Goal: Information Seeking & Learning: Understand process/instructions

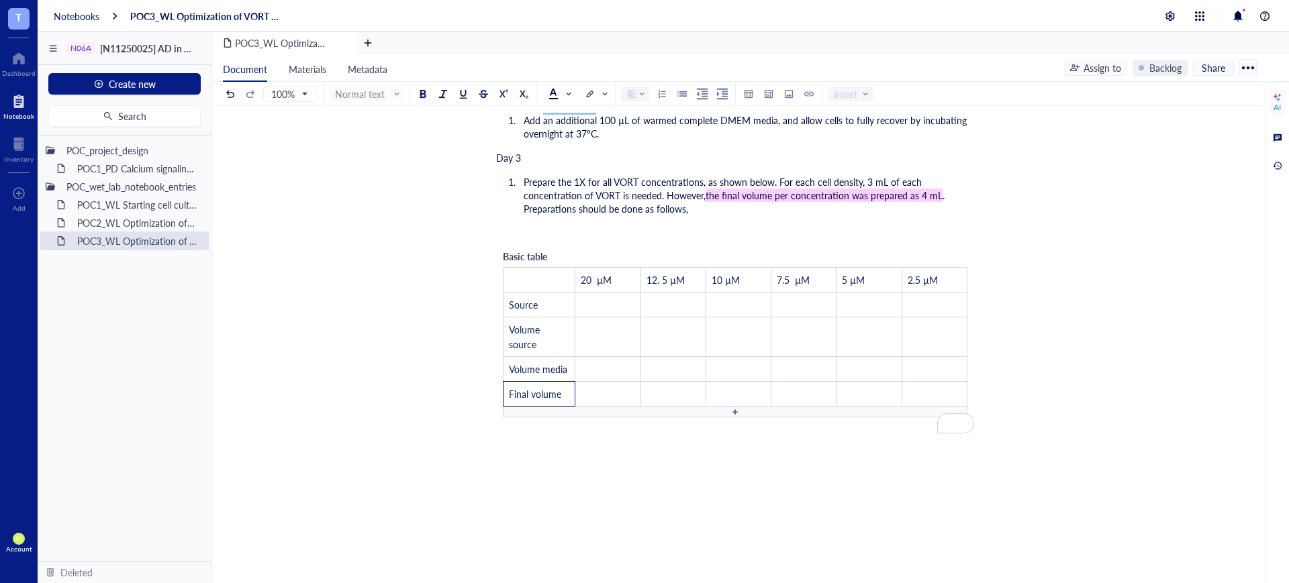
scroll to position [1614, 0]
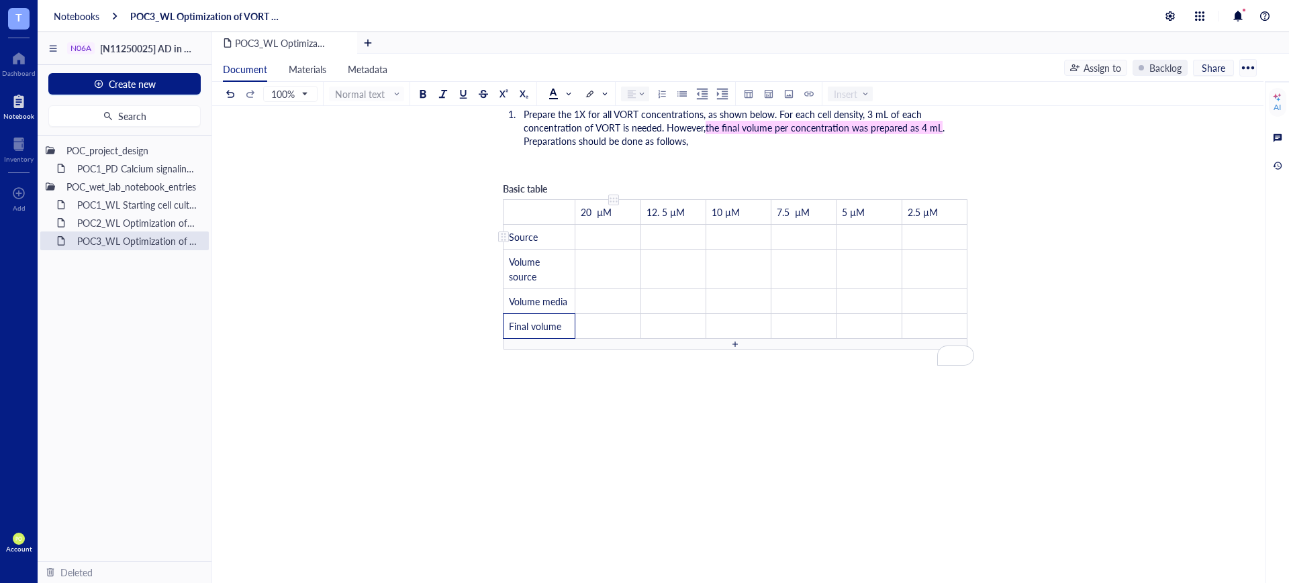
click at [614, 228] on td "﻿" at bounding box center [607, 237] width 65 height 25
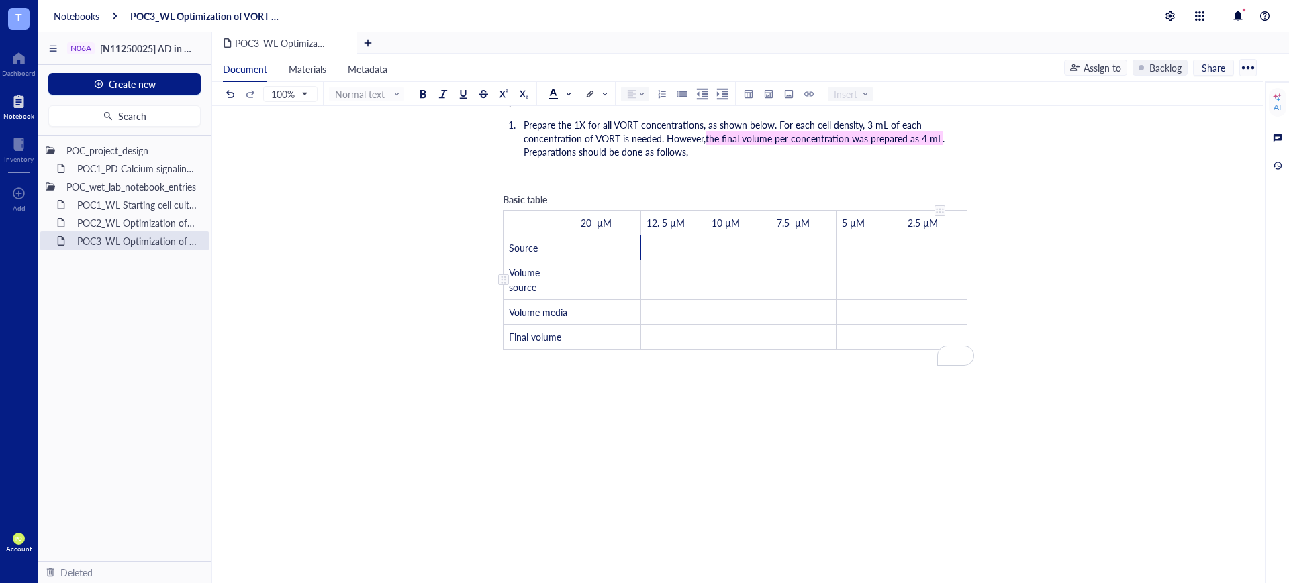
click at [945, 260] on td "﻿" at bounding box center [934, 280] width 65 height 40
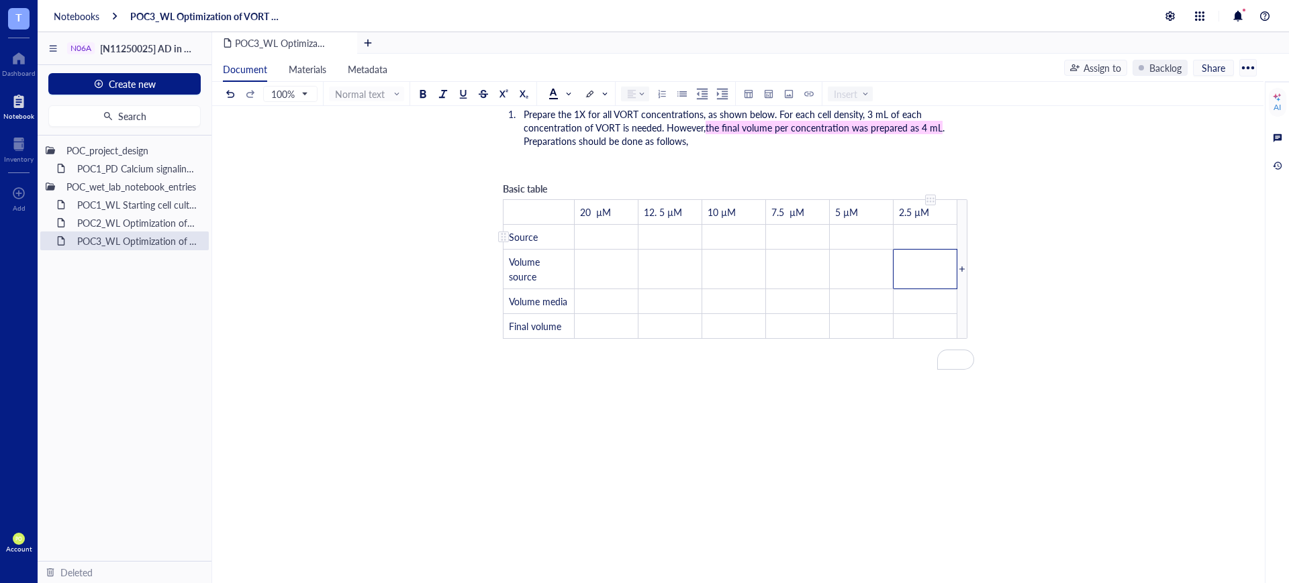
click at [920, 225] on td "﻿" at bounding box center [925, 237] width 64 height 25
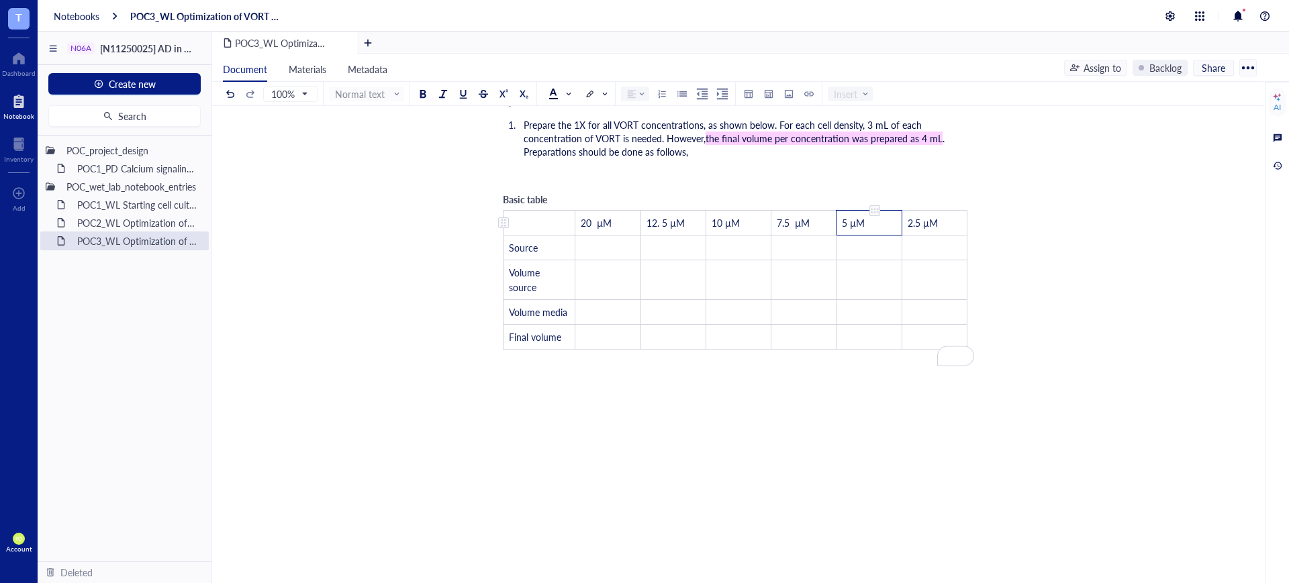
drag, startPoint x: 866, startPoint y: 202, endPoint x: 840, endPoint y: 202, distance: 25.5
click at [840, 211] on td "5 µM" at bounding box center [868, 223] width 65 height 25
click at [943, 239] on tbody "﻿ 20 µM 12. 5 µM 10 µM 7.5 µM 5 µM 2.5 µM Source ﻿ ﻿ ﻿ ﻿ ﻿ ﻿ Volume source ﻿ ﻿ …" at bounding box center [735, 280] width 464 height 139
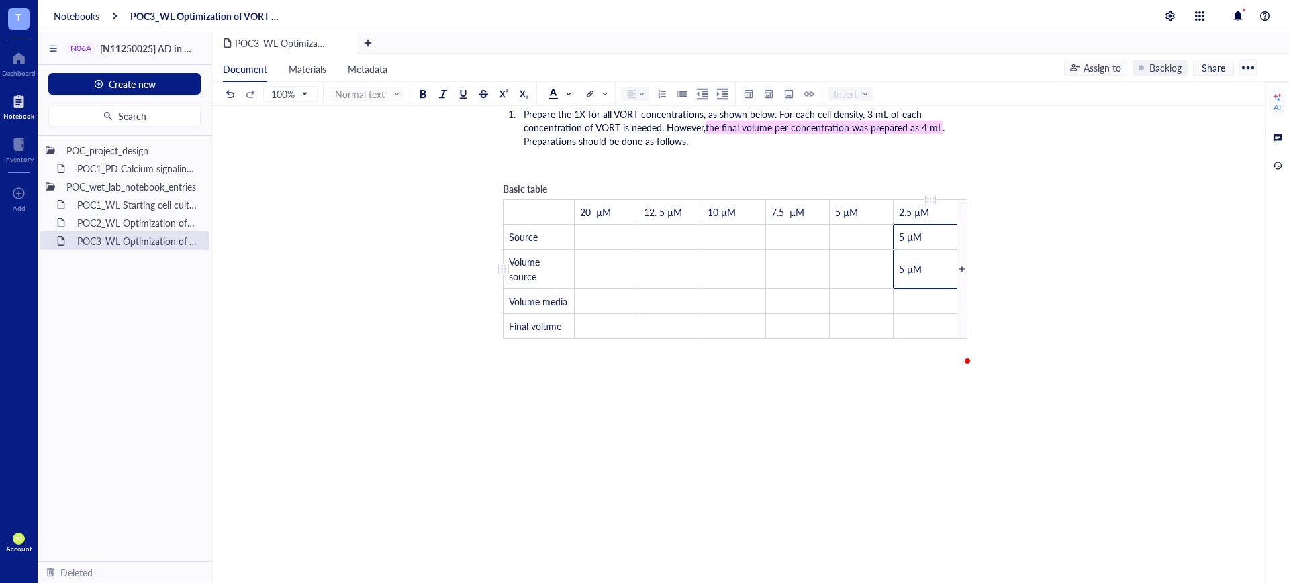
click at [935, 250] on td "5 µM" at bounding box center [925, 270] width 64 height 40
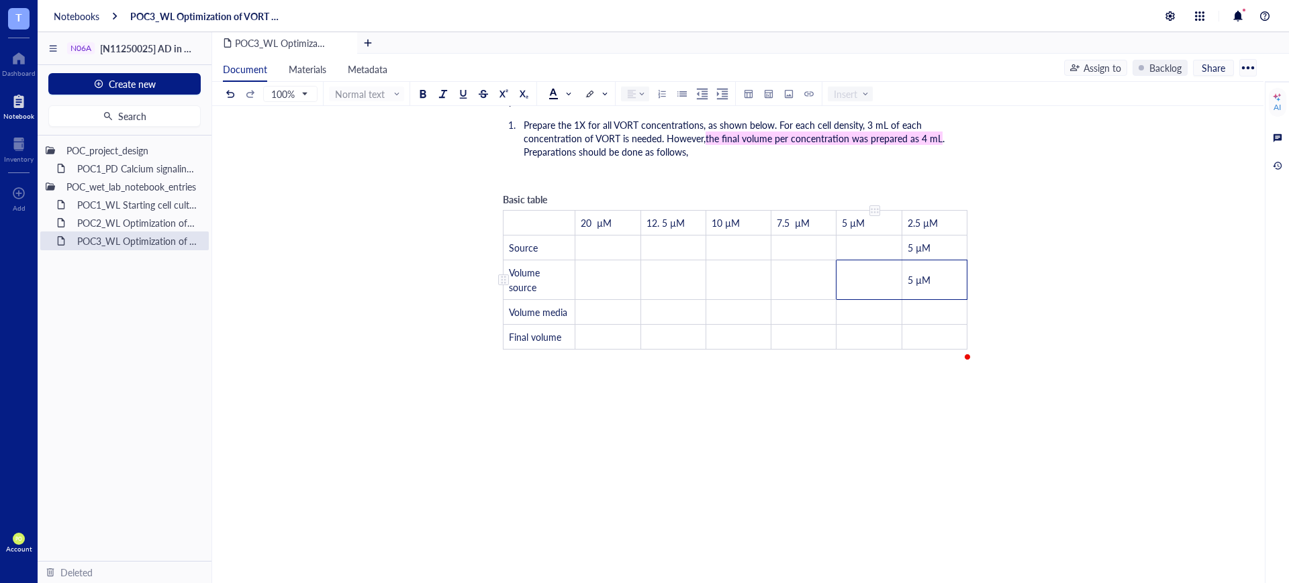
drag, startPoint x: 938, startPoint y: 254, endPoint x: 885, endPoint y: 258, distance: 53.9
click at [885, 260] on tr "Volume source ﻿ ﻿ ﻿ ﻿ ﻿ 5 µM" at bounding box center [735, 280] width 464 height 40
drag, startPoint x: 940, startPoint y: 260, endPoint x: 908, endPoint y: 256, distance: 31.8
click at [908, 260] on td "5 µM" at bounding box center [934, 280] width 65 height 40
click at [935, 300] on td "﻿" at bounding box center [934, 312] width 65 height 25
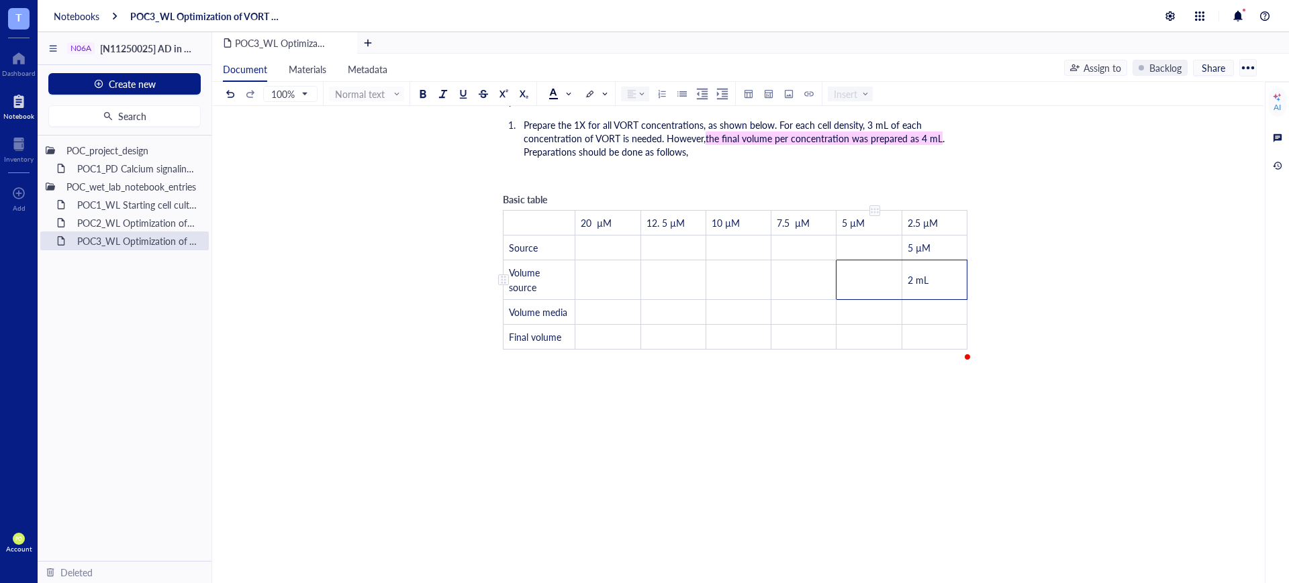
drag, startPoint x: 927, startPoint y: 256, endPoint x: 889, endPoint y: 254, distance: 37.6
click at [889, 260] on tr "Volume source ﻿ ﻿ ﻿ ﻿ ﻿ 2 mL" at bounding box center [735, 280] width 464 height 40
drag, startPoint x: 937, startPoint y: 254, endPoint x: 908, endPoint y: 259, distance: 30.0
click at [908, 260] on td "2 mL" at bounding box center [934, 280] width 65 height 40
click at [917, 273] on span "5 µL" at bounding box center [917, 279] width 19 height 13
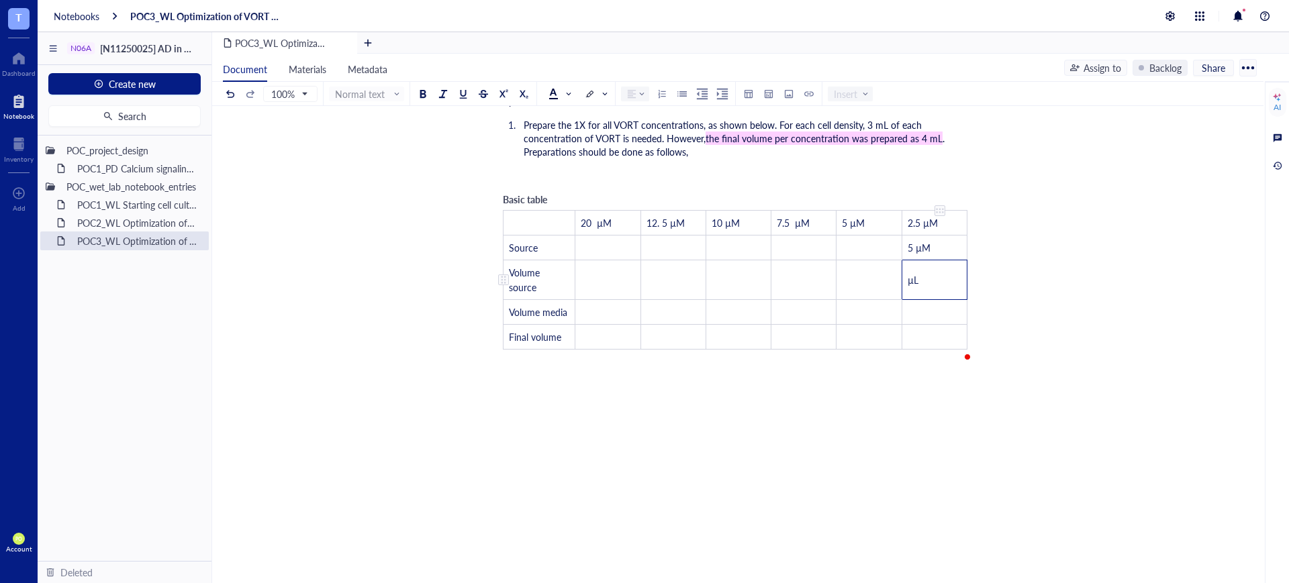
scroll to position [1614, 0]
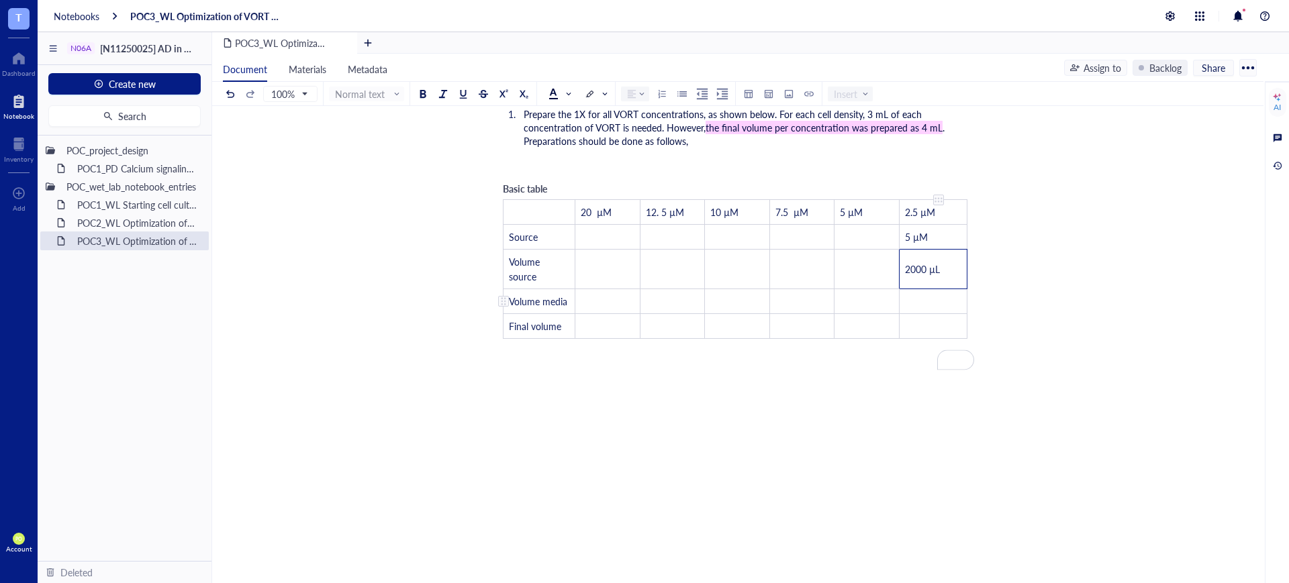
click at [938, 291] on td "﻿" at bounding box center [934, 301] width 68 height 25
drag, startPoint x: 938, startPoint y: 258, endPoint x: 894, endPoint y: 256, distance: 45.0
click at [894, 256] on td "2000 µL" at bounding box center [924, 270] width 66 height 40
click at [919, 292] on td "﻿" at bounding box center [924, 301] width 66 height 25
click at [928, 315] on td "﻿" at bounding box center [924, 326] width 66 height 25
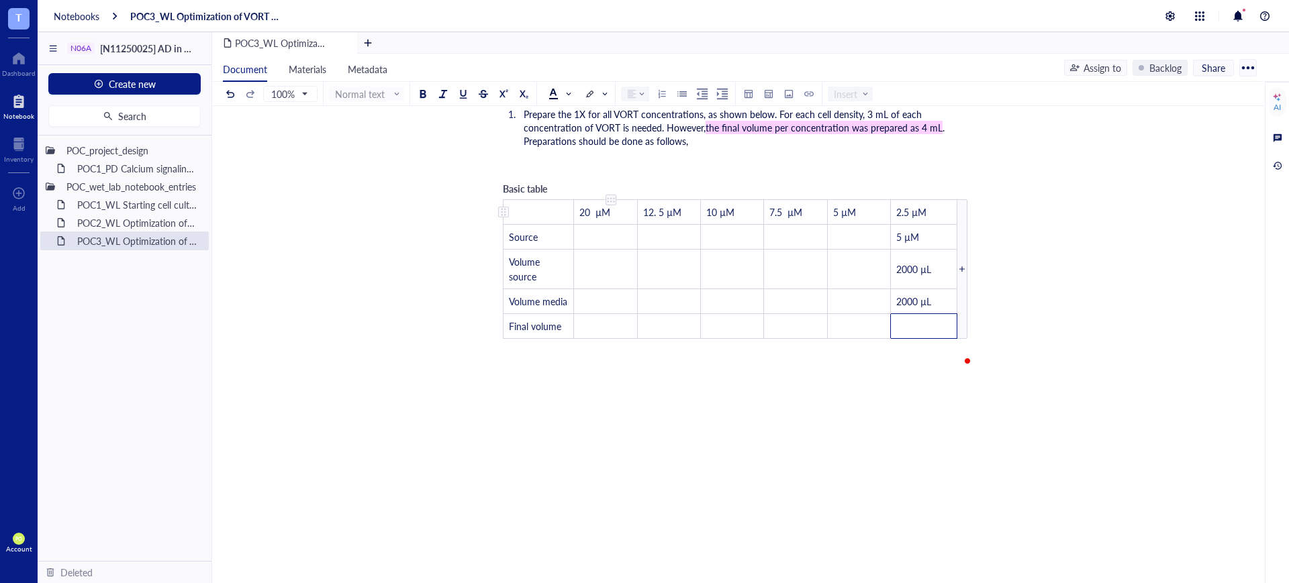
click at [614, 200] on td "20 µM" at bounding box center [605, 212] width 63 height 25
click at [538, 182] on span "Basic table" at bounding box center [525, 188] width 44 height 13
click at [550, 181] on div "Basic table" at bounding box center [550, 188] width 94 height 15
drag, startPoint x: 550, startPoint y: 173, endPoint x: 501, endPoint y: 172, distance: 49.0
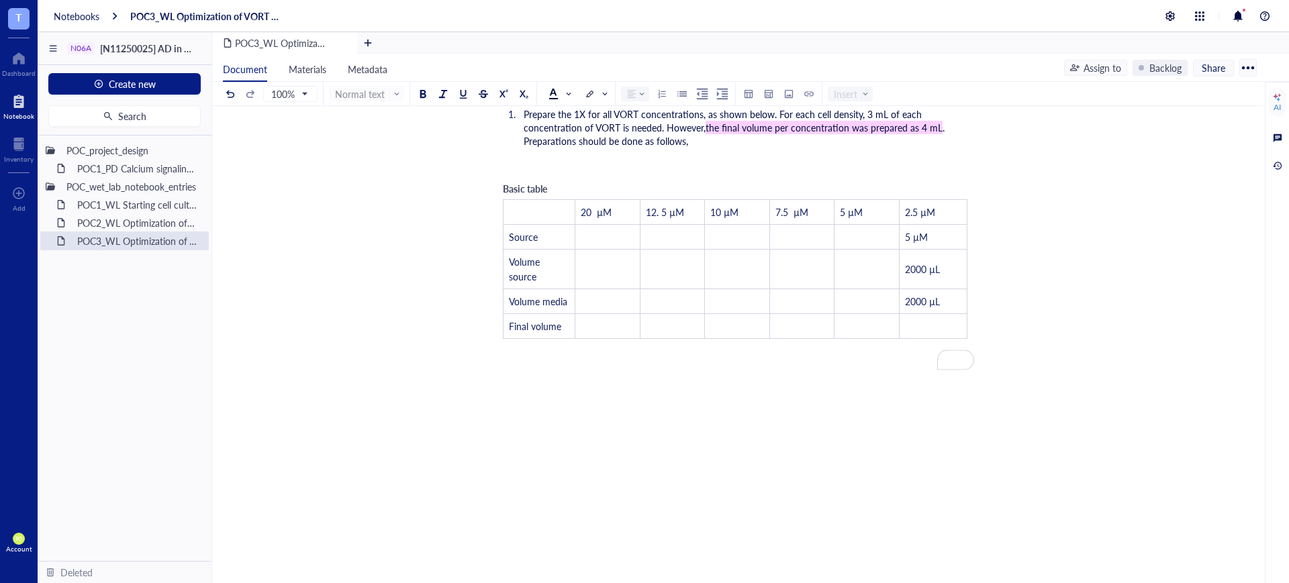
click at [501, 175] on div "Basic table ﻿ 20 µM 12. 5 µM 10 µM 7.5 µM 5 µM 2.5 µM Source ﻿ ﻿ ﻿ ﻿ ﻿ 5 µM Vol…" at bounding box center [735, 260] width 478 height 171
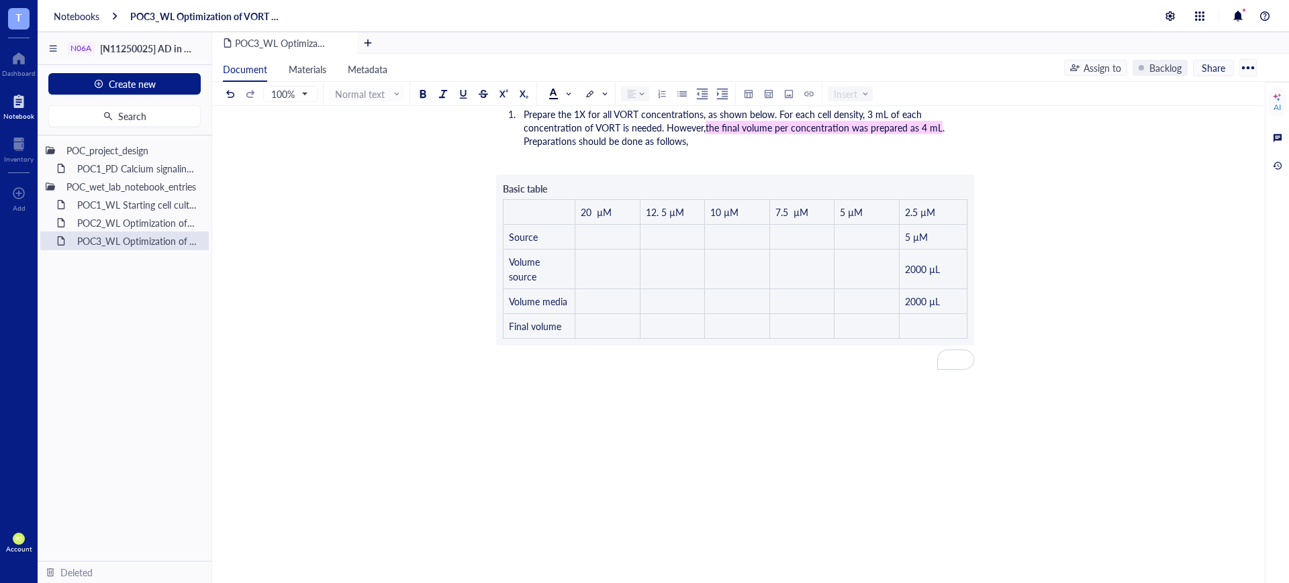
click at [740, 132] on li "Prepare the 1X for all VORT concentrations, as shown below. For each cell densi…" at bounding box center [746, 127] width 456 height 40
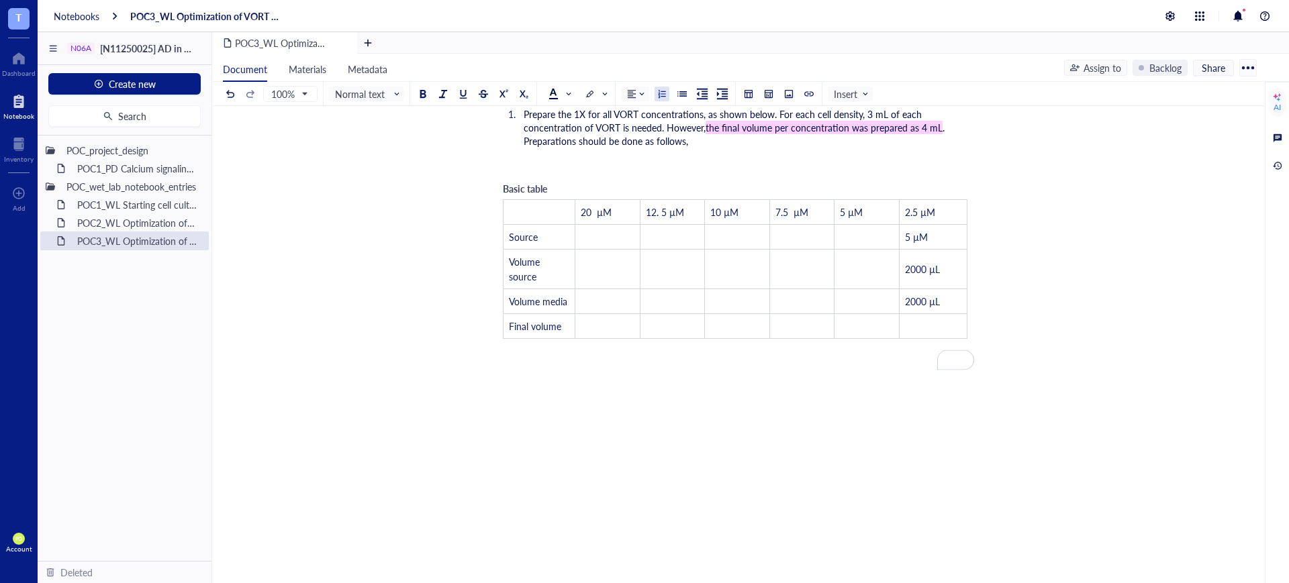
click at [544, 182] on span "Basic table" at bounding box center [525, 188] width 44 height 13
click at [937, 317] on td "﻿" at bounding box center [934, 326] width 68 height 25
click at [909, 318] on td "﻿" at bounding box center [924, 326] width 66 height 25
drag, startPoint x: 939, startPoint y: 288, endPoint x: 923, endPoint y: 287, distance: 16.2
click at [923, 289] on td "2000 µL" at bounding box center [924, 301] width 66 height 25
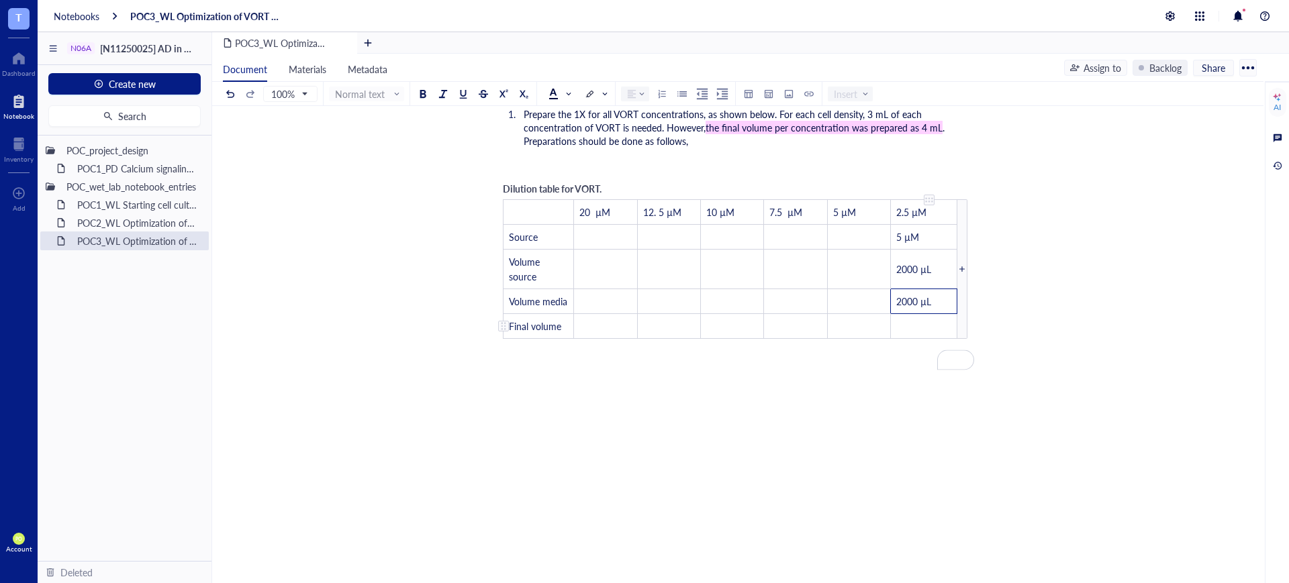
click at [923, 314] on td "﻿" at bounding box center [924, 326] width 66 height 25
click at [910, 320] on span "2000 µL" at bounding box center [913, 326] width 35 height 13
click at [903, 320] on span "2000 µL" at bounding box center [913, 326] width 35 height 13
click at [857, 225] on td "﻿" at bounding box center [858, 237] width 63 height 25
click at [866, 314] on td "﻿" at bounding box center [866, 326] width 65 height 25
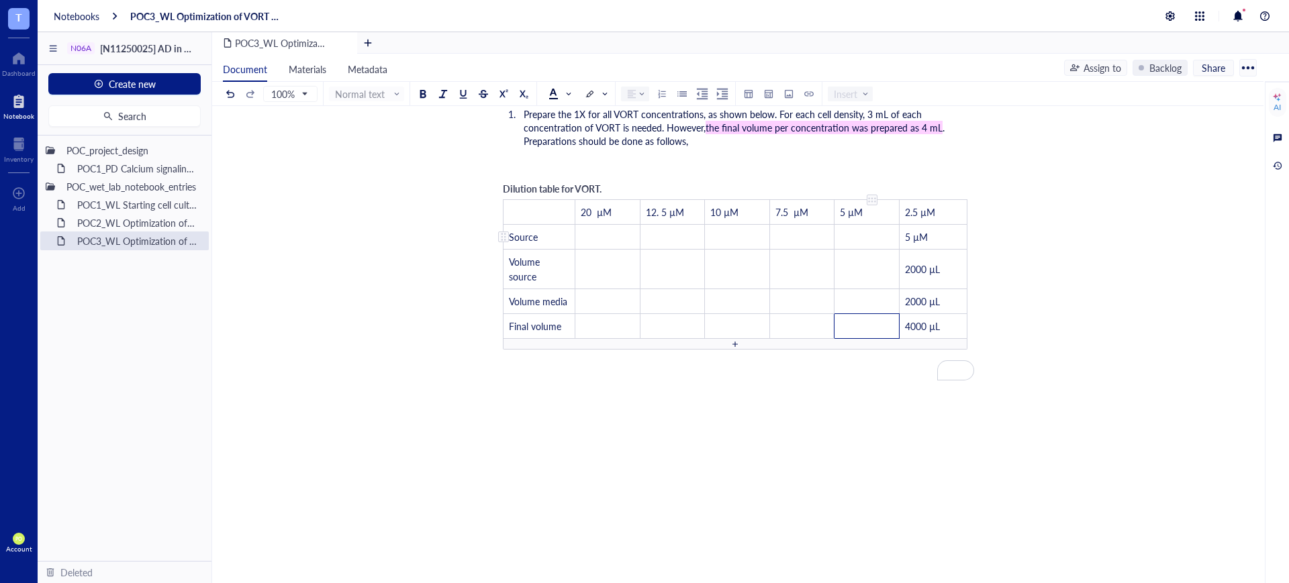
click at [866, 225] on td "﻿" at bounding box center [866, 237] width 65 height 25
drag, startPoint x: 817, startPoint y: 200, endPoint x: 775, endPoint y: 198, distance: 41.7
click at [775, 200] on td "7.5 µM" at bounding box center [801, 212] width 65 height 25
click at [847, 225] on td "﻿" at bounding box center [866, 237] width 65 height 25
click at [863, 251] on td "﻿" at bounding box center [866, 270] width 65 height 40
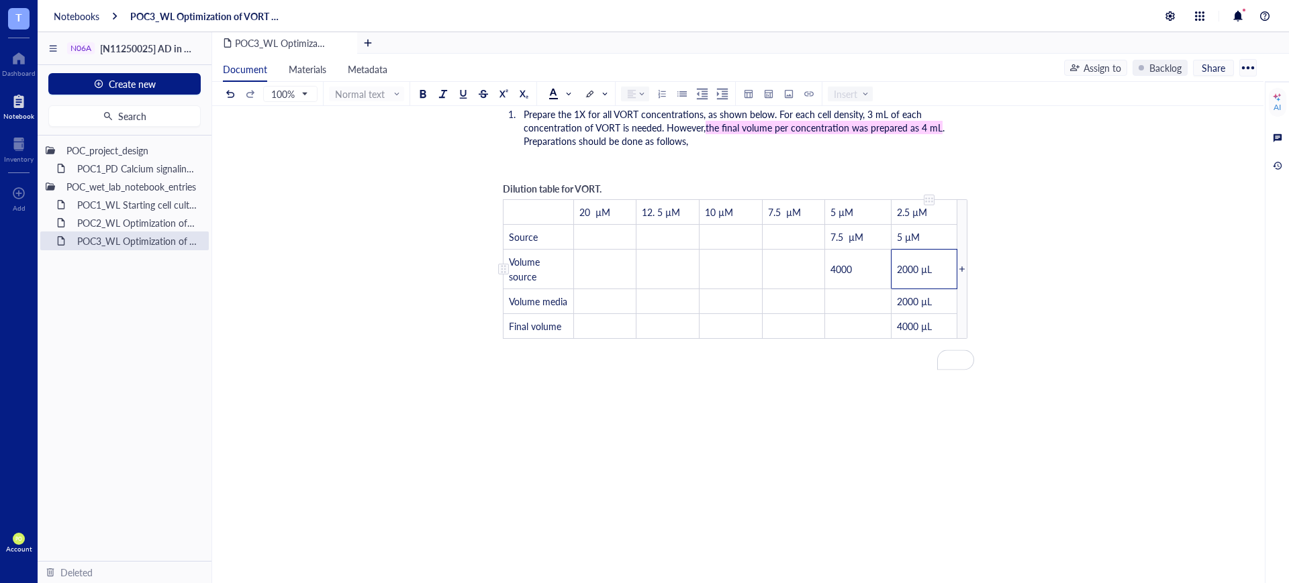
drag, startPoint x: 959, startPoint y: 256, endPoint x: 926, endPoint y: 258, distance: 33.0
click at [926, 258] on td "2000 µL" at bounding box center [924, 270] width 66 height 40
click at [936, 260] on td "2000 µL" at bounding box center [924, 270] width 66 height 40
drag, startPoint x: 931, startPoint y: 260, endPoint x: 922, endPoint y: 260, distance: 8.7
click at [922, 260] on td "2000 µL" at bounding box center [924, 270] width 66 height 40
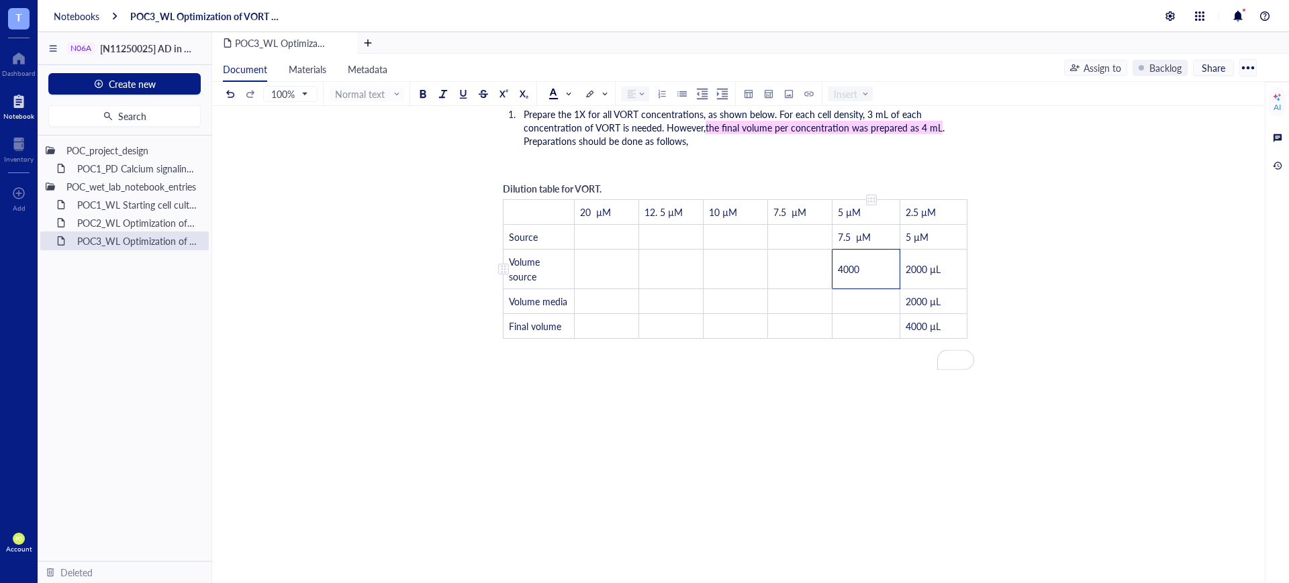
click at [867, 258] on td "4000" at bounding box center [865, 270] width 67 height 40
click at [845, 262] on span "2000 µL" at bounding box center [855, 268] width 35 height 13
click at [867, 289] on td "﻿" at bounding box center [865, 301] width 67 height 25
drag, startPoint x: 945, startPoint y: 285, endPoint x: 896, endPoint y: 285, distance: 49.0
click at [896, 289] on td "2000 µL" at bounding box center [924, 301] width 66 height 25
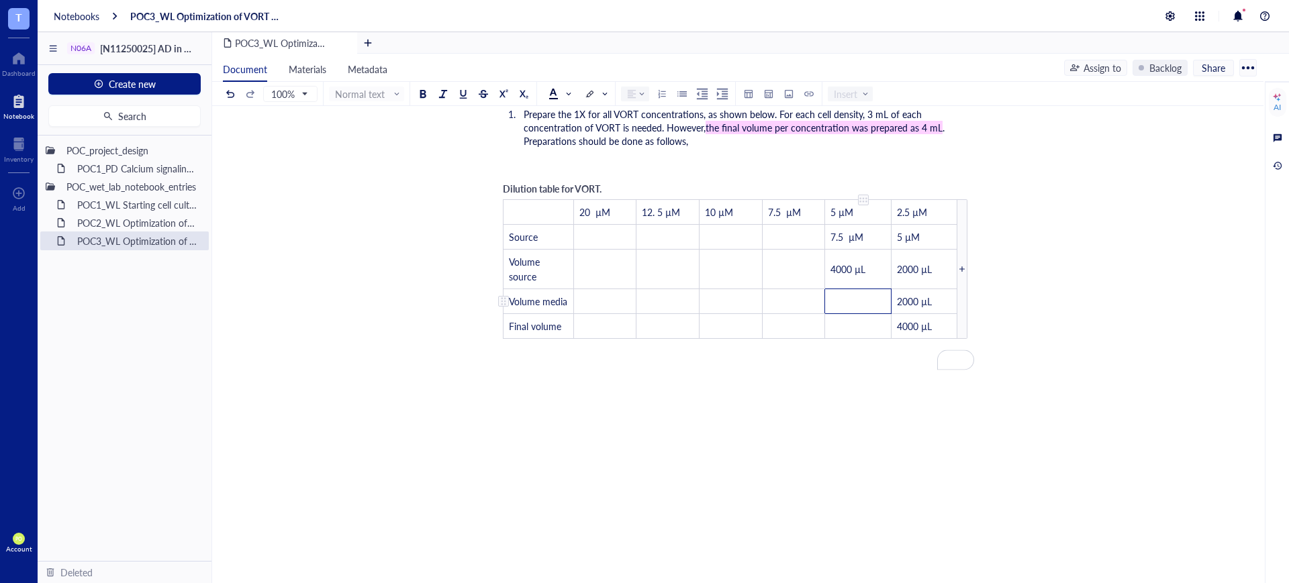
click at [841, 289] on td "﻿" at bounding box center [858, 301] width 66 height 25
click at [857, 319] on td "﻿" at bounding box center [865, 326] width 67 height 25
click at [561, 320] on span "Final volume" at bounding box center [535, 326] width 52 height 13
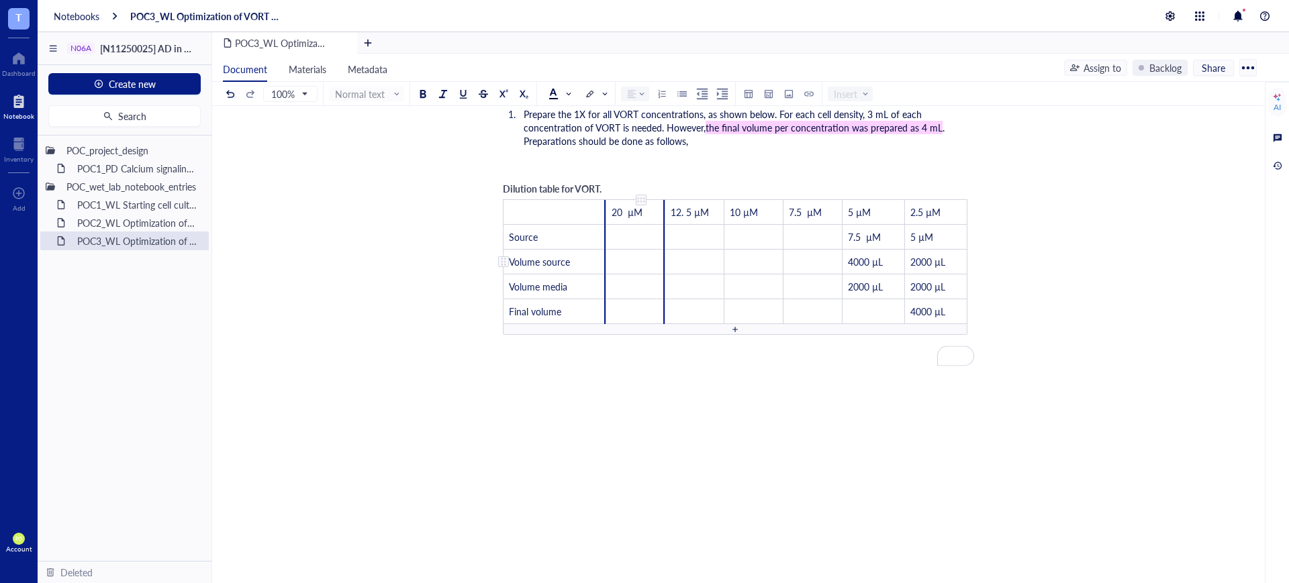
drag, startPoint x: 573, startPoint y: 218, endPoint x: 668, endPoint y: 242, distance: 97.9
click at [668, 242] on tbody "﻿ 20 µM 12. 5 µM 10 µM 7.5 µM 5 µM 2.5 µM Source ﻿ ﻿ ﻿ ﻿ 7.5 µM 5 µM Volume sou…" at bounding box center [735, 262] width 464 height 124
click at [661, 299] on td "﻿" at bounding box center [635, 311] width 59 height 25
click at [655, 308] on td "﻿" at bounding box center [635, 311] width 59 height 25
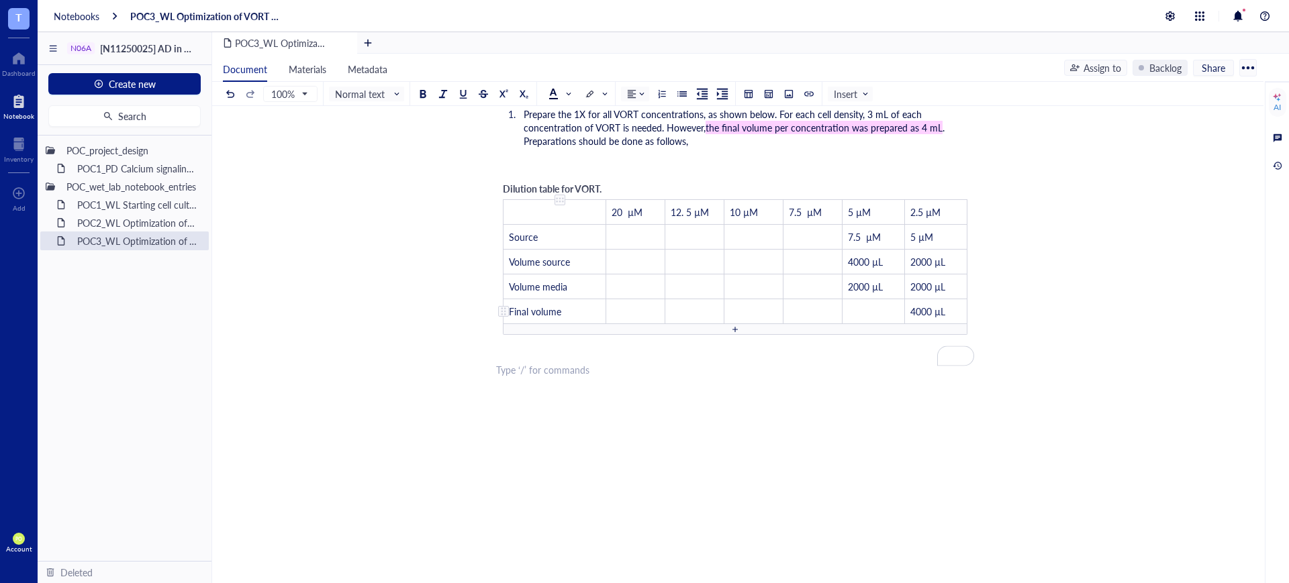
click at [559, 305] on span "Final volume" at bounding box center [535, 311] width 52 height 13
click at [561, 305] on span "Final volume" at bounding box center [535, 311] width 52 height 13
click at [826, 299] on td "﻿" at bounding box center [814, 319] width 58 height 40
click at [872, 299] on td "﻿" at bounding box center [874, 319] width 62 height 40
drag, startPoint x: 936, startPoint y: 299, endPoint x: 918, endPoint y: 299, distance: 18.1
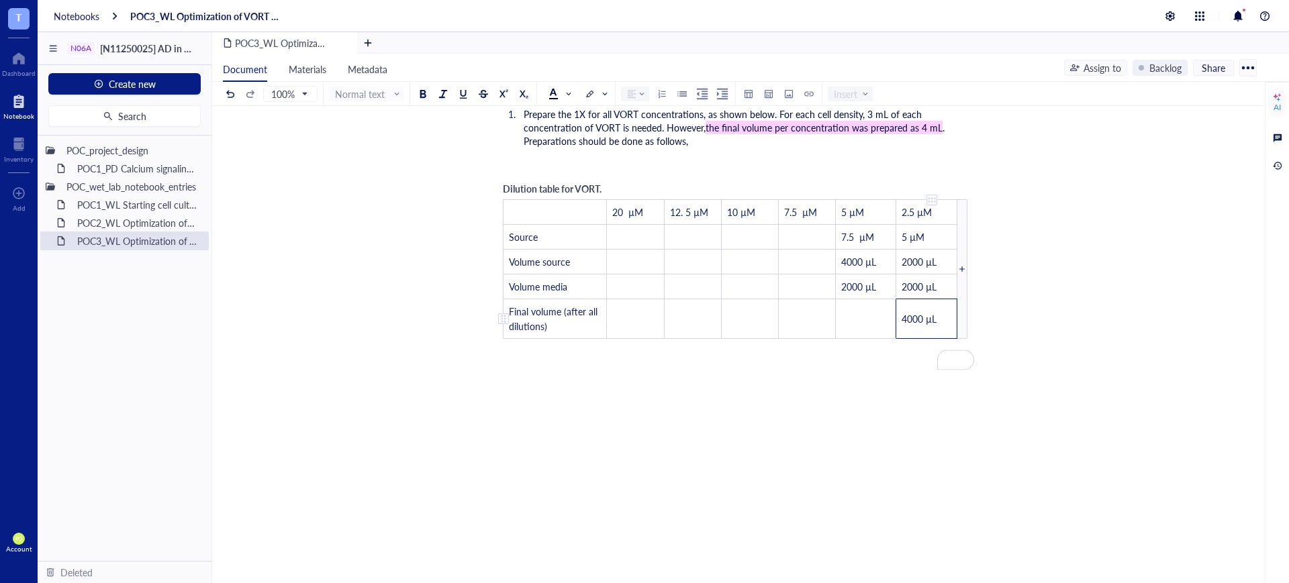
click at [918, 299] on td "4000 µL" at bounding box center [926, 319] width 61 height 40
click at [918, 312] on span "4000 µL" at bounding box center [919, 318] width 35 height 13
drag, startPoint x: 948, startPoint y: 305, endPoint x: 898, endPoint y: 303, distance: 49.7
click at [898, 303] on td "4000 µL" at bounding box center [926, 319] width 61 height 40
click at [865, 308] on td "﻿" at bounding box center [865, 319] width 61 height 40
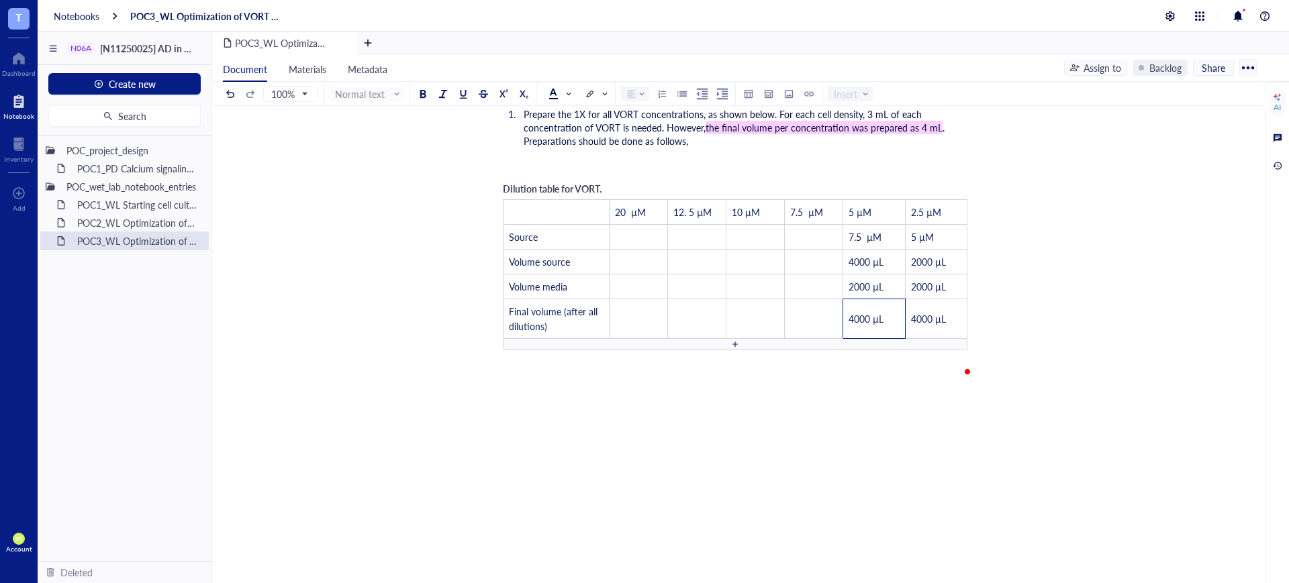
click at [905, 175] on div "Dilution table for VORT. ﻿ 20 µM 12. 5 µM 10 µM 7.5 µM 5 µM 2.5 µM Source ﻿ ﻿ ﻿…" at bounding box center [735, 266] width 478 height 182
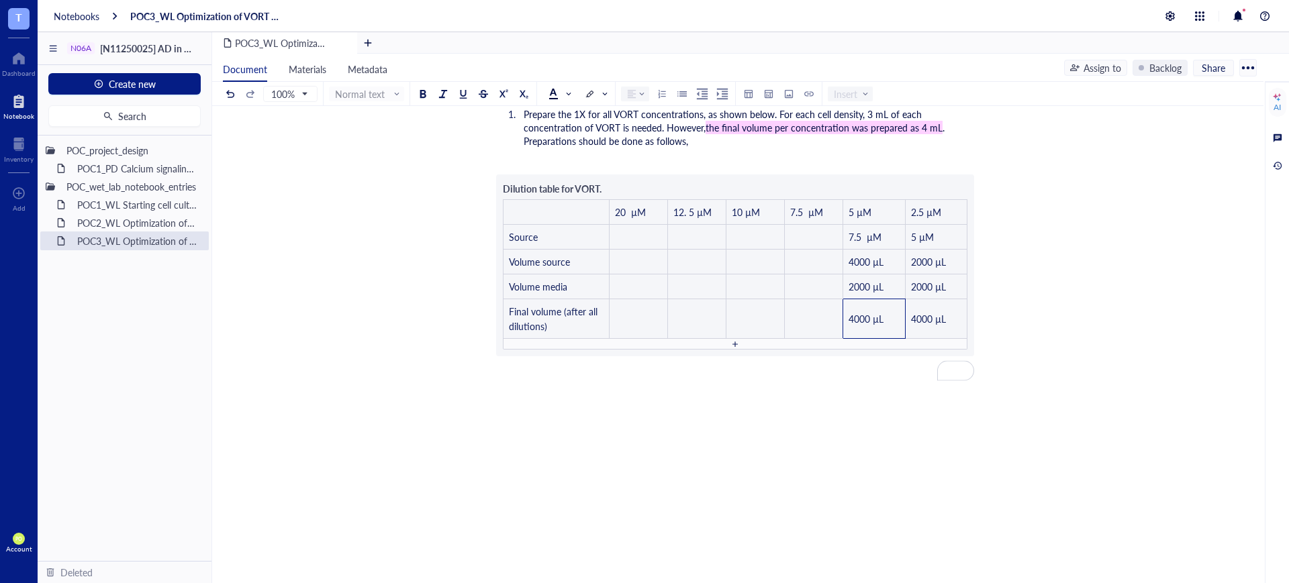
click at [777, 133] on li "Prepare the 1X for all VORT concentrations, as shown below. For each cell densi…" at bounding box center [746, 127] width 456 height 40
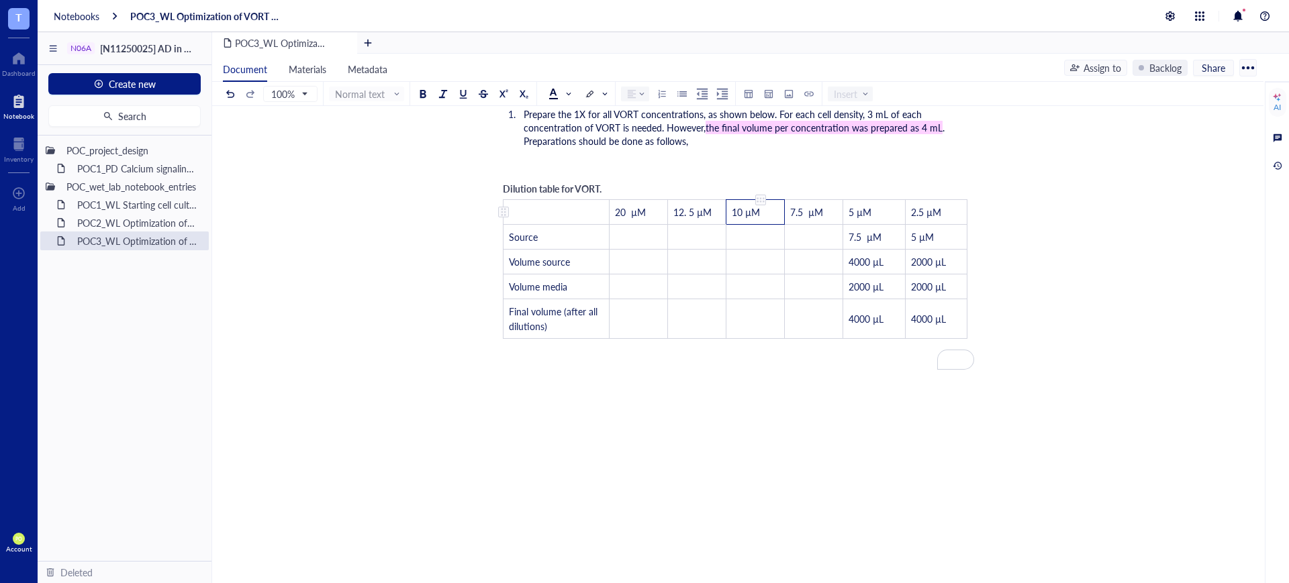
drag, startPoint x: 761, startPoint y: 199, endPoint x: 733, endPoint y: 201, distance: 28.3
click at [733, 205] on span "10 µM" at bounding box center [746, 211] width 28 height 13
click at [820, 225] on td "﻿" at bounding box center [814, 237] width 58 height 25
click at [805, 250] on td "﻿" at bounding box center [814, 262] width 58 height 25
drag, startPoint x: 887, startPoint y: 248, endPoint x: 845, endPoint y: 244, distance: 43.1
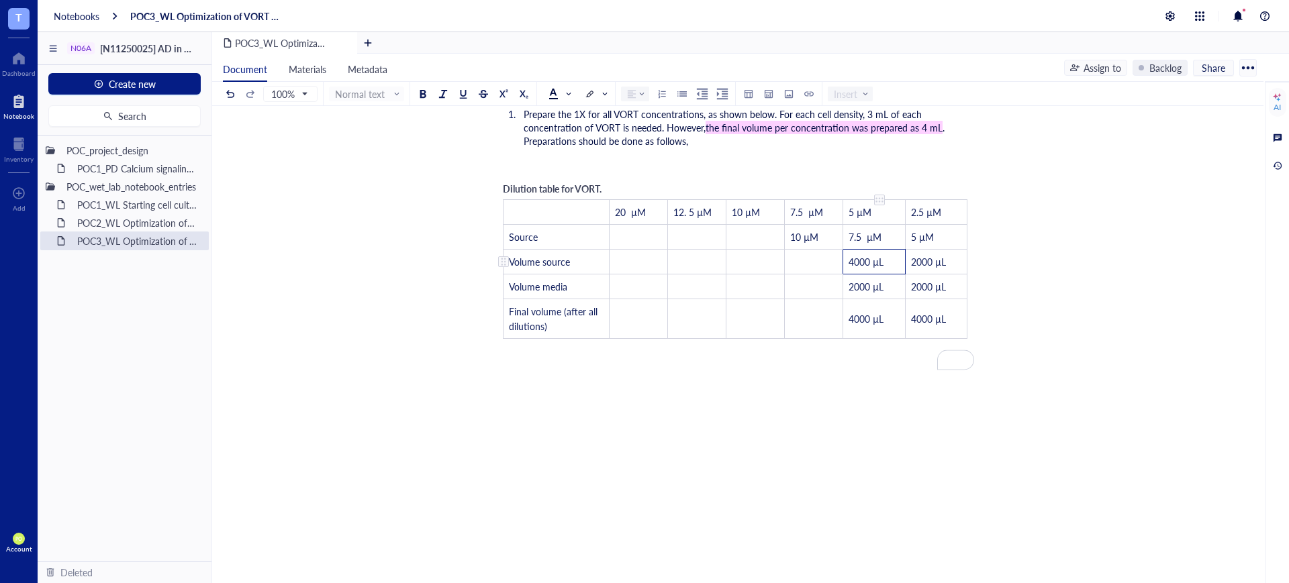
click at [845, 250] on td "4000 µL" at bounding box center [874, 262] width 62 height 25
drag, startPoint x: 896, startPoint y: 274, endPoint x: 846, endPoint y: 272, distance: 50.4
click at [846, 275] on td "2000 µL" at bounding box center [874, 287] width 62 height 25
click at [820, 299] on td "﻿" at bounding box center [814, 319] width 58 height 40
drag, startPoint x: 891, startPoint y: 246, endPoint x: 849, endPoint y: 246, distance: 43.0
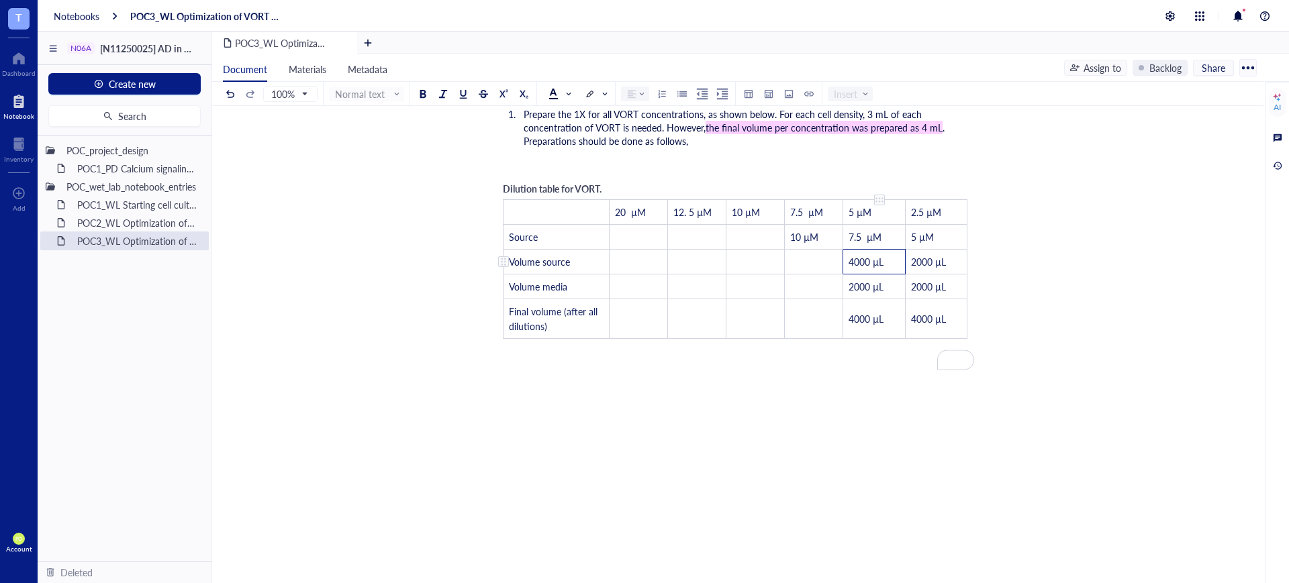
click at [849, 250] on td "4000 µL" at bounding box center [874, 262] width 62 height 25
click at [889, 275] on td "2000 µL" at bounding box center [874, 287] width 62 height 25
drag, startPoint x: 887, startPoint y: 243, endPoint x: 848, endPoint y: 245, distance: 39.0
click at [848, 250] on td "4000 µL" at bounding box center [874, 262] width 62 height 25
click at [957, 244] on div "Dilution table for VORT. ﻿ 20 µM 12. 5 µM 10 µM 7.5 µM 5 µM 2.5 µM Source ﻿ ﻿ ﻿…" at bounding box center [735, 260] width 478 height 171
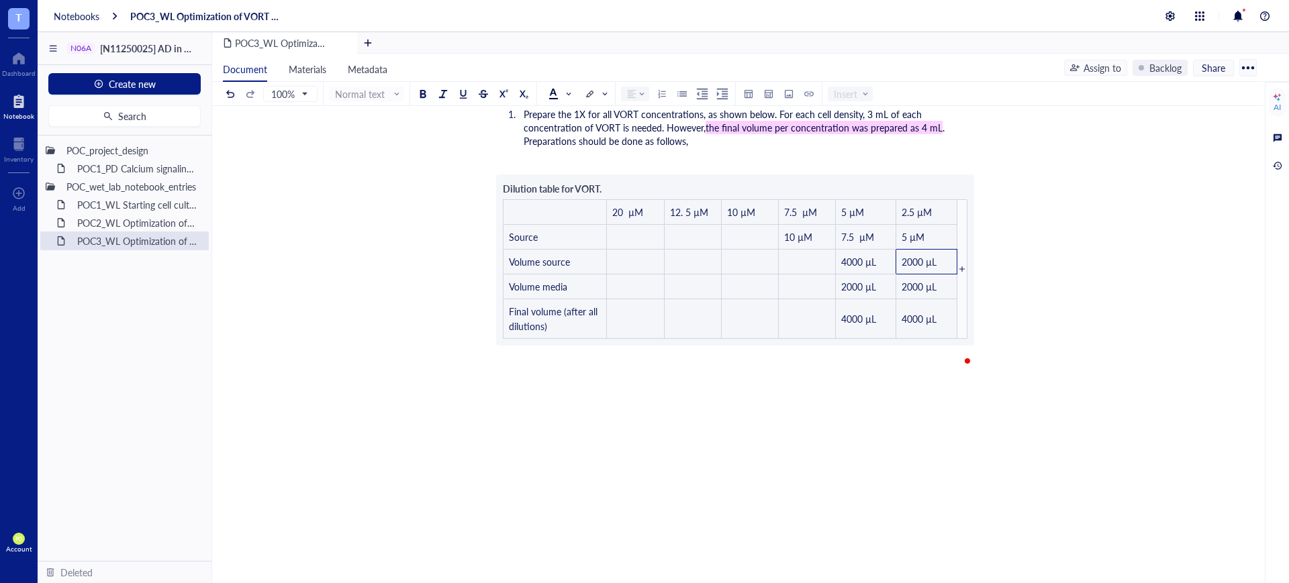
click at [786, 132] on li "Prepare the 1X for all VORT concentrations, as shown below. For each cell densi…" at bounding box center [746, 127] width 456 height 40
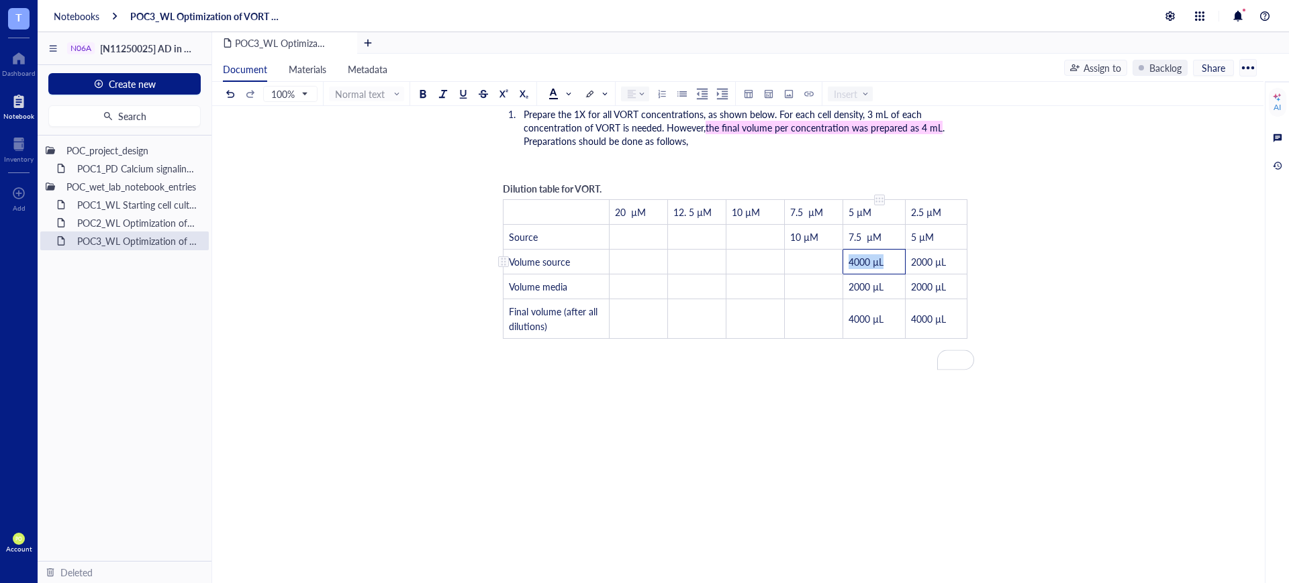
drag, startPoint x: 881, startPoint y: 241, endPoint x: 845, endPoint y: 246, distance: 36.6
click at [845, 250] on td "4000 µL" at bounding box center [874, 262] width 62 height 25
click at [889, 250] on td "4000 µL" at bounding box center [874, 262] width 62 height 25
drag, startPoint x: 889, startPoint y: 250, endPoint x: 851, endPoint y: 252, distance: 39.0
click at [851, 252] on td "4000 µL" at bounding box center [874, 262] width 62 height 25
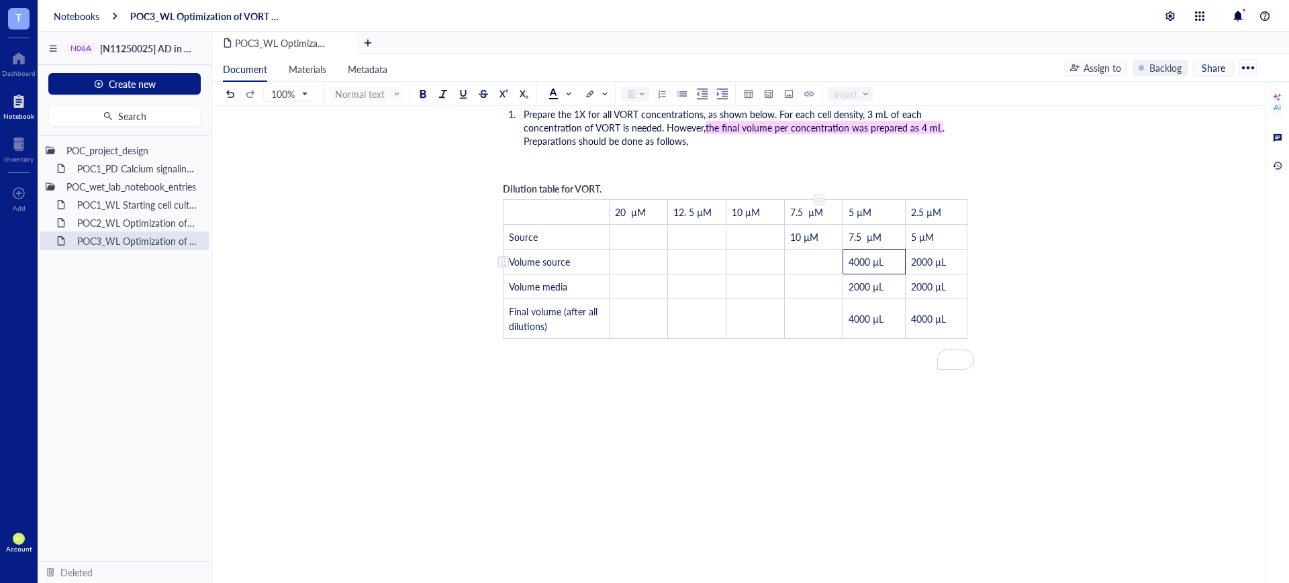
click at [811, 250] on td "﻿" at bounding box center [814, 262] width 58 height 25
click at [861, 255] on span "4000 µL" at bounding box center [866, 261] width 35 height 13
click at [816, 256] on td "﻿" at bounding box center [814, 262] width 58 height 25
click at [795, 255] on span "4000 µL" at bounding box center [805, 261] width 35 height 13
click at [869, 275] on td "2000 µL" at bounding box center [875, 287] width 62 height 25
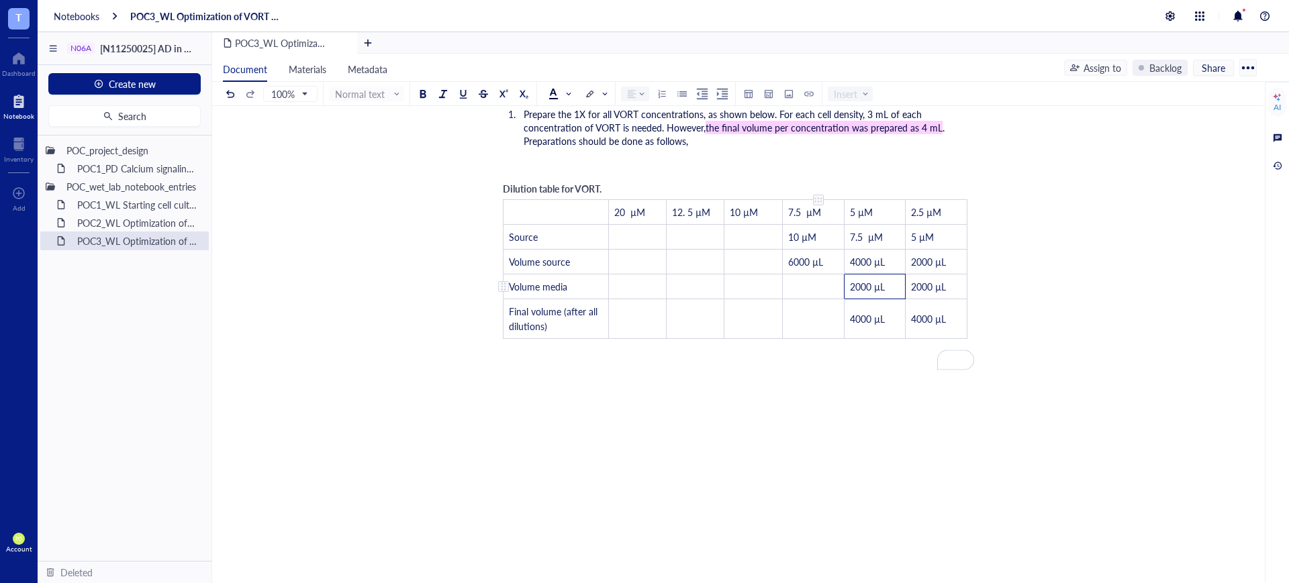
click at [796, 275] on td "﻿" at bounding box center [813, 287] width 62 height 25
click at [820, 307] on td "﻿" at bounding box center [813, 319] width 62 height 40
click at [887, 318] on td "4000 µL" at bounding box center [875, 319] width 62 height 40
drag, startPoint x: 895, startPoint y: 308, endPoint x: 843, endPoint y: 308, distance: 51.7
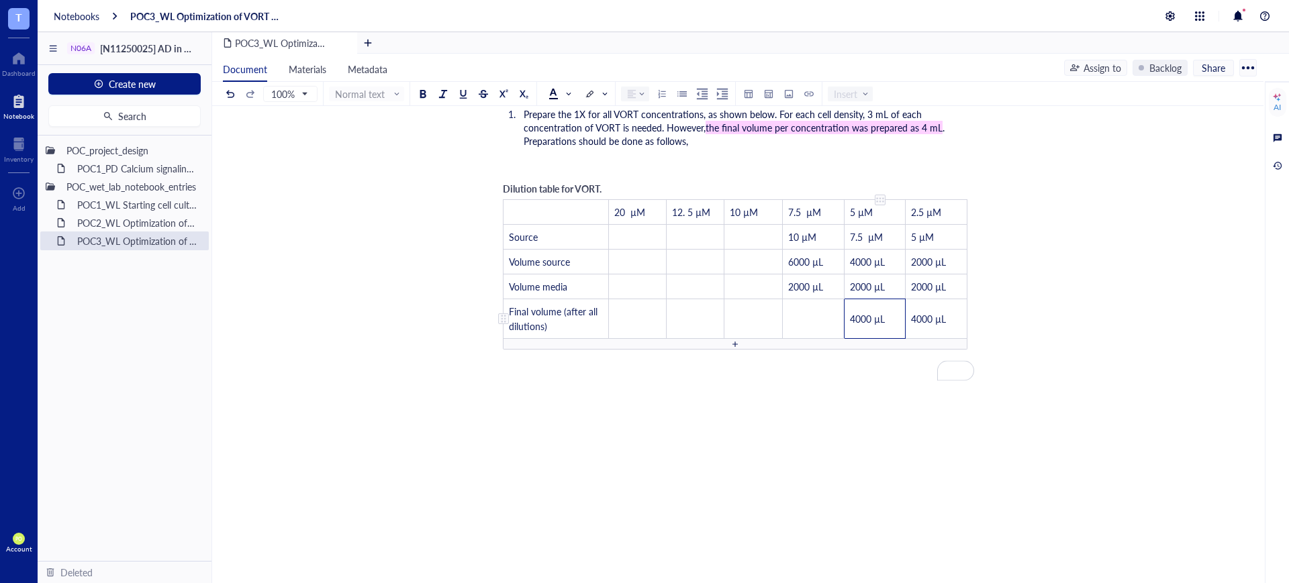
click at [844, 308] on td "4000 µL" at bounding box center [875, 319] width 62 height 40
click at [804, 304] on td "﻿" at bounding box center [813, 319] width 62 height 40
click at [512, 305] on span "Final volume (after all dilutions)" at bounding box center [554, 319] width 91 height 28
click at [501, 314] on div "To enrich screen reader interactions, please activate Accessibility in Grammarl…" at bounding box center [503, 318] width 9 height 9
click at [507, 299] on td "Final volume (after all dilutions)" at bounding box center [555, 319] width 105 height 40
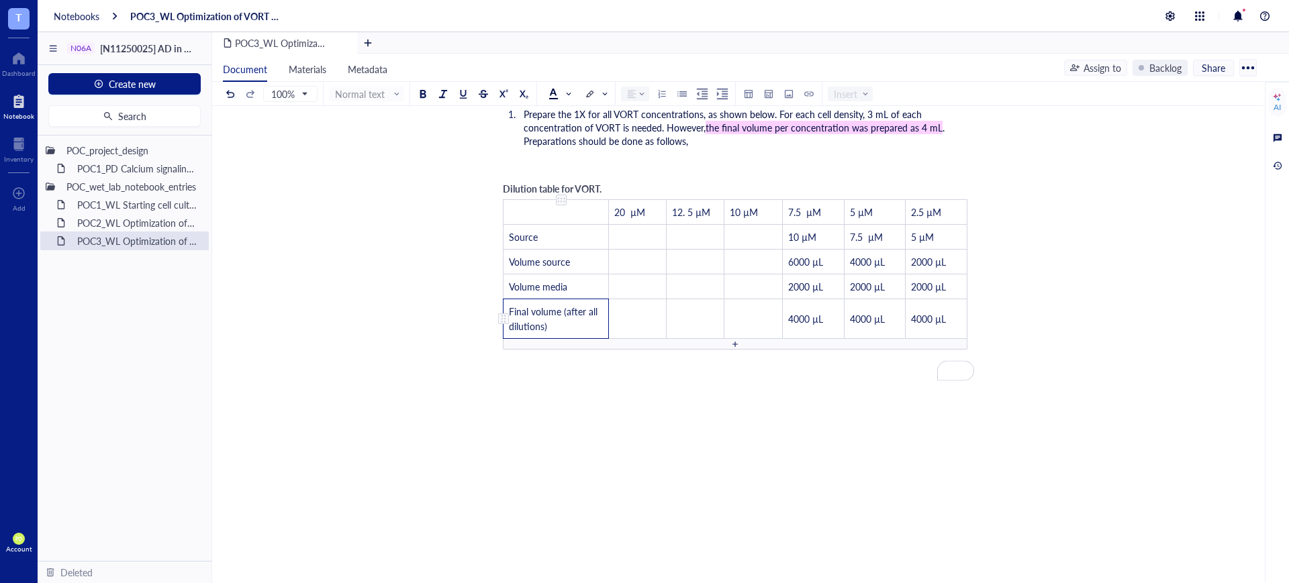
click at [504, 314] on div "To enrich screen reader interactions, please activate Accessibility in Grammarl…" at bounding box center [503, 318] width 9 height 9
click at [564, 412] on div "Insert above" at bounding box center [548, 411] width 51 height 15
click at [914, 299] on td "﻿" at bounding box center [937, 311] width 62 height 25
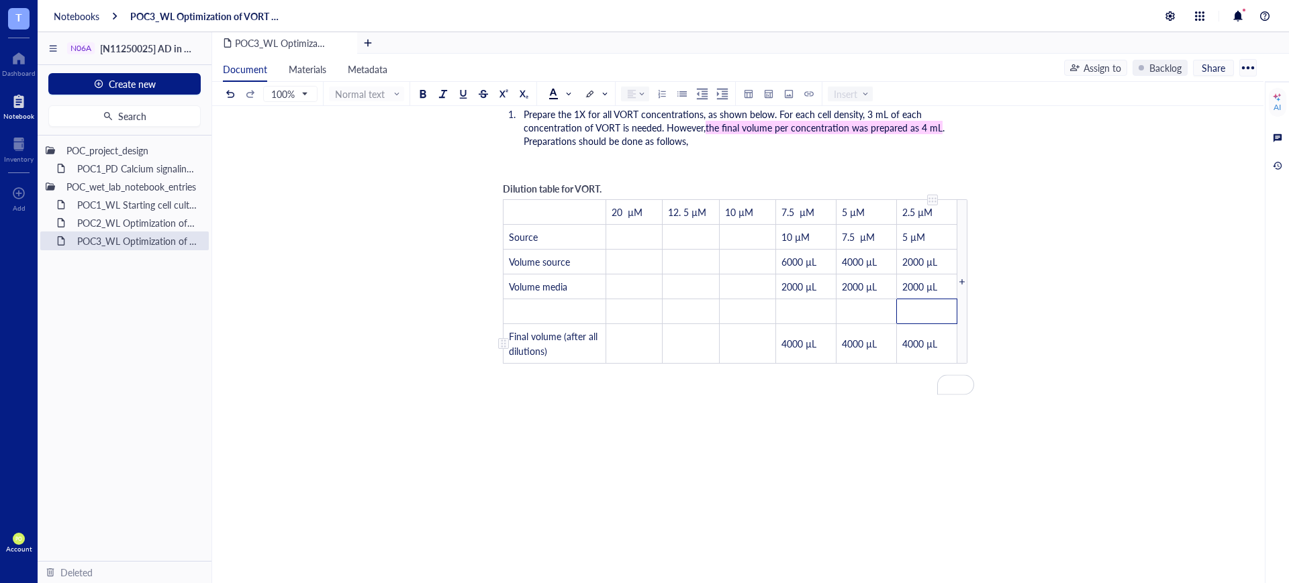
click at [937, 337] on span "4000 µL" at bounding box center [919, 343] width 35 height 13
drag, startPoint x: 951, startPoint y: 331, endPoint x: 890, endPoint y: 328, distance: 61.2
click at [890, 328] on tr "Final volume (after all dilutions) ﻿ ﻿ ﻿ 4000 µL 4000 µL 4000 µL" at bounding box center [735, 344] width 464 height 40
click at [963, 331] on td "4000 µL" at bounding box center [937, 344] width 62 height 40
drag, startPoint x: 939, startPoint y: 332, endPoint x: 912, endPoint y: 333, distance: 27.5
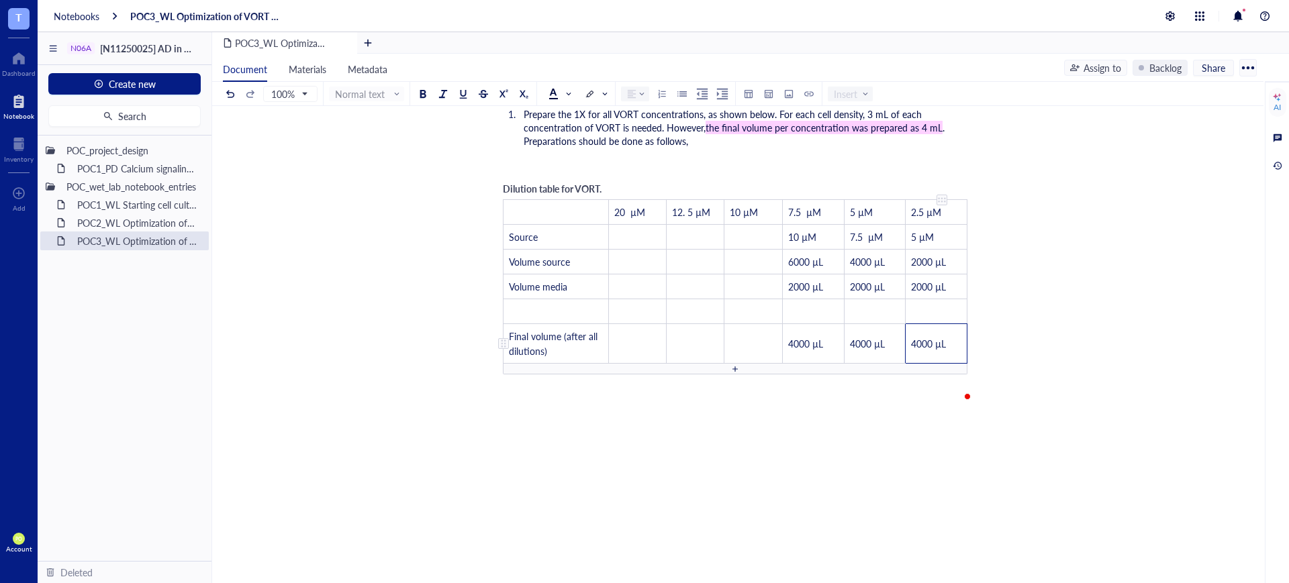
click at [912, 333] on td "4000 µL" at bounding box center [937, 344] width 62 height 40
click at [922, 305] on td "﻿" at bounding box center [937, 311] width 62 height 25
click at [587, 299] on td "﻿" at bounding box center [554, 311] width 103 height 25
click at [929, 299] on td "4000 µL" at bounding box center [937, 319] width 62 height 40
click at [842, 302] on tr "Total volume (before all dilutions) ﻿ ﻿ ﻿ ﻿ ﻿ 4000 µL" at bounding box center [735, 319] width 464 height 40
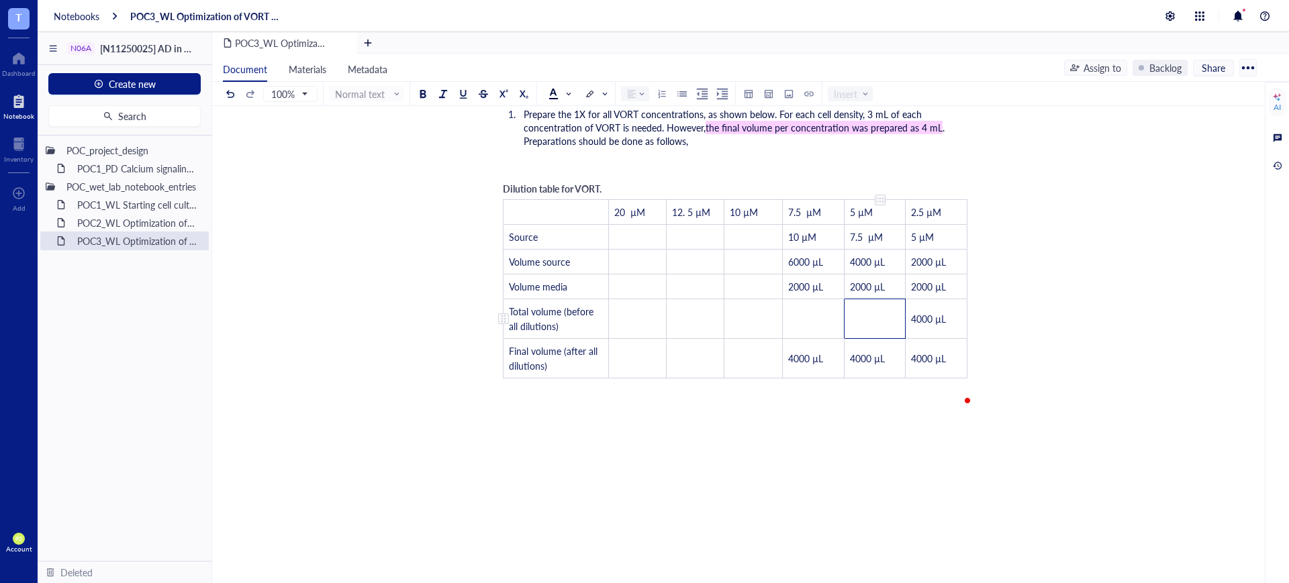
click at [877, 306] on td "﻿" at bounding box center [875, 319] width 62 height 40
click at [864, 312] on span "4000 µL" at bounding box center [867, 318] width 35 height 13
click at [855, 312] on span "4000 µL" at bounding box center [867, 318] width 35 height 13
click at [812, 299] on td "﻿" at bounding box center [813, 319] width 62 height 40
click at [796, 312] on span "4000 µL" at bounding box center [805, 318] width 35 height 13
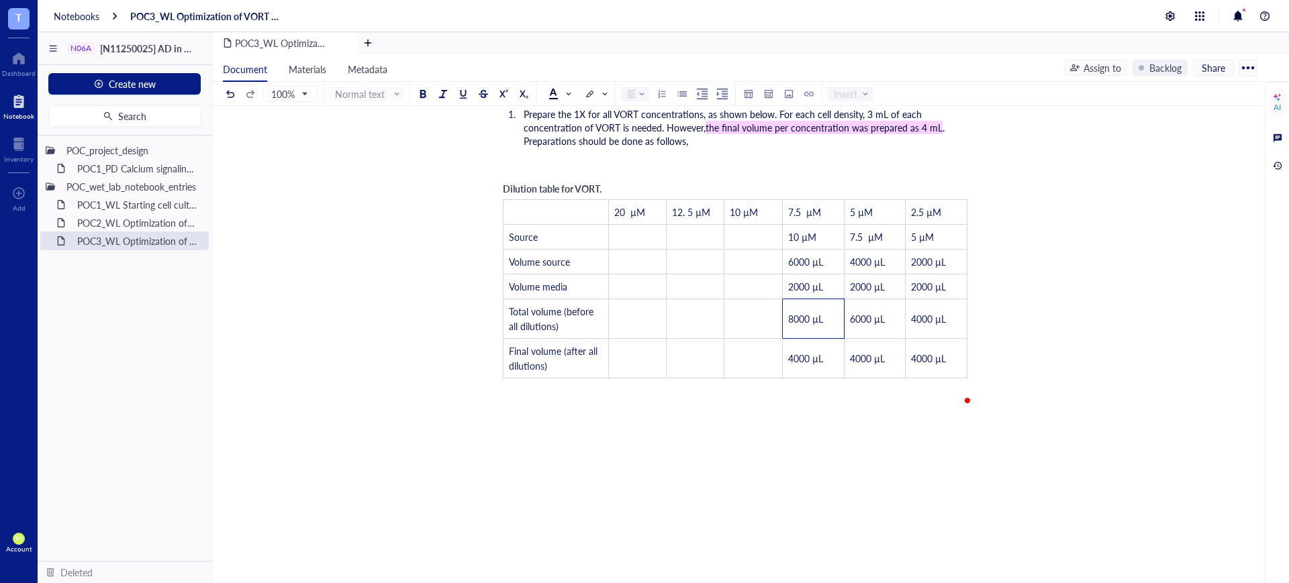
click at [768, 132] on li "Prepare the 1X for all VORT concentrations, as shown below. For each cell densi…" at bounding box center [746, 127] width 456 height 40
click at [765, 301] on td "﻿" at bounding box center [753, 319] width 58 height 40
drag, startPoint x: 832, startPoint y: 246, endPoint x: 787, endPoint y: 243, distance: 45.7
click at [787, 250] on td "6000 µL" at bounding box center [813, 262] width 62 height 25
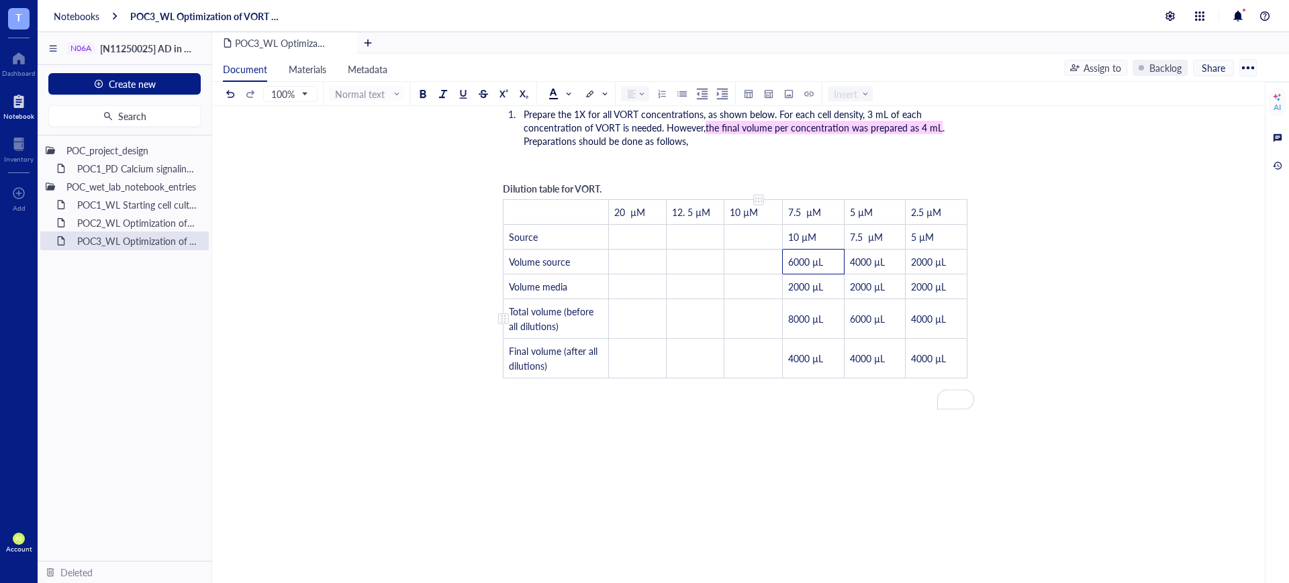
click at [752, 303] on td "﻿" at bounding box center [753, 319] width 58 height 40
click at [737, 312] on span "4000 µL" at bounding box center [745, 318] width 35 height 13
click at [710, 209] on td "12. 5 µM" at bounding box center [694, 212] width 58 height 25
drag, startPoint x: 714, startPoint y: 203, endPoint x: 671, endPoint y: 202, distance: 42.3
click at [671, 202] on td "12. 5 µM" at bounding box center [694, 212] width 58 height 25
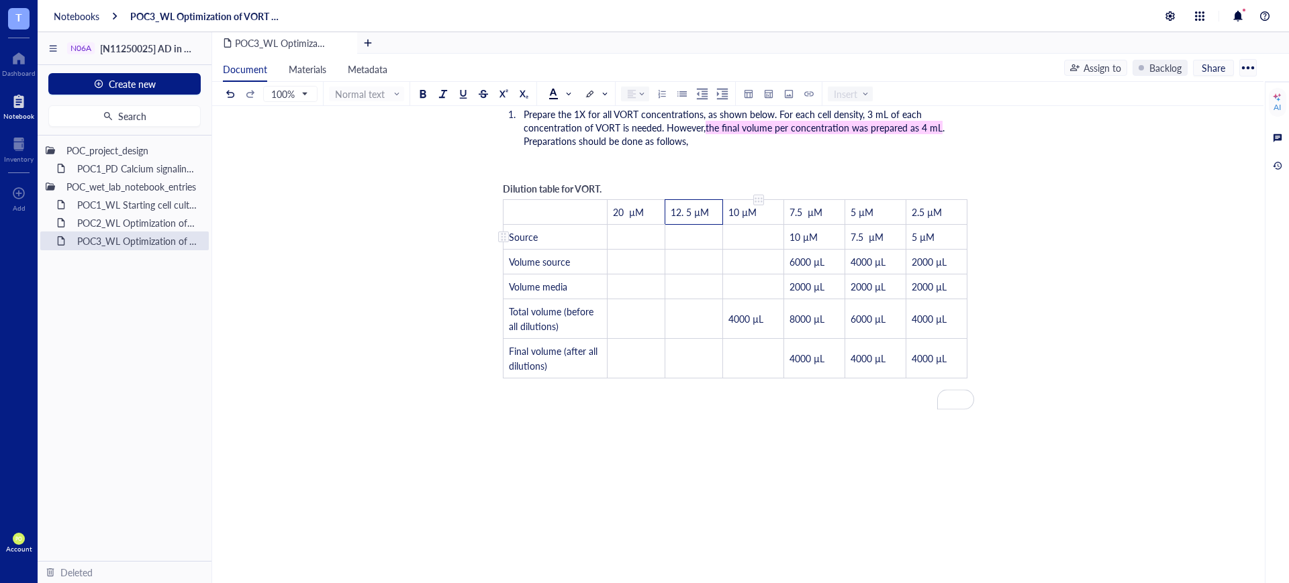
click at [758, 225] on td "﻿" at bounding box center [752, 237] width 61 height 25
click at [746, 321] on td "4000 µL" at bounding box center [752, 319] width 61 height 40
click at [843, 275] on div "To enrich screen reader interactions, please activate Accessibility in Grammarl…" at bounding box center [843, 287] width 1 height 25
click at [840, 299] on td "8000 µL" at bounding box center [814, 319] width 60 height 40
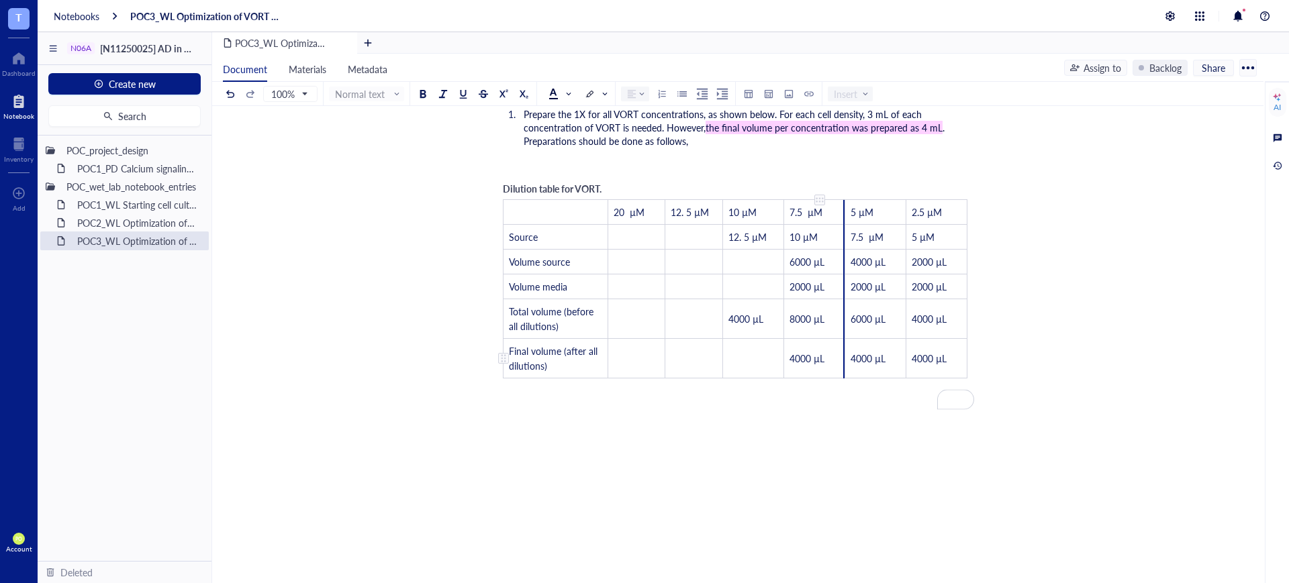
click at [836, 343] on td "4000 µL" at bounding box center [814, 359] width 60 height 40
click at [836, 343] on td "4000 µL" at bounding box center [814, 359] width 58 height 40
click at [830, 407] on div "﻿" at bounding box center [735, 413] width 478 height 13
click at [774, 304] on td "4000 µL" at bounding box center [757, 319] width 62 height 40
click at [738, 312] on span "4000 µL" at bounding box center [748, 318] width 35 height 13
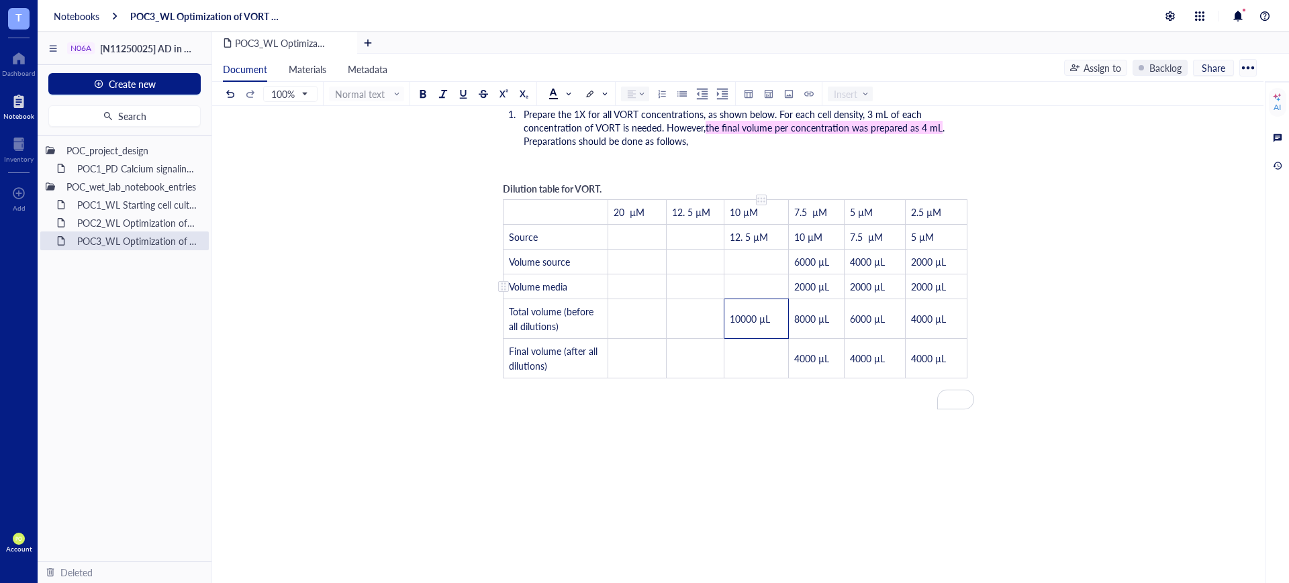
click at [771, 275] on td "﻿" at bounding box center [756, 287] width 64 height 25
click at [778, 322] on td "10000 µL" at bounding box center [756, 319] width 64 height 40
click at [837, 353] on td "4000 µL" at bounding box center [816, 359] width 56 height 40
click at [758, 351] on td "﻿" at bounding box center [756, 359] width 64 height 40
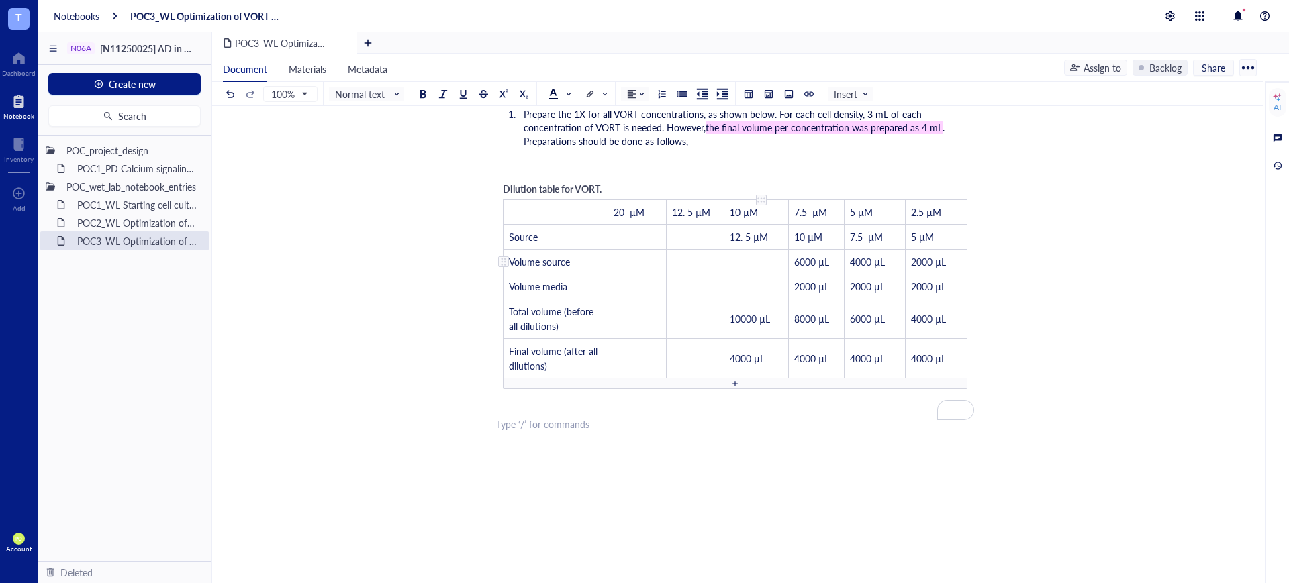
click at [756, 250] on td "﻿" at bounding box center [756, 262] width 64 height 25
click at [736, 255] on span "4000 µL" at bounding box center [747, 261] width 35 height 13
click at [766, 275] on td "﻿" at bounding box center [756, 287] width 64 height 25
click at [806, 280] on span "2000 µL" at bounding box center [811, 286] width 35 height 13
click at [750, 275] on td "﻿" at bounding box center [756, 287] width 64 height 25
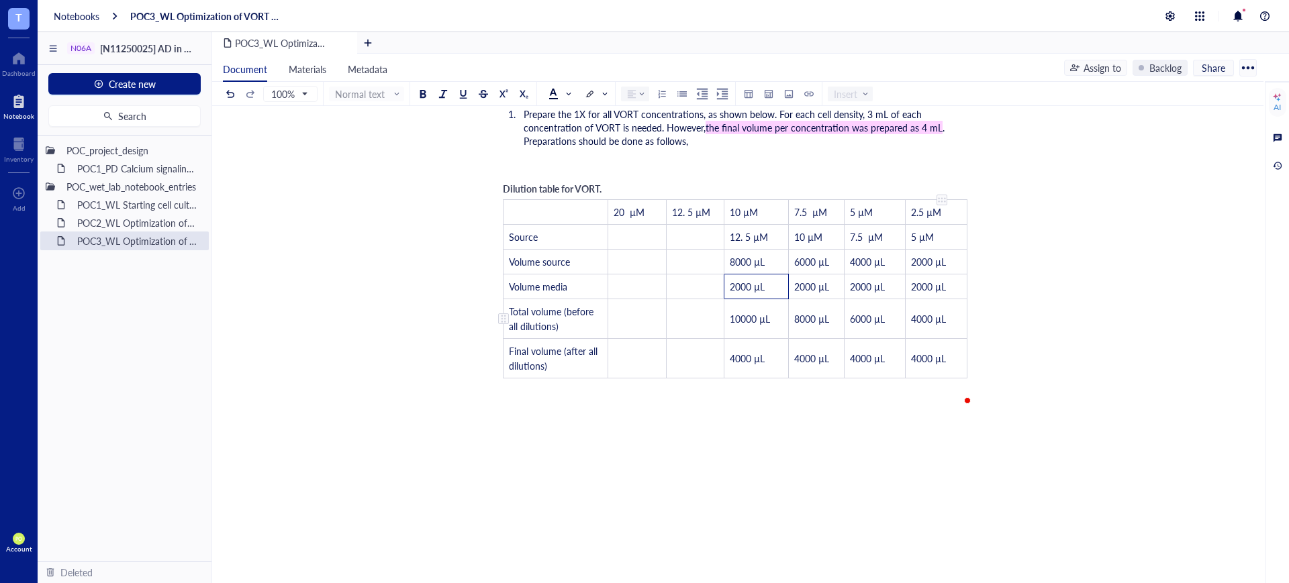
click at [834, 130] on li "Prepare the 1X for all VORT concentrations, as shown below. For each cell densi…" at bounding box center [746, 127] width 456 height 40
click at [758, 299] on td "10000 µL" at bounding box center [756, 319] width 64 height 40
click at [699, 226] on td "﻿" at bounding box center [695, 237] width 58 height 25
drag, startPoint x: 648, startPoint y: 201, endPoint x: 612, endPoint y: 195, distance: 36.8
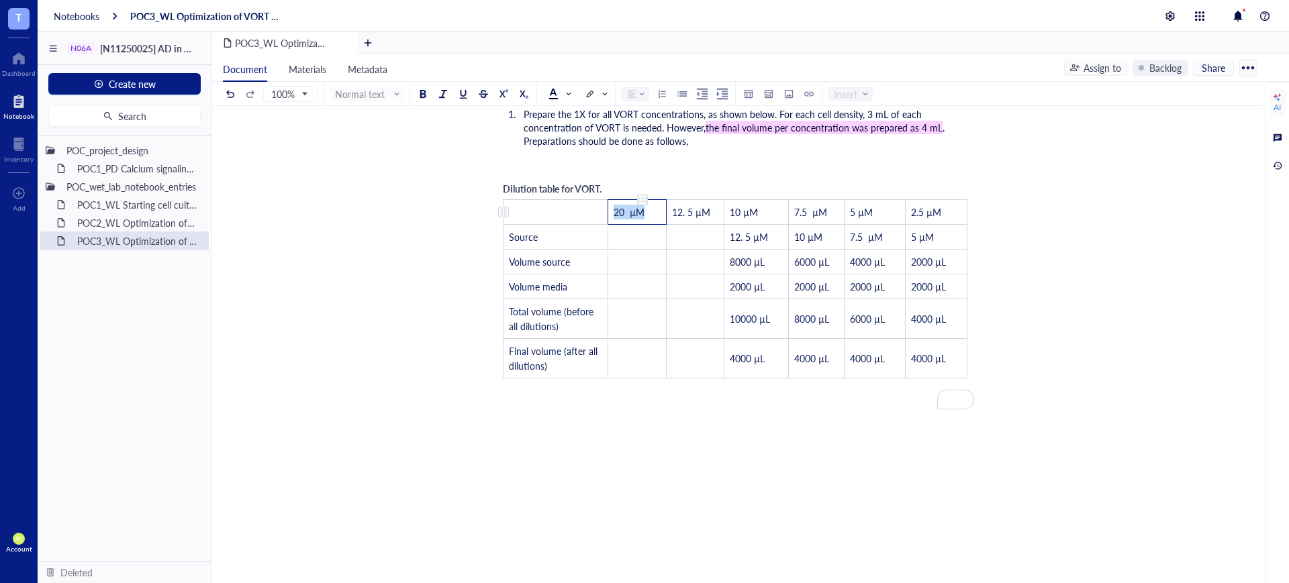
click at [612, 200] on td "20 µM" at bounding box center [637, 212] width 58 height 25
click at [690, 225] on td "﻿" at bounding box center [695, 237] width 58 height 25
click at [683, 250] on td "﻿" at bounding box center [695, 262] width 58 height 25
click at [699, 255] on span "20 µM" at bounding box center [687, 261] width 31 height 13
click at [683, 255] on span "20 µM" at bounding box center [687, 261] width 31 height 13
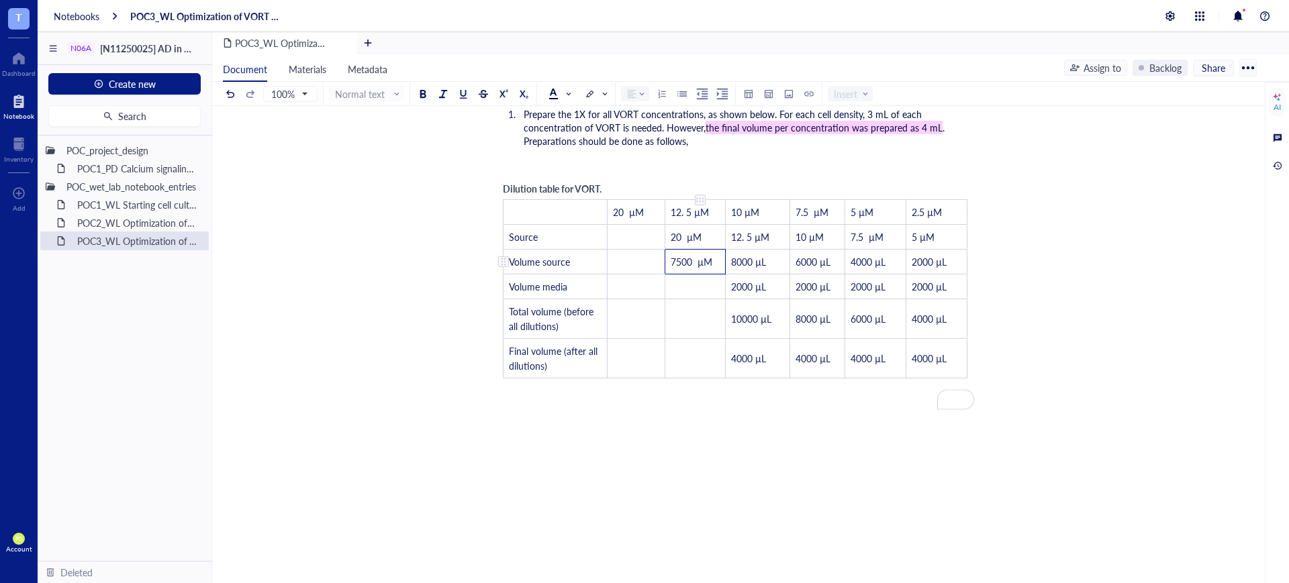
click at [707, 255] on span "7500 µM" at bounding box center [692, 261] width 42 height 13
click at [759, 280] on span "2000 µL" at bounding box center [748, 286] width 35 height 13
click at [700, 275] on td "﻿" at bounding box center [695, 287] width 61 height 25
click at [684, 280] on span "2000 µL" at bounding box center [688, 286] width 35 height 13
click at [677, 280] on span "2500 µL" at bounding box center [688, 286] width 35 height 13
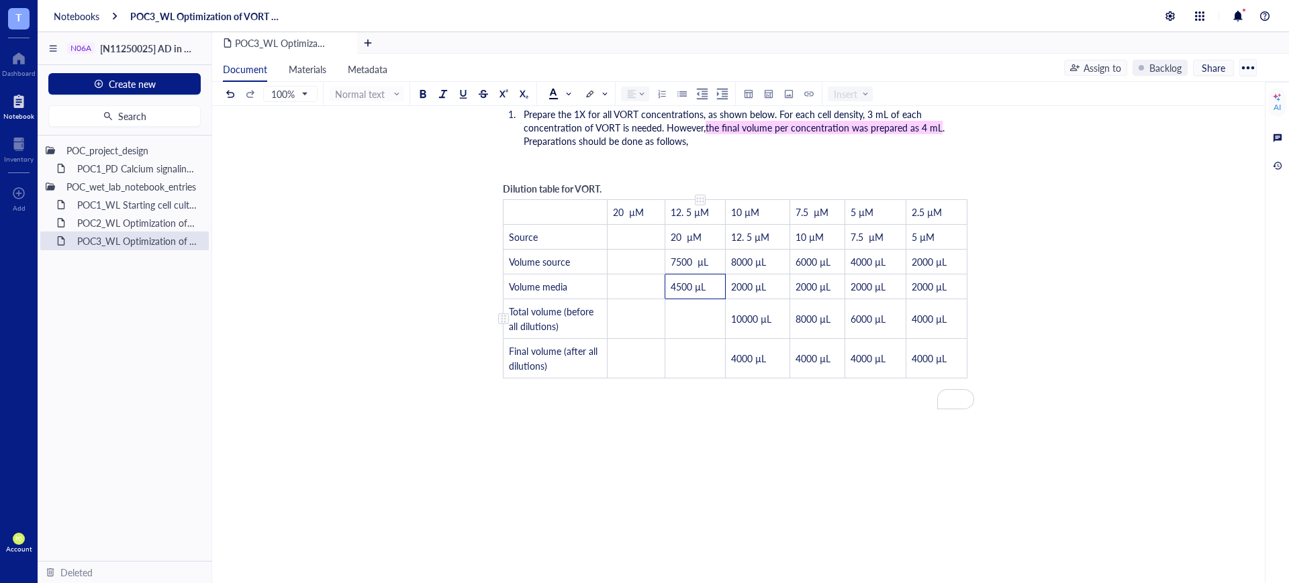
click at [714, 303] on td "﻿" at bounding box center [695, 319] width 61 height 40
click at [675, 312] on span "2000 µL" at bounding box center [688, 318] width 35 height 13
click at [673, 312] on span "2000 µL" at bounding box center [688, 318] width 35 height 13
click at [693, 350] on td "﻿" at bounding box center [695, 359] width 64 height 40
click at [679, 352] on span "2000 µL" at bounding box center [686, 358] width 35 height 13
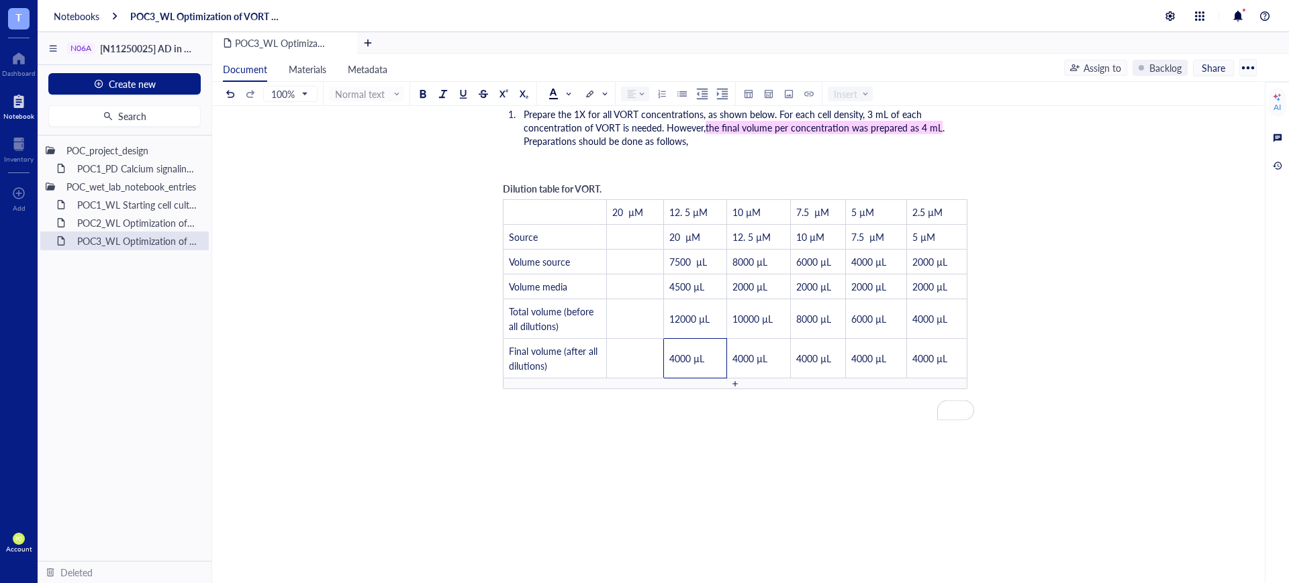
click at [758, 255] on span "8000 µL" at bounding box center [749, 261] width 35 height 13
click at [693, 352] on span "4000 µL" at bounding box center [686, 358] width 35 height 13
click at [699, 312] on span "12000 µL" at bounding box center [689, 318] width 40 height 13
click at [630, 226] on td "﻿" at bounding box center [634, 237] width 57 height 25
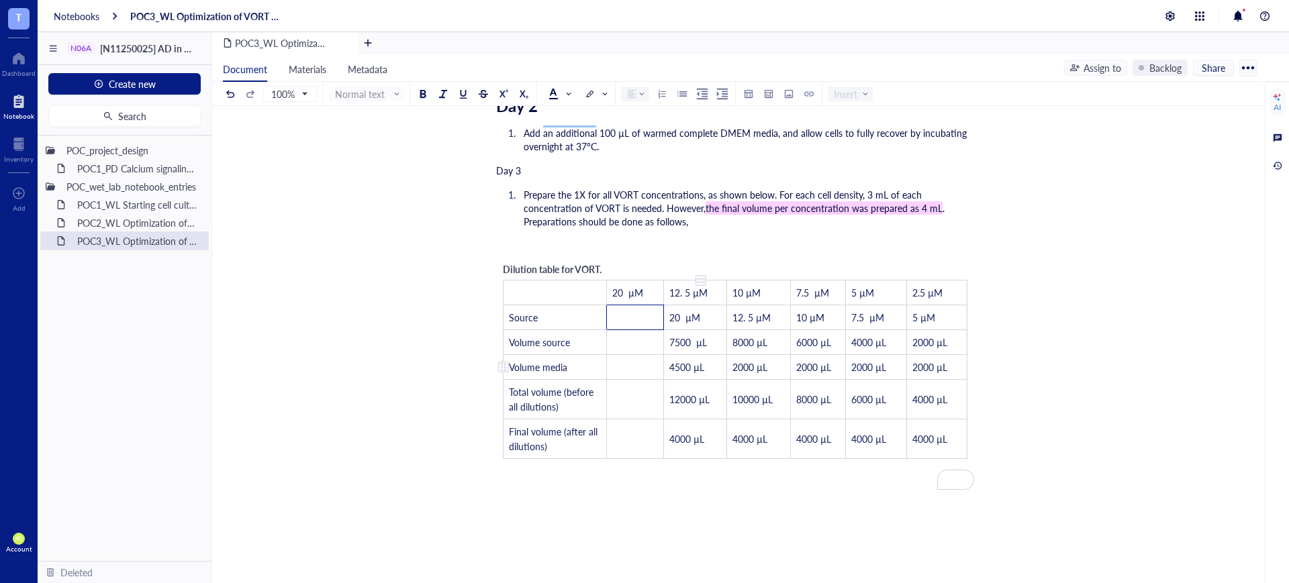
scroll to position [1518, 0]
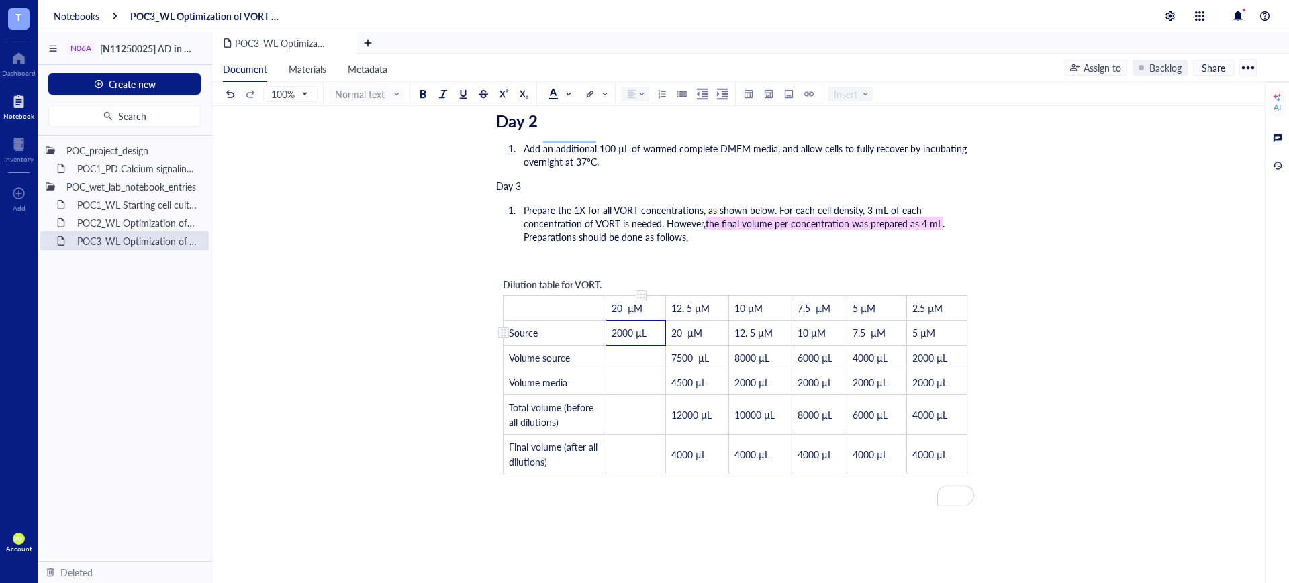
click at [639, 326] on span "2000 µL" at bounding box center [629, 332] width 35 height 13
drag, startPoint x: 638, startPoint y: 319, endPoint x: 612, endPoint y: 322, distance: 27.0
click at [612, 326] on span "2000 µL" at bounding box center [629, 332] width 35 height 13
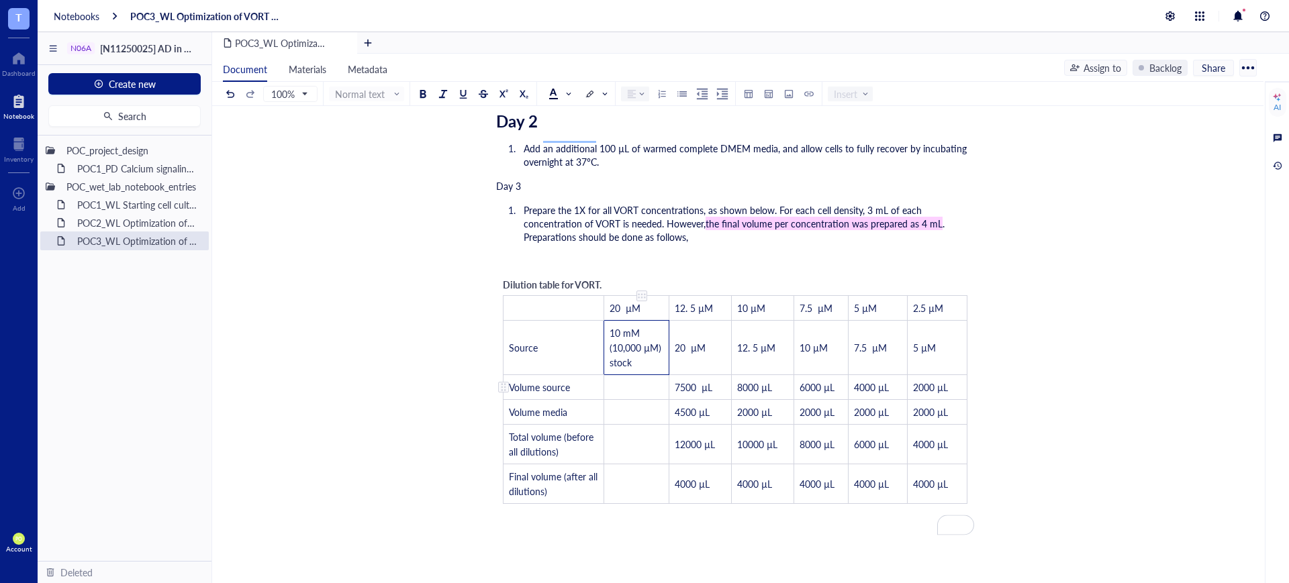
click at [639, 375] on td "﻿" at bounding box center [636, 387] width 65 height 25
click at [700, 381] on span "7500 µL" at bounding box center [694, 387] width 38 height 13
drag, startPoint x: 718, startPoint y: 374, endPoint x: 661, endPoint y: 366, distance: 57.0
click at [661, 375] on tr "Volume source ﻿ 7500 µL 8000 µL 6000 µL 4000 µL 2000 µL" at bounding box center [735, 387] width 464 height 25
click at [718, 375] on td "7500 µL" at bounding box center [700, 387] width 62 height 25
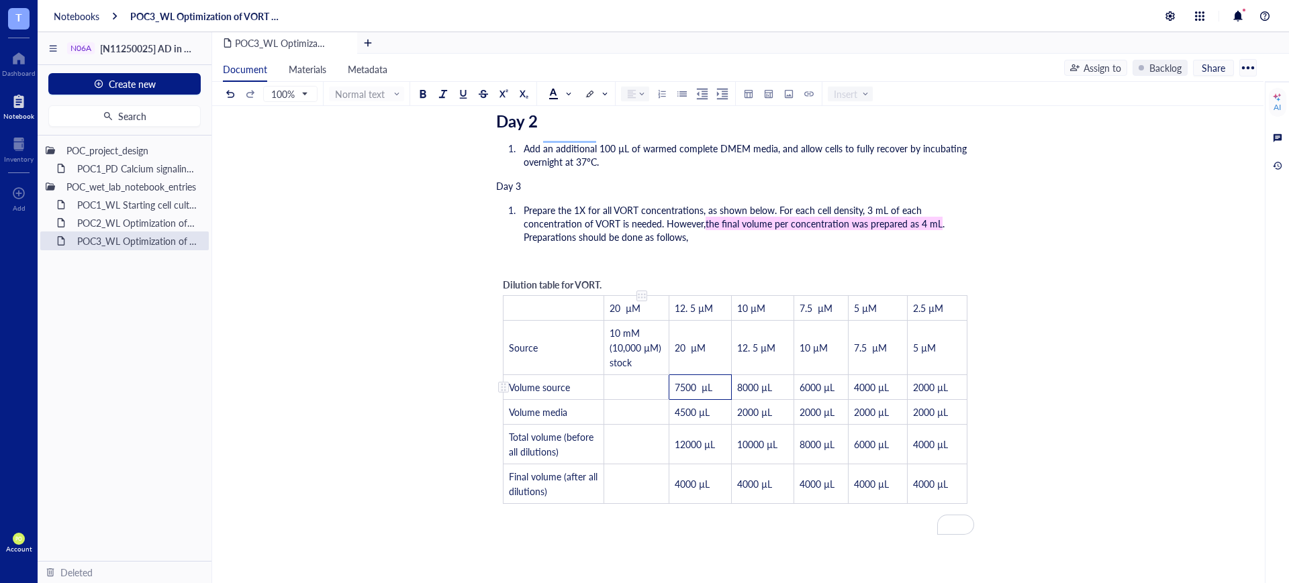
click at [636, 375] on td "﻿" at bounding box center [636, 387] width 65 height 25
click at [628, 465] on td "﻿" at bounding box center [636, 485] width 65 height 40
click at [686, 477] on span "4000 µL" at bounding box center [692, 483] width 35 height 13
click at [715, 222] on li "Prepare the 1X for all VORT concentrations, as shown below. For each cell densi…" at bounding box center [746, 223] width 456 height 40
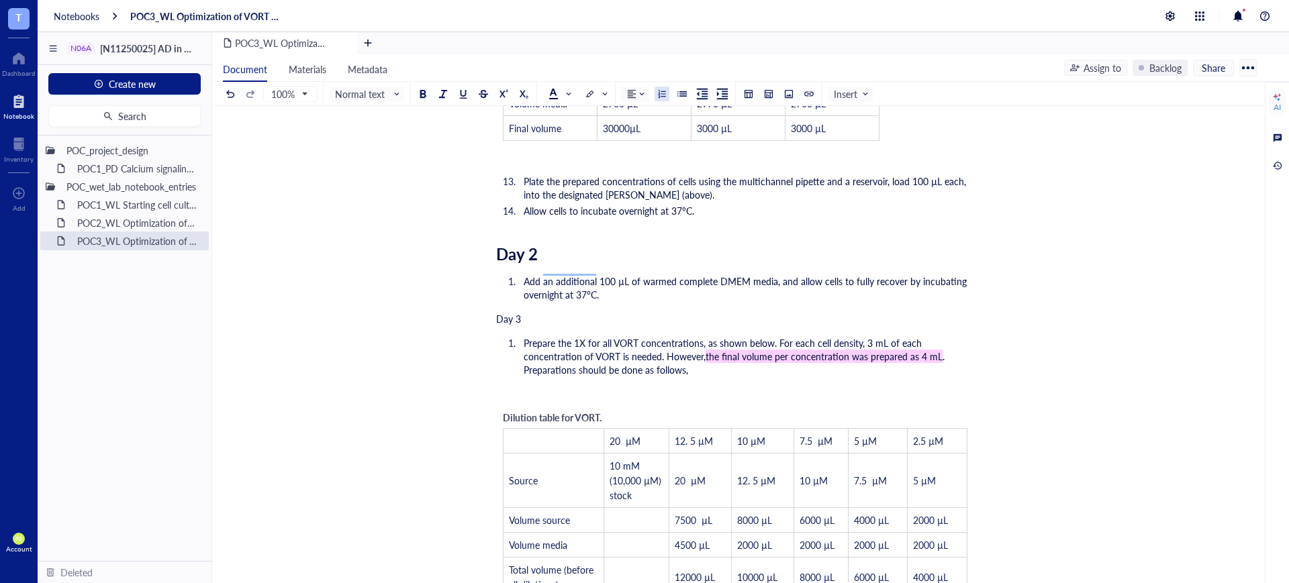
scroll to position [1378, 0]
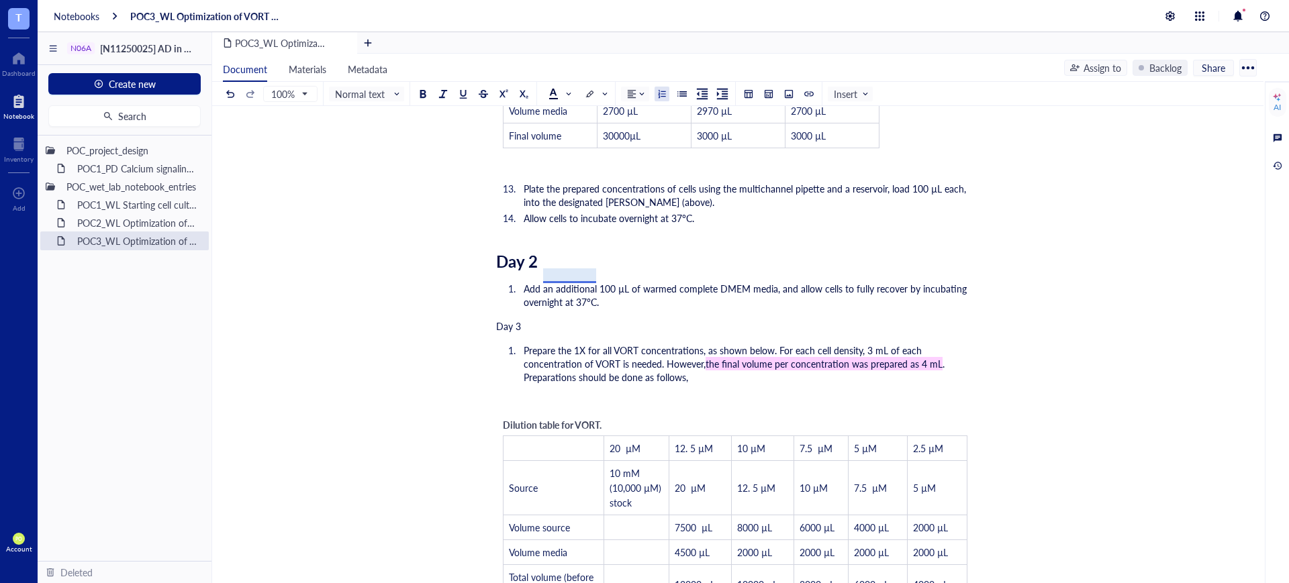
click at [567, 282] on span "Add an additional 100 µL of warmed complete DMEM media, and allow cells to full…" at bounding box center [747, 295] width 446 height 27
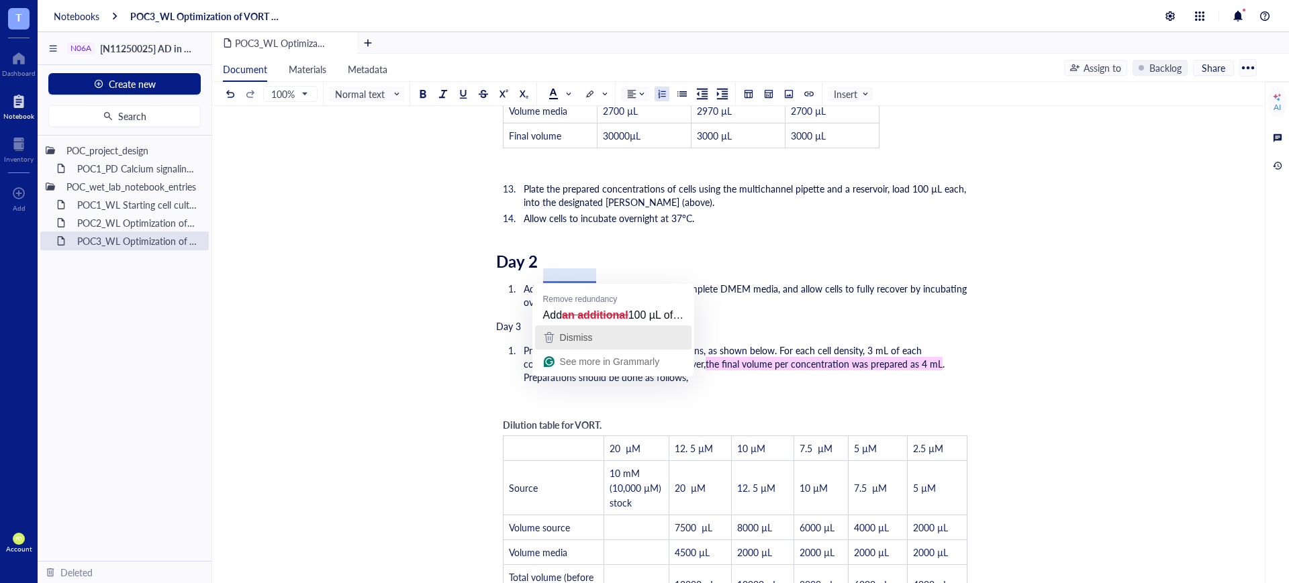
click at [592, 341] on span "Dismiss" at bounding box center [576, 337] width 33 height 11
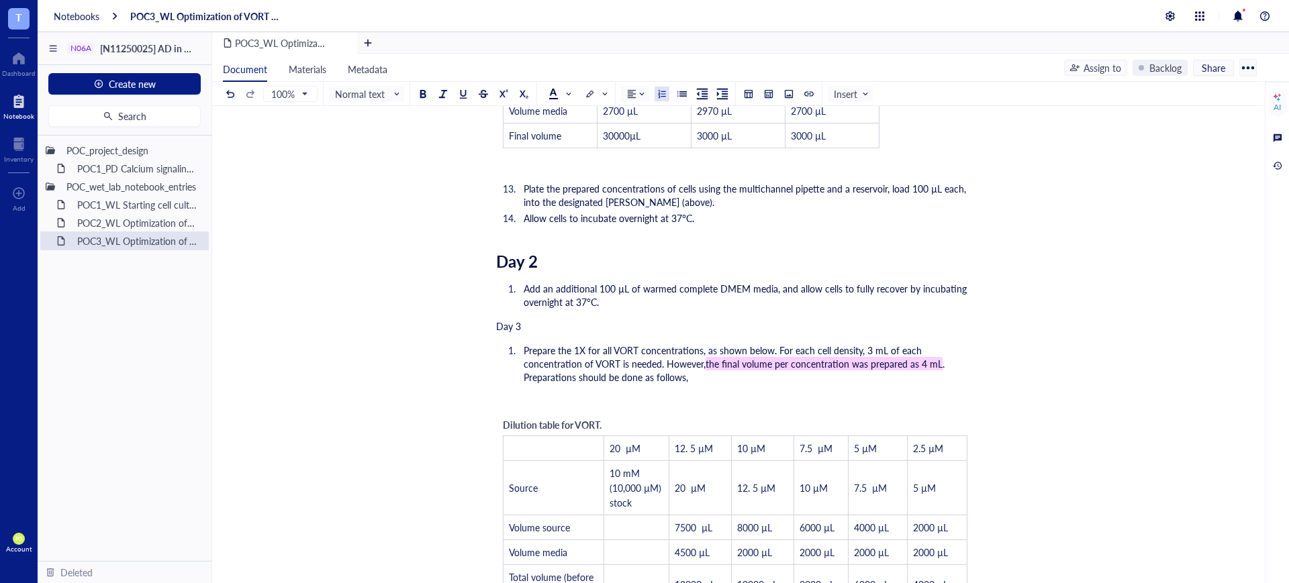
click at [759, 360] on li "Prepare the 1X for all VORT concentrations, as shown below. For each cell densi…" at bounding box center [746, 364] width 456 height 40
drag, startPoint x: 537, startPoint y: 311, endPoint x: 426, endPoint y: 303, distance: 111.1
click at [405, 93] on div "100% Normal text Insert" at bounding box center [561, 93] width 676 height 23
click at [393, 101] on div "Normal text" at bounding box center [366, 94] width 75 height 15
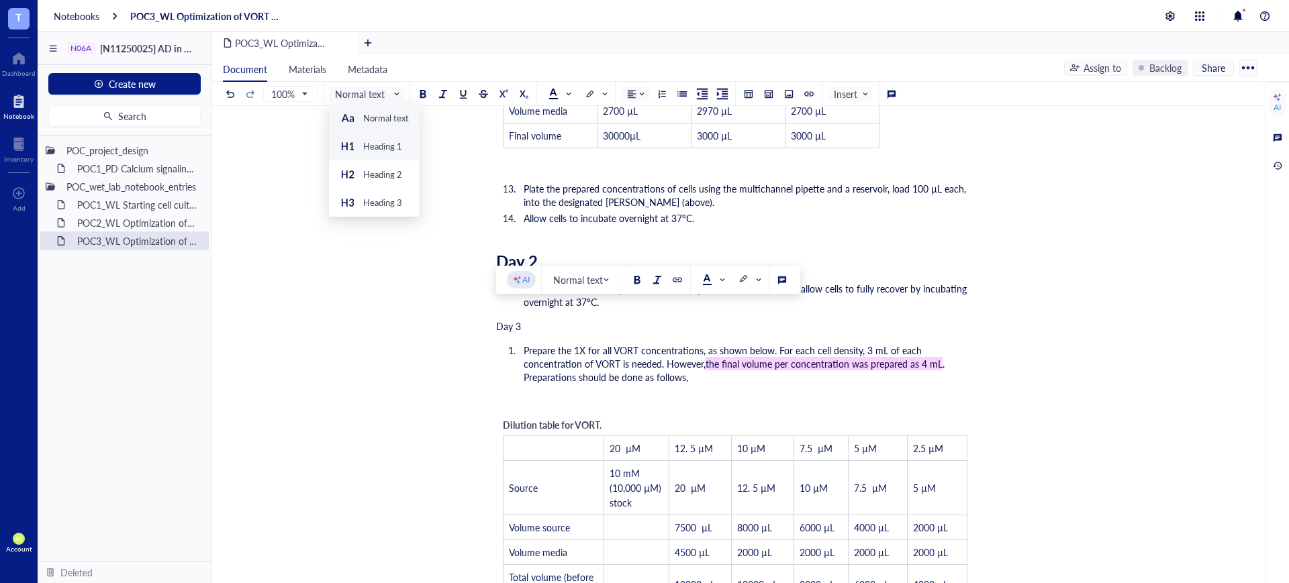
click at [383, 148] on div "Heading 1" at bounding box center [382, 146] width 39 height 12
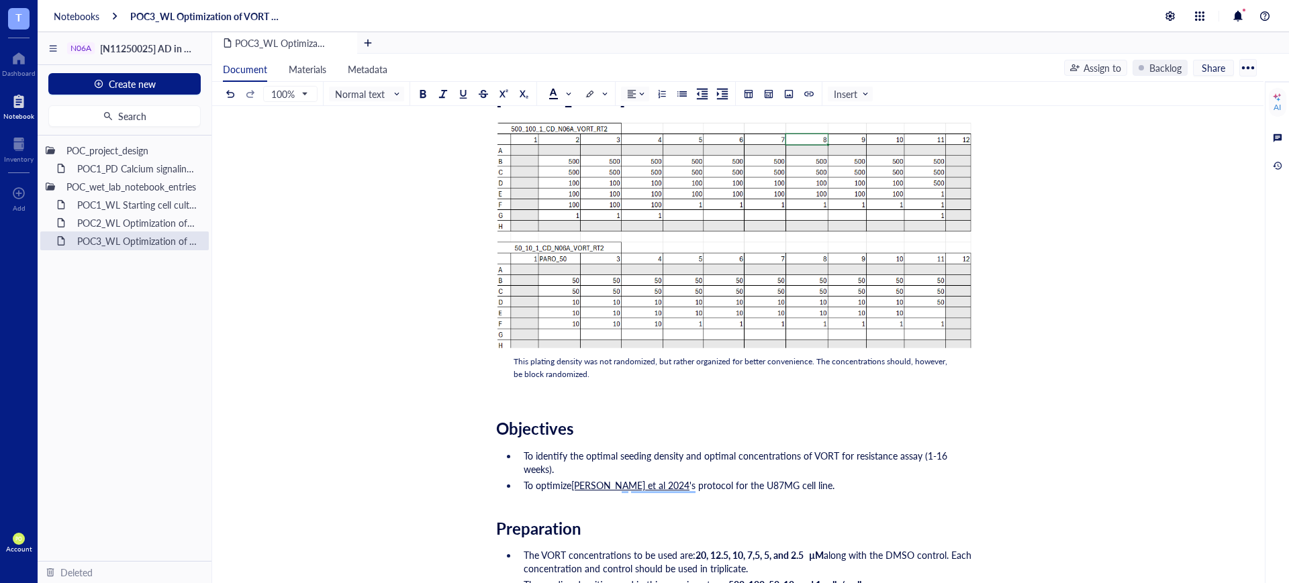
click at [732, 354] on img "To enrich screen reader interactions, please activate Accessibility in Grammarl…" at bounding box center [735, 238] width 478 height 232
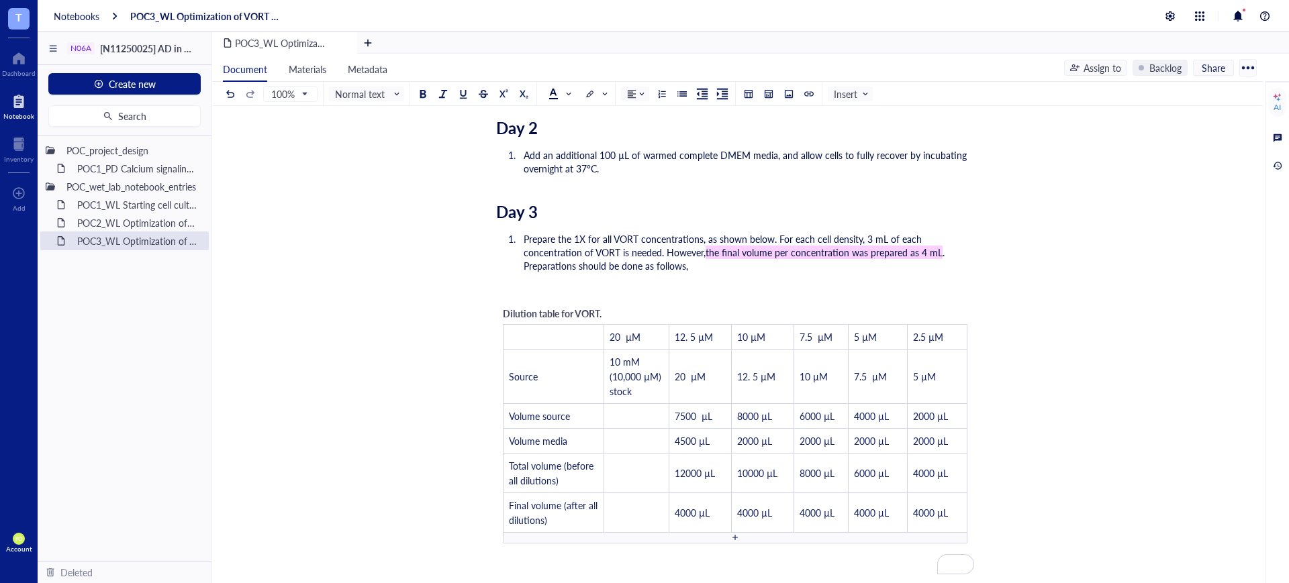
scroll to position [1539, 0]
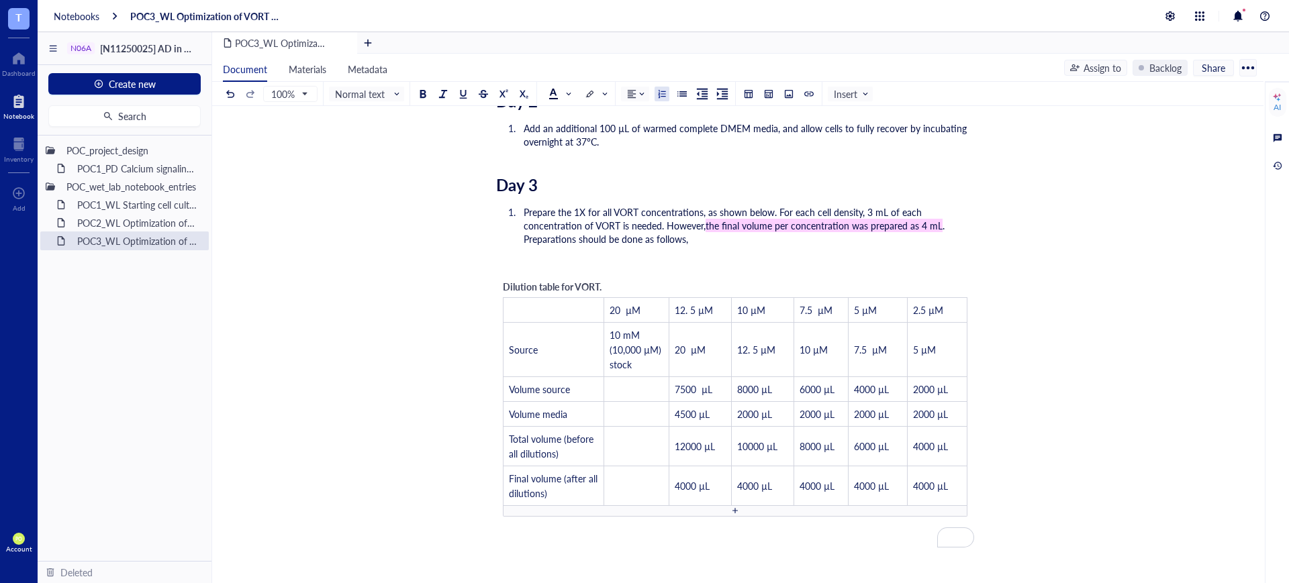
click at [735, 220] on li "Prepare the 1X for all VORT concentrations, as shown below. For each cell densi…" at bounding box center [746, 225] width 456 height 40
click at [633, 130] on li "Add an additional 100 µL of warmed complete DMEM media, and allow cells to full…" at bounding box center [746, 135] width 456 height 27
click at [723, 224] on li "Prepare the 1X for all VORT concentrations, as shown below. For each cell densi…" at bounding box center [746, 225] width 456 height 40
click at [635, 379] on td "﻿" at bounding box center [636, 389] width 65 height 25
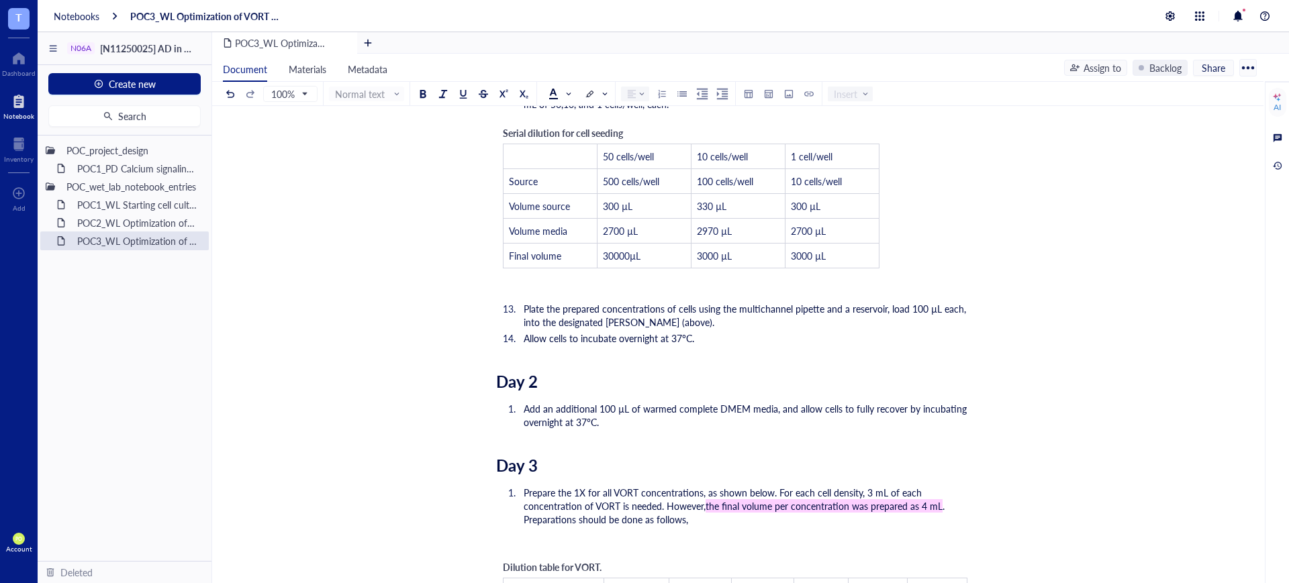
scroll to position [1290, 0]
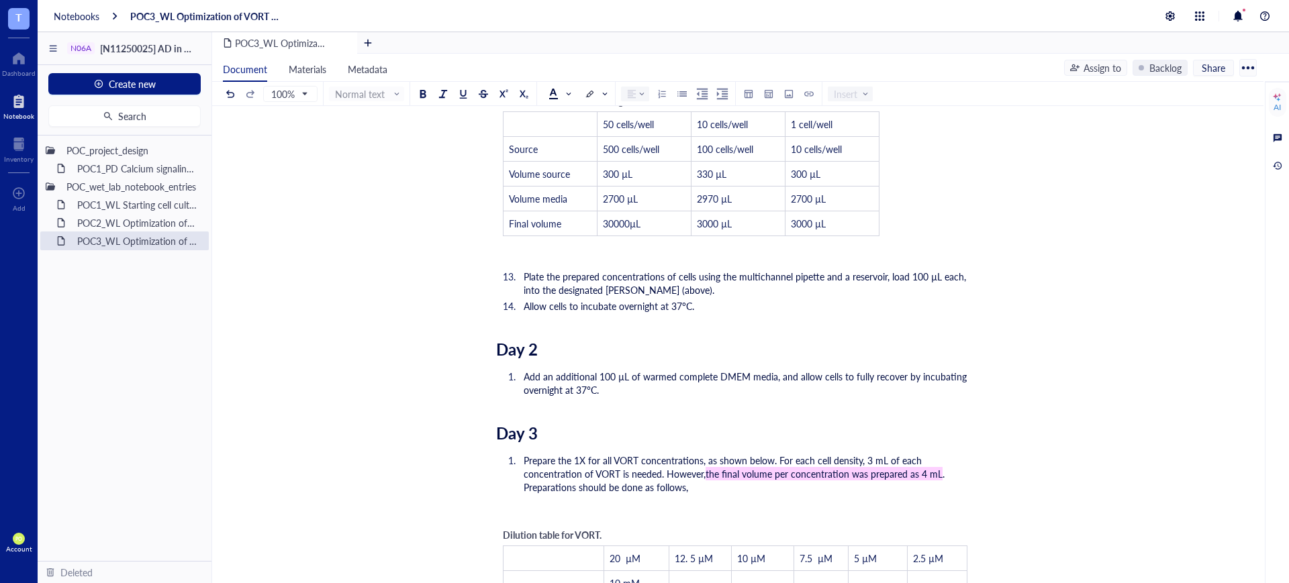
click at [700, 478] on li "Prepare the 1X for all VORT concentrations, as shown below. For each cell densi…" at bounding box center [746, 474] width 456 height 40
click at [626, 424] on div "Day 3" at bounding box center [735, 433] width 478 height 19
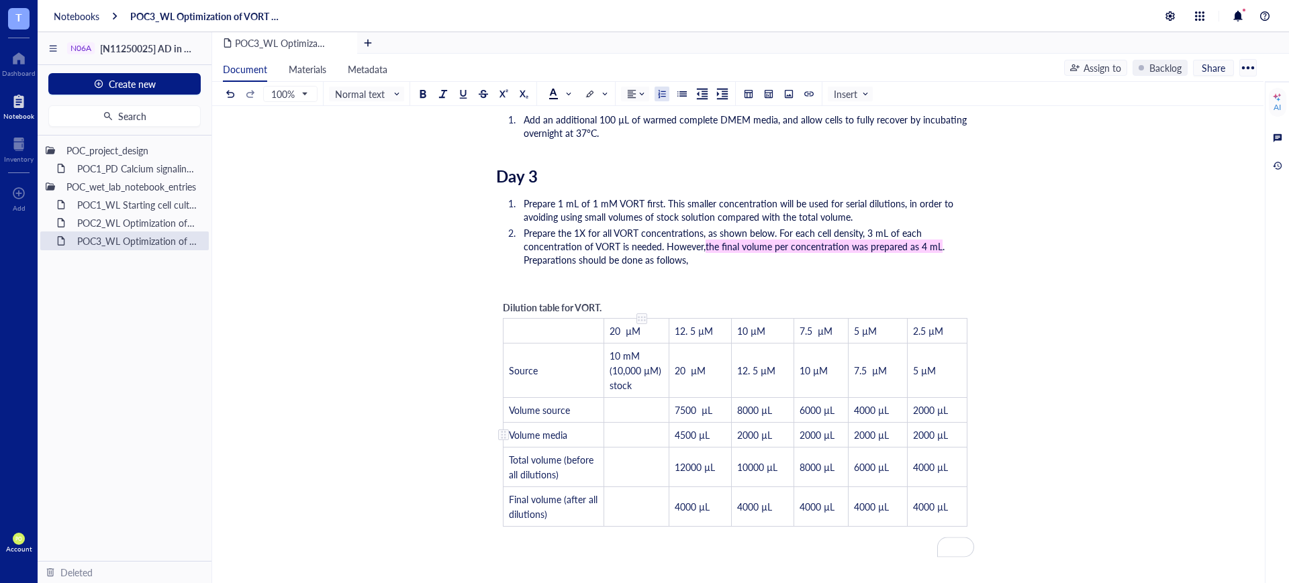
scroll to position [1570, 0]
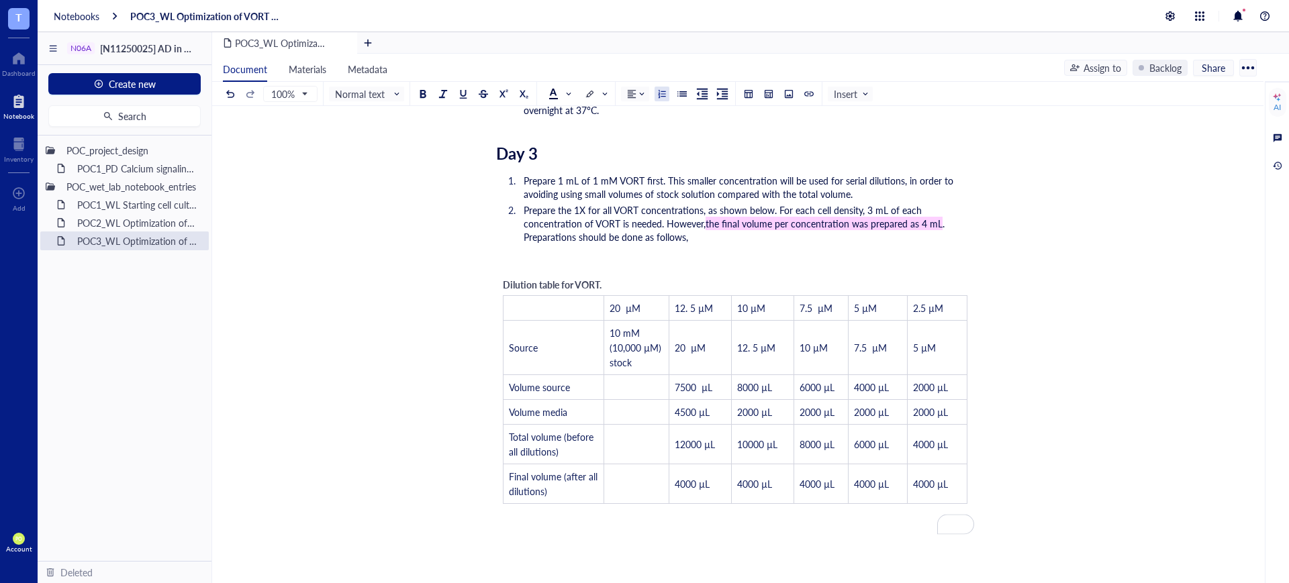
click at [663, 174] on span "Prepare 1 mL of 1 mM VORT first. This smaller concentration will be used for se…" at bounding box center [740, 187] width 432 height 27
drag, startPoint x: 740, startPoint y: 171, endPoint x: 718, endPoint y: 166, distance: 22.6
click at [718, 174] on span "Prepare 1 mL of 1 mM VORT first by using 100 2000 µL. This smaller concentratio…" at bounding box center [745, 187] width 442 height 27
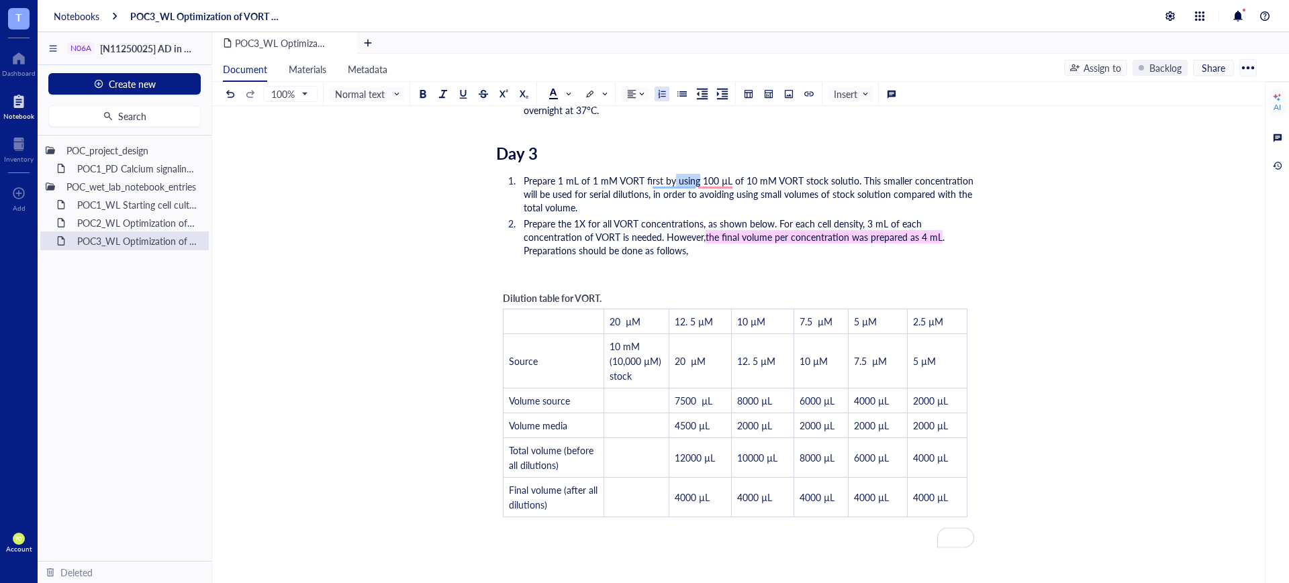
drag, startPoint x: 697, startPoint y: 164, endPoint x: 674, endPoint y: 168, distance: 23.1
click at [674, 174] on span "Prepare 1 mL of 1 mM VORT first by using 100 µL of 10 mM VORT stock solutio. Th…" at bounding box center [750, 194] width 452 height 40
click at [858, 174] on span "Prepare 1 mL of 1 mM VORT first by adding 100 µL of 10 mM VORT stock solutio. T…" at bounding box center [739, 194] width 431 height 40
click at [733, 181] on span "Prepare 1 mL of 1 mM VORT first by adding 100 µL of 10 mM VORT stock solution .…" at bounding box center [739, 194] width 431 height 40
click at [738, 179] on span "Prepare 1 mL of 1 mM VORT first by adding 100 µL of 10 mM VORT stock solution .…" at bounding box center [744, 194] width 440 height 40
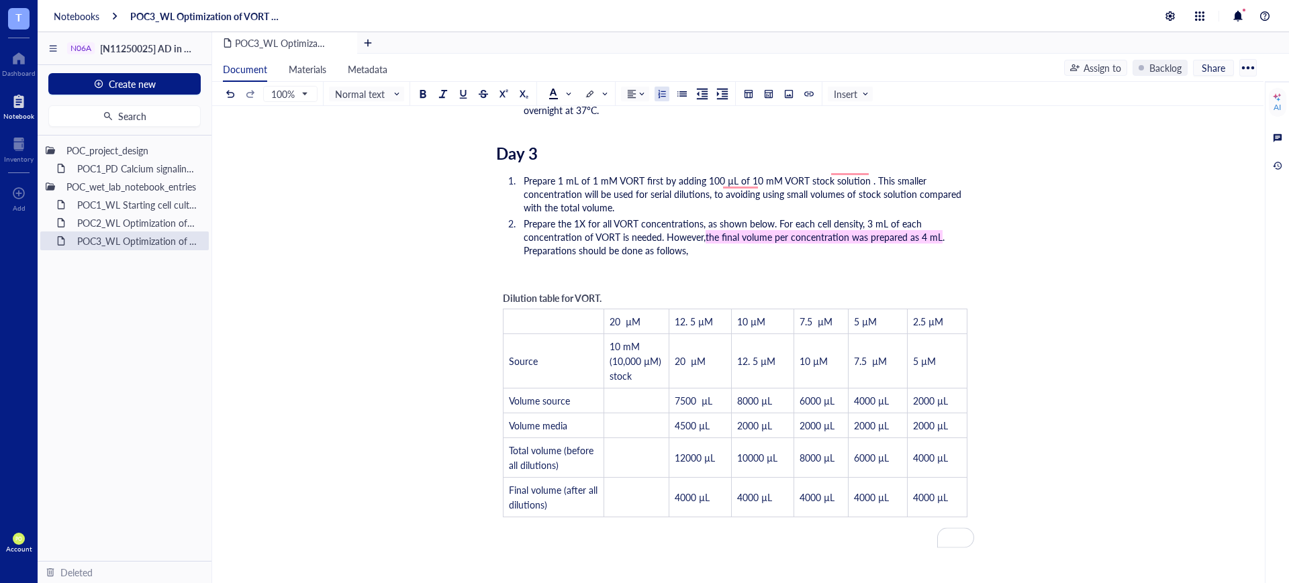
click at [751, 178] on span "Prepare 1 mL of 1 mM VORT first by adding 100 µL of 10 mM VORT stock solution .…" at bounding box center [744, 194] width 440 height 40
click at [848, 174] on span "Prepare 1 mL of 1 mM VORT first by adding 100 µL of 10 mM VORT stock solution .…" at bounding box center [748, 194] width 449 height 40
click at [868, 174] on span "Prepare 1 mL of 1 mM VORT first by adding 100 µL of 10 mM VORT stock solution. …" at bounding box center [748, 194] width 449 height 40
click at [863, 174] on span "Prepare 1 mL of 1 mM VORT first by adding 100 µL of 10 mM VORT stock solution. …" at bounding box center [748, 194] width 449 height 40
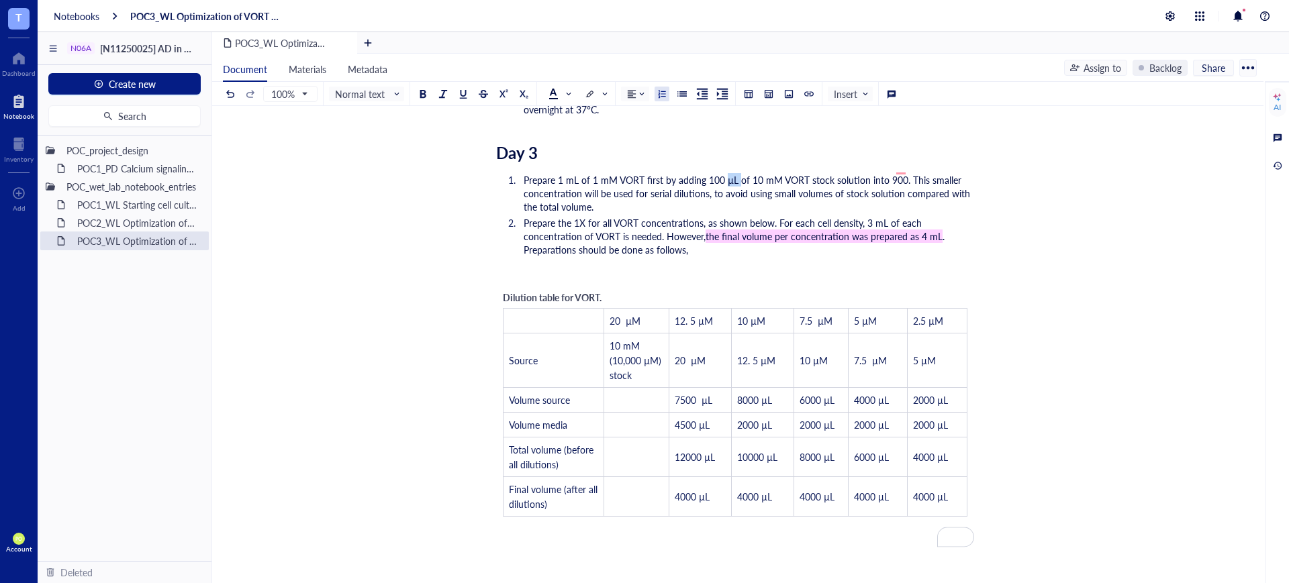
drag, startPoint x: 739, startPoint y: 169, endPoint x: 724, endPoint y: 169, distance: 15.4
click at [724, 173] on span "Prepare 1 mL of 1 mM VORT first by adding 100 µL of 10 mM VORT stock solution i…" at bounding box center [748, 193] width 449 height 40
copy span "µL"
click at [904, 173] on span "Prepare 1 mL of 1 mM VORT first by adding 100 µL of 10 mM VORT stock solution i…" at bounding box center [748, 193] width 449 height 40
drag, startPoint x: 896, startPoint y: 158, endPoint x: 889, endPoint y: 163, distance: 8.6
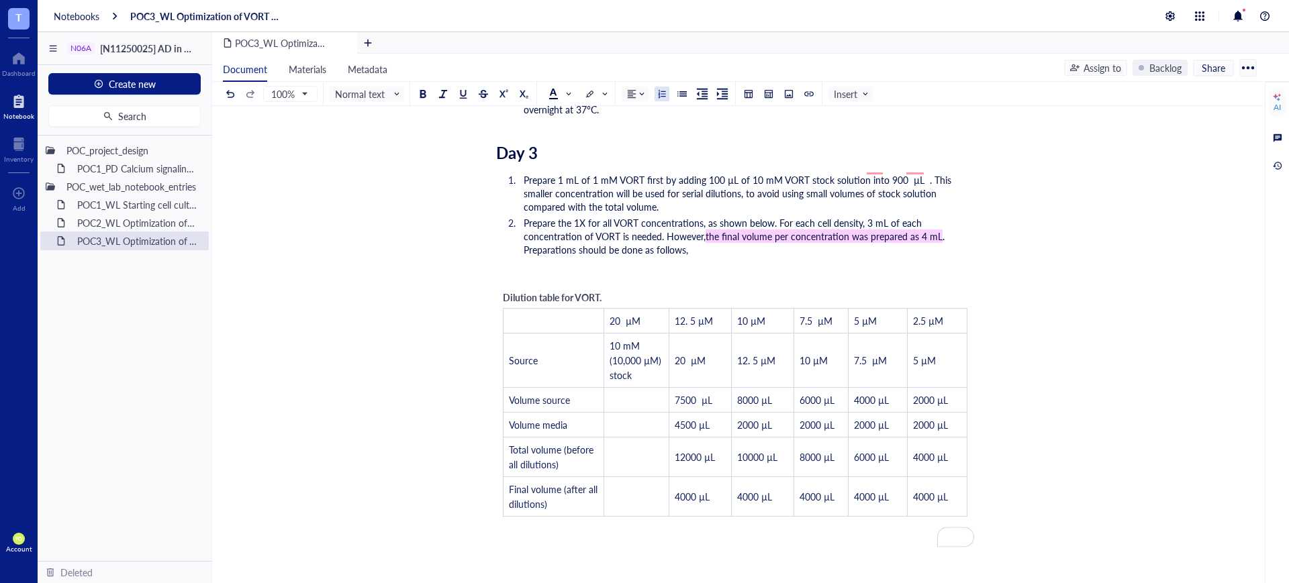
click at [896, 171] on ol "Prepare 1 mL of 1 mM VORT first by adding 100 µL of 10 mM VORT stock solution i…" at bounding box center [735, 215] width 478 height 89
click at [880, 173] on span "Prepare 1 mL of 1 mM VORT first by adding 100 µL of 10 mM VORT stock solution i…" at bounding box center [739, 193] width 430 height 40
click at [912, 173] on span "Prepare 1 mL of 1 mM VORT first by adding 100 µL of 10 mM VORT stock solution t…" at bounding box center [735, 193] width 423 height 40
click at [700, 231] on li "Prepare the 1X for all VORT concentrations, as shown below. For each cell densi…" at bounding box center [746, 236] width 456 height 40
click at [634, 387] on td "﻿" at bounding box center [636, 399] width 65 height 25
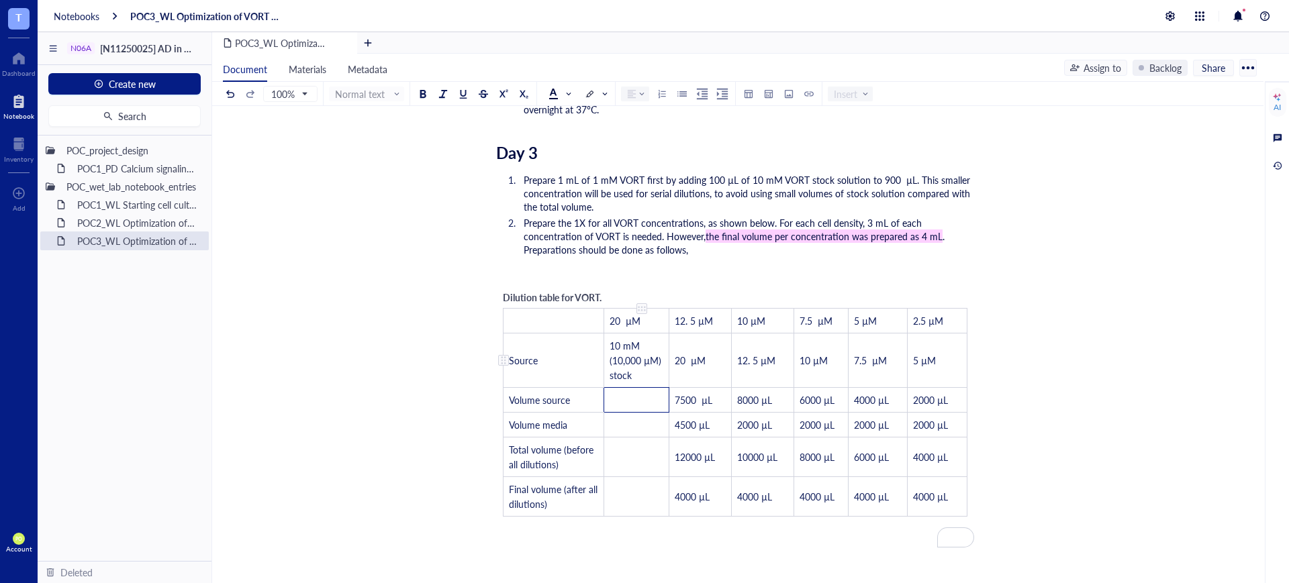
click at [617, 339] on span "10 mM (10,000 µM) stock" at bounding box center [637, 360] width 54 height 43
click at [619, 339] on span "10 mM (10,000 µM) stock" at bounding box center [637, 360] width 54 height 43
click at [624, 339] on span "10 mM (10,000 µM) stock" at bounding box center [637, 360] width 54 height 43
click at [641, 346] on span "1 mM (10,000 µM) stock" at bounding box center [637, 360] width 54 height 43
click at [767, 185] on span "Prepare 1 mL of 1 mM VORT first by adding 100 µL of 10 mM VORT stock solution t…" at bounding box center [748, 193] width 449 height 40
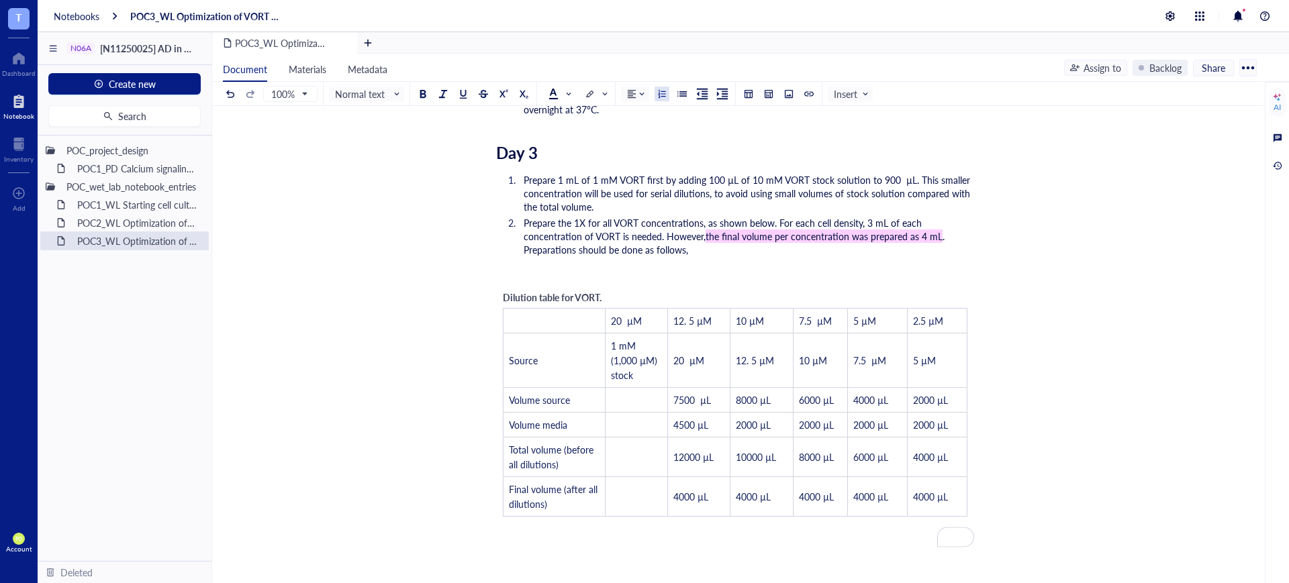
click at [641, 191] on li "Prepare 1 mL of 1 mM VORT first by adding 100 µL of 10 mM VORT stock solution t…" at bounding box center [746, 193] width 456 height 40
drag, startPoint x: 744, startPoint y: 160, endPoint x: 877, endPoint y: 169, distance: 133.2
click at [877, 173] on span "Prepare 1 mL of 1 mM VORT first by adding 100 µL of 10 mM VORT stock solution t…" at bounding box center [748, 193] width 449 height 40
click at [913, 173] on span "Prepare 1 mL of 1 mM VORT first by adding 100 µL of 10 mM VORT stock solution t…" at bounding box center [748, 193] width 449 height 40
click at [912, 173] on span "Prepare 1 mL of 1 mM VORT first by adding 100 µL of 10 mM VORT stock solution t…" at bounding box center [748, 193] width 449 height 40
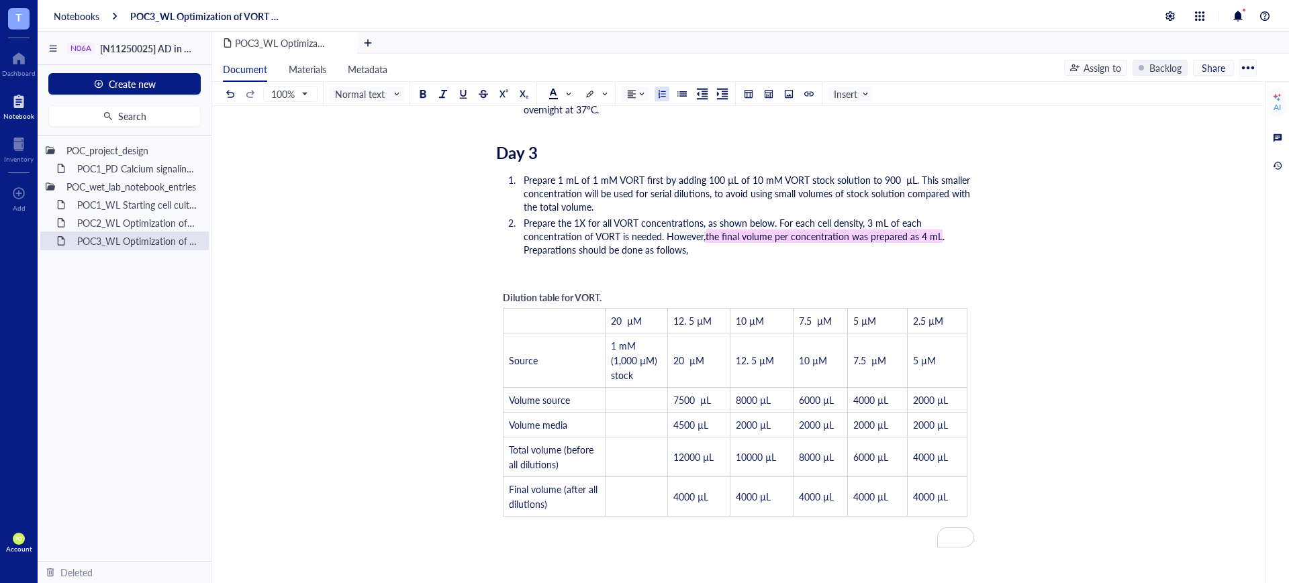
click at [908, 173] on span "Prepare 1 mL of 1 mM VORT first by adding 100 µL of 10 mM VORT stock solution t…" at bounding box center [748, 193] width 449 height 40
click at [875, 196] on li "Prepare 1 mL of 1 mM VORT first by adding 100 µL of 10 mM VORT stock solution t…" at bounding box center [746, 193] width 456 height 40
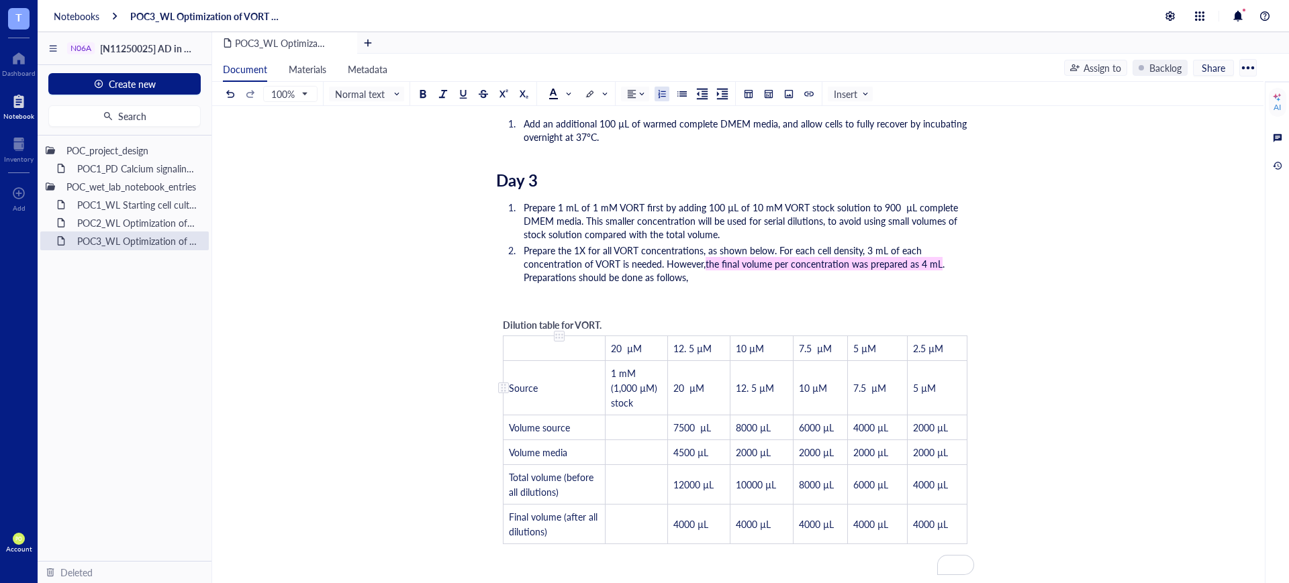
scroll to position [1613, 0]
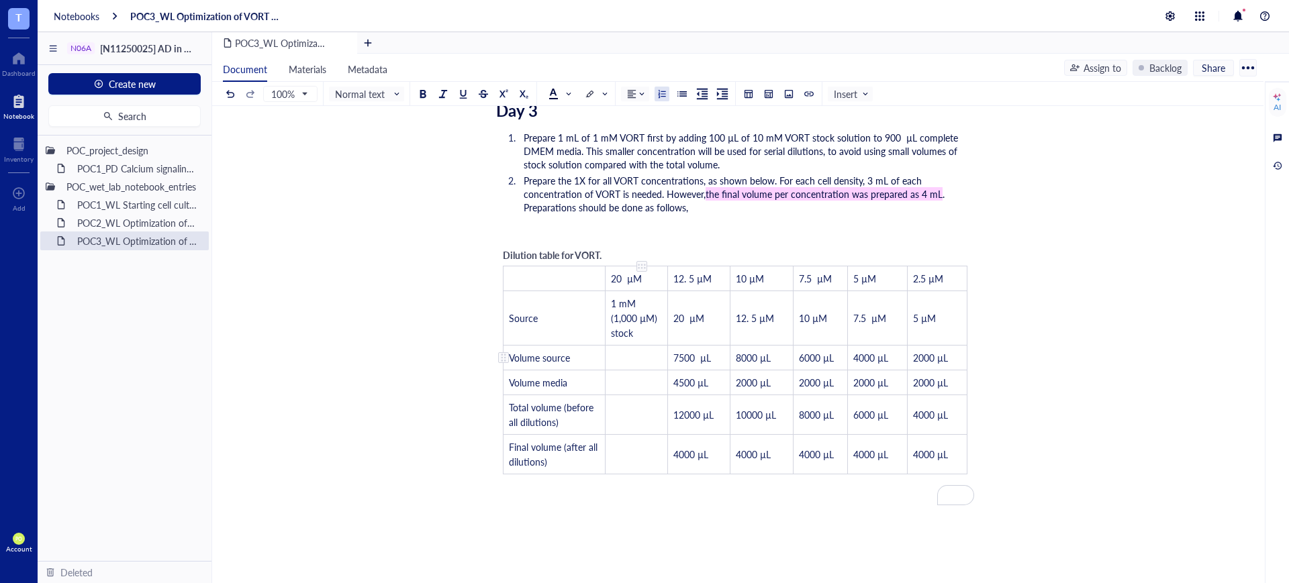
click at [635, 345] on td "﻿" at bounding box center [636, 357] width 62 height 25
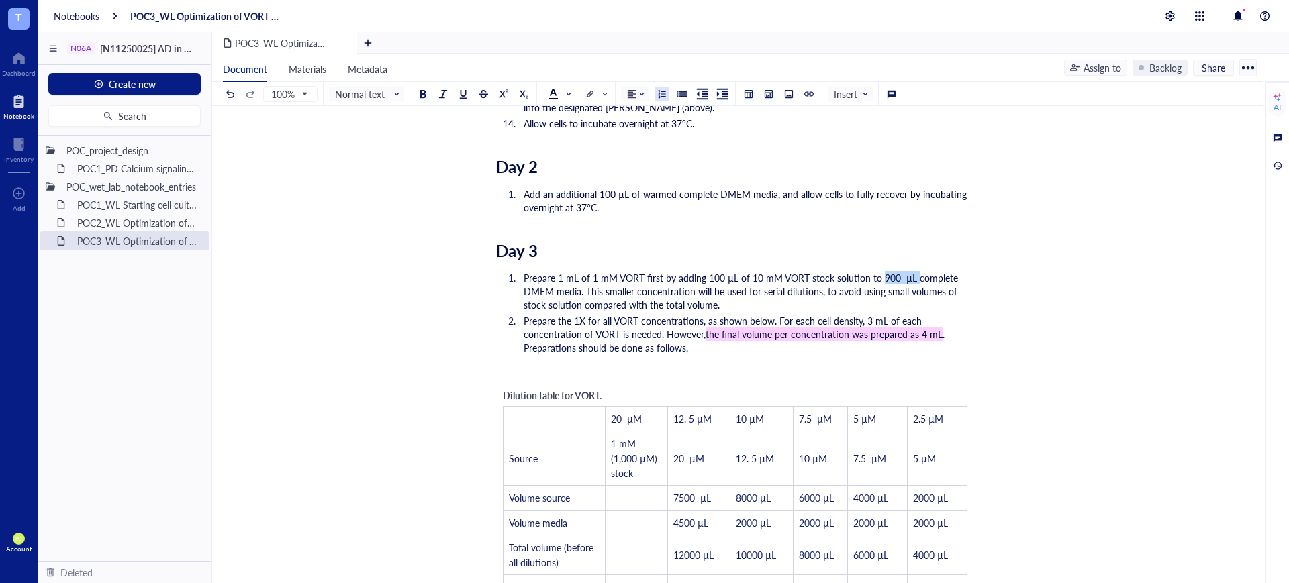
drag, startPoint x: 907, startPoint y: 262, endPoint x: 877, endPoint y: 260, distance: 29.7
click at [877, 271] on span "Prepare 1 mL of 1 mM VORT first by adding 100 µL of 10 mM VORT stock solution t…" at bounding box center [742, 291] width 437 height 40
click at [784, 291] on li "Prepare 1 mL of 1 mM VORT first by adding 100 µL of 10 mM VORT stock solution t…" at bounding box center [746, 291] width 456 height 40
click at [566, 271] on span "Prepare 1 mL of 1 mM VORT first by adding 100 µL of 10 mM VORT stock solution t…" at bounding box center [742, 291] width 437 height 40
drag, startPoint x: 735, startPoint y: 263, endPoint x: 720, endPoint y: 264, distance: 15.5
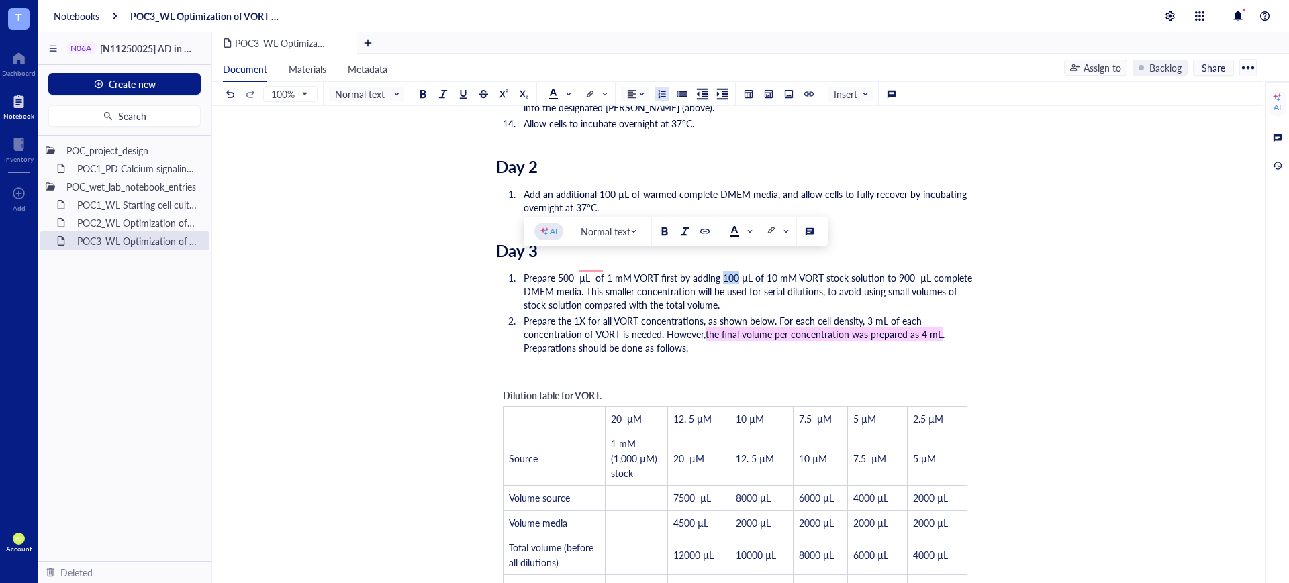
click at [720, 271] on span "Prepare 500 µL of 1 mM VORT first by adding 100 µL of 10 mM VORT stock solution…" at bounding box center [749, 291] width 451 height 40
click at [589, 271] on span "Prepare 500 µL of 1 mM VORT first by adding 50 µL of 10 mM VORT stock solution …" at bounding box center [747, 291] width 446 height 40
drag, startPoint x: 900, startPoint y: 262, endPoint x: 883, endPoint y: 265, distance: 17.1
click at [883, 271] on span "Prepare 500 µL of 1 mM VORT first by adding 50 µL of 10 mM VORT stock solution …" at bounding box center [745, 291] width 443 height 40
click at [747, 279] on span "Prepare 500 µL of 1 mM VORT first by adding 50 µL of 10 mM VORT stock solution …" at bounding box center [745, 291] width 443 height 40
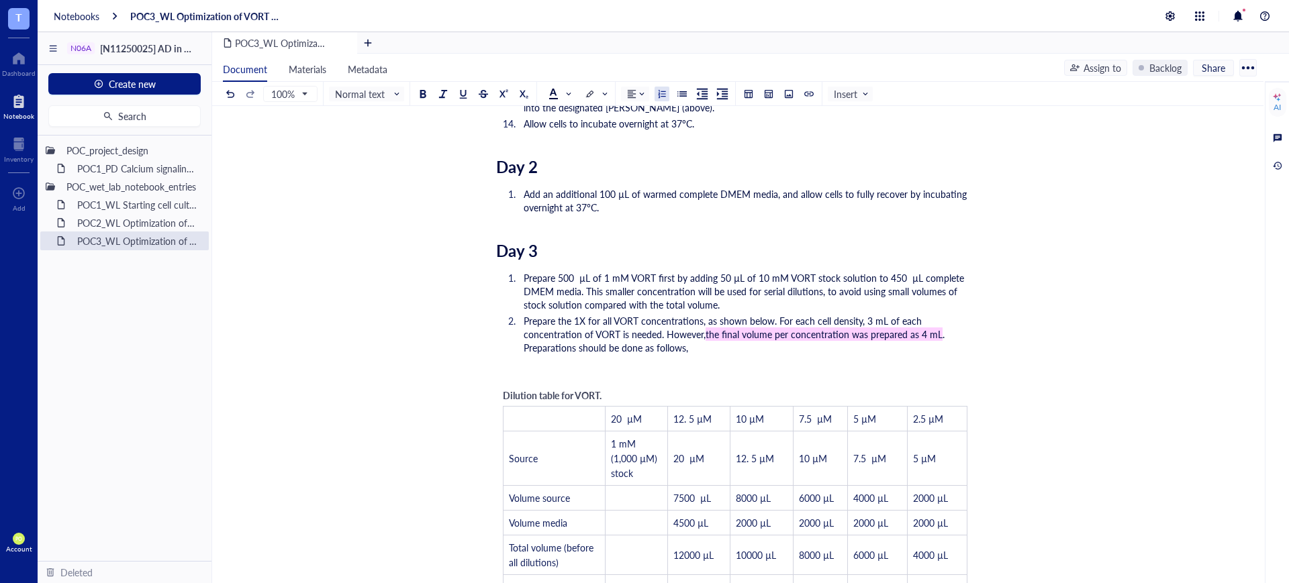
click at [751, 293] on li "Prepare 500 µL of 1 mM VORT first by adding 50 µL of 10 mM VORT stock solution …" at bounding box center [746, 291] width 456 height 40
click at [577, 271] on span "Prepare 500 µL of 1 mM VORT first by adding 50 µL of 10 mM VORT stock solution …" at bounding box center [745, 291] width 443 height 40
click at [754, 290] on li "Prepare 500 µL of 1 mM VORT first by adding 50 µL of 10 mM VORT stock solution …" at bounding box center [746, 291] width 456 height 40
drag, startPoint x: 585, startPoint y: 264, endPoint x: 559, endPoint y: 259, distance: 26.6
click at [559, 271] on span "Prepare 500 µL of 1 mM VORT first by adding 50 µL of 10 mM VORT stock solution …" at bounding box center [744, 291] width 440 height 40
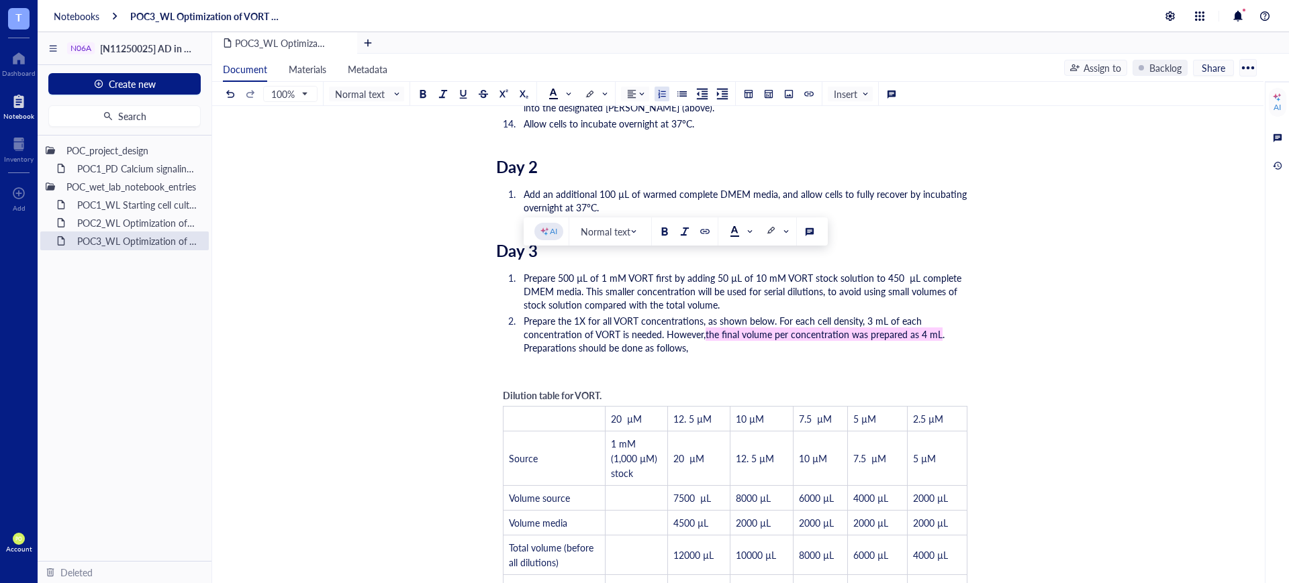
click at [728, 286] on li "Prepare 500 µL of 1 mM VORT first by adding 50 µL of 10 mM VORT stock solution …" at bounding box center [746, 291] width 456 height 40
drag, startPoint x: 740, startPoint y: 261, endPoint x: 712, endPoint y: 260, distance: 28.2
click at [712, 271] on span "Prepare 500 µL of 1 mM VORT first by adding 50 µL of 10 mM VORT stock solution …" at bounding box center [744, 291] width 440 height 40
click at [739, 290] on li "Prepare 500 µL of 1 mM VORT first by adding 50 µL of 10 mM VORT stock solution …" at bounding box center [746, 291] width 456 height 40
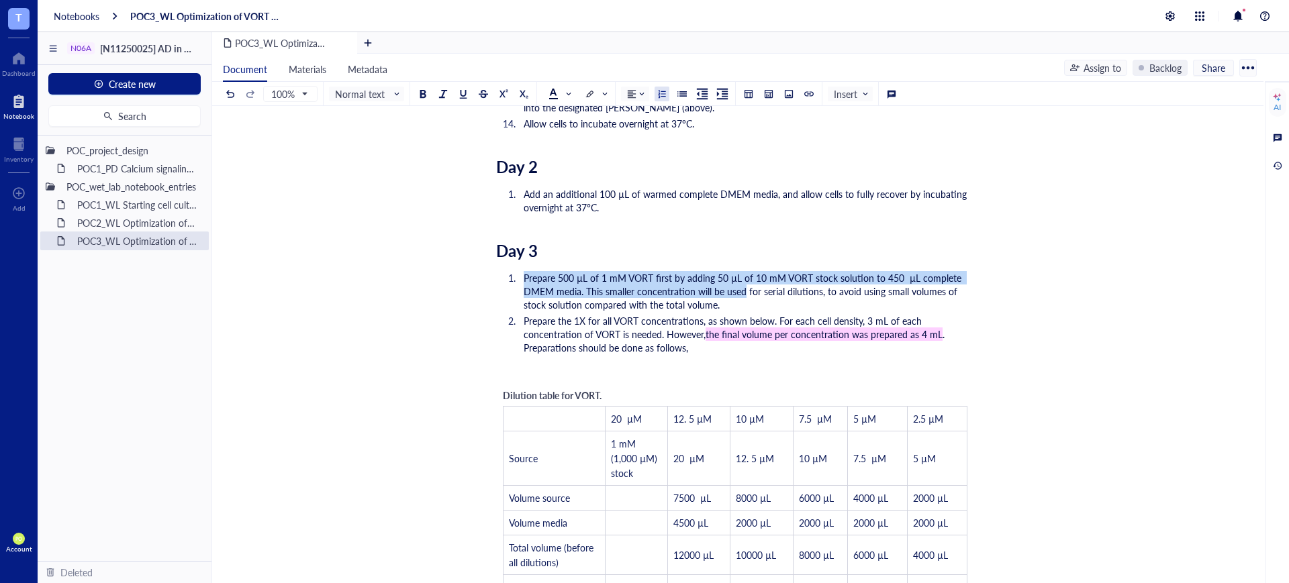
drag, startPoint x: 522, startPoint y: 262, endPoint x: 743, endPoint y: 276, distance: 222.0
click at [743, 276] on li "Prepare 500 µL of 1 mM VORT first by adding 50 µL of 10 mM VORT stock solution …" at bounding box center [746, 291] width 456 height 40
click at [721, 291] on li "Prepare 500 µL of 1 mM VORT first by adding 50 µL of 10 mM VORT stock solution …" at bounding box center [746, 291] width 456 height 40
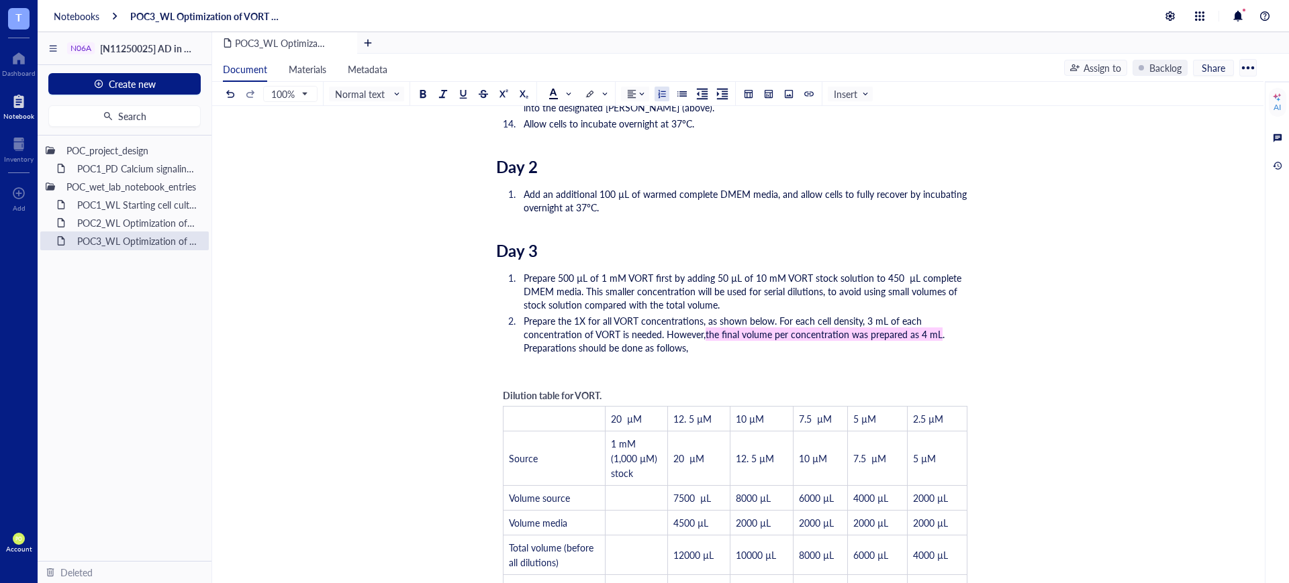
click at [734, 289] on li "Prepare 500 µL of 1 mM VORT first by adding 50 µL of 10 mM VORT stock solution …" at bounding box center [746, 291] width 456 height 40
drag, startPoint x: 766, startPoint y: 297, endPoint x: 755, endPoint y: 318, distance: 23.7
click at [731, 295] on span "Prepare 500 µL of 1 mM VORT first by adding 50 µL of 10 mM VORT stock solution …" at bounding box center [744, 291] width 440 height 40
click at [870, 288] on span "Prepare 500 µL of 1 mM VORT first by adding 50 µL of 10 mM VORT stock solution …" at bounding box center [744, 291] width 440 height 40
click at [803, 289] on span "Prepare 500 µL of 1 mM VORT first by adding 50 µL of 10 mM VORT stock solution …" at bounding box center [744, 291] width 440 height 40
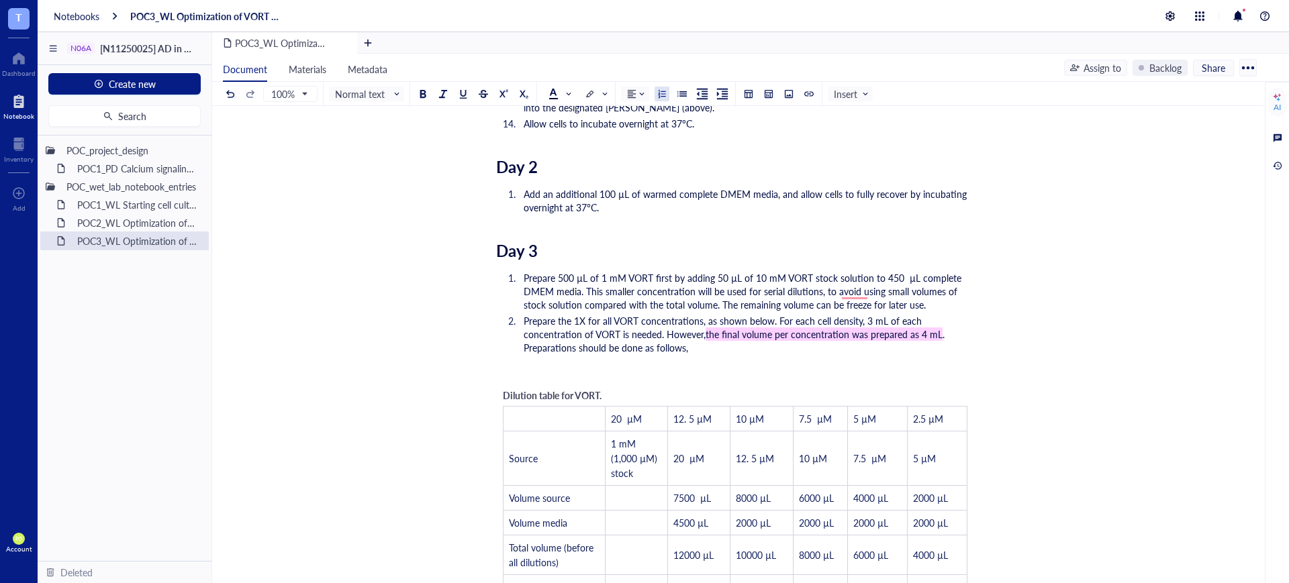
click at [869, 289] on span "Prepare 500 µL of 1 mM VORT first by adding 50 µL of 10 mM VORT stock solution …" at bounding box center [744, 291] width 440 height 40
click at [860, 291] on span "Prepare 500 µL of 1 mM VORT first by adding 50 µL of 10 mM VORT stock solution …" at bounding box center [744, 291] width 440 height 40
click at [857, 290] on span "Prepare 500 µL of 1 mM VORT first by adding 50 µL of 10 mM VORT stock solution …" at bounding box center [744, 291] width 440 height 40
drag, startPoint x: 919, startPoint y: 289, endPoint x: 721, endPoint y: 292, distance: 198.1
click at [721, 292] on span "Prepare 500 µL of 1 mM VORT first by adding 50 µL of 10 mM VORT stock solution …" at bounding box center [744, 291] width 440 height 40
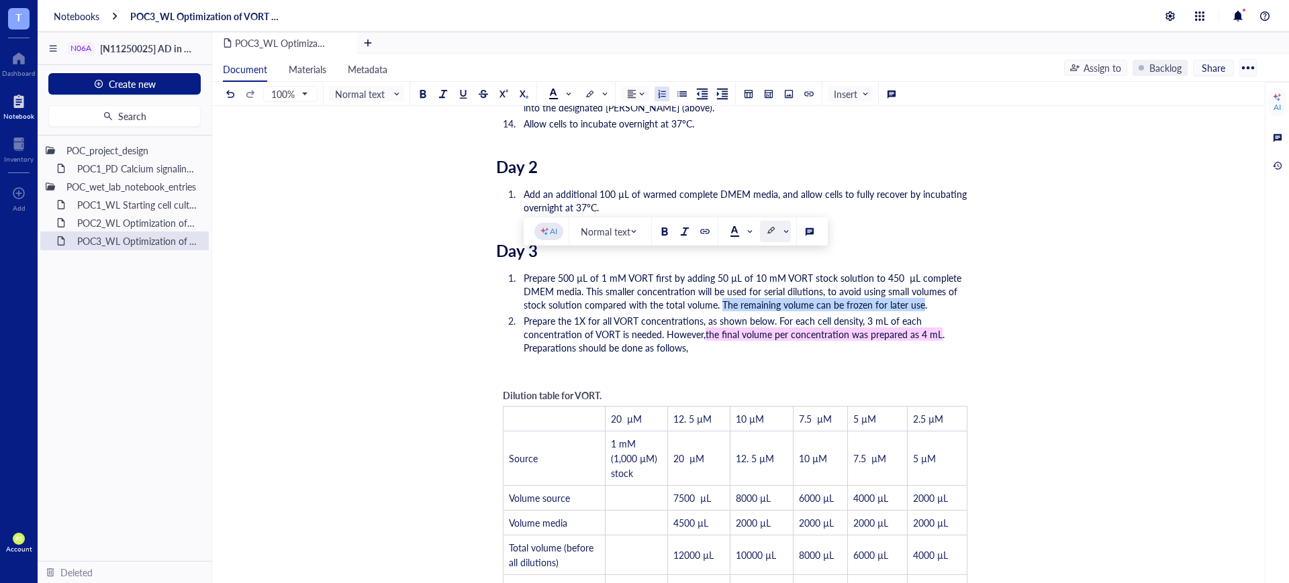
click at [769, 226] on div at bounding box center [770, 230] width 9 height 9
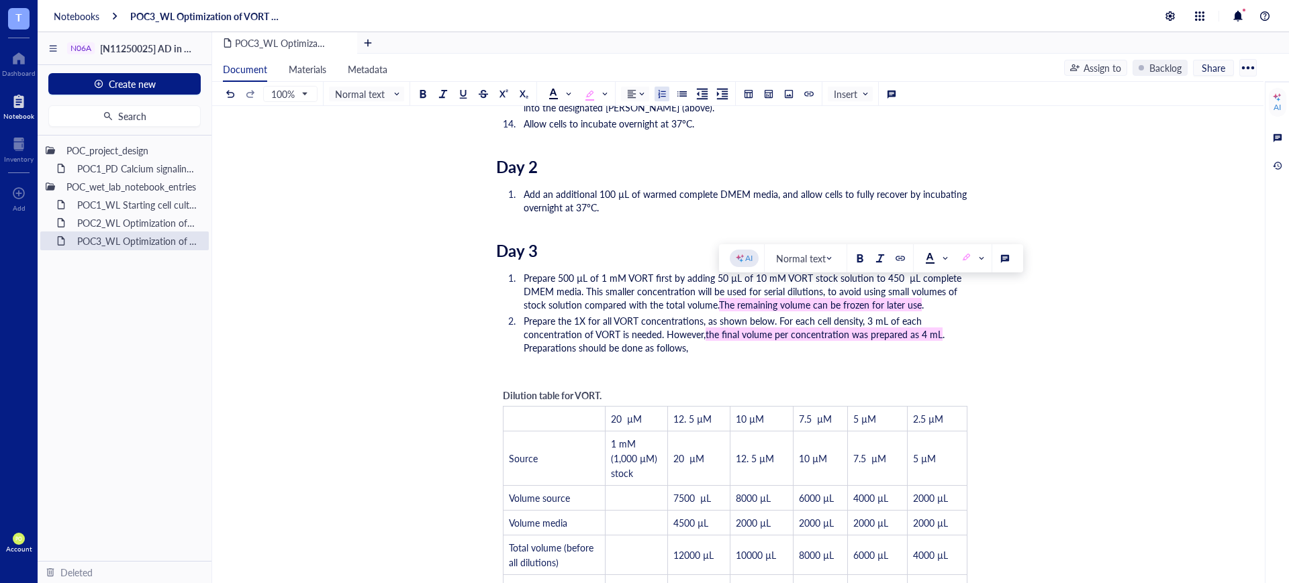
click at [951, 289] on li "Prepare 500 µL of 1 mM VORT first by adding 50 µL of 10 mM VORT stock solution …" at bounding box center [746, 291] width 456 height 40
click at [940, 293] on li "Prepare 500 µL of 1 mM VORT first by adding 50 µL of 10 mM VORT stock solution …" at bounding box center [746, 291] width 456 height 40
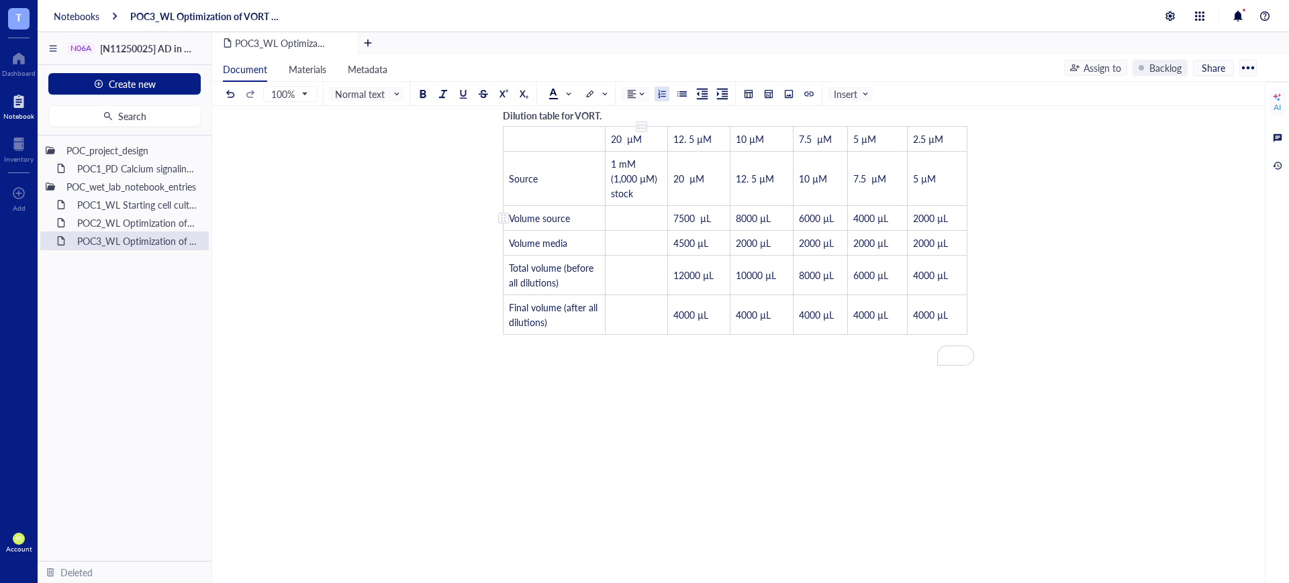
click at [634, 205] on td "﻿" at bounding box center [636, 217] width 62 height 25
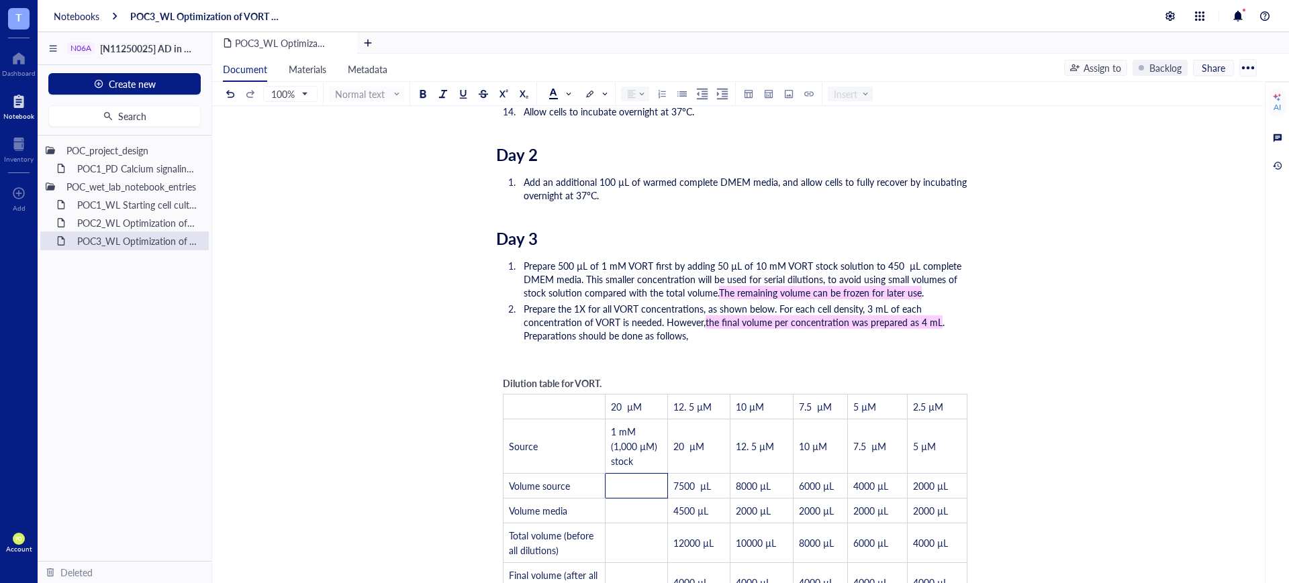
scroll to position [1473, 0]
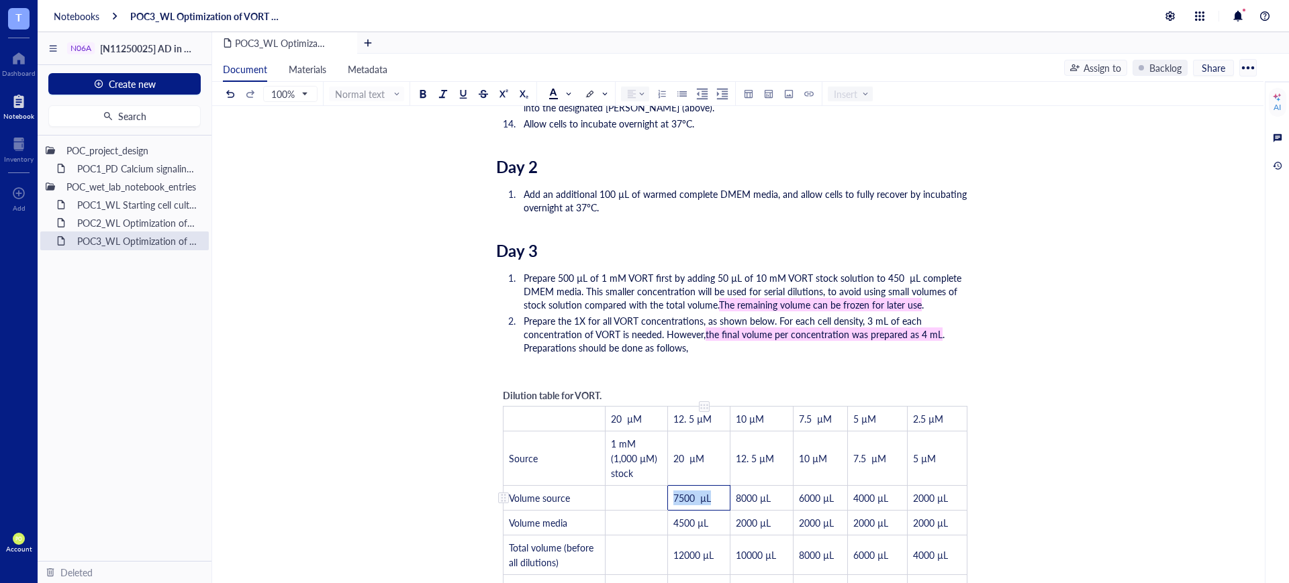
drag, startPoint x: 713, startPoint y: 481, endPoint x: 674, endPoint y: 482, distance: 39.0
click at [674, 485] on td "7500 µL" at bounding box center [698, 497] width 63 height 25
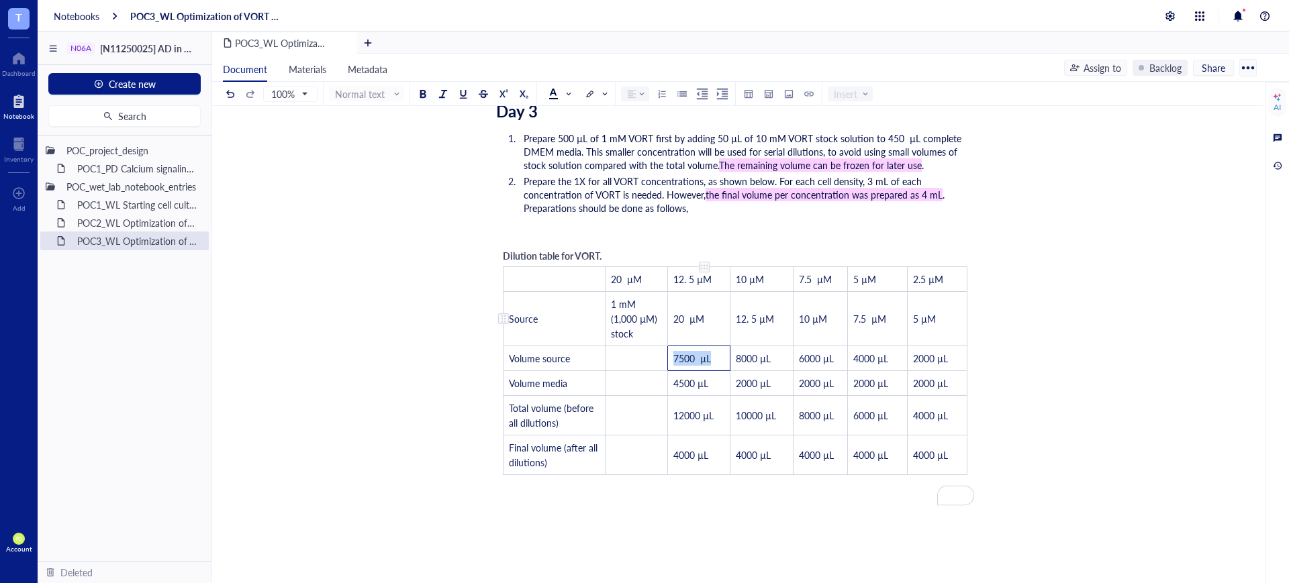
scroll to position [1613, 0]
click at [626, 370] on td "﻿" at bounding box center [636, 382] width 62 height 25
click at [638, 348] on td "﻿" at bounding box center [636, 357] width 62 height 25
click at [606, 347] on td "µL" at bounding box center [636, 357] width 62 height 25
click at [628, 370] on td "﻿" at bounding box center [636, 382] width 62 height 25
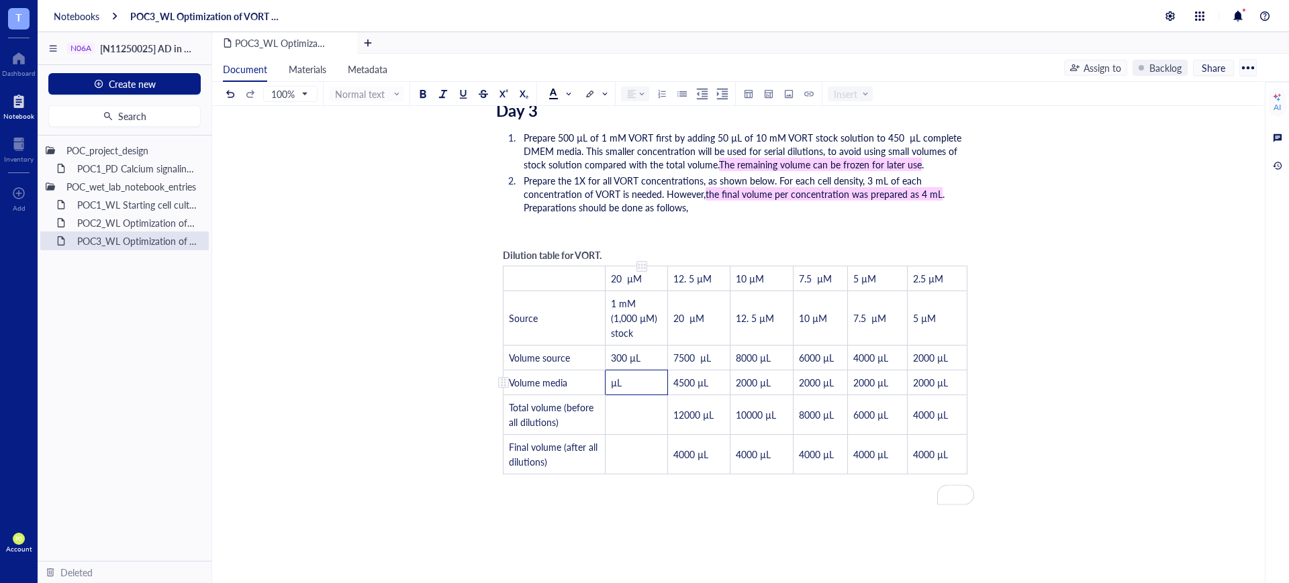
click at [614, 376] on span "µL" at bounding box center [616, 382] width 11 height 13
click at [611, 376] on span "µL" at bounding box center [616, 382] width 11 height 13
click at [650, 395] on td "﻿" at bounding box center [636, 415] width 62 height 40
click at [610, 408] on span "µL" at bounding box center [615, 414] width 11 height 13
click at [628, 434] on td "﻿" at bounding box center [636, 454] width 62 height 40
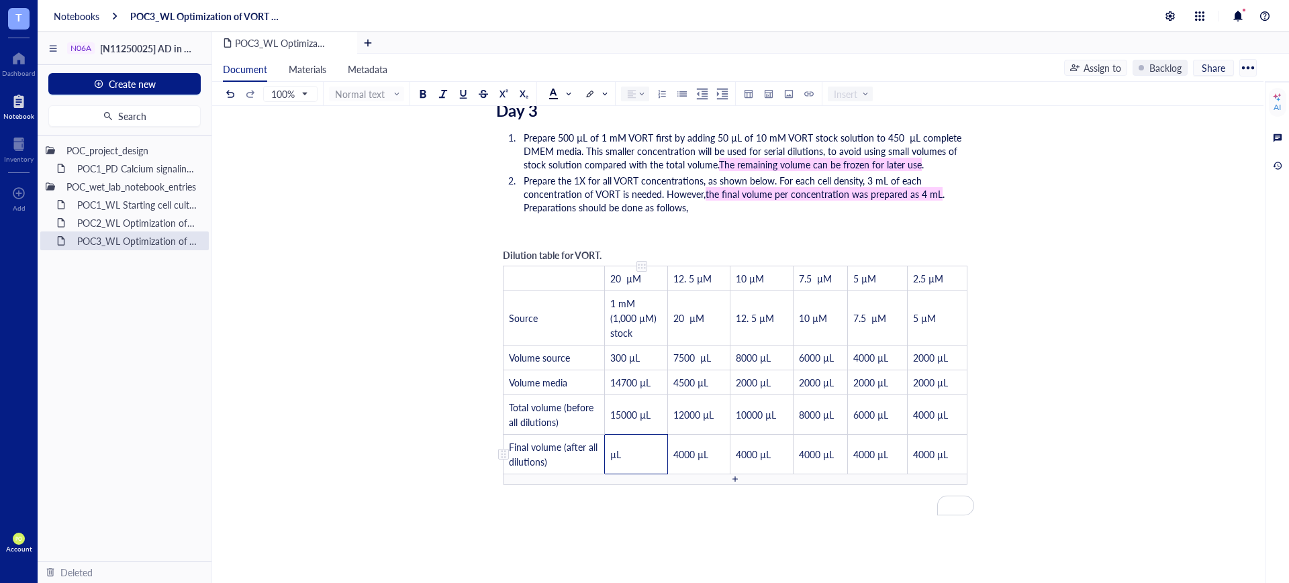
click at [610, 448] on span "µL" at bounding box center [615, 454] width 11 height 13
click at [659, 225] on div "﻿" at bounding box center [735, 231] width 478 height 13
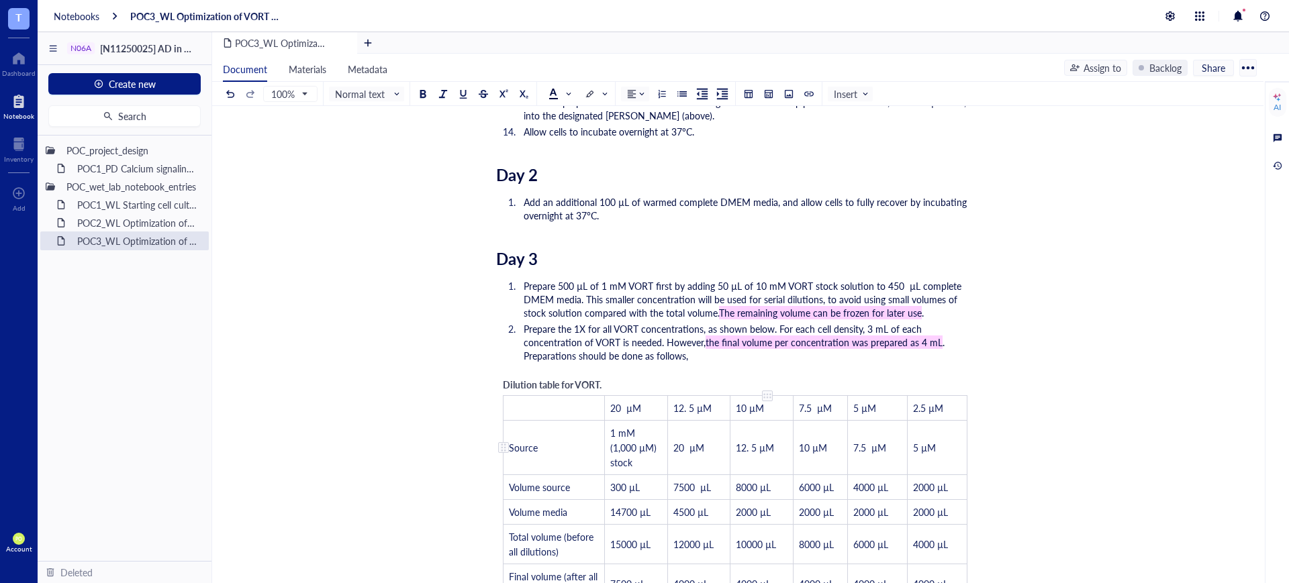
scroll to position [1605, 0]
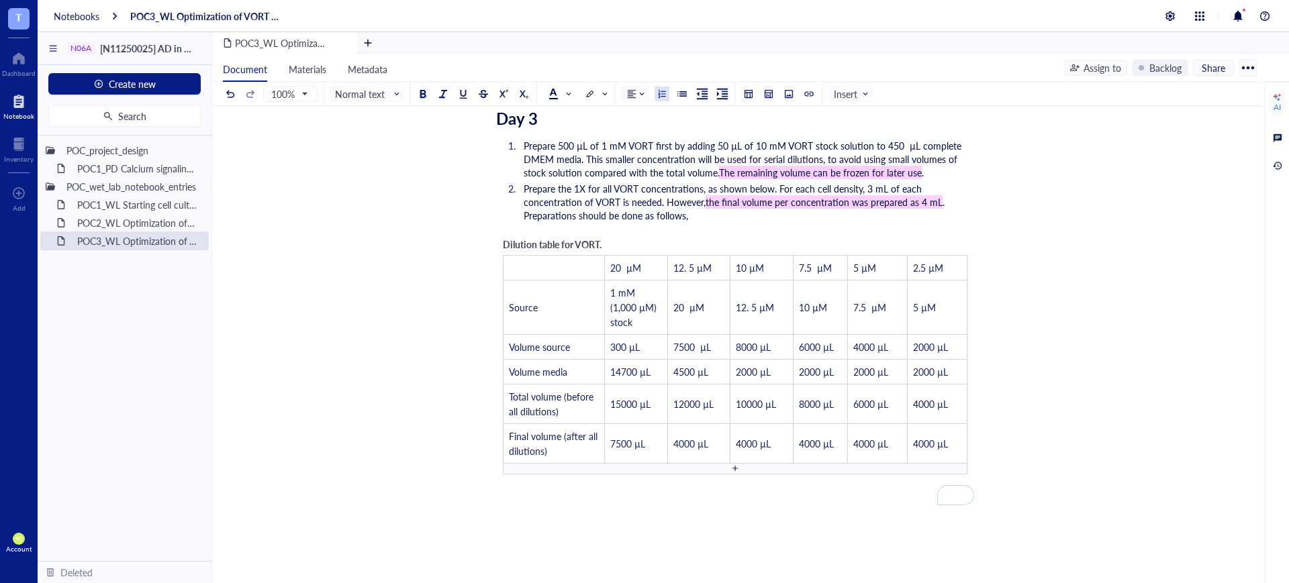
click at [943, 160] on li "Prepare 500 µL of 1 mM VORT first by adding 50 µL of 10 mM VORT stock solution …" at bounding box center [746, 159] width 456 height 40
click at [723, 195] on li "Prepare the 1X for all VORT concentrations, as shown below. For each cell densi…" at bounding box center [746, 202] width 456 height 40
click at [727, 210] on ol "Prepare 500 µL of 1 mM VORT first by adding 50 µL of 10 mM VORT stock solution …" at bounding box center [735, 180] width 478 height 89
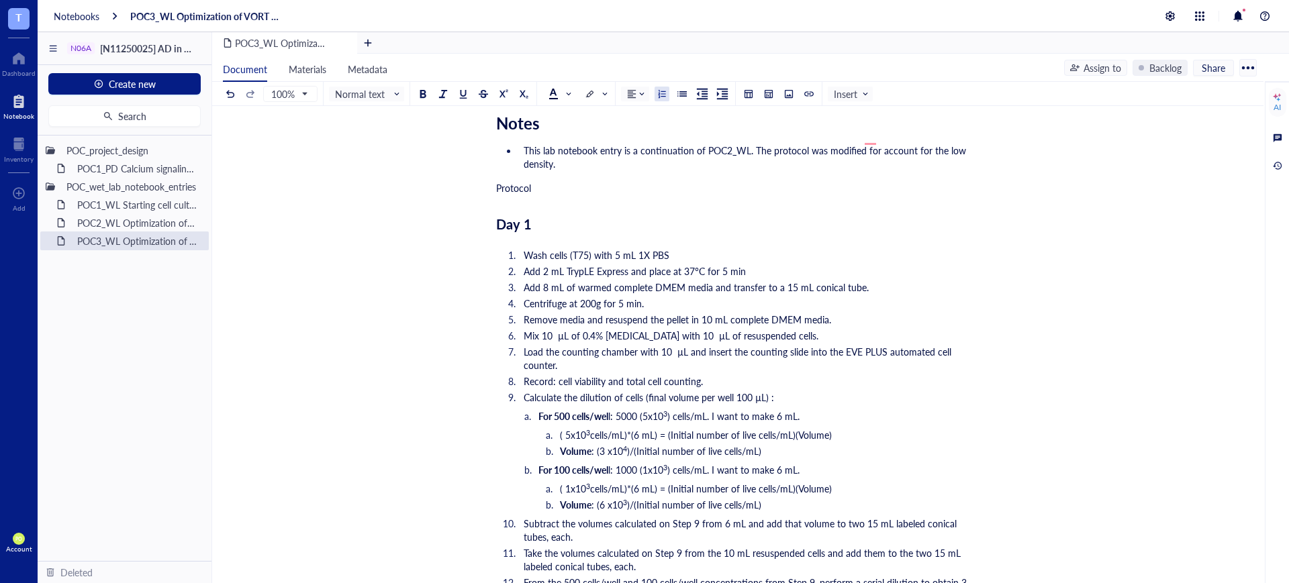
scroll to position [0, 0]
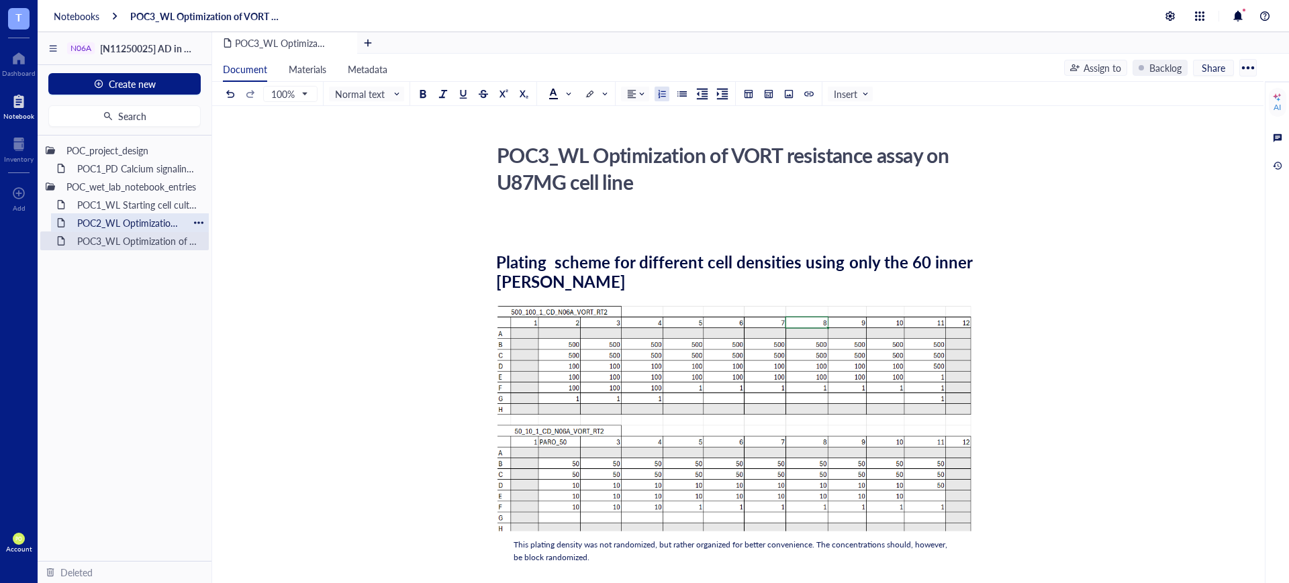
click at [145, 218] on div "POC2_WL Optimization of N06A library resistance assay on U87MG cell line" at bounding box center [129, 222] width 117 height 19
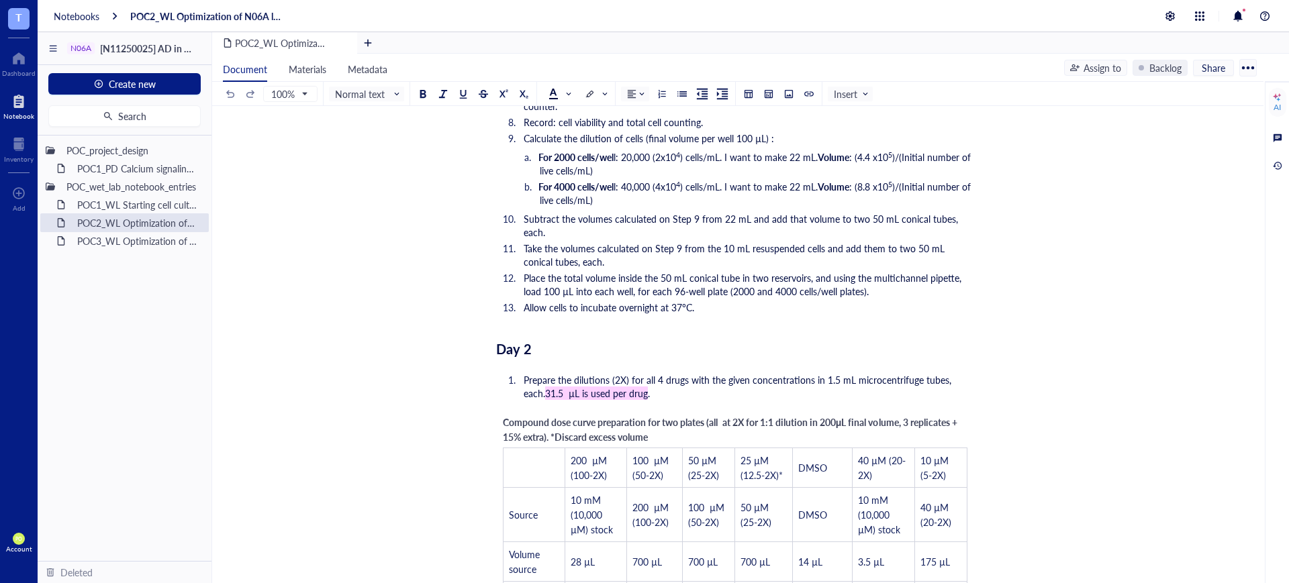
scroll to position [2209, 0]
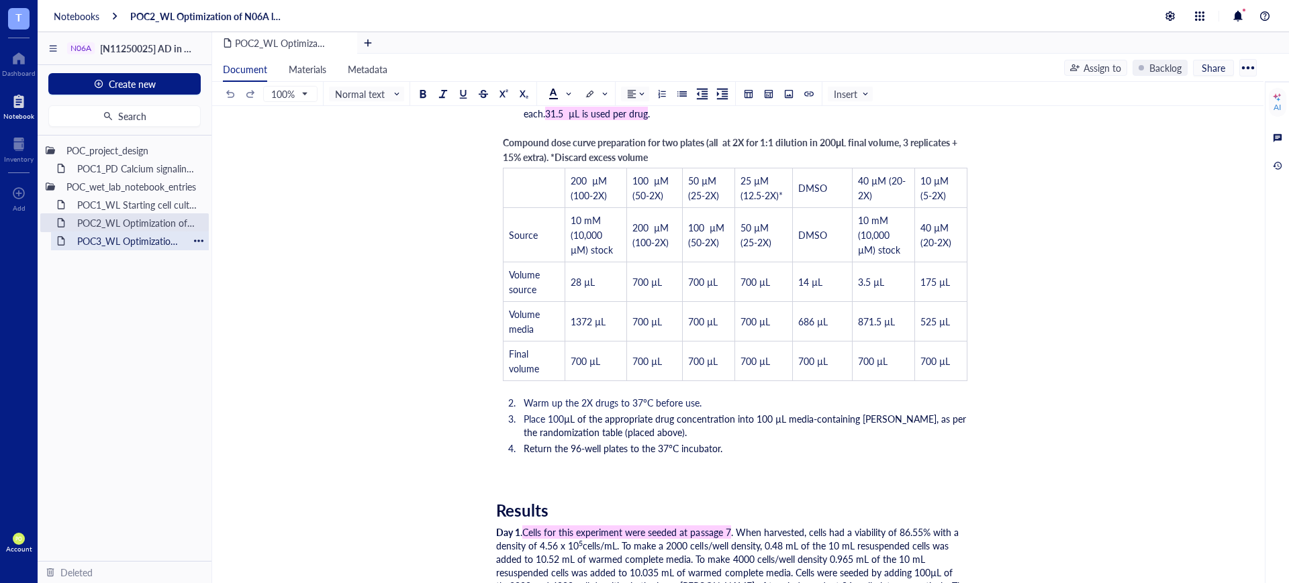
click at [107, 242] on div "POC3_WL Optimization of VORT resistance assay on U87MG cell line" at bounding box center [129, 241] width 117 height 19
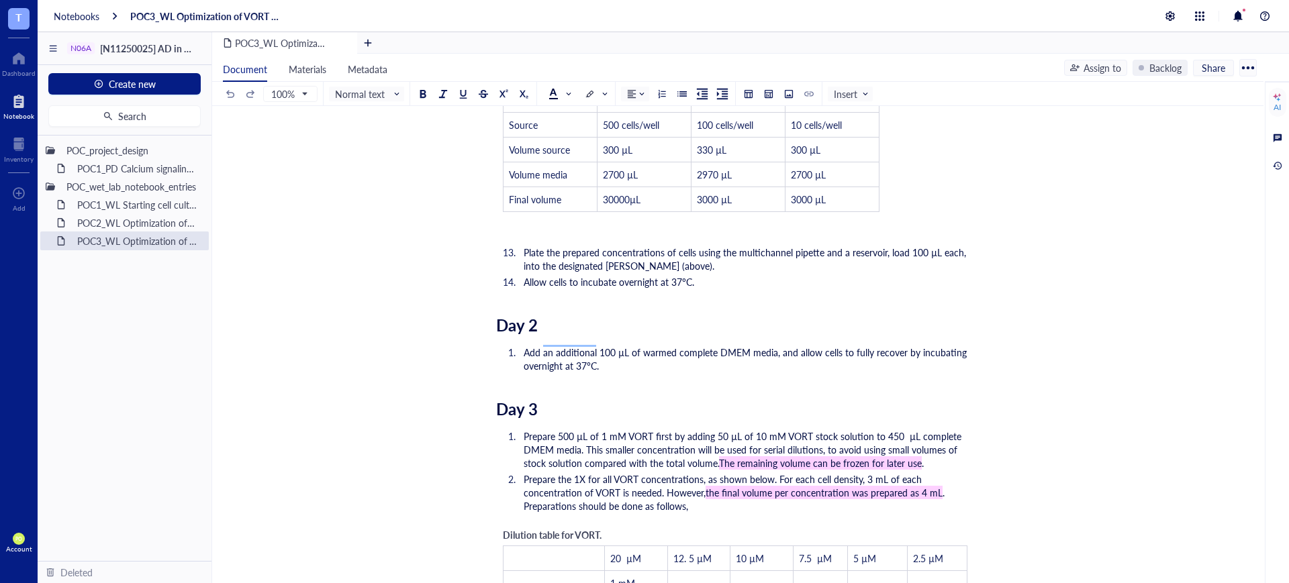
scroll to position [1594, 0]
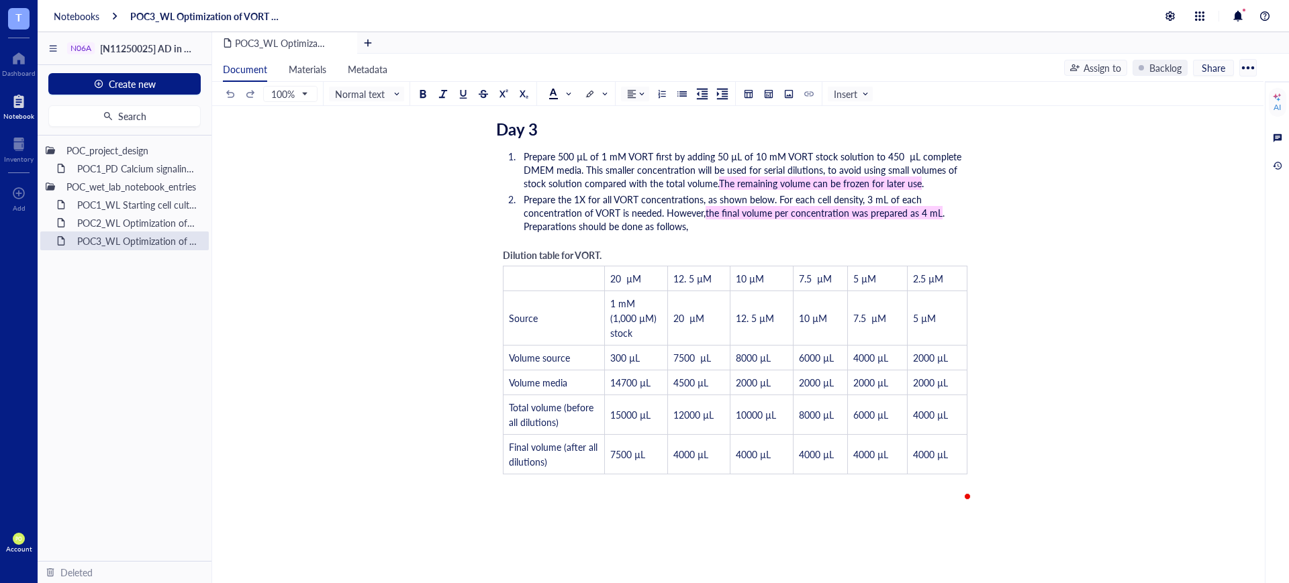
click at [524, 503] on div "﻿" at bounding box center [735, 509] width 478 height 13
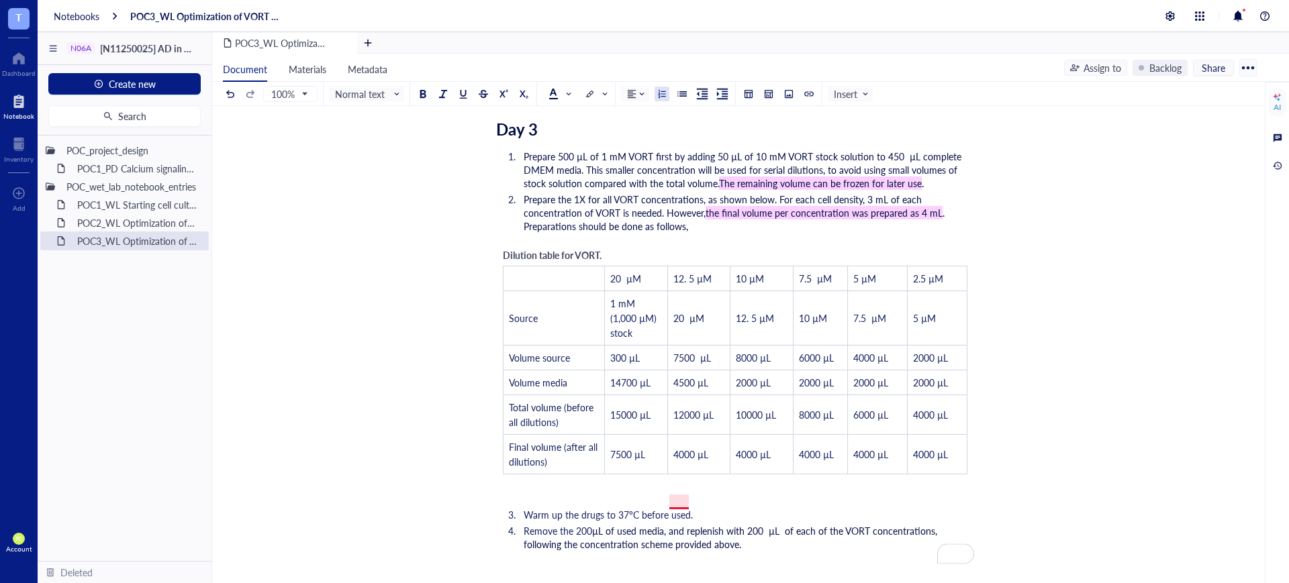
click at [676, 508] on span "Warm up the drugs to 37°C before used." at bounding box center [608, 514] width 169 height 13
click at [749, 532] on li "Remove the 200 µL of used media, and replenish with 200 µL of each of the VORT …" at bounding box center [746, 537] width 456 height 27
click at [780, 524] on span "µL of used media, and replenish with 200 µL of each of the VORT concentrations,…" at bounding box center [732, 537] width 416 height 27
click at [689, 554] on li "Return 96-well plates to" at bounding box center [746, 560] width 456 height 13
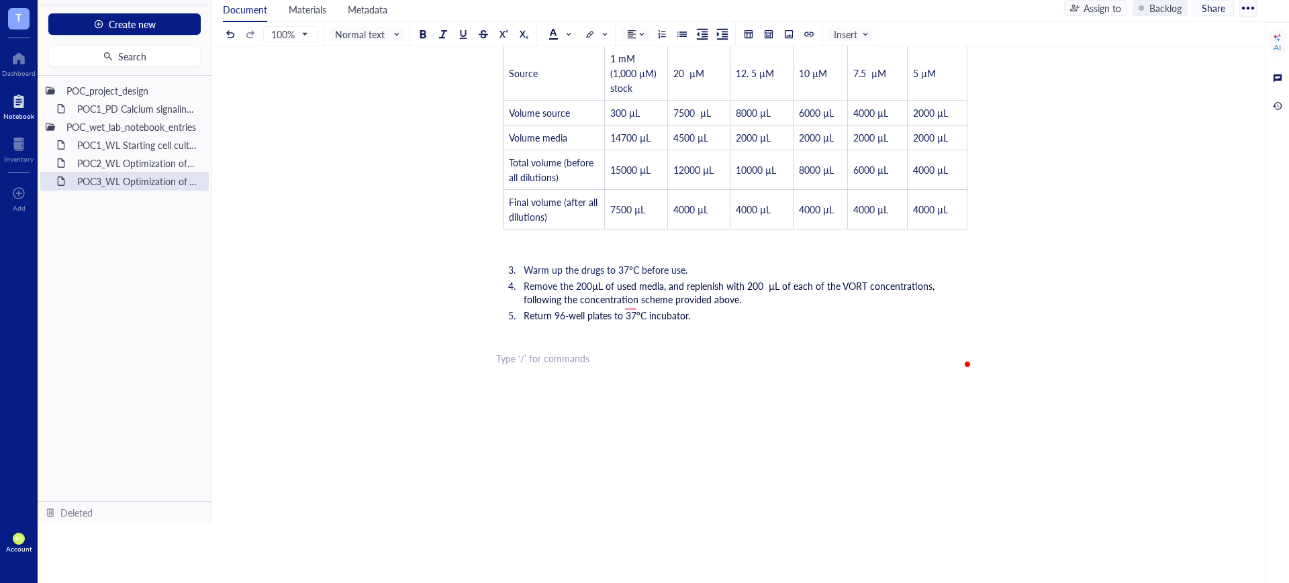
scroll to position [1827, 0]
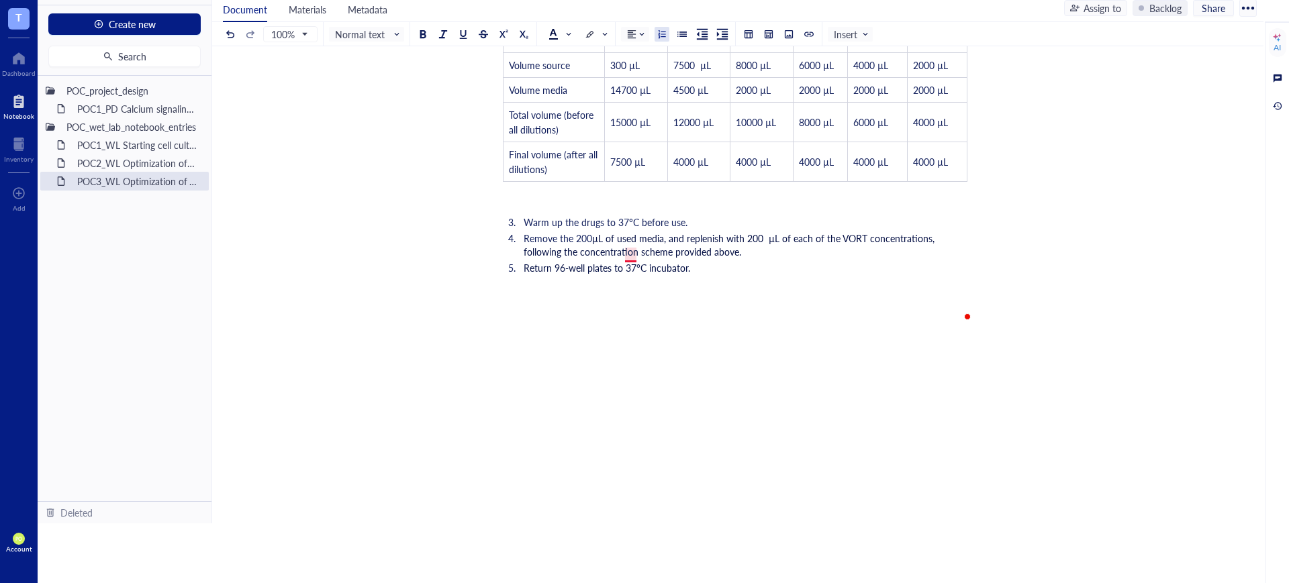
click at [634, 261] on span "Return 96-well plates to 37°C incubator." at bounding box center [607, 267] width 166 height 13
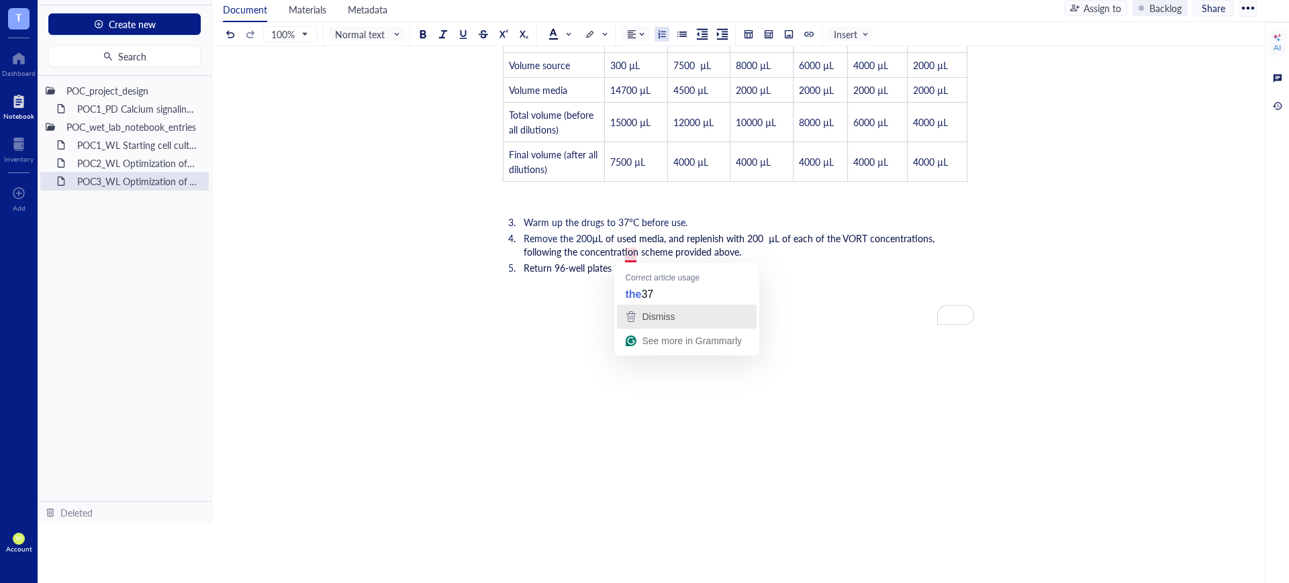
click at [650, 307] on div "Dismiss" at bounding box center [657, 317] width 36 height 20
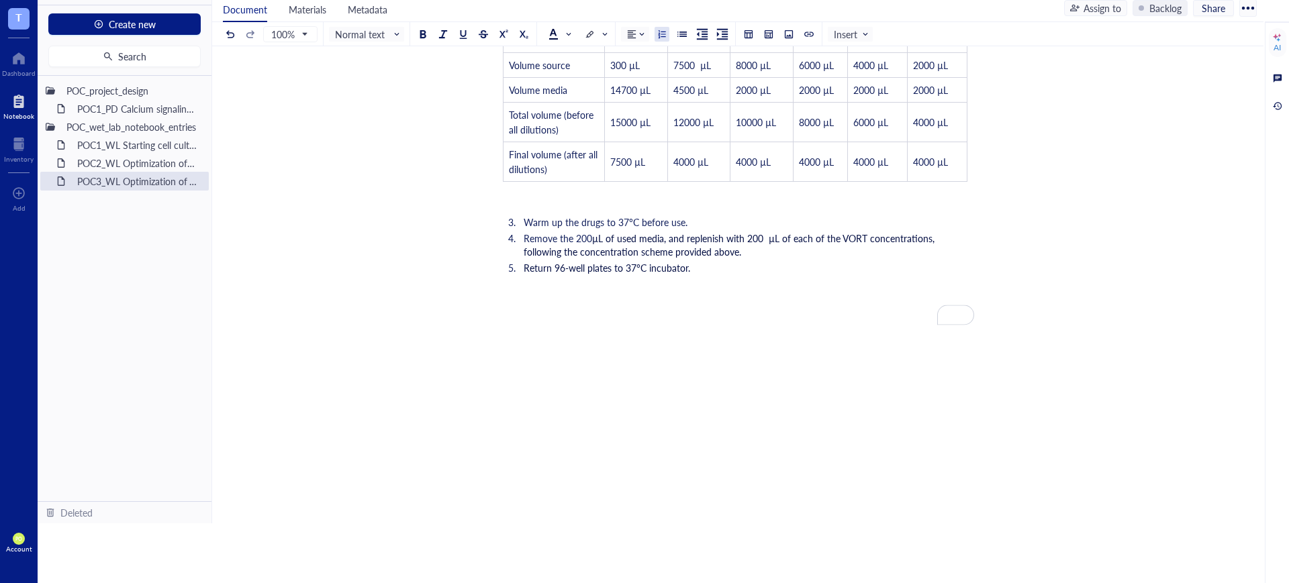
click at [626, 261] on span "Return 96-well plates to 37°C incubator." at bounding box center [607, 267] width 166 height 13
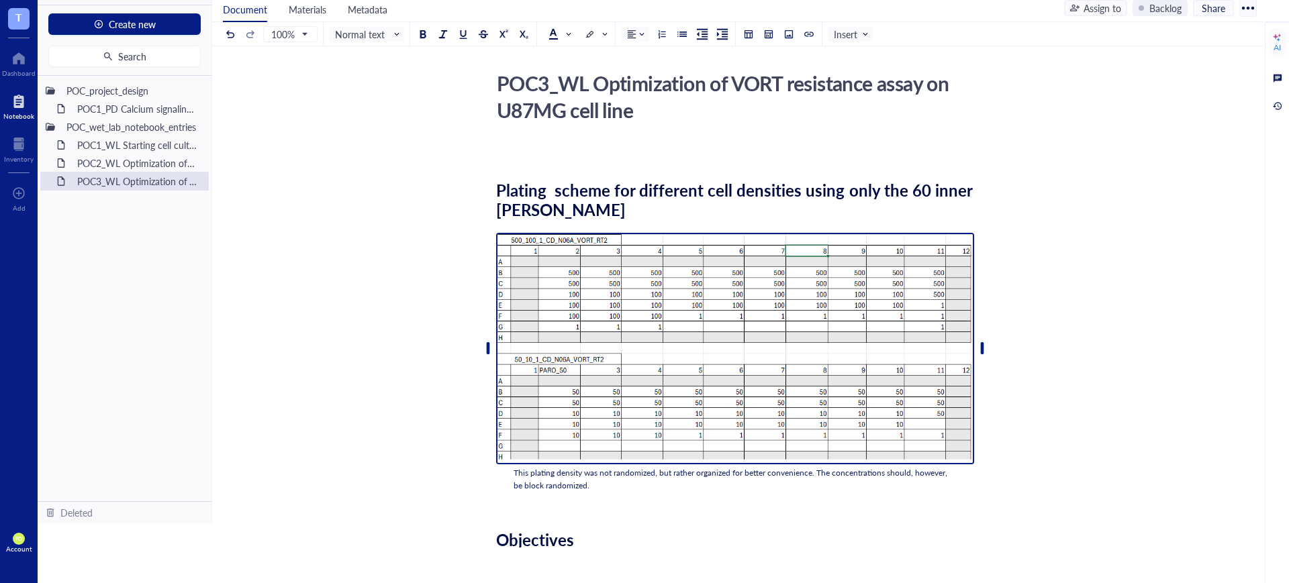
scroll to position [0, 0]
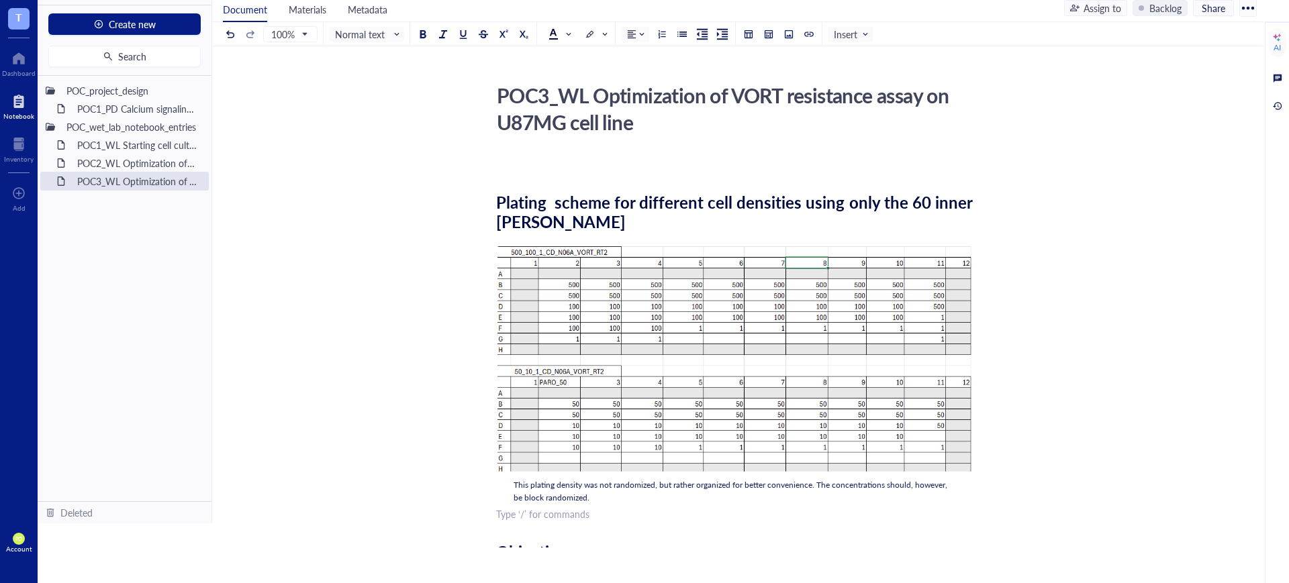
click at [595, 511] on div "﻿ Type ‘/’ for commands" at bounding box center [735, 514] width 478 height 13
click at [497, 537] on span "Plating scheme for different VORT concentrations using" at bounding box center [611, 532] width 231 height 13
click at [785, 535] on div "Randomized plating scheme for different VORT concentrations using" at bounding box center [735, 532] width 478 height 13
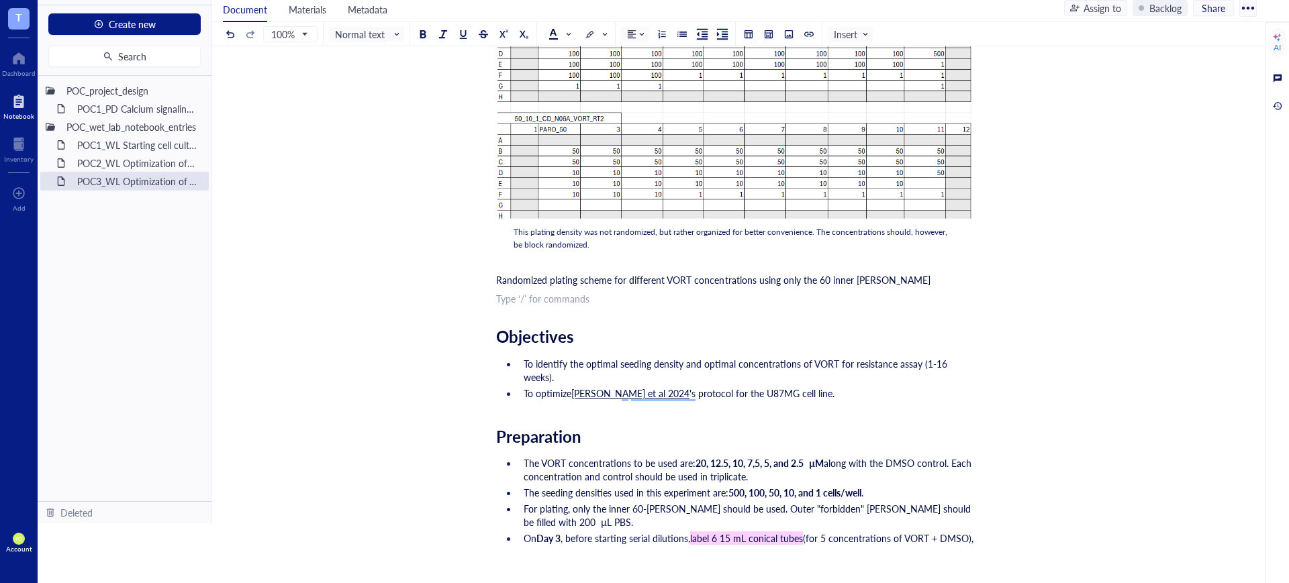
scroll to position [254, 0]
click at [689, 395] on span "'s protocol for the U87MG cell line." at bounding box center [761, 391] width 145 height 13
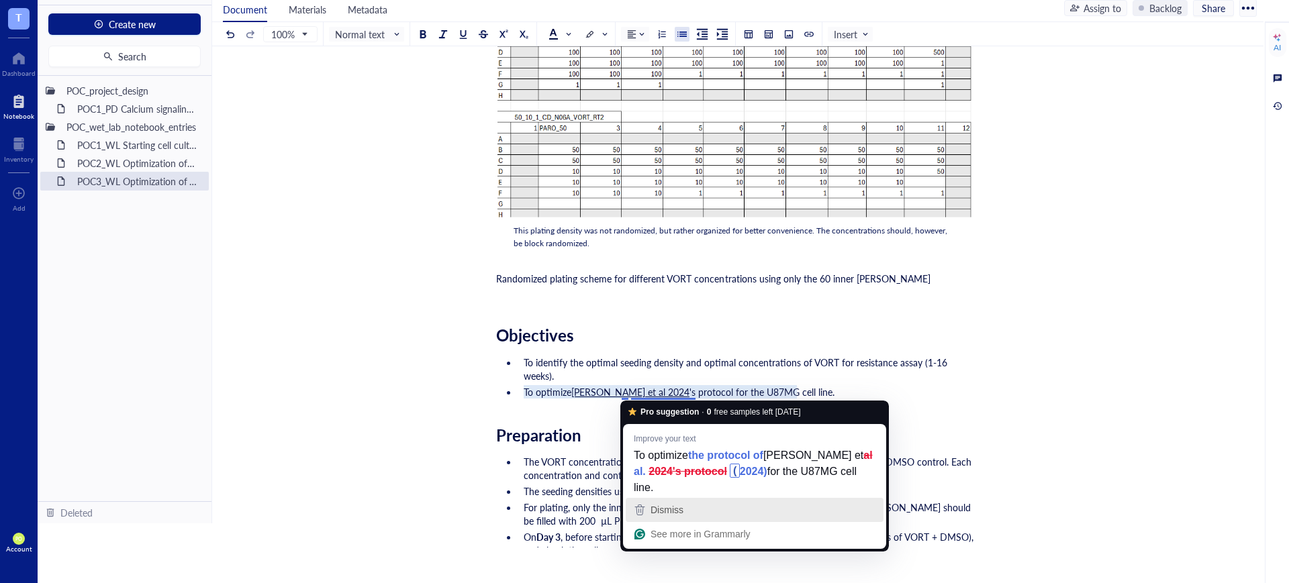
click at [685, 505] on div "Dismiss" at bounding box center [755, 510] width 246 height 20
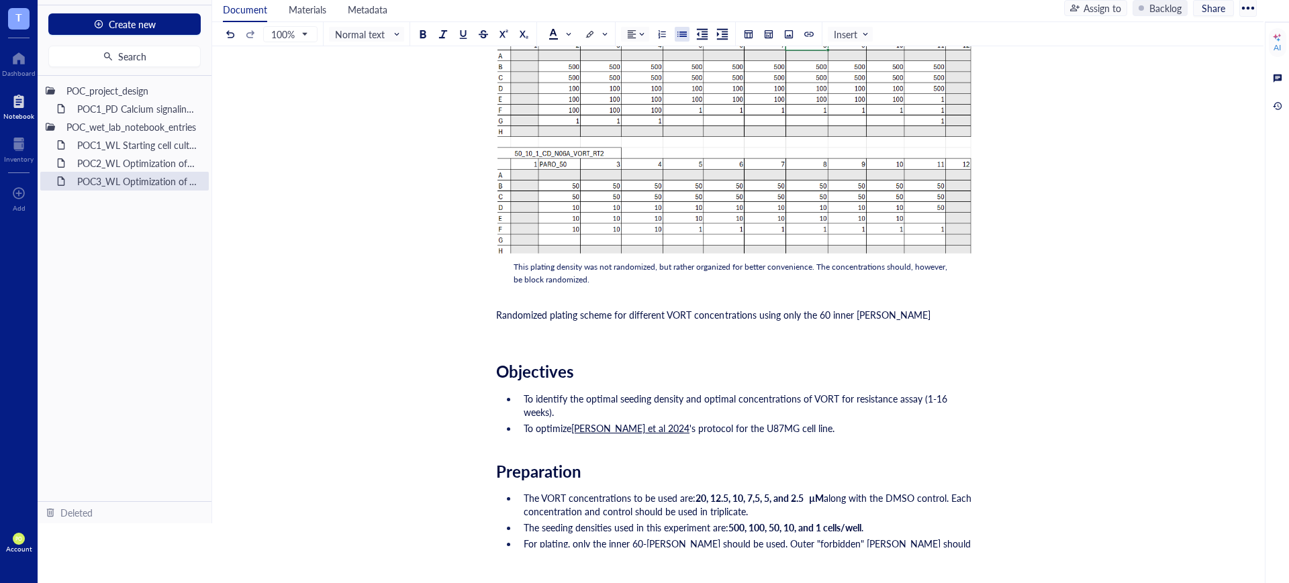
scroll to position [206, 0]
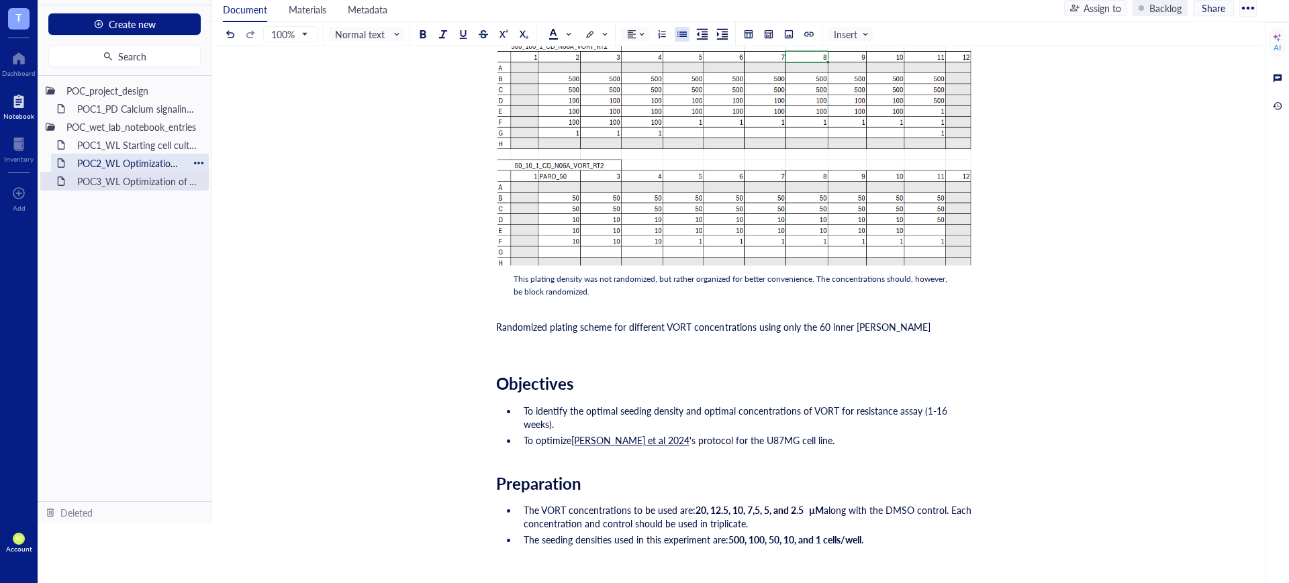
click at [188, 160] on div "POC2_WL Optimization of N06A library resistance assay on U87MG cell line" at bounding box center [129, 163] width 117 height 19
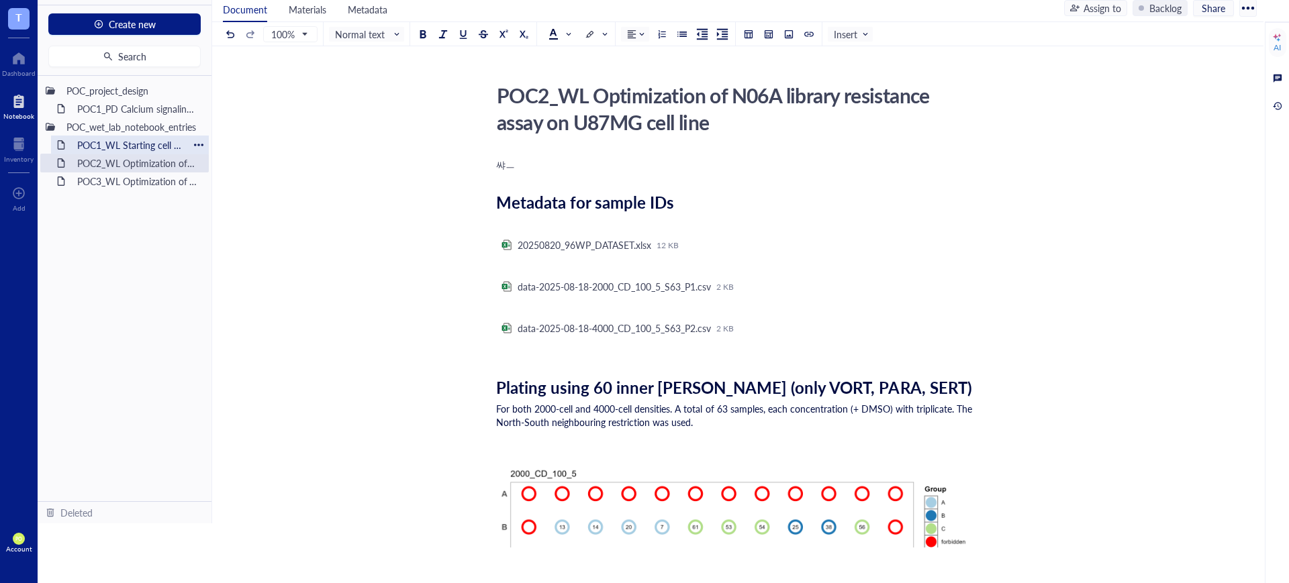
click at [108, 142] on div "POC1_WL Starting cell culture protocol" at bounding box center [129, 145] width 117 height 19
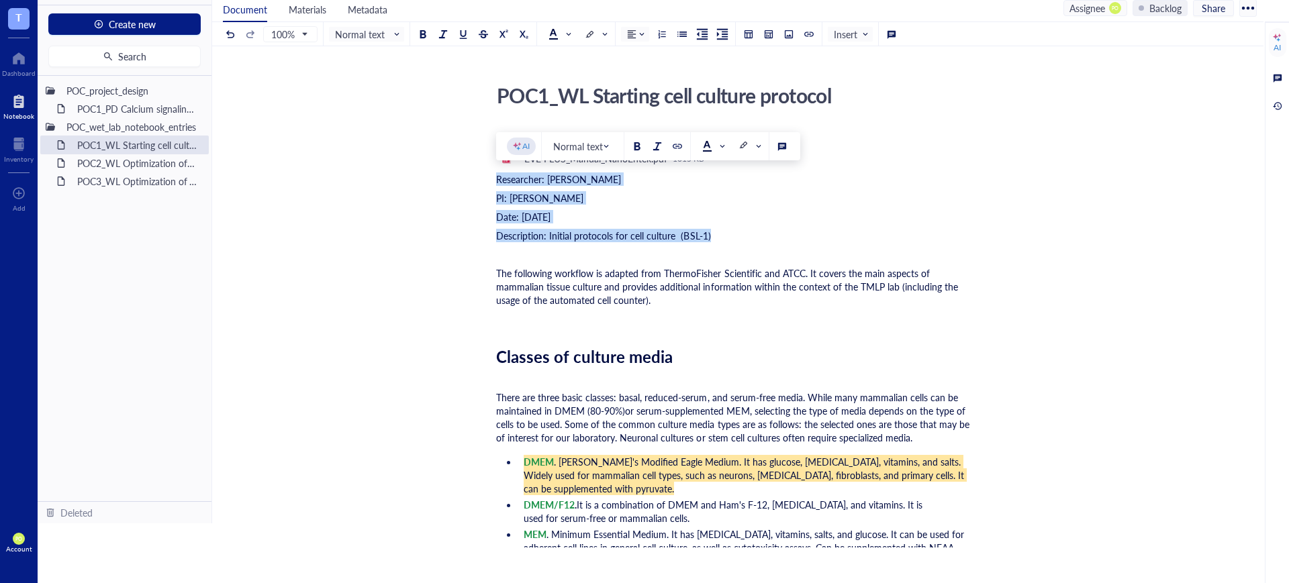
drag, startPoint x: 742, startPoint y: 240, endPoint x: 492, endPoint y: 173, distance: 258.6
copy div "Researcher: Paola Onate Colobon PI: Professor Sohyon Lee Date: 2025-08-04 Descr…"
click at [132, 162] on div "POC2_WL Optimization of N06A library resistance assay on U87MG cell line" at bounding box center [129, 163] width 117 height 19
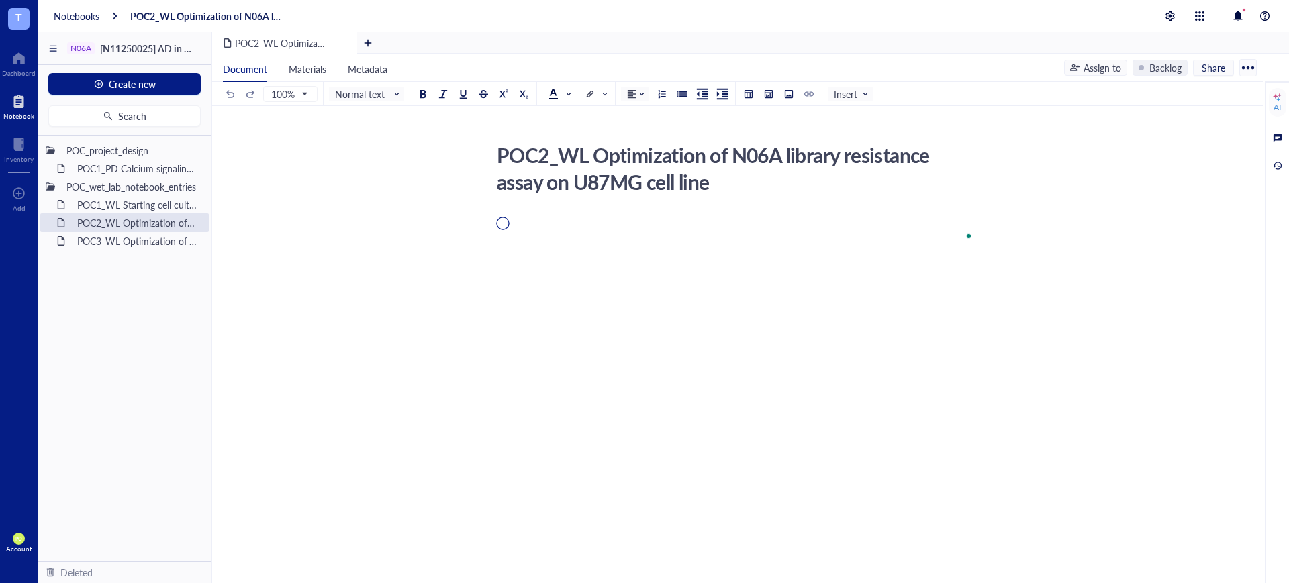
scroll to position [60, 0]
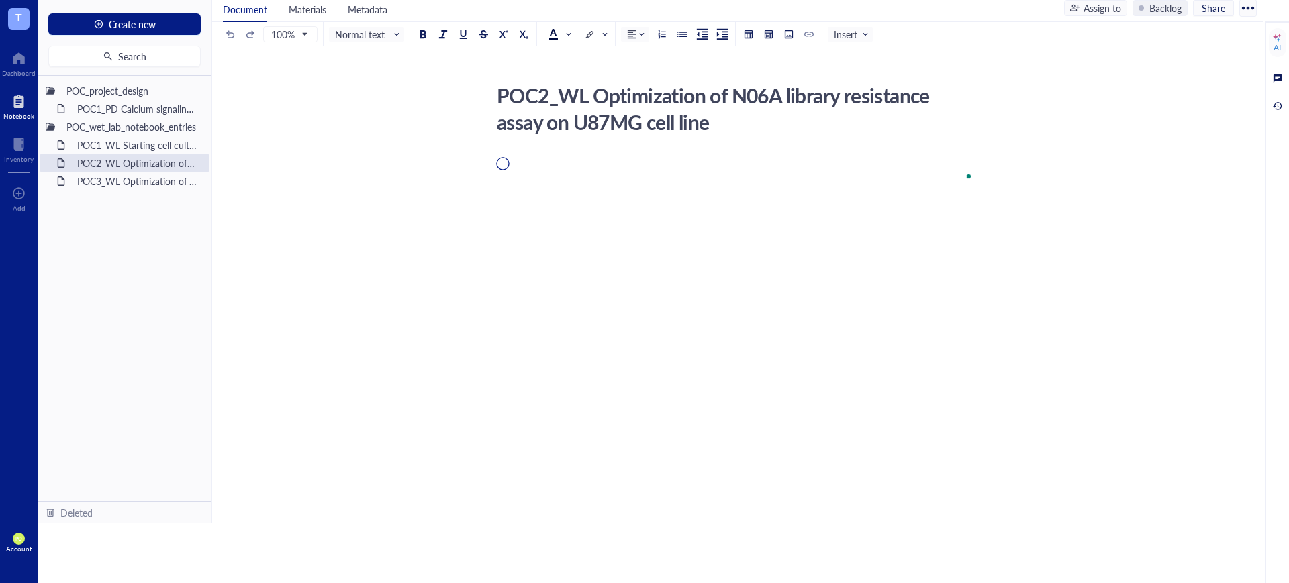
click at [496, 179] on div "To enrich screen reader interactions, please activate Accessibility in Grammarl…" at bounding box center [735, 299] width 478 height 256
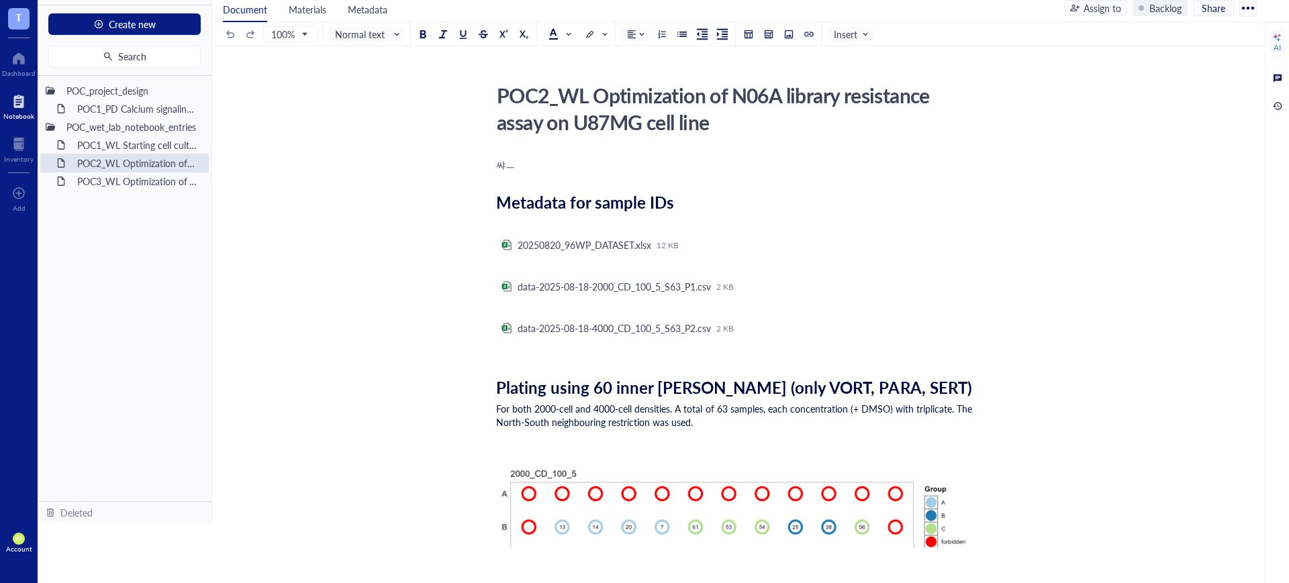
drag, startPoint x: 517, startPoint y: 164, endPoint x: 447, endPoint y: 185, distance: 73.0
click at [136, 147] on div "POC1_WL Starting cell culture protocol" at bounding box center [129, 145] width 117 height 19
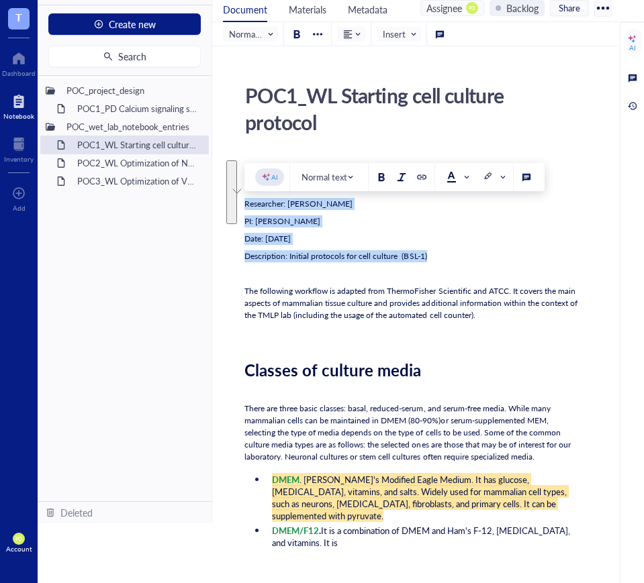
drag, startPoint x: 449, startPoint y: 267, endPoint x: 241, endPoint y: 203, distance: 217.7
copy div "Researcher: [PERSON_NAME] PI: [PERSON_NAME] Date: [DATE] Description: Initial p…"
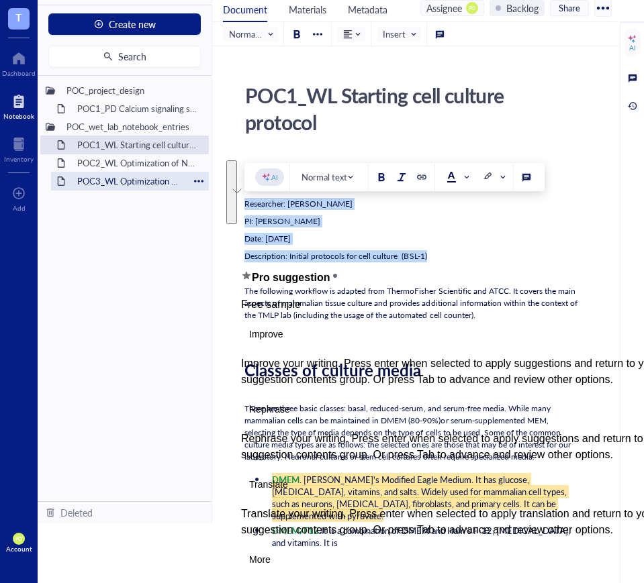
click at [135, 182] on div "POC3_WL Optimization of VORT resistance assay on U87MG cell line" at bounding box center [129, 181] width 117 height 19
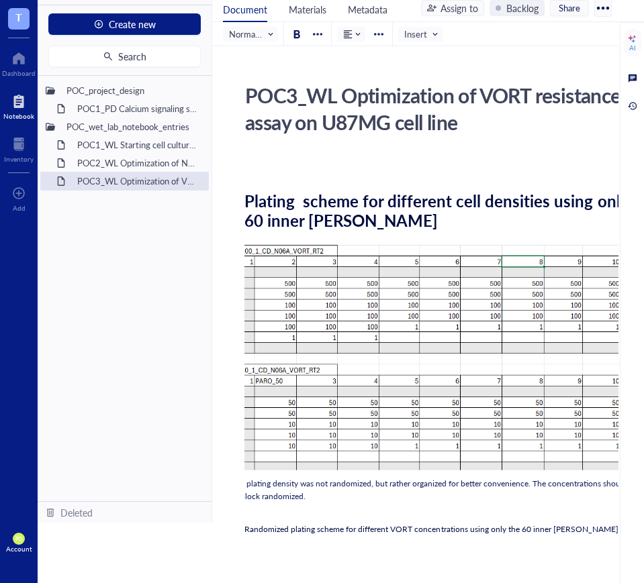
click at [99, 166] on div "POC2_WL Optimization of N06A library resistance assay on U87MG cell line" at bounding box center [129, 163] width 117 height 19
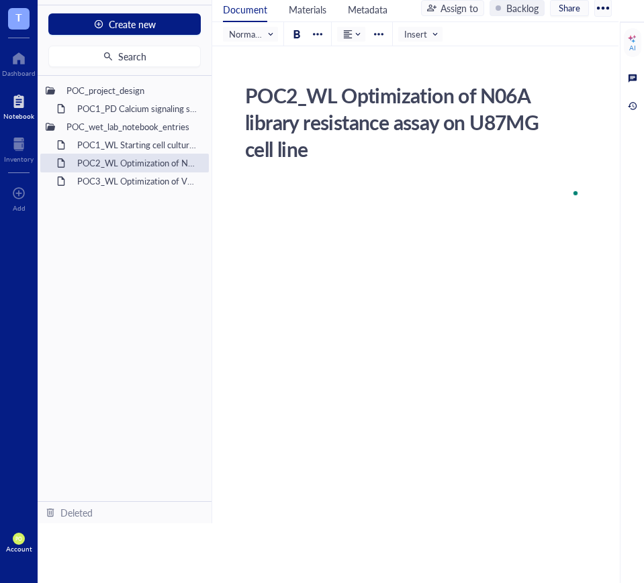
click at [320, 159] on div "POC2_WL Optimization of N06A library resistance assay on U87MG cell line" at bounding box center [407, 122] width 336 height 87
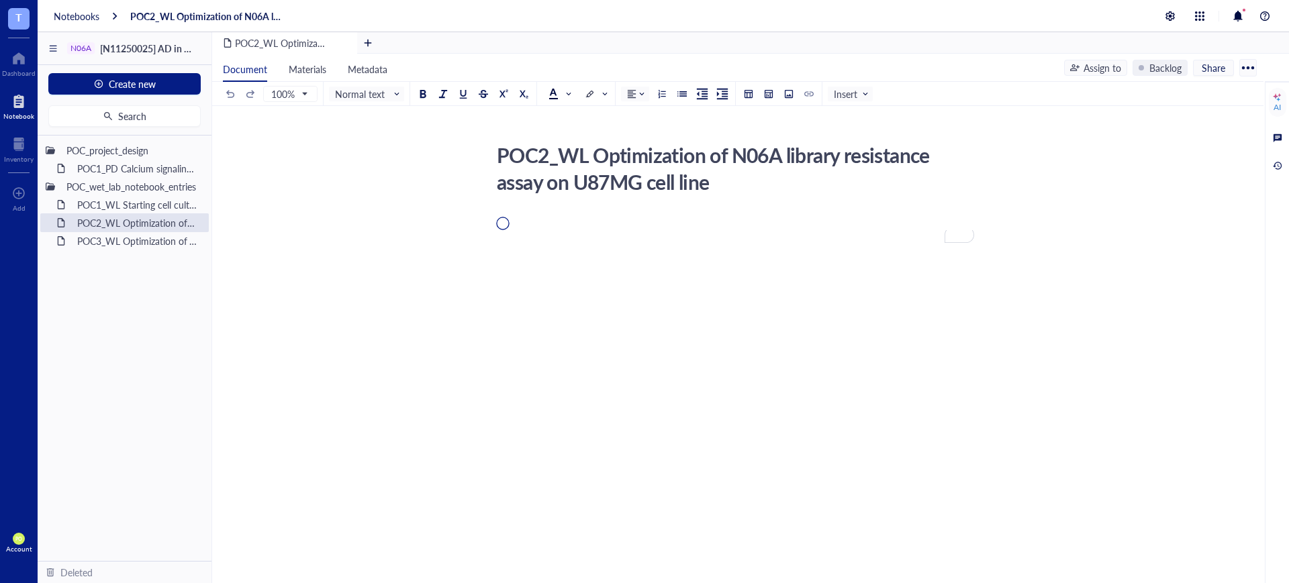
scroll to position [29, 0]
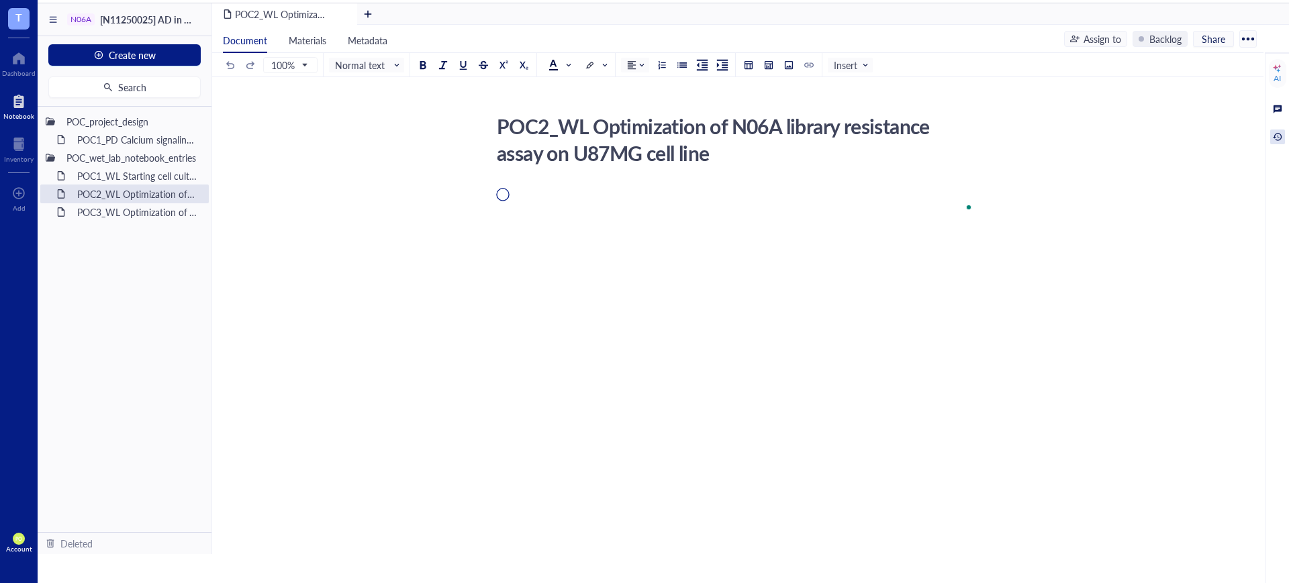
click at [1280, 136] on div at bounding box center [1277, 137] width 15 height 15
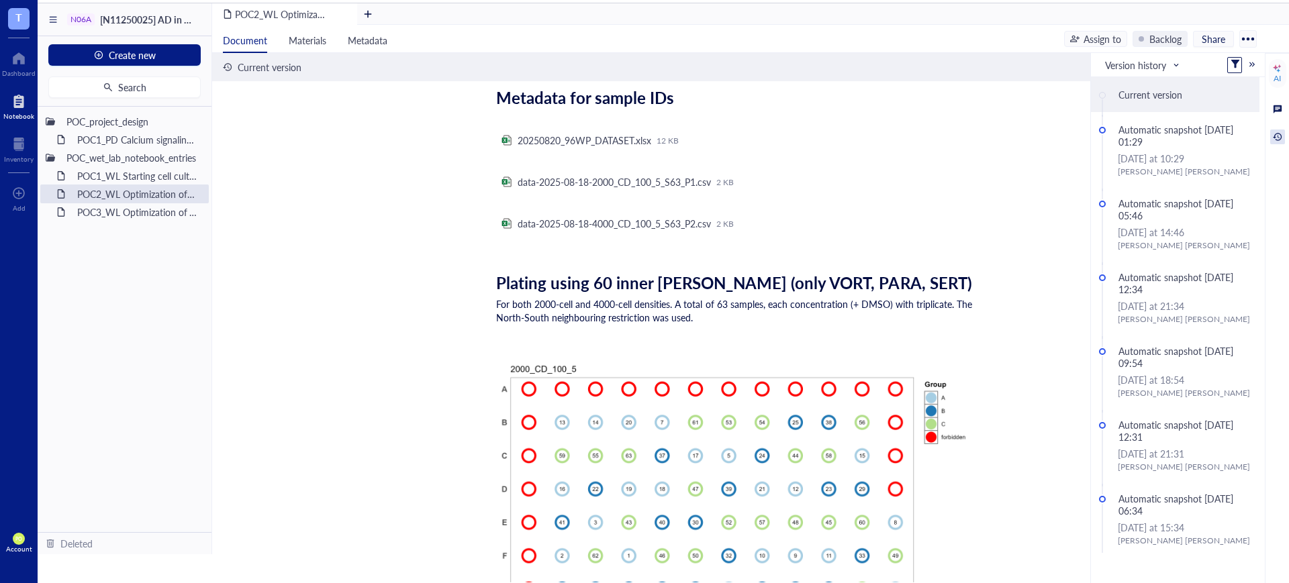
scroll to position [0, 0]
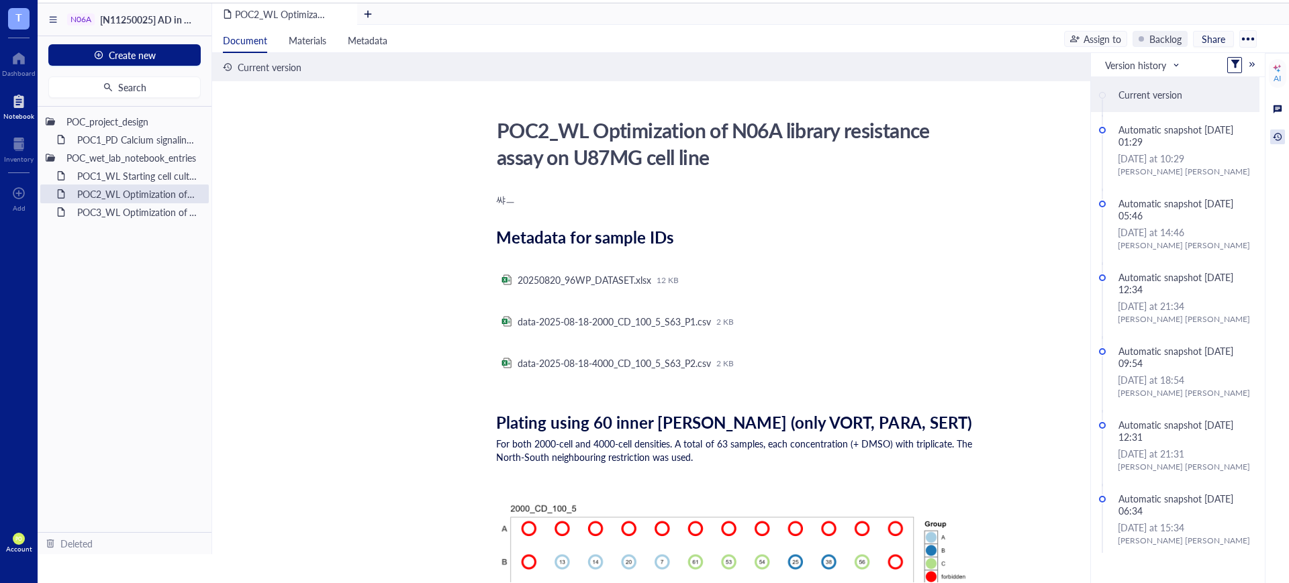
click at [520, 196] on div "쌰ㅡ" at bounding box center [735, 199] width 478 height 13
click at [518, 199] on div "쌰ㅡ" at bounding box center [735, 199] width 478 height 13
click at [1276, 136] on div at bounding box center [1277, 137] width 15 height 15
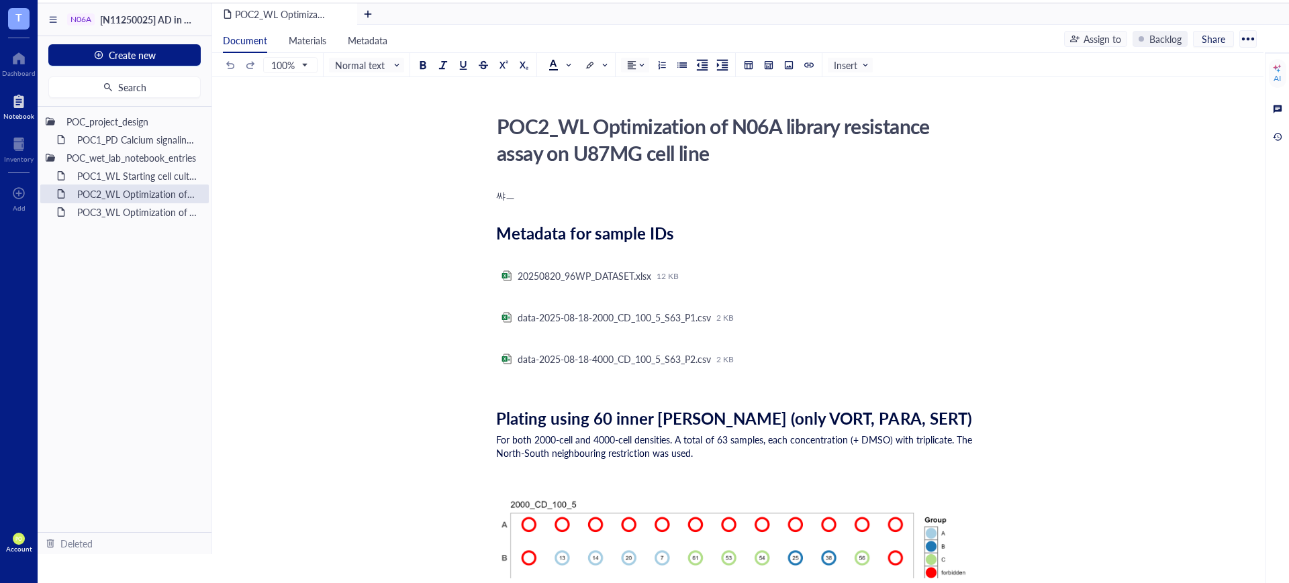
scroll to position [1, 0]
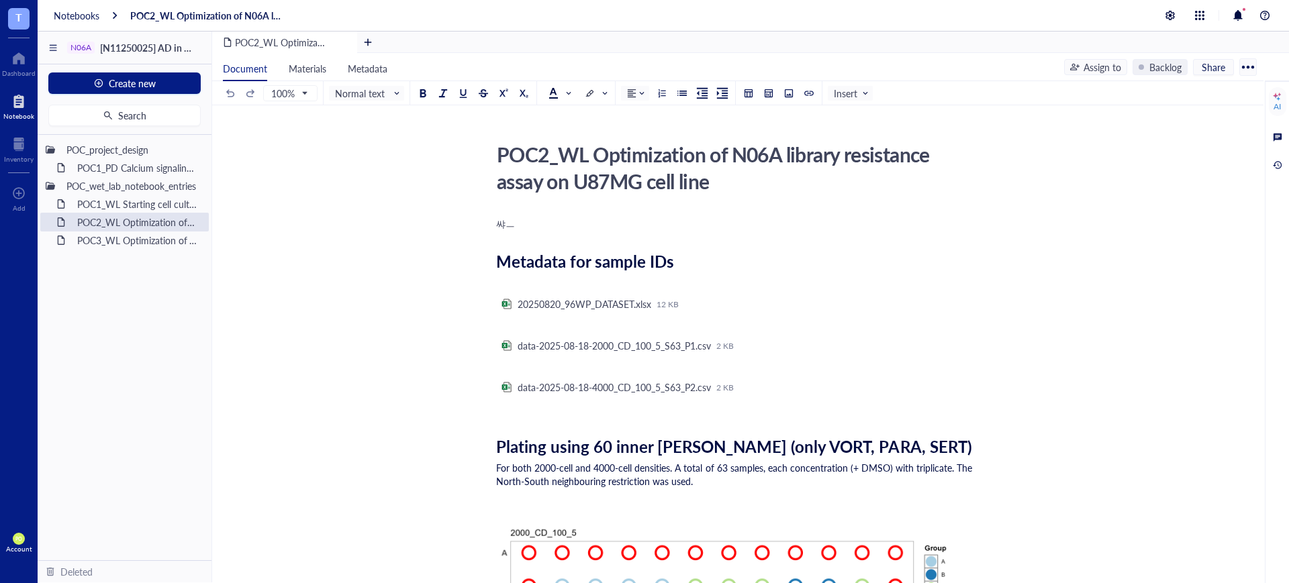
drag, startPoint x: 512, startPoint y: 222, endPoint x: 526, endPoint y: 213, distance: 16.0
click at [530, 224] on div "쌰ㅡ" at bounding box center [735, 223] width 478 height 13
click at [514, 225] on div "﻿ Type ‘/’ for commands" at bounding box center [735, 223] width 478 height 13
click at [506, 221] on div "﻿ Type ‘/’ for commands" at bounding box center [735, 223] width 478 height 13
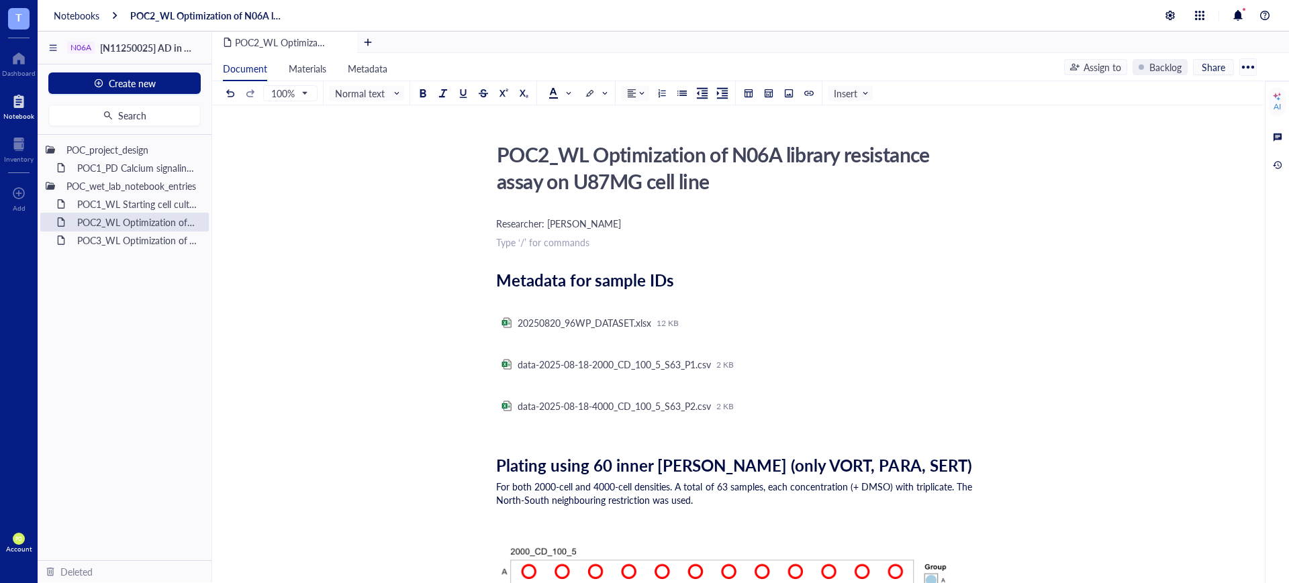
scroll to position [0, 0]
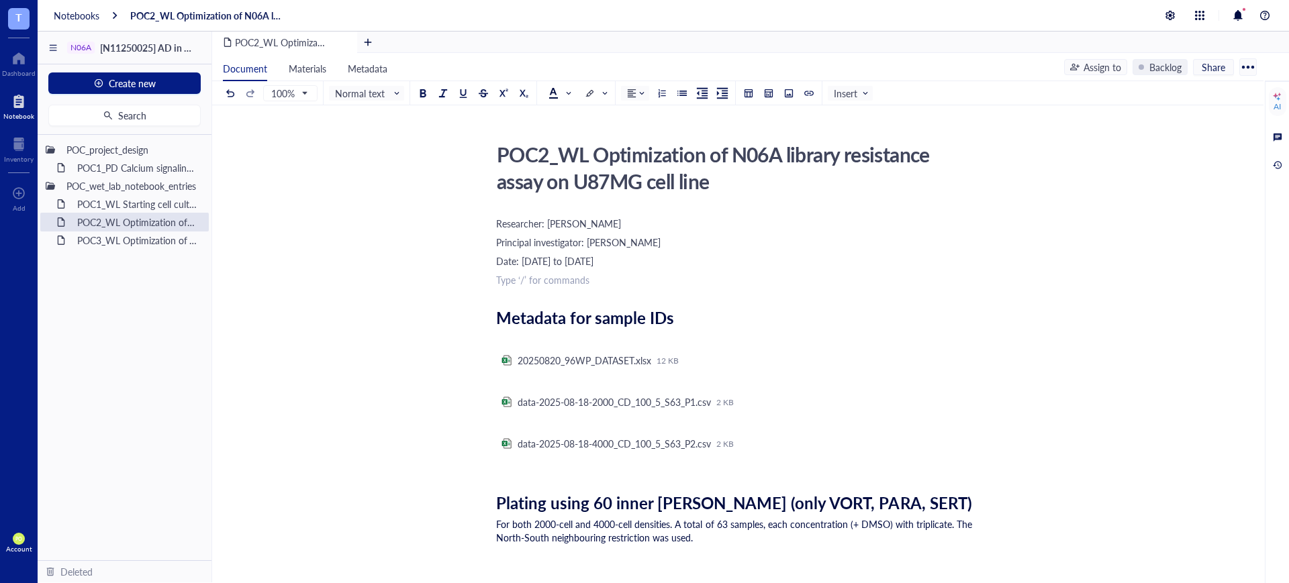
click at [567, 91] on span at bounding box center [558, 93] width 21 height 11
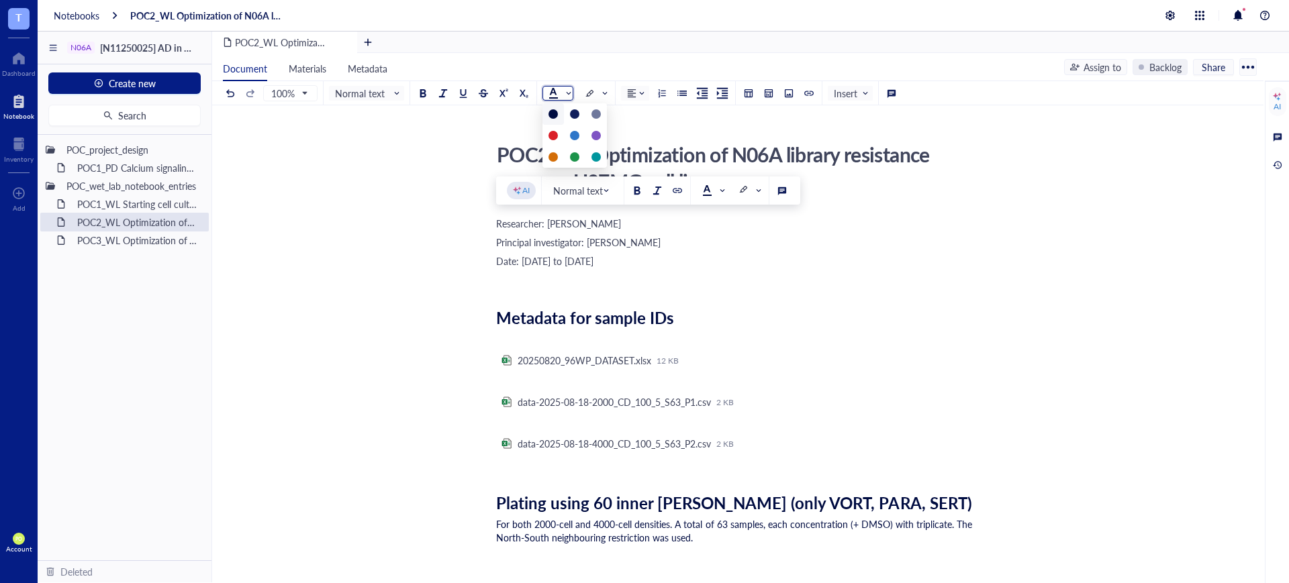
click at [554, 112] on div at bounding box center [552, 113] width 9 height 9
click at [652, 263] on div "Date: 2025-08-21 to 2025-08-29" at bounding box center [735, 260] width 478 height 13
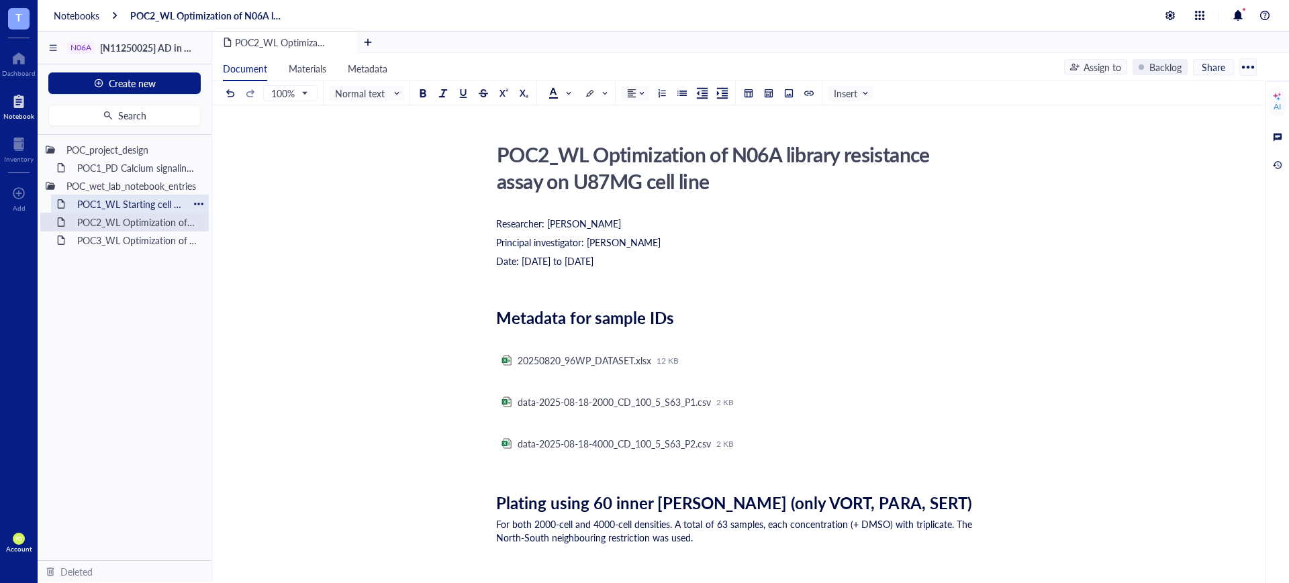
click at [148, 196] on div "POC1_WL Starting cell culture protocol" at bounding box center [129, 204] width 117 height 19
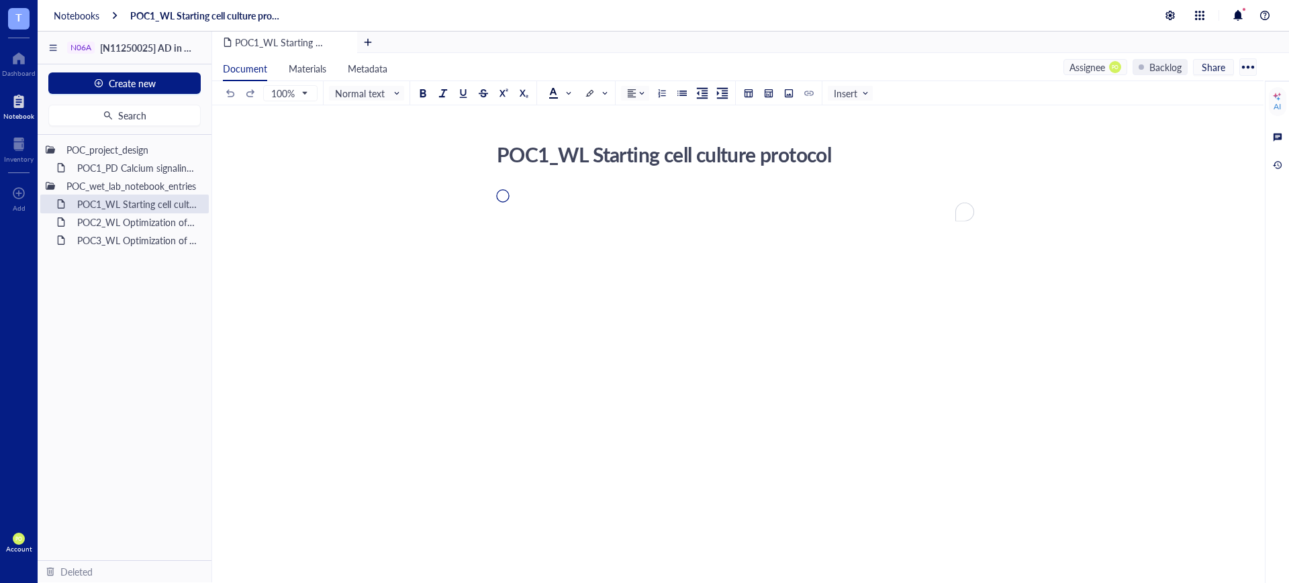
scroll to position [1, 0]
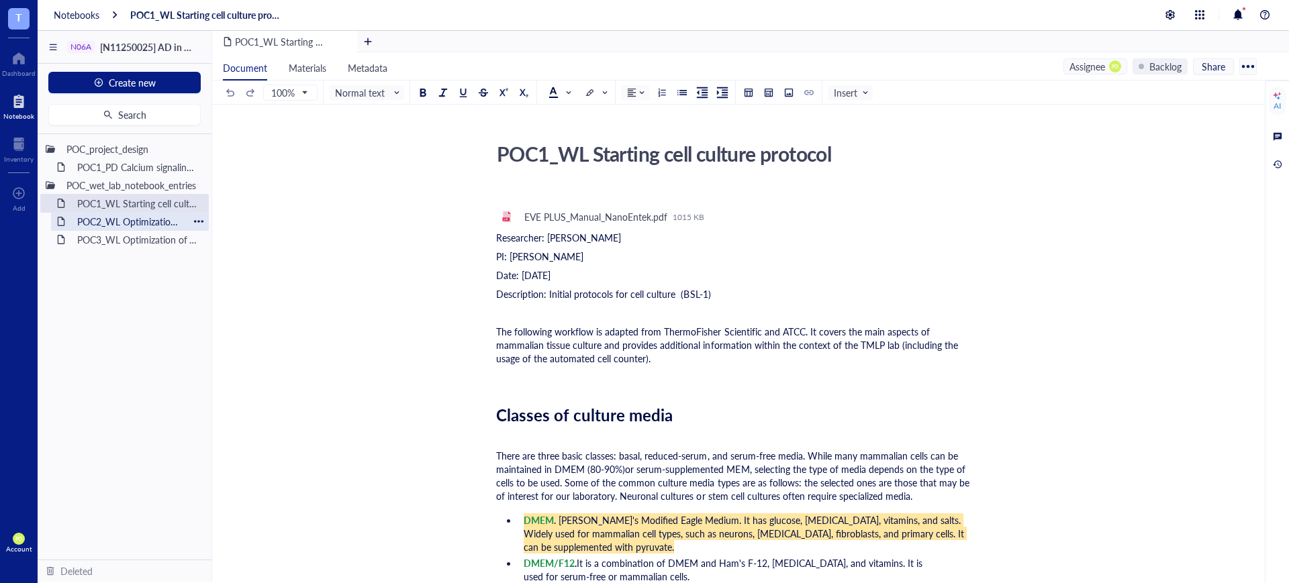
click at [97, 224] on div "POC2_WL Optimization of N06A library resistance assay on U87MG cell line" at bounding box center [129, 221] width 117 height 19
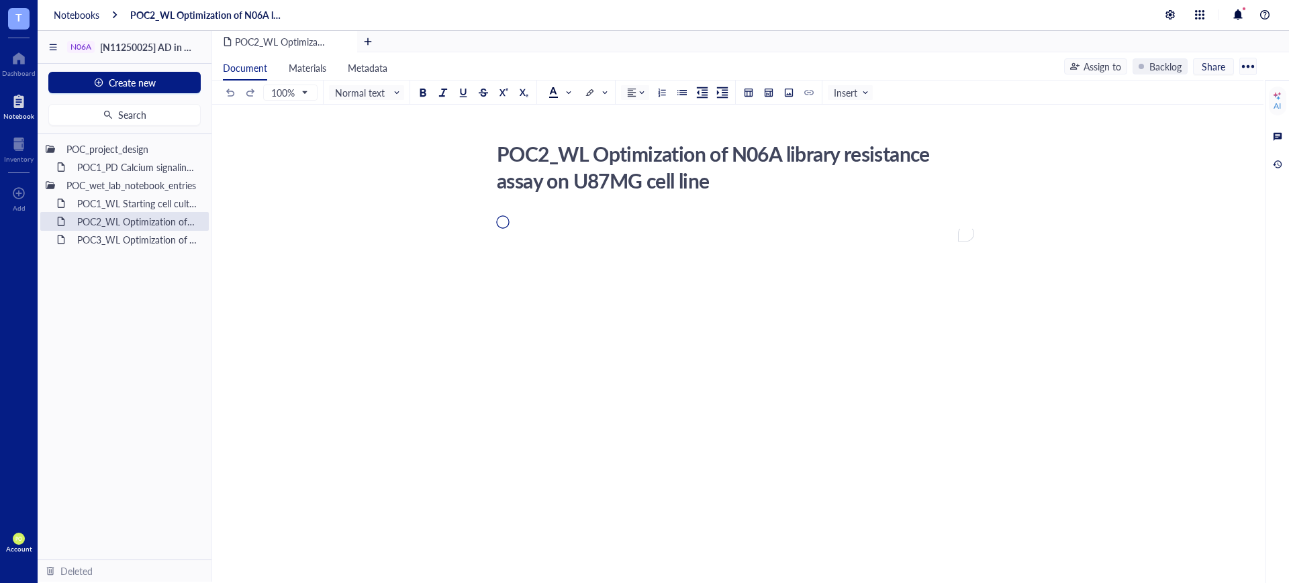
scroll to position [2, 0]
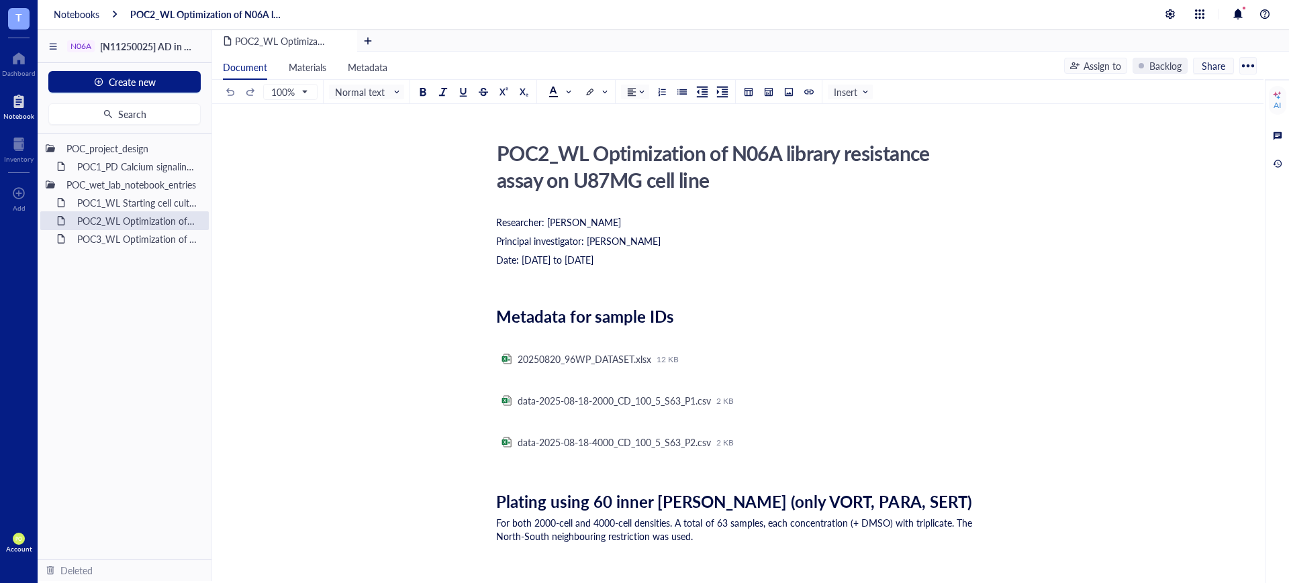
click at [670, 261] on div "Date: 2025-08-21 to 2025-08-29" at bounding box center [735, 259] width 478 height 13
click at [583, 240] on span "Principal investigator: [PERSON_NAME]" at bounding box center [578, 240] width 164 height 13
click at [655, 256] on div "Date: 2025-08-21 to 2025-08-29" at bounding box center [735, 258] width 478 height 13
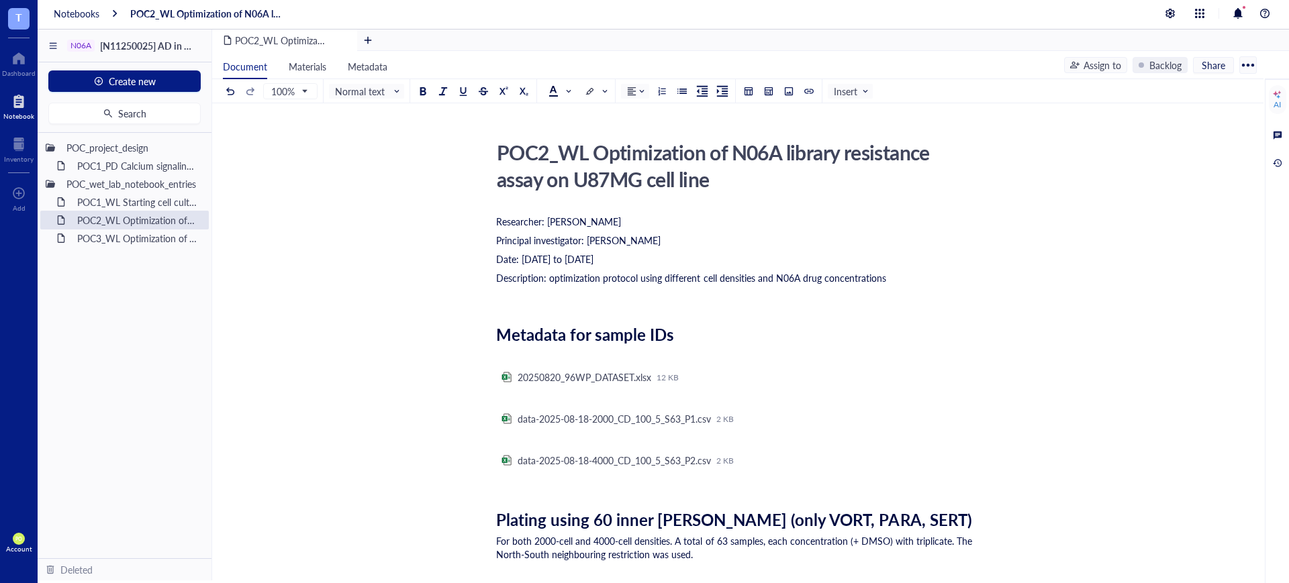
click at [891, 279] on div "Description: optimization protocol using different cell densities and N06A drug…" at bounding box center [735, 277] width 478 height 13
click at [520, 303] on div "﻿" at bounding box center [735, 296] width 478 height 13
click at [140, 201] on div "POC1_WL Starting cell culture protocol" at bounding box center [129, 202] width 117 height 19
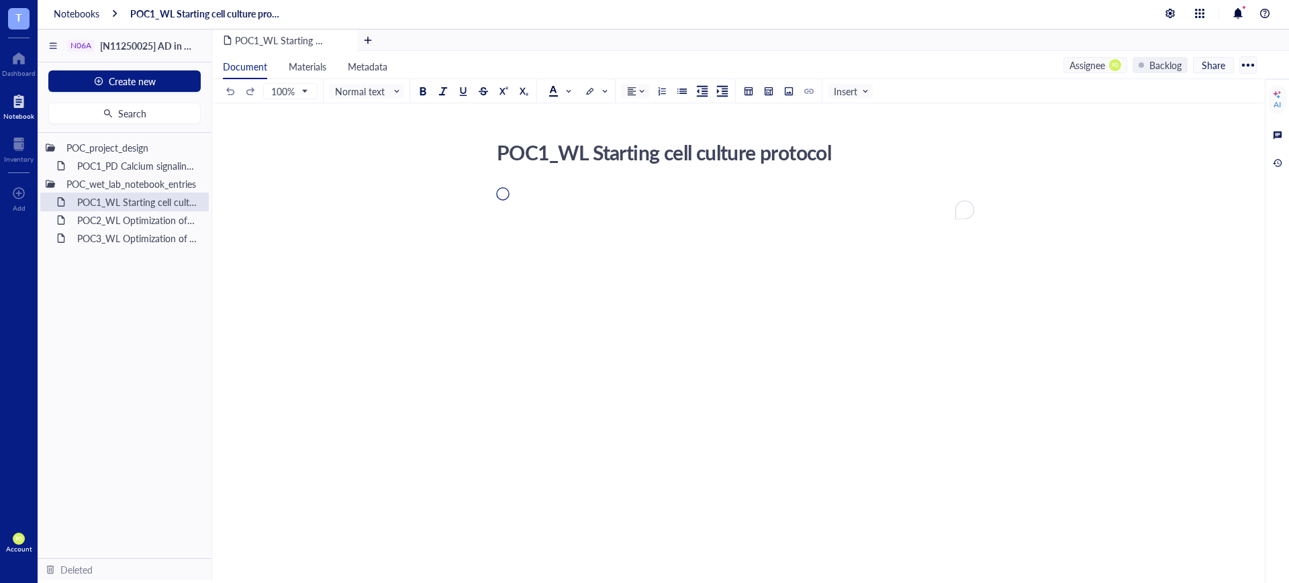
scroll to position [3, 0]
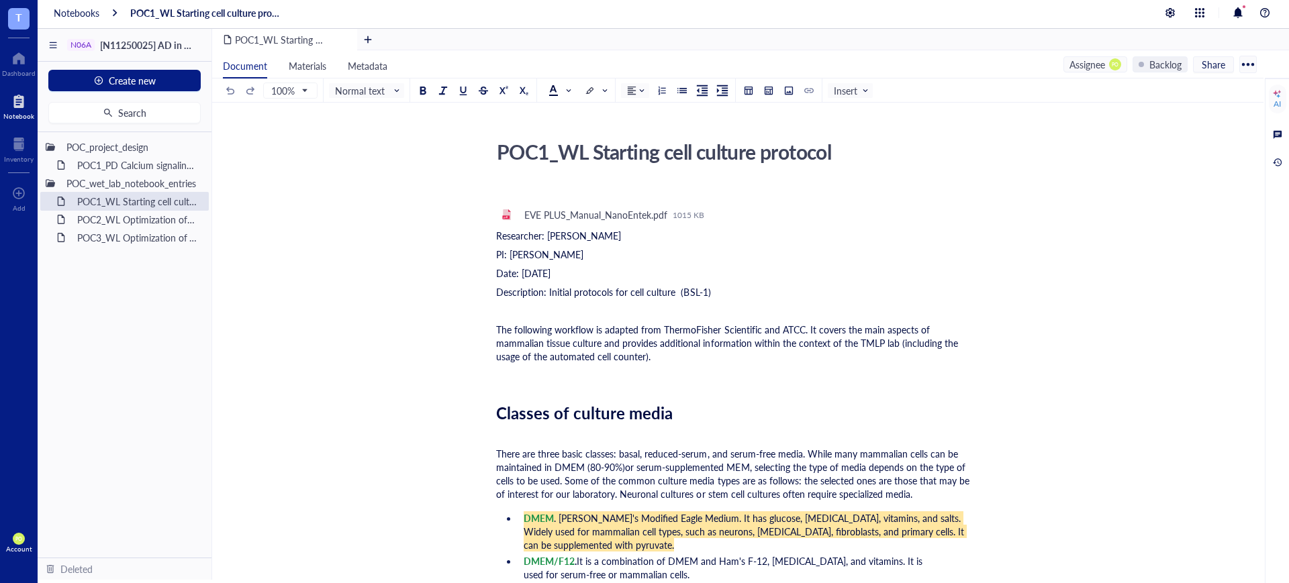
click at [505, 249] on span "PI: Professor Sohyon Lee" at bounding box center [539, 254] width 87 height 13
click at [676, 267] on div "Date: 2025-08-04" at bounding box center [735, 273] width 478 height 13
click at [753, 298] on div "Description: Initial protocols for cell culture (BSL-1)" at bounding box center [735, 291] width 478 height 13
click at [119, 241] on div "POC3_WL Optimization of VORT resistance assay on U87MG cell line" at bounding box center [129, 237] width 117 height 19
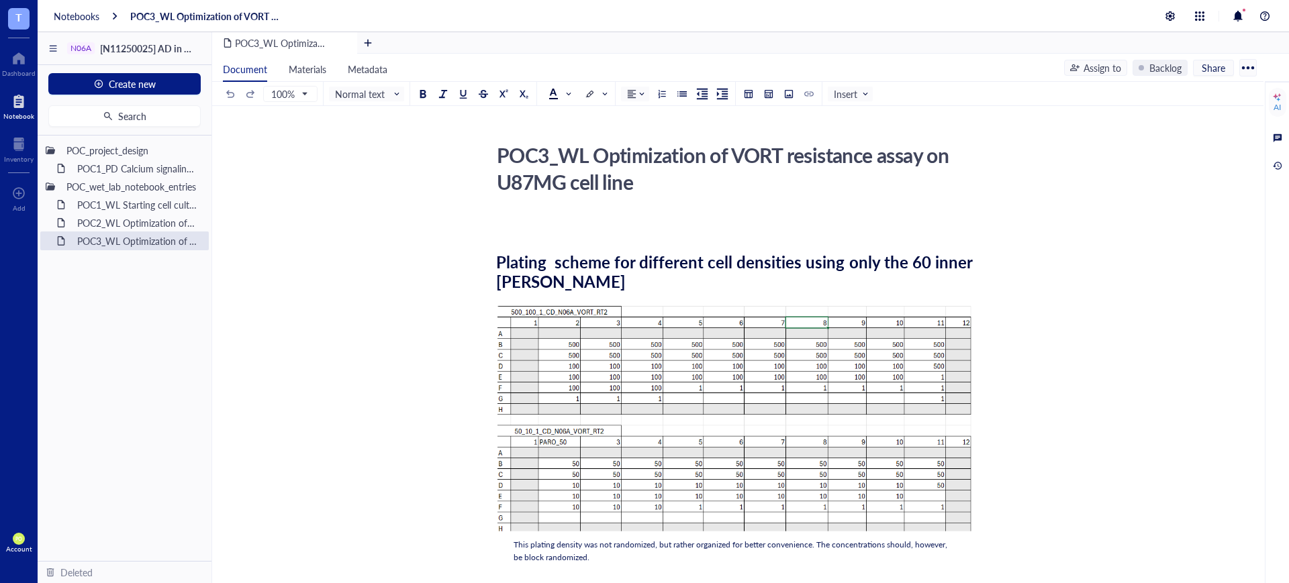
scroll to position [4, 0]
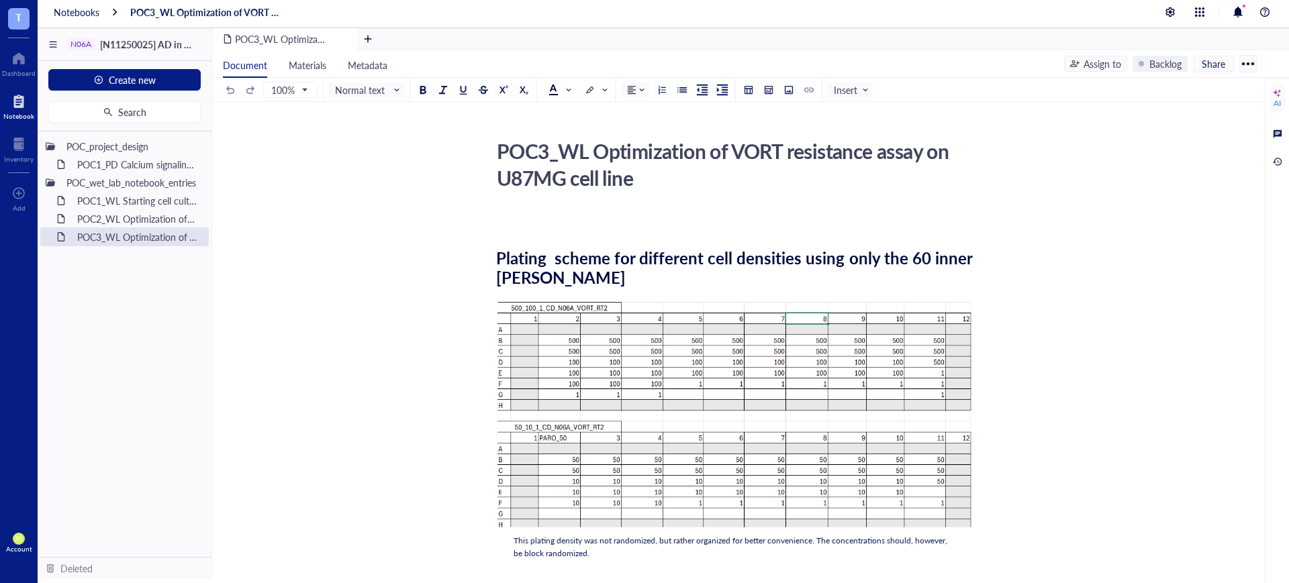
click at [525, 214] on div "﻿" at bounding box center [735, 219] width 478 height 13
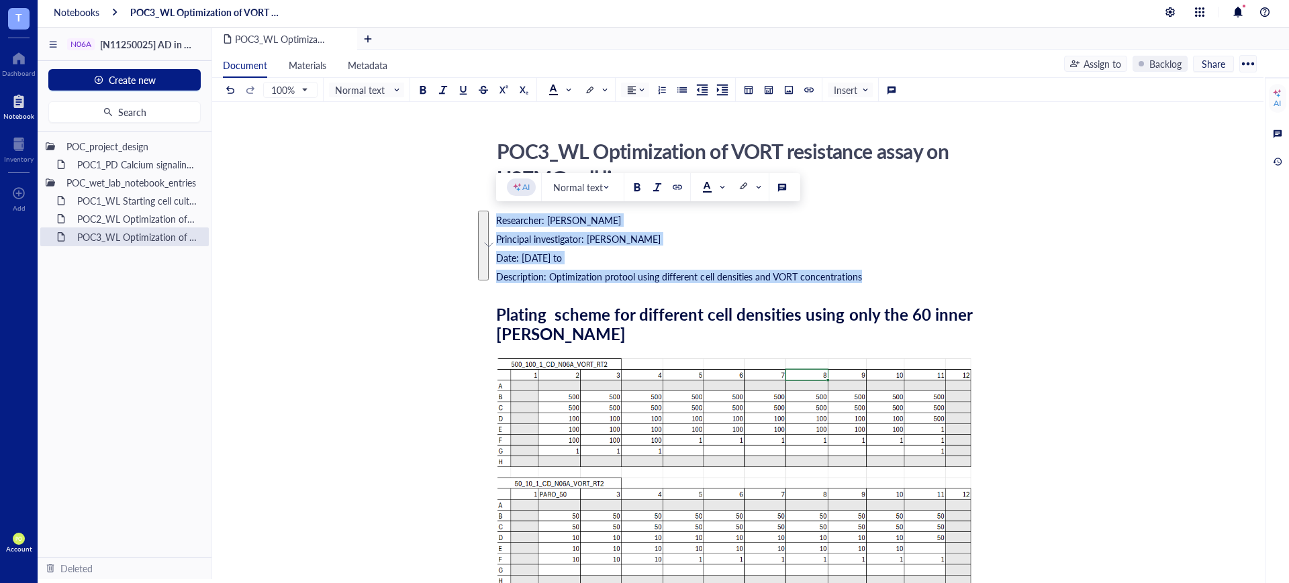
drag, startPoint x: 861, startPoint y: 278, endPoint x: 481, endPoint y: 214, distance: 385.3
click at [568, 92] on span at bounding box center [558, 90] width 21 height 11
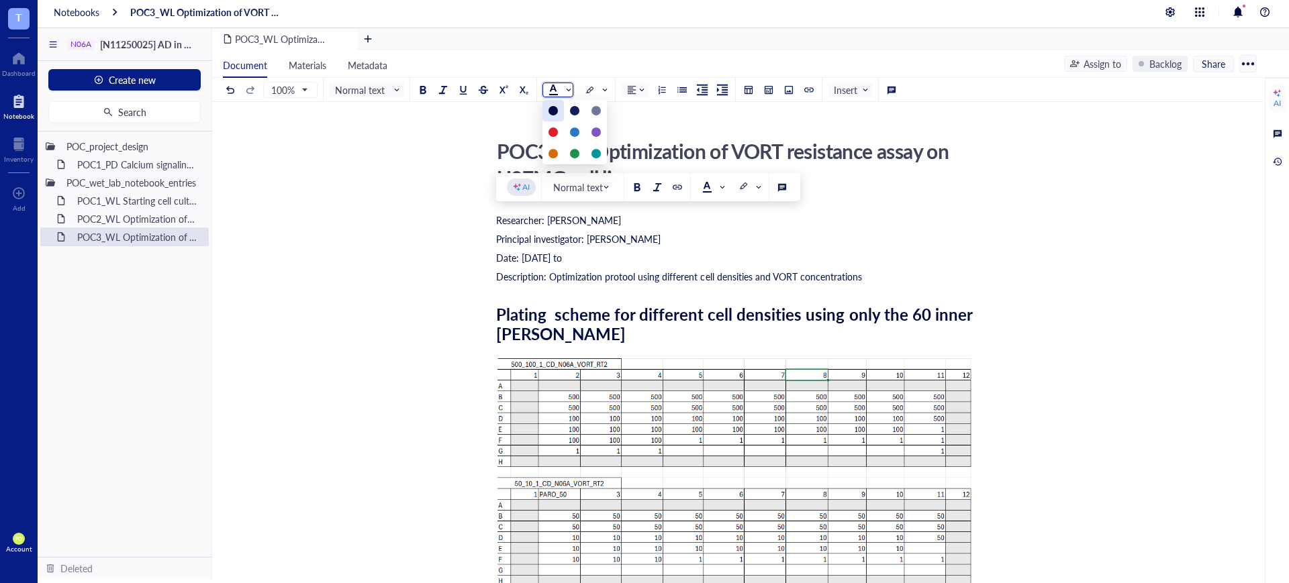
click at [553, 109] on div at bounding box center [552, 110] width 9 height 9
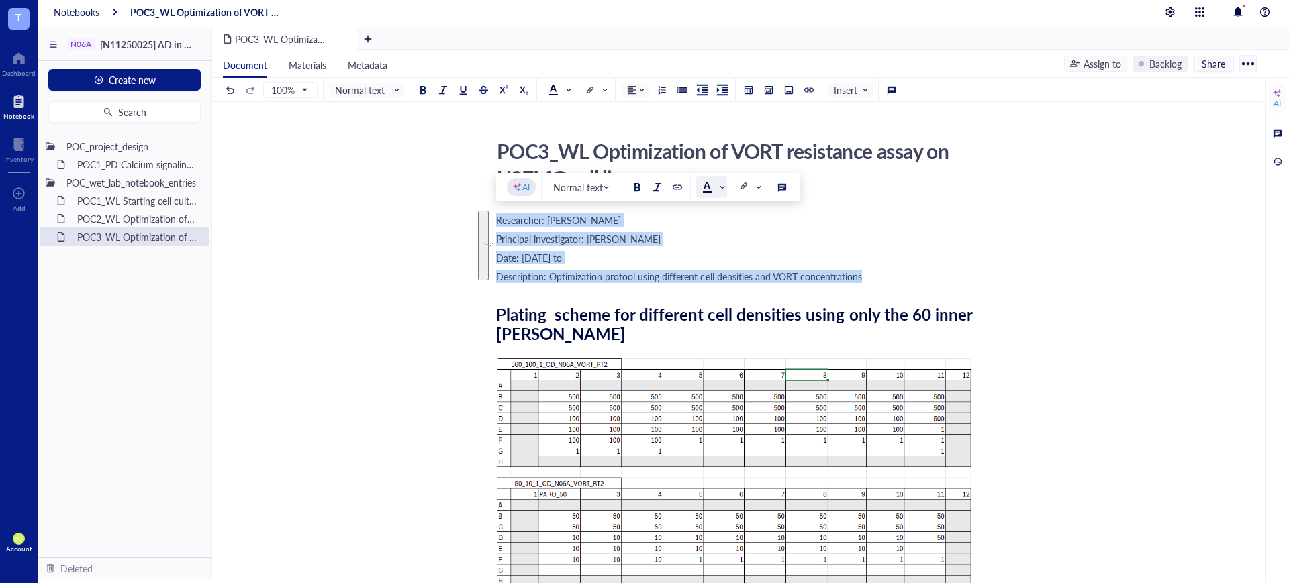
click at [708, 183] on div at bounding box center [706, 186] width 9 height 9
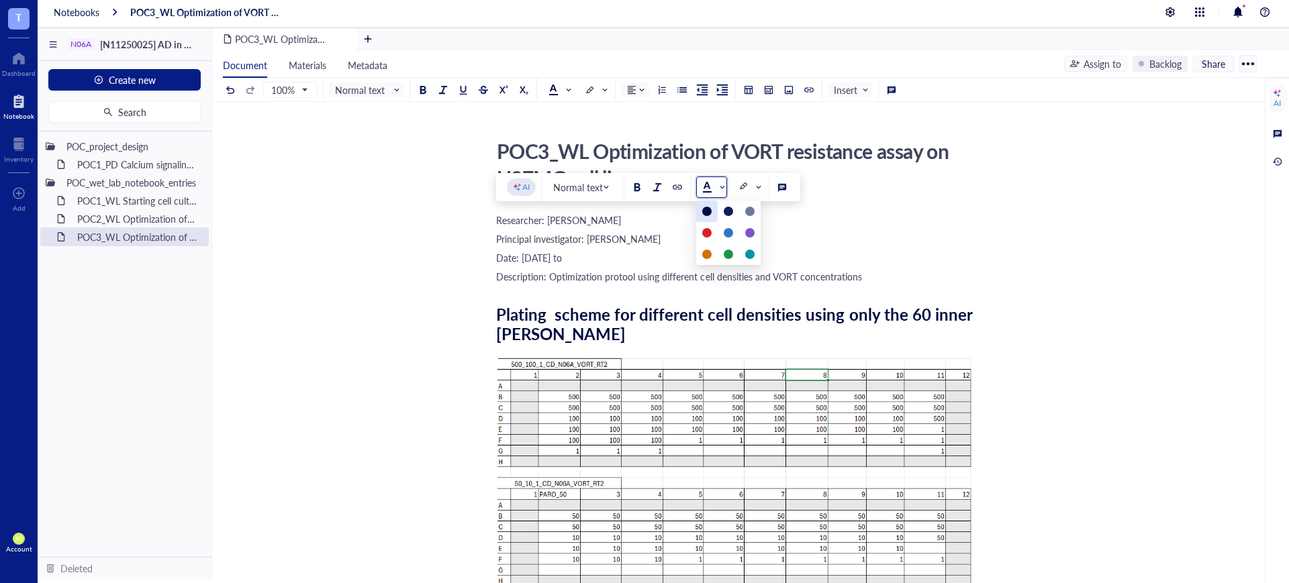
click at [709, 207] on div at bounding box center [706, 211] width 9 height 9
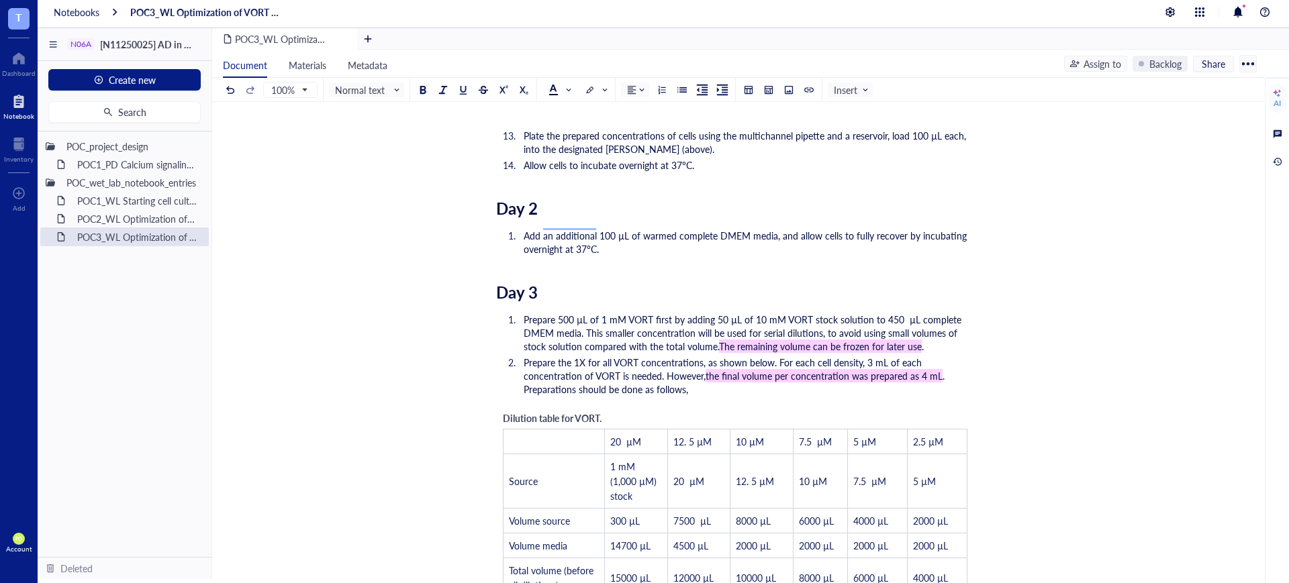
scroll to position [1801, 0]
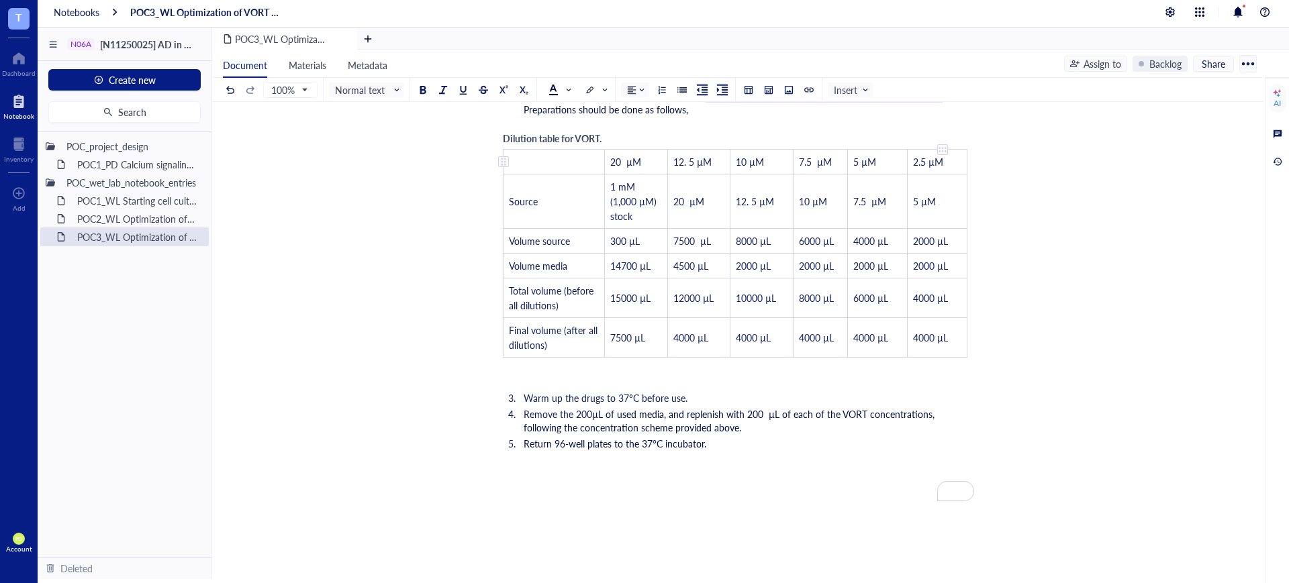
click at [959, 149] on td "2.5 µM" at bounding box center [937, 161] width 60 height 25
click at [965, 186] on div "To enrich screen reader interactions, please activate Accessibility in Grammarl…" at bounding box center [962, 253] width 10 height 209
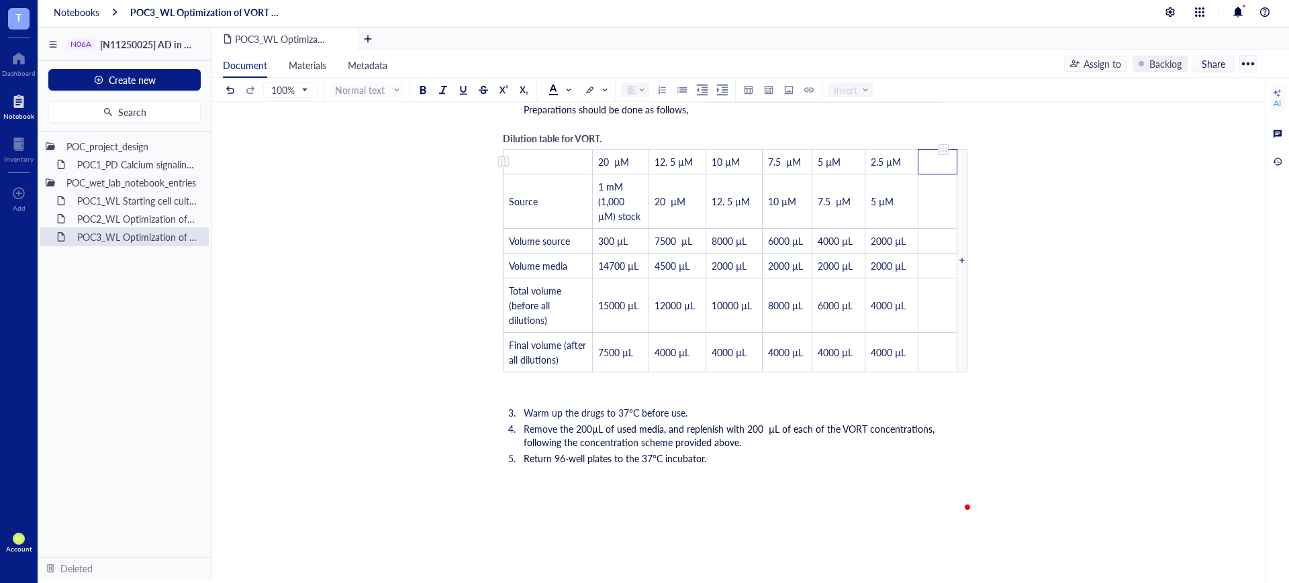
click at [939, 153] on td "﻿" at bounding box center [937, 161] width 39 height 25
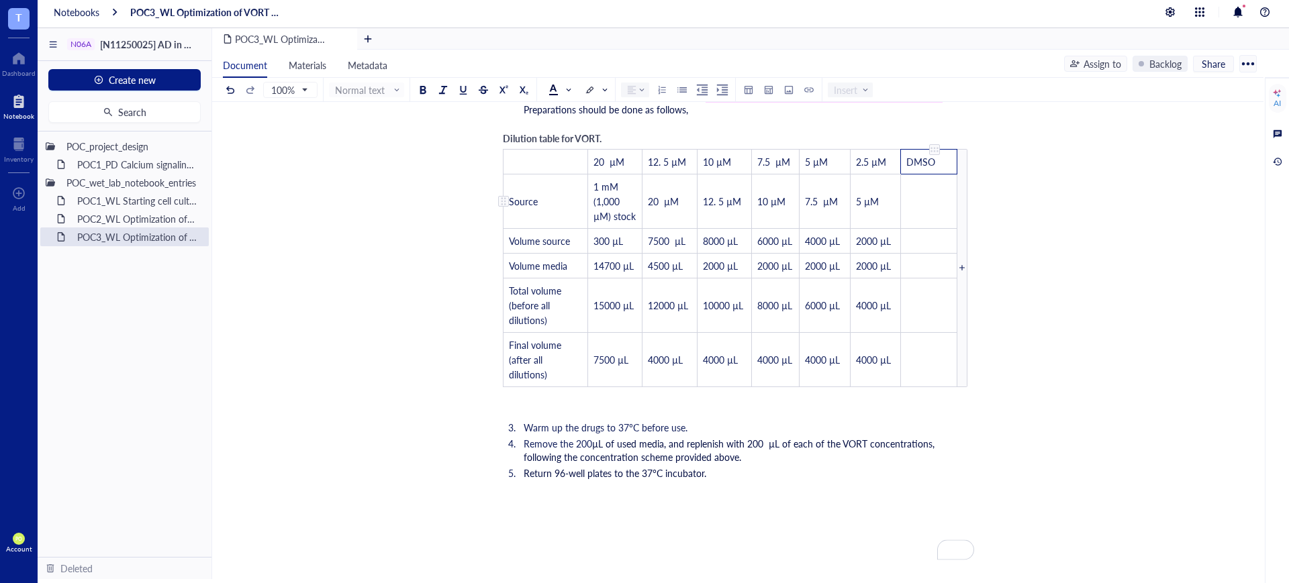
click at [944, 199] on td "﻿" at bounding box center [929, 201] width 56 height 54
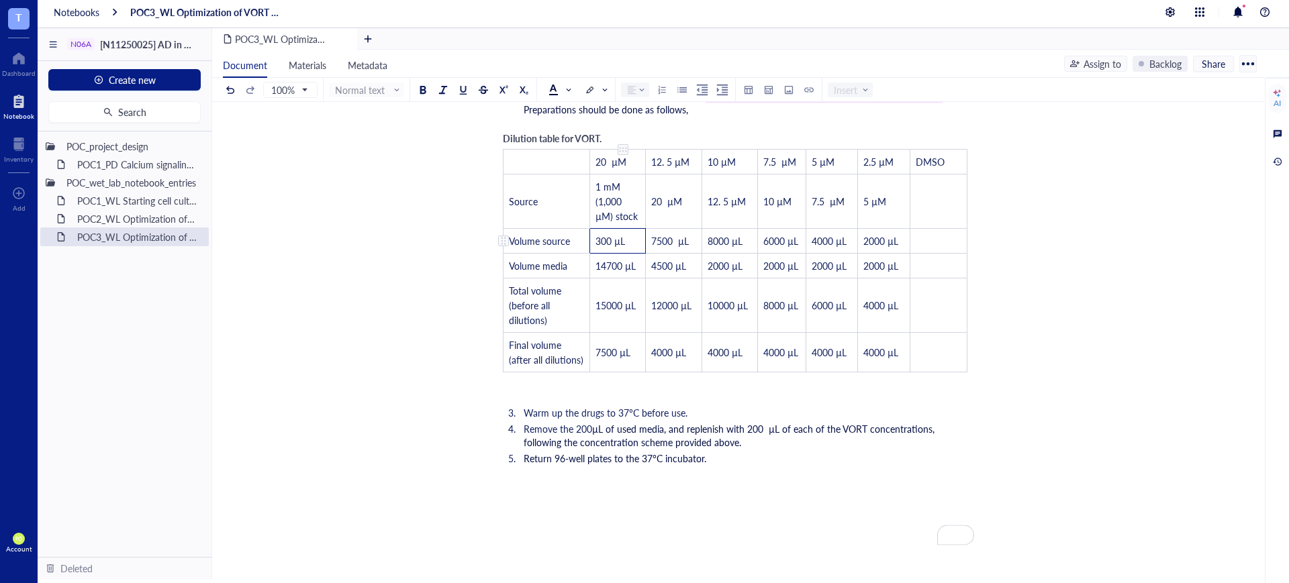
drag, startPoint x: 592, startPoint y: 238, endPoint x: 628, endPoint y: 241, distance: 36.4
click at [628, 241] on td "300 µL" at bounding box center [618, 240] width 56 height 25
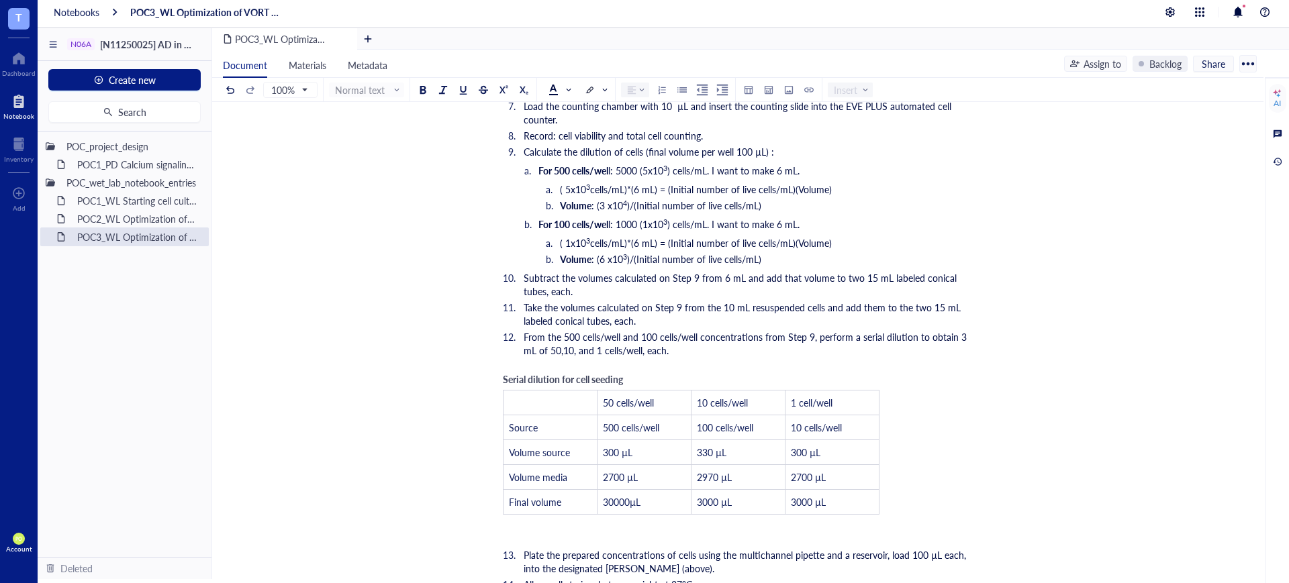
scroll to position [682, 0]
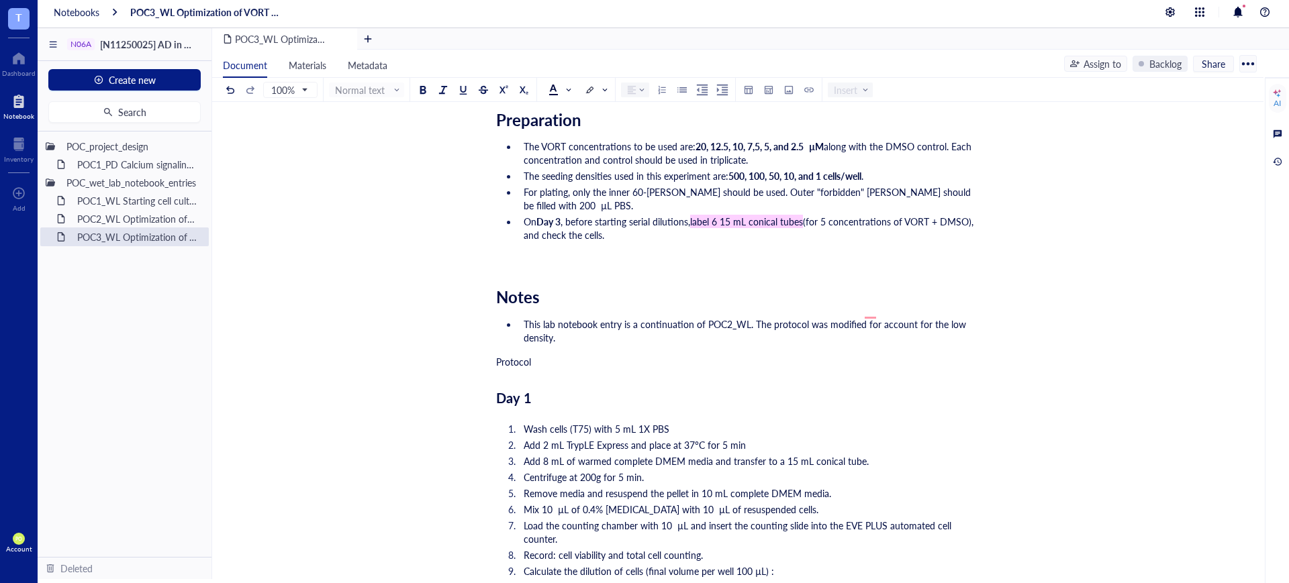
click at [685, 324] on li "This lab notebook entry is a continuation of POC2_WL. The protocol was modified…" at bounding box center [746, 331] width 456 height 27
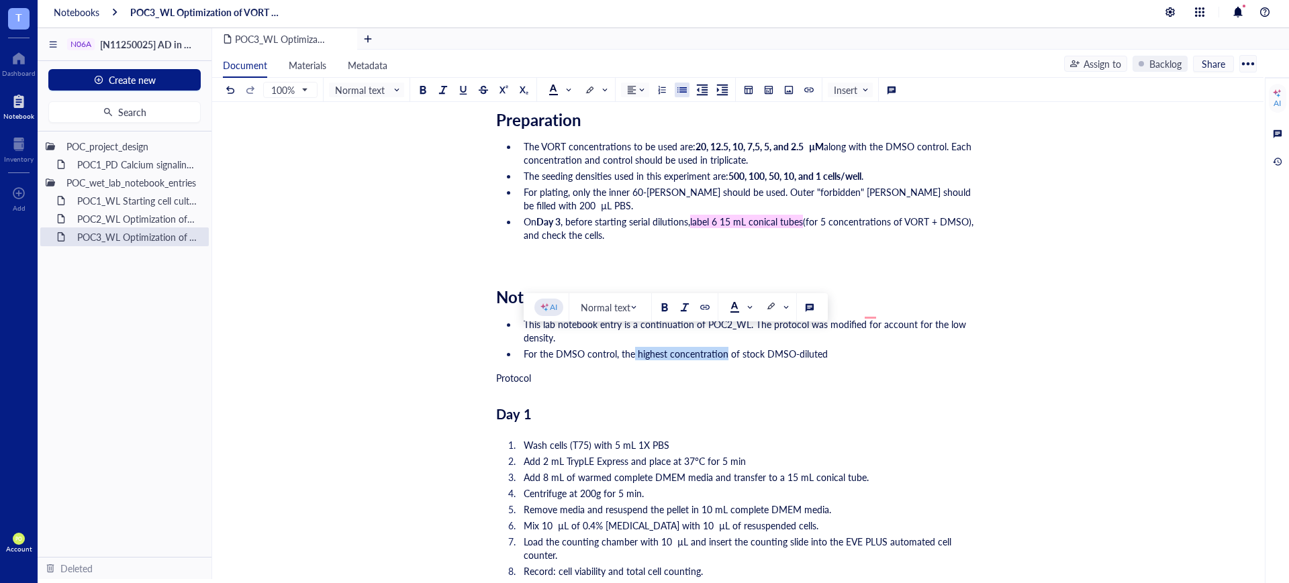
drag, startPoint x: 724, startPoint y: 342, endPoint x: 634, endPoint y: 348, distance: 90.2
click at [634, 348] on ul "This lab notebook entry is a continuation of POC2_WL. The protocol was modified…" at bounding box center [735, 339] width 478 height 48
click at [714, 347] on span "For the DMSO control, the highest volume of stock DMSO-diluted" at bounding box center [662, 353] width 276 height 13
drag, startPoint x: 734, startPoint y: 340, endPoint x: 712, endPoint y: 340, distance: 21.5
click at [712, 347] on span "For the DMSO control, the highest volume of stock DMSO-diluted" at bounding box center [662, 353] width 276 height 13
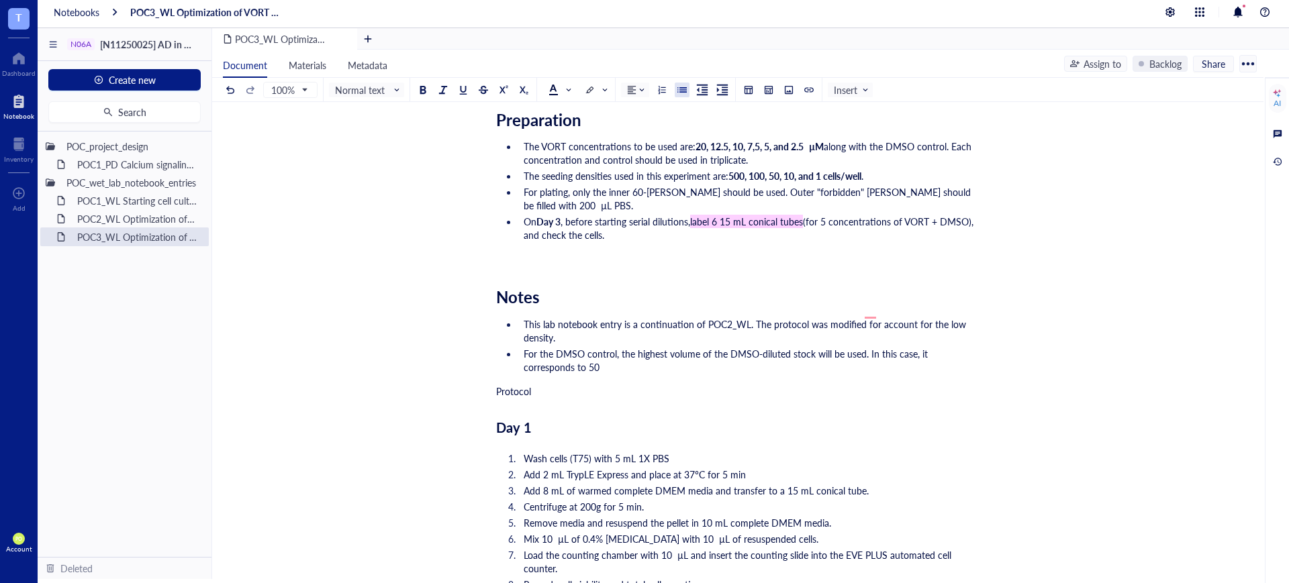
click at [611, 350] on li "For the DMSO control, the highest volume of the DMSO-diluted stock will be used…" at bounding box center [746, 360] width 456 height 27
click at [620, 359] on li "For the DMSO control, the highest volume of the DMSO-diluted stock will be used…" at bounding box center [746, 360] width 456 height 27
drag, startPoint x: 562, startPoint y: 379, endPoint x: 489, endPoint y: 374, distance: 73.3
click at [598, 385] on div "Protocol" at bounding box center [735, 391] width 478 height 13
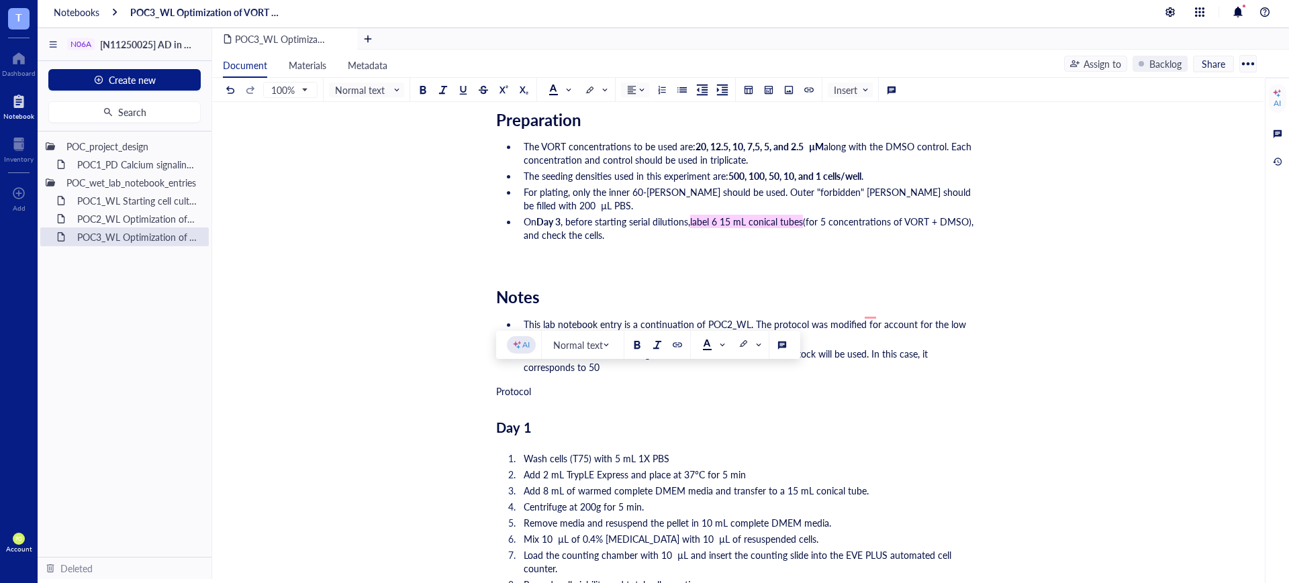
click at [873, 287] on div "Notes" at bounding box center [735, 296] width 478 height 19
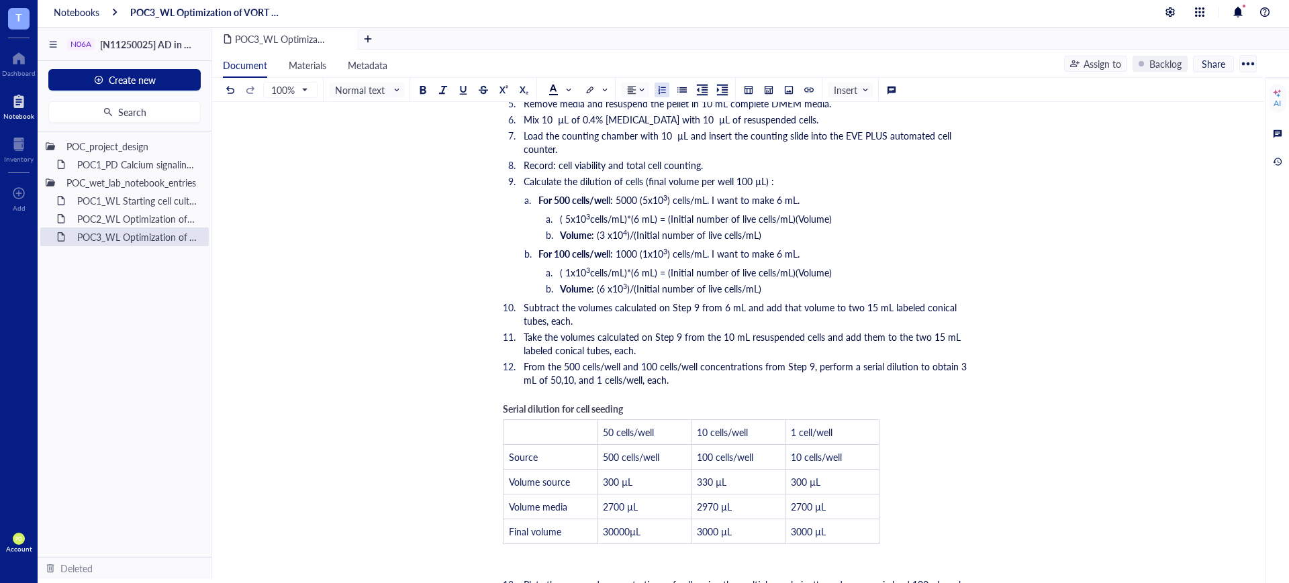
scroll to position [1055, 0]
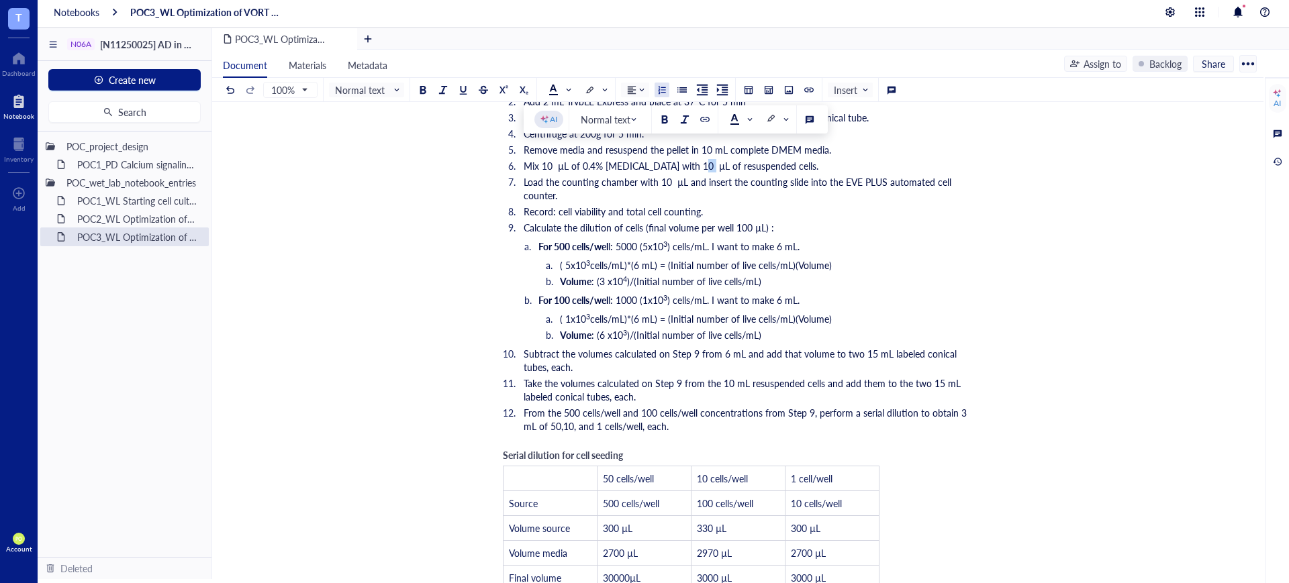
drag, startPoint x: 690, startPoint y: 109, endPoint x: 690, endPoint y: 157, distance: 47.7
click at [690, 159] on span "Mix 10 µL of 0.4% [MEDICAL_DATA] with 10 µL of resuspended cells." at bounding box center [671, 165] width 295 height 13
copy span "µL"
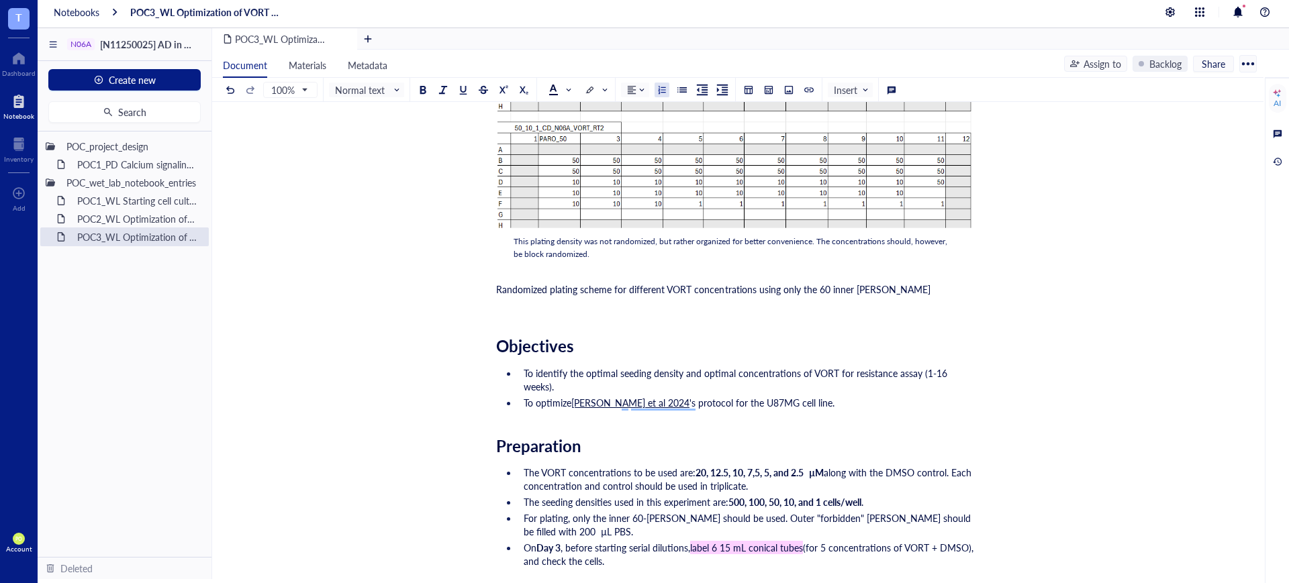
scroll to position [77, 0]
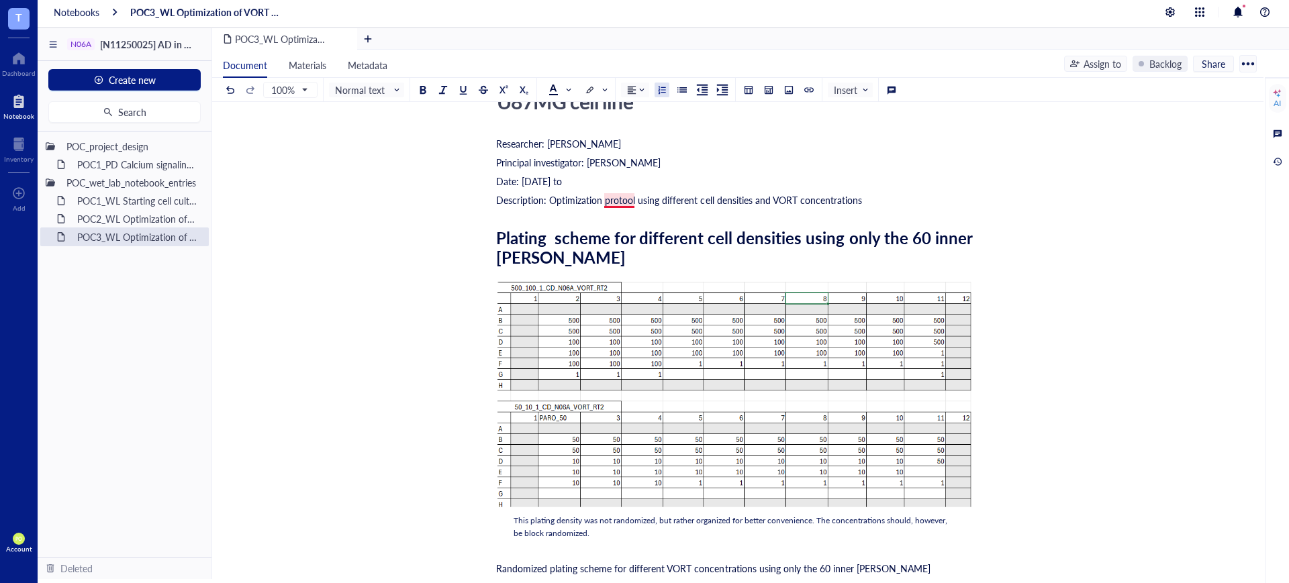
click at [624, 205] on span "Description: Optimization protool using different cell densities and VORT conce…" at bounding box center [679, 199] width 366 height 13
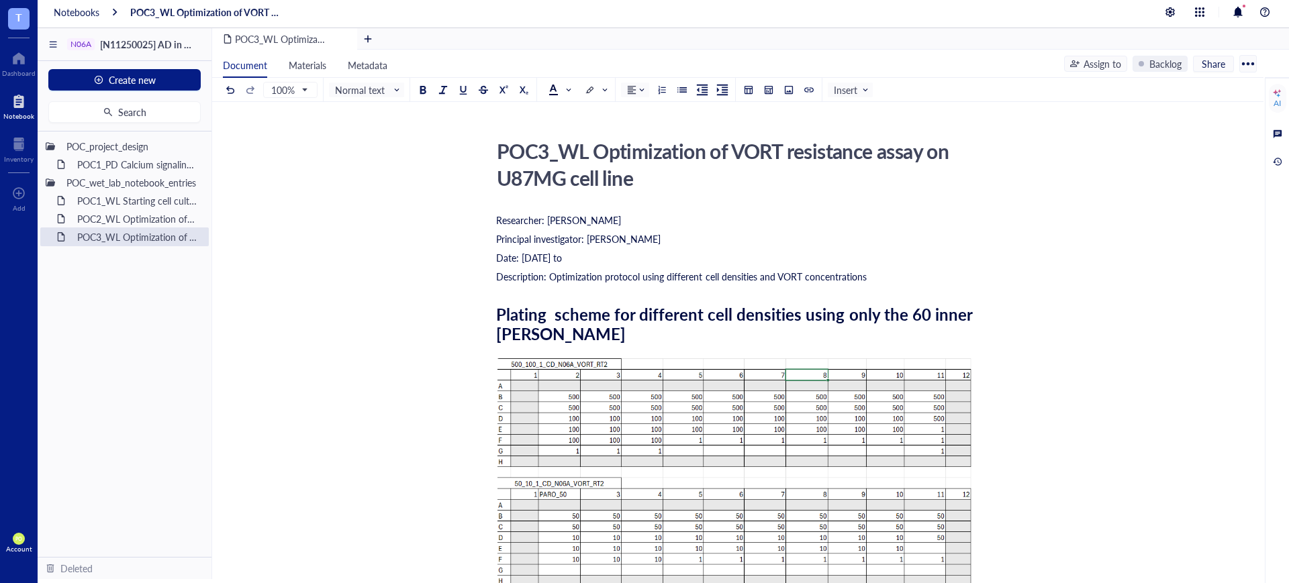
scroll to position [420, 0]
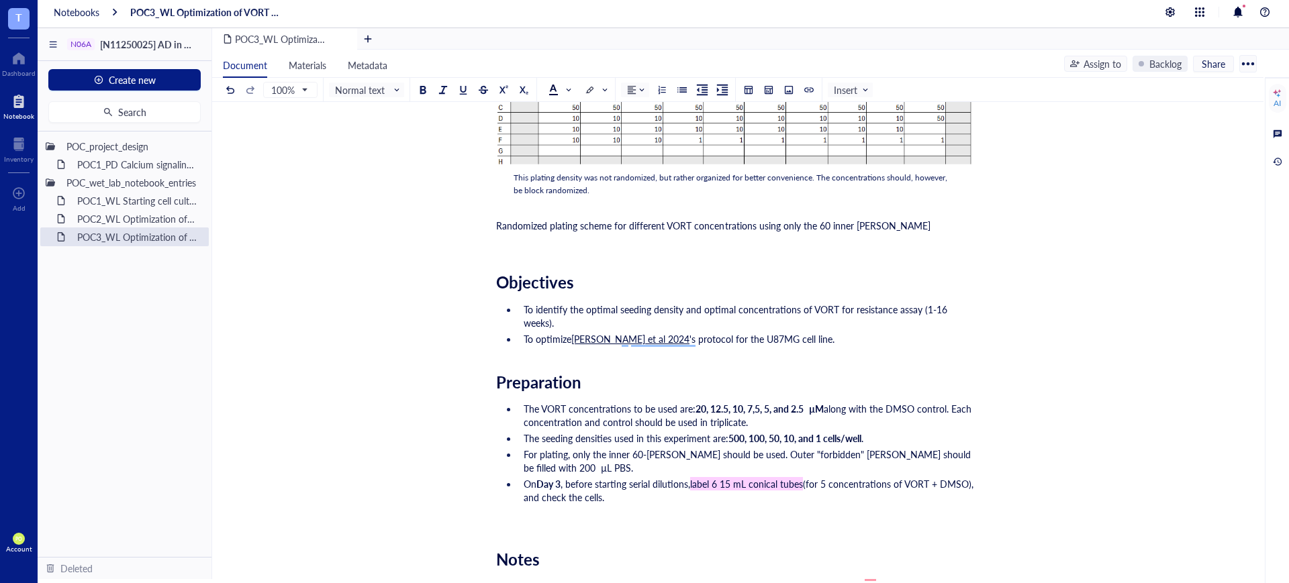
click at [820, 341] on li "To optimize [PERSON_NAME] et al 2024 's protocol for the U87MG cell line." at bounding box center [746, 338] width 456 height 13
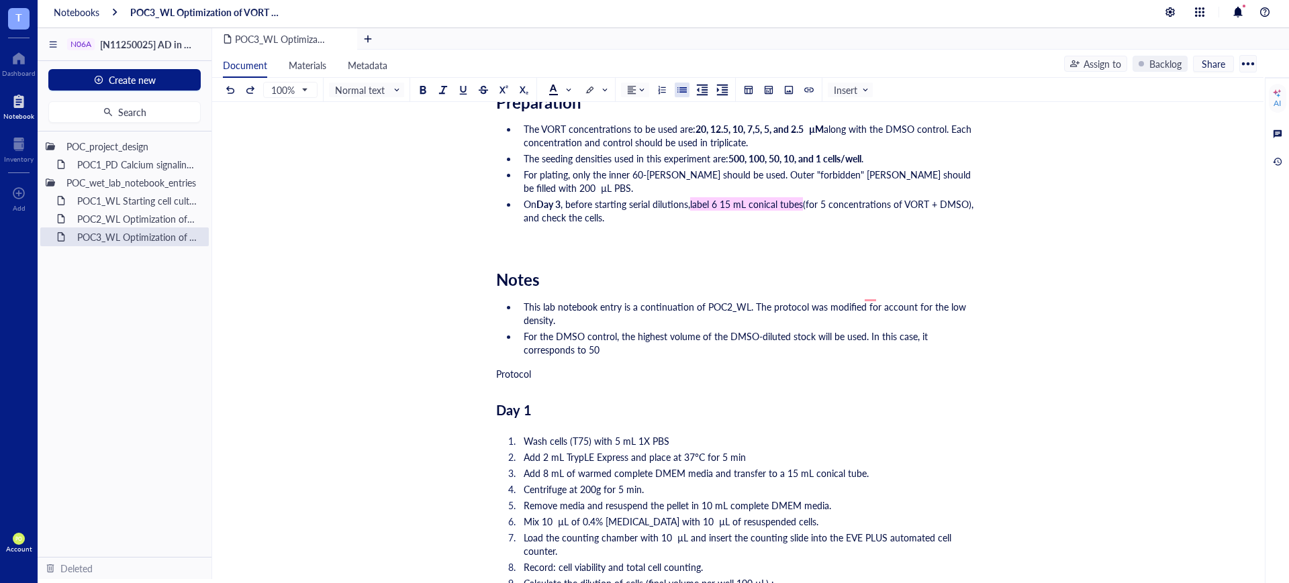
click at [621, 332] on li "For the DMSO control, the highest volume of the DMSO-diluted stock will be used…" at bounding box center [746, 343] width 456 height 27
click at [873, 300] on span "This lab notebook entry is a continuation of POC2_WL. The protocol was modified…" at bounding box center [746, 313] width 445 height 27
click at [831, 345] on ul "This lab notebook entry is a continuation of POC2_WL. The protocol was modified…" at bounding box center [735, 328] width 478 height 62
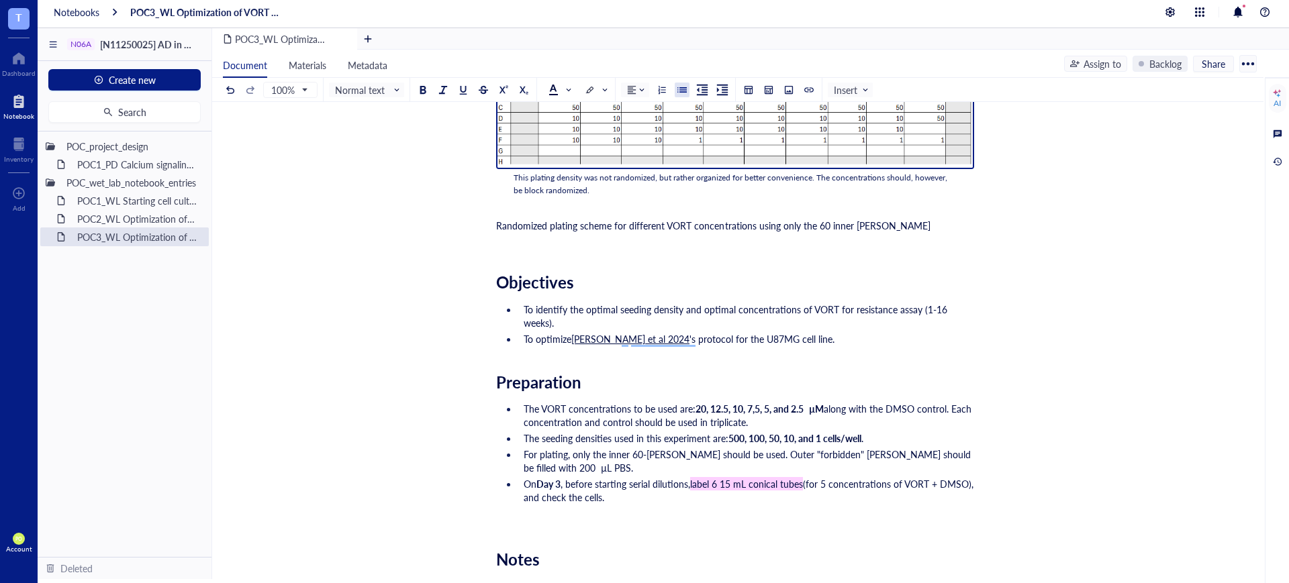
scroll to position [140, 0]
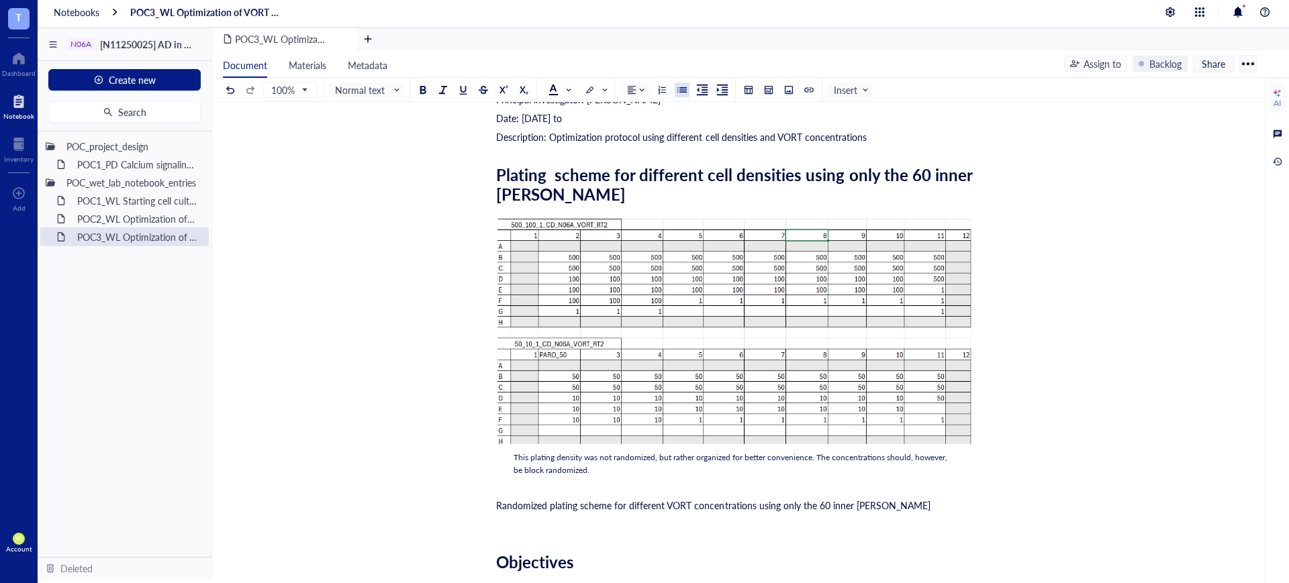
click at [921, 507] on div "Randomized plating scheme for different VORT concentrations using only the 60 i…" at bounding box center [735, 505] width 478 height 13
click at [546, 523] on div "﻿ Type ‘/’ for commands" at bounding box center [735, 524] width 478 height 13
click at [790, 93] on div at bounding box center [788, 89] width 9 height 9
click at [557, 526] on div "Upload a file" at bounding box center [548, 526] width 52 height 15
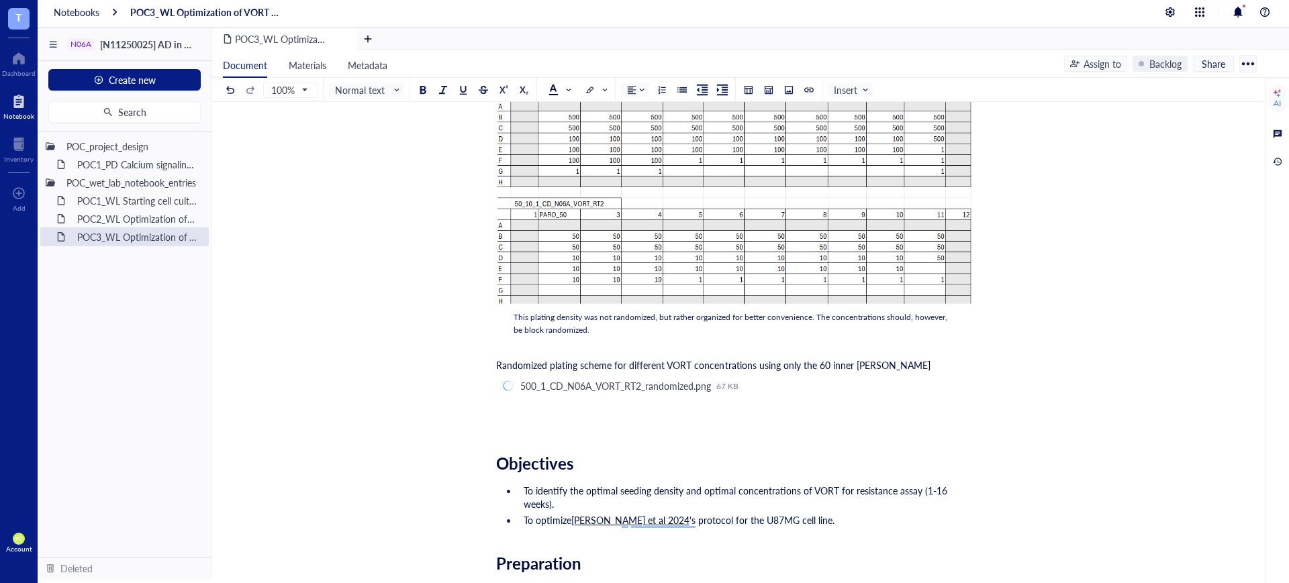
scroll to position [420, 0]
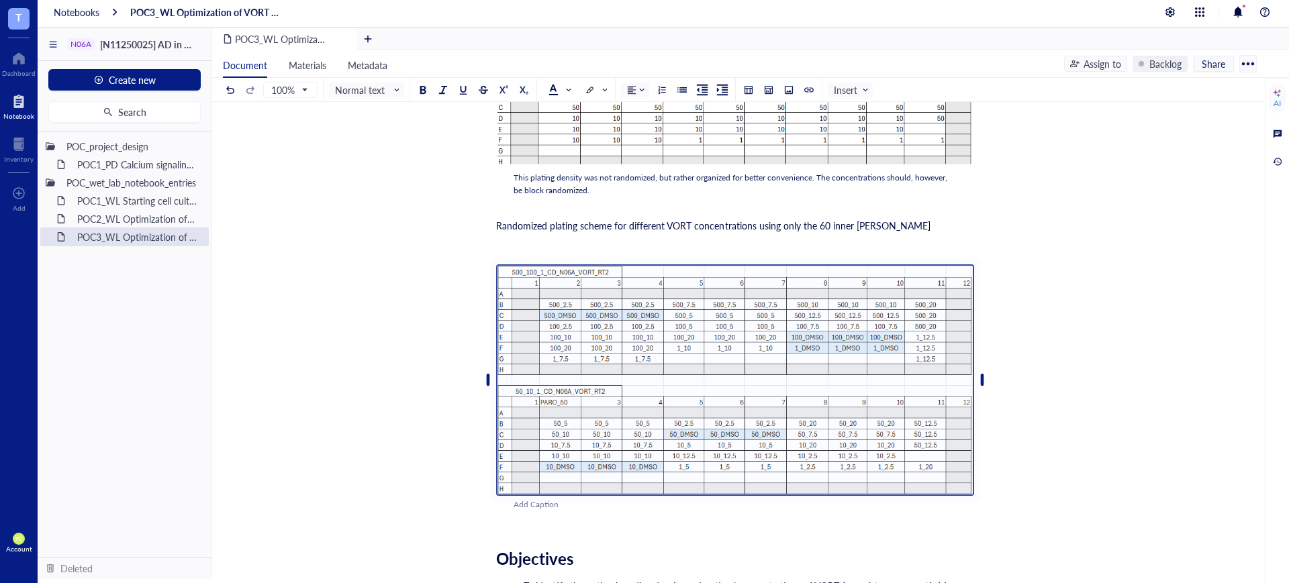
click at [517, 505] on div "Add Caption" at bounding box center [753, 505] width 478 height 13
click at [642, 240] on div "﻿" at bounding box center [735, 244] width 478 height 13
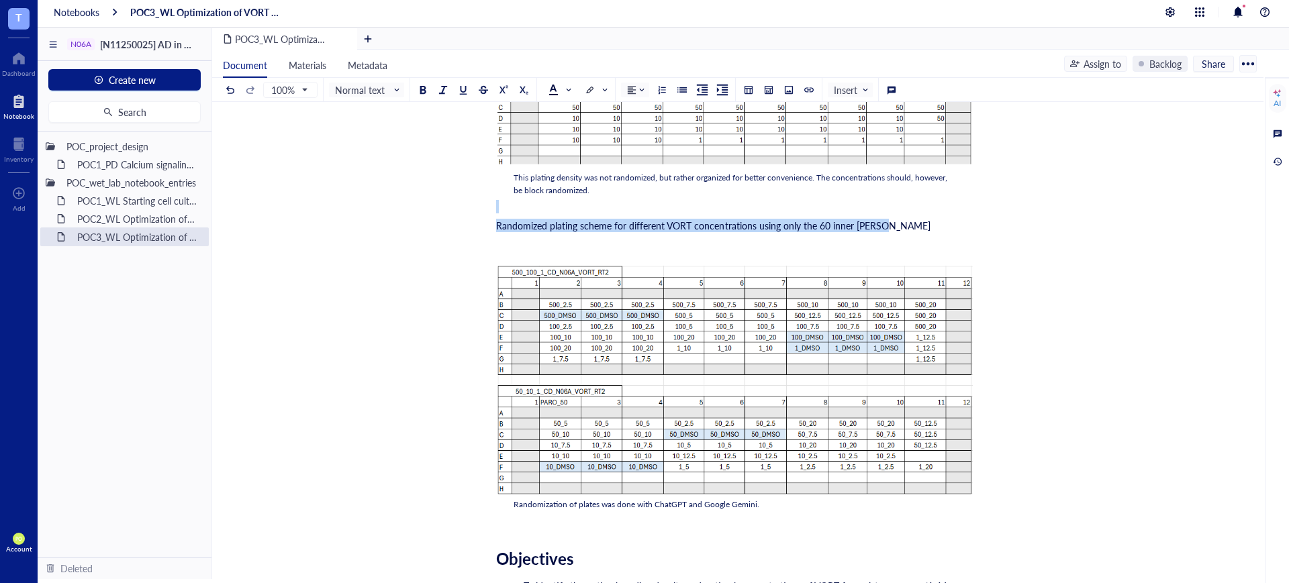
drag, startPoint x: 875, startPoint y: 220, endPoint x: 516, endPoint y: 215, distance: 359.2
click at [429, 83] on button at bounding box center [423, 90] width 15 height 15
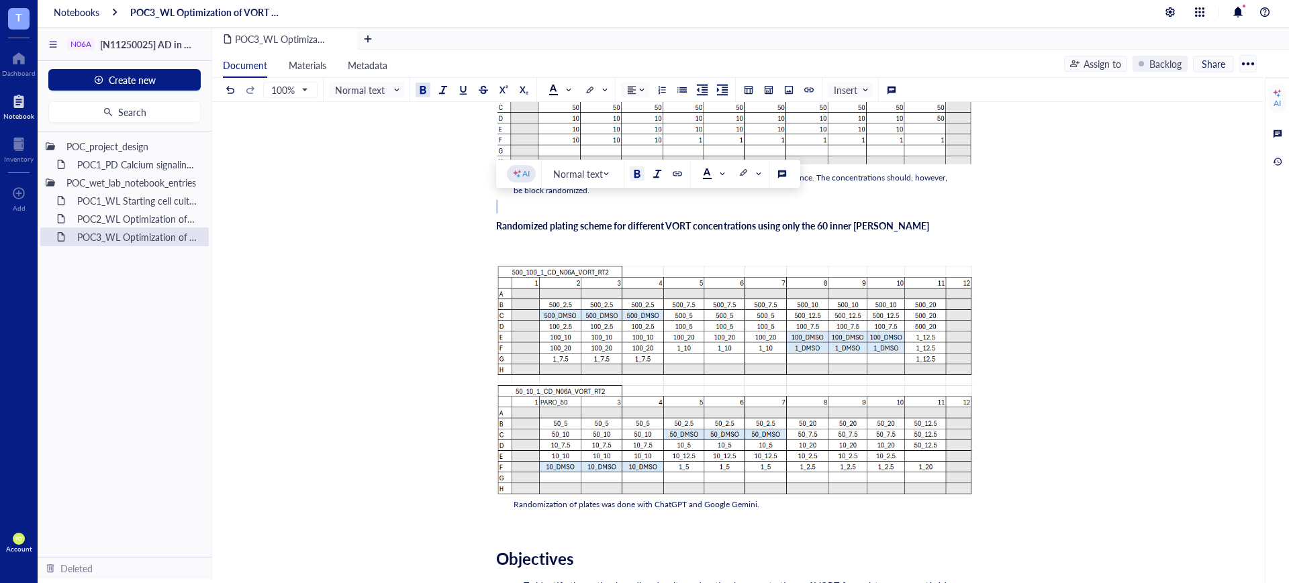
drag, startPoint x: 426, startPoint y: 85, endPoint x: 408, endPoint y: 91, distance: 18.5
click at [425, 86] on div at bounding box center [422, 89] width 9 height 9
click at [398, 91] on span "Normal text" at bounding box center [368, 90] width 66 height 12
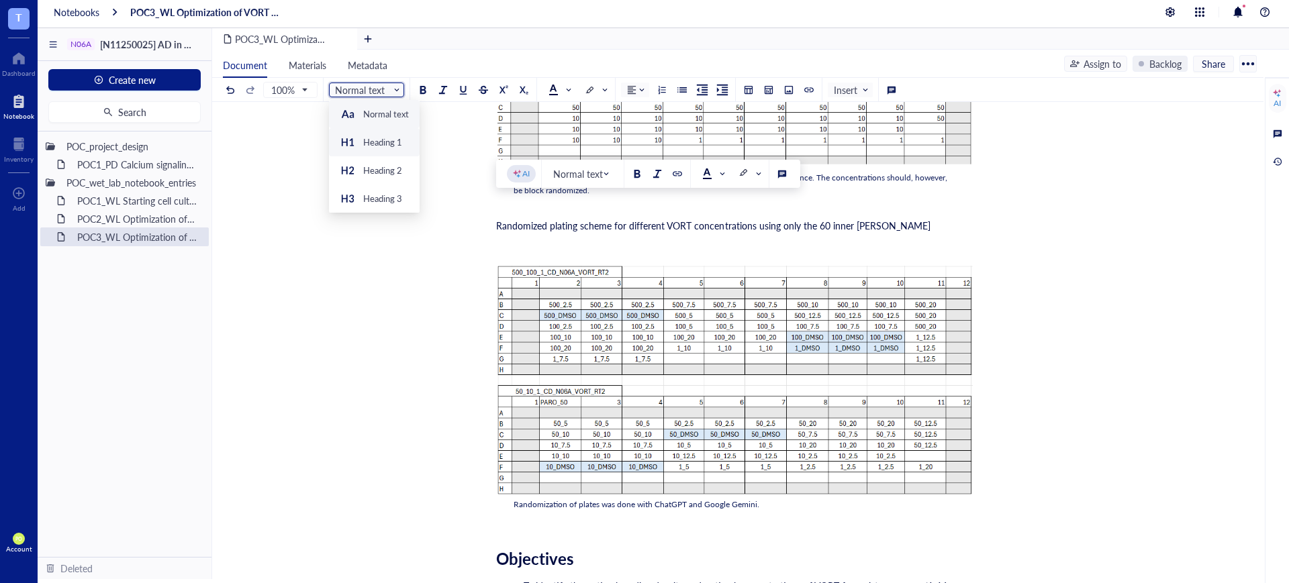
click at [371, 144] on div "Heading 1" at bounding box center [382, 142] width 39 height 12
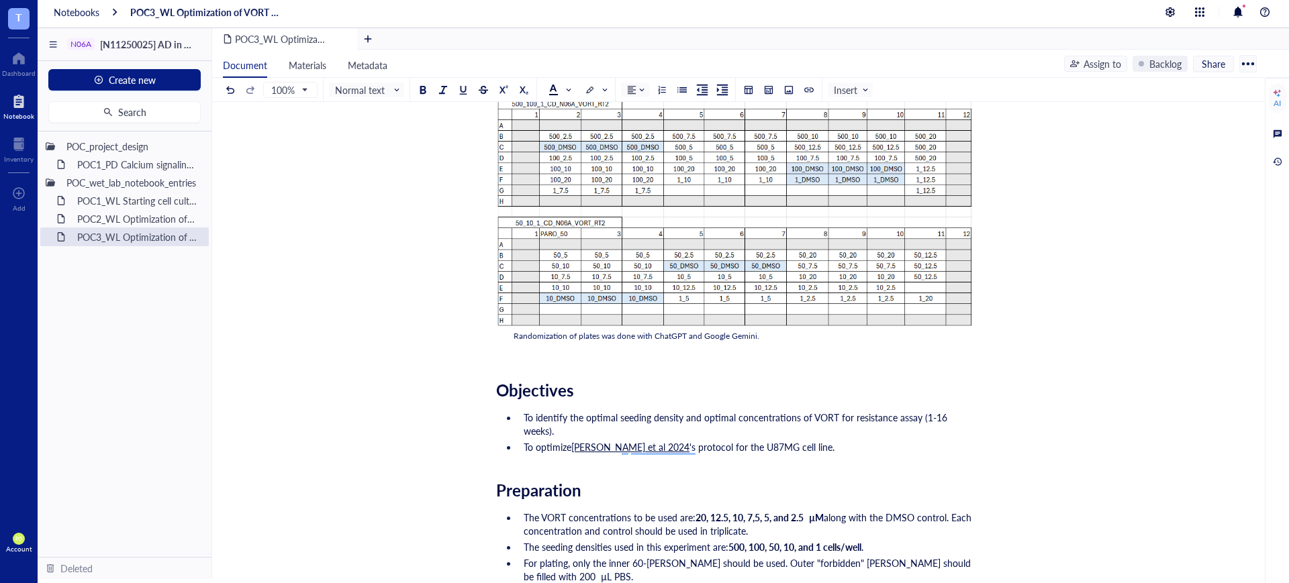
scroll to position [699, 0]
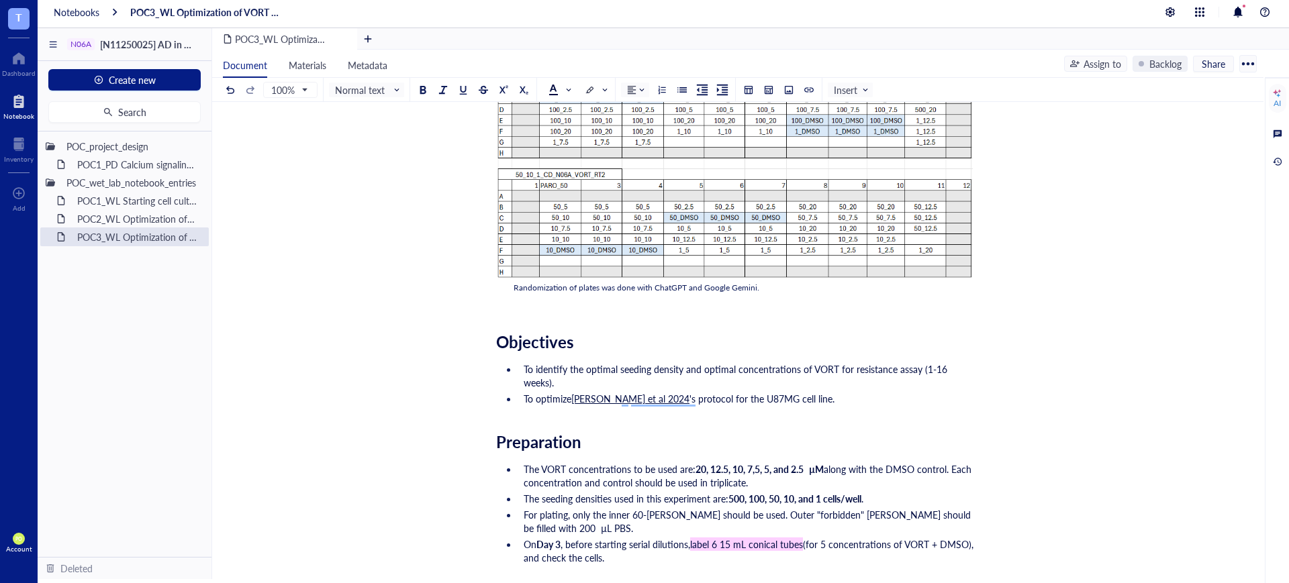
click at [768, 290] on div "Randomization of plates was done with ChatGPT and Google Gemini." at bounding box center [735, 288] width 443 height 13
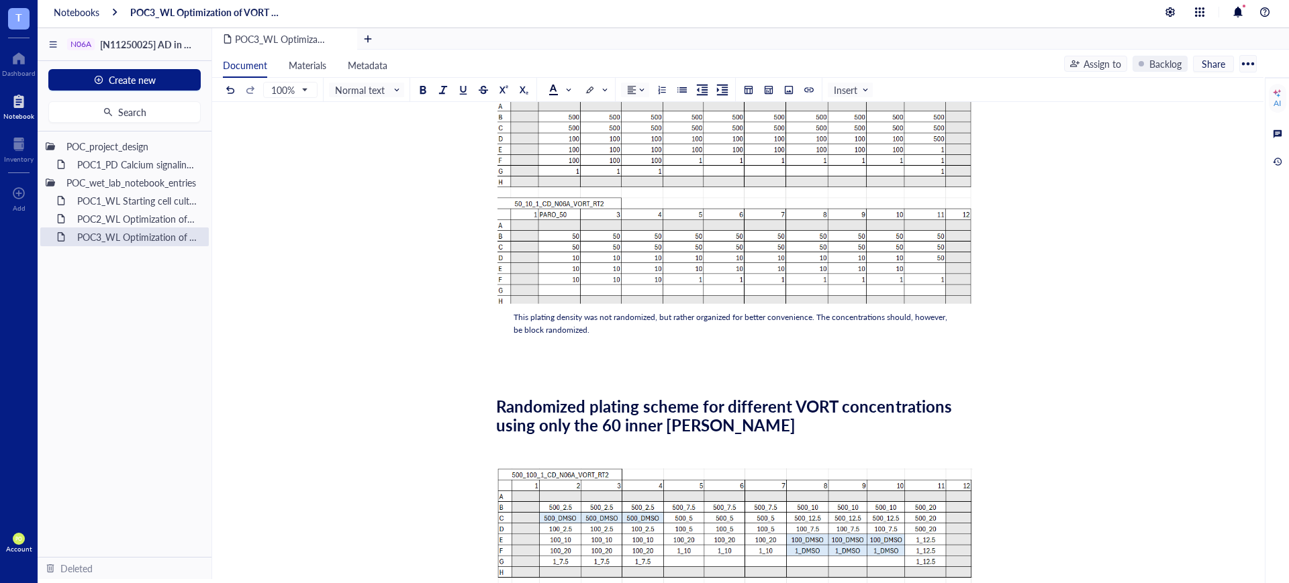
scroll to position [420, 0]
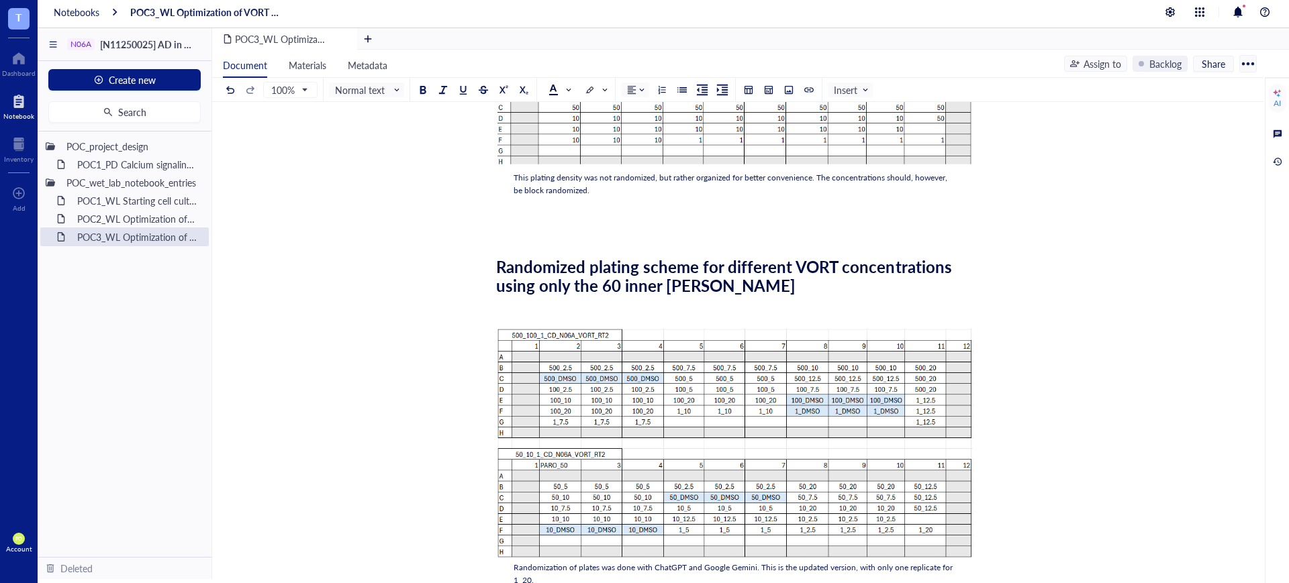
drag, startPoint x: 434, startPoint y: 213, endPoint x: 491, endPoint y: 225, distance: 59.0
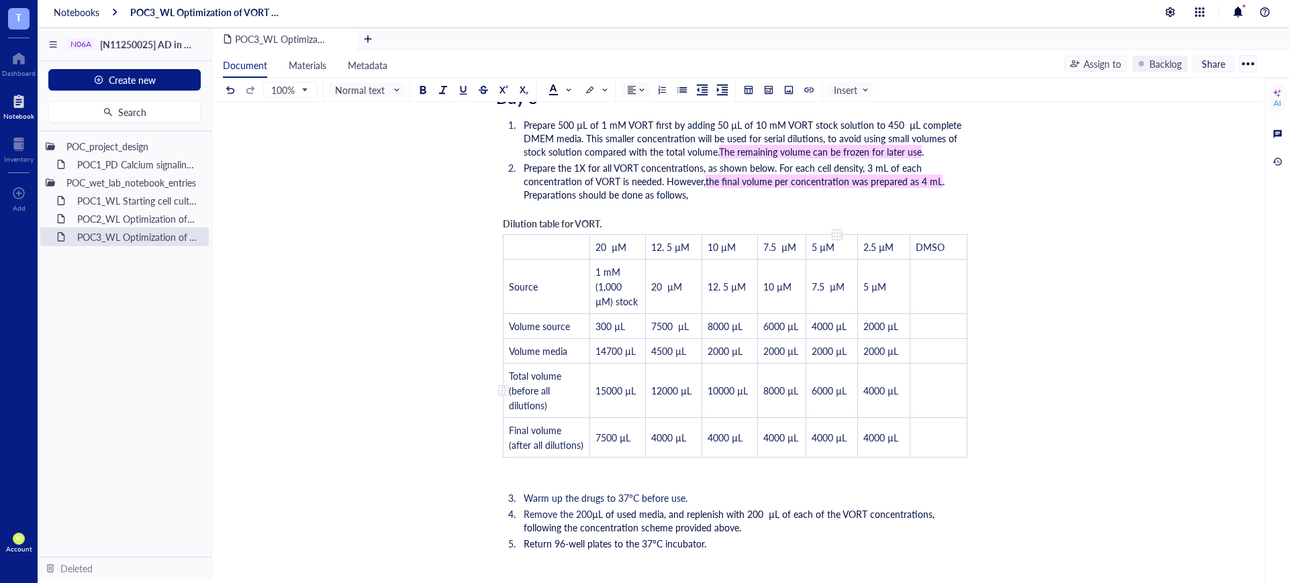
scroll to position [2367, 0]
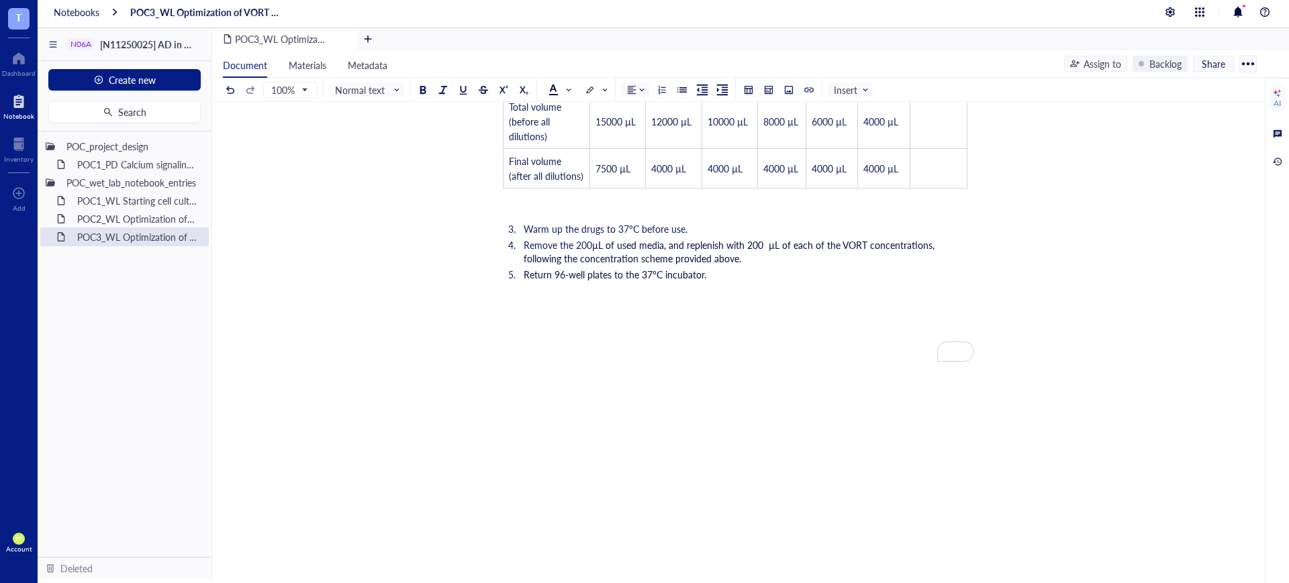
click at [752, 281] on li "Return 96-well plates to the 37°C incubator." at bounding box center [746, 274] width 456 height 13
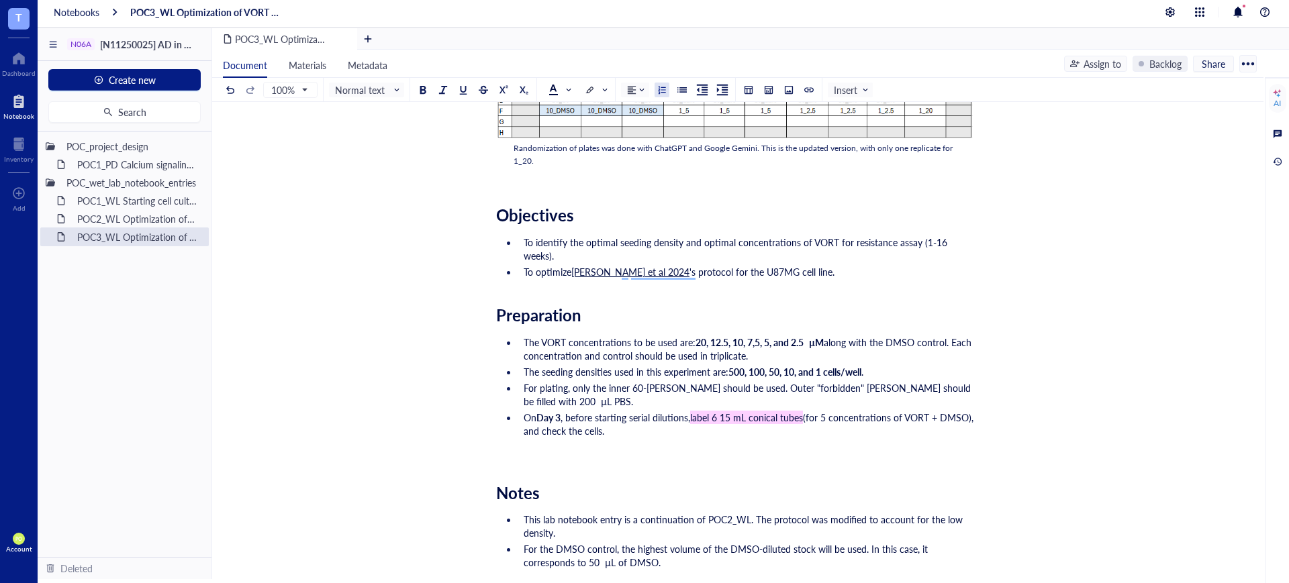
scroll to position [979, 0]
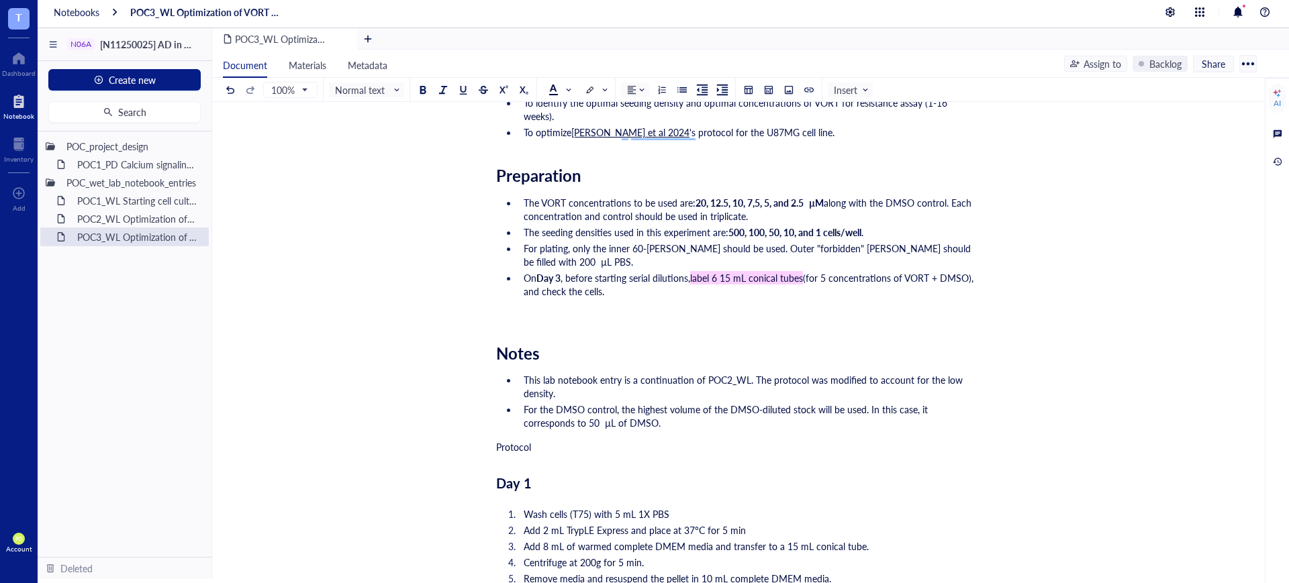
drag, startPoint x: 493, startPoint y: 424, endPoint x: 476, endPoint y: 424, distance: 16.8
click at [476, 424] on div "POC3_WL Optimization of VORT resistance assay on U87MG cell line POC3_WL Optimi…" at bounding box center [735, 565] width 1046 height 2820
click at [373, 81] on input "search" at bounding box center [363, 90] width 56 height 20
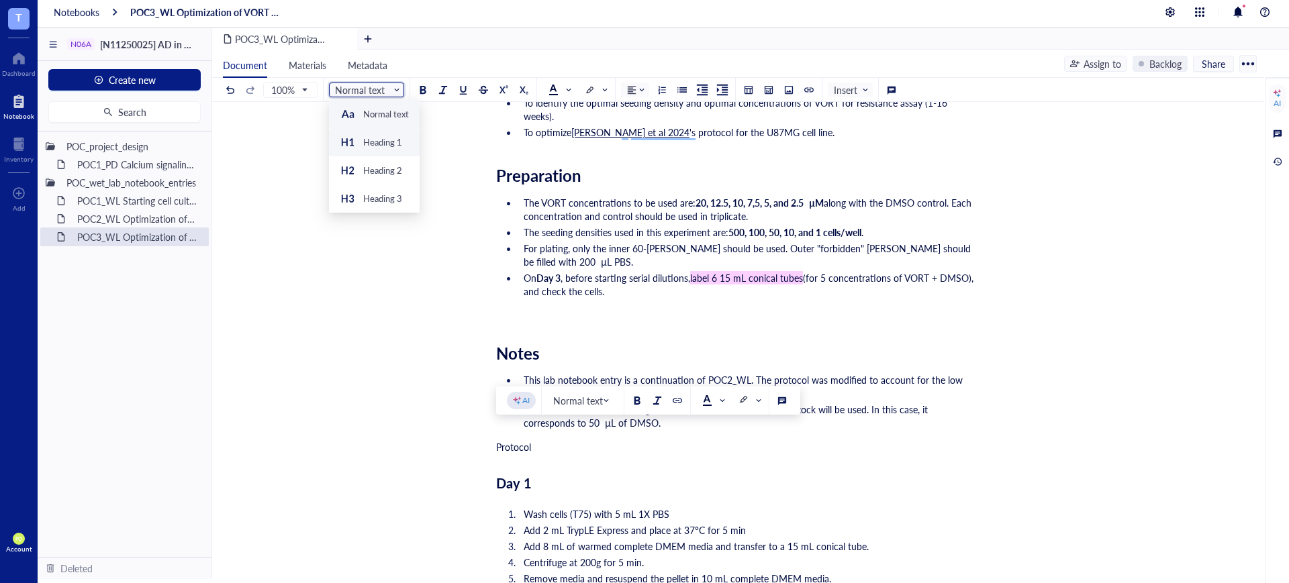
click at [395, 149] on div "Heading 1" at bounding box center [374, 142] width 91 height 28
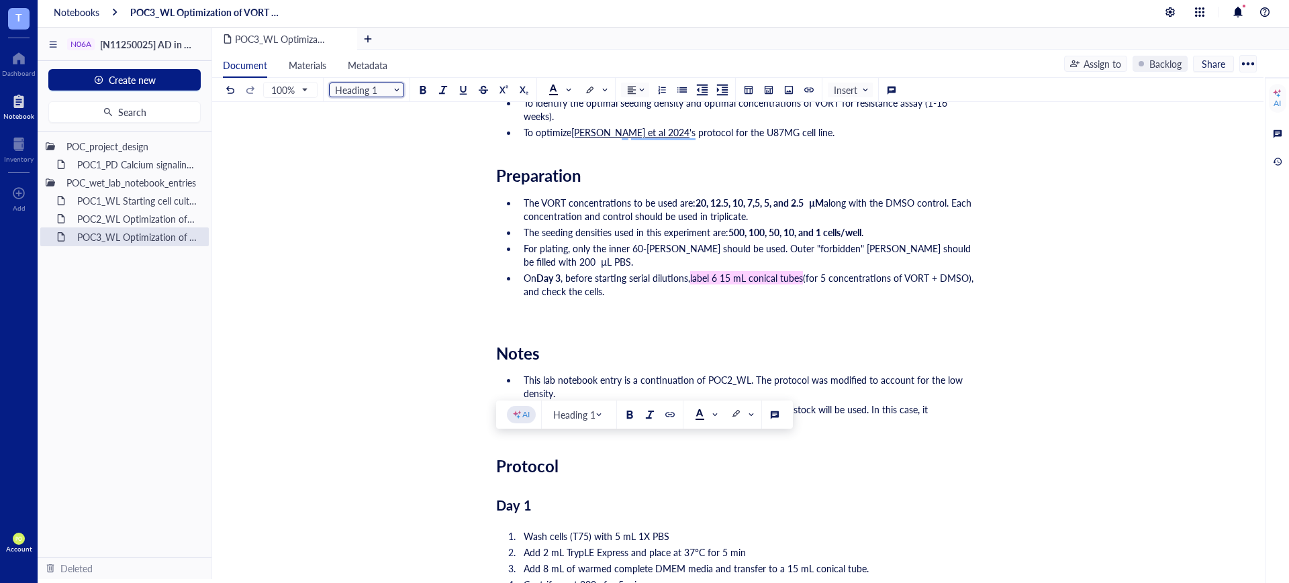
click at [685, 492] on div "Day 1" at bounding box center [735, 505] width 478 height 27
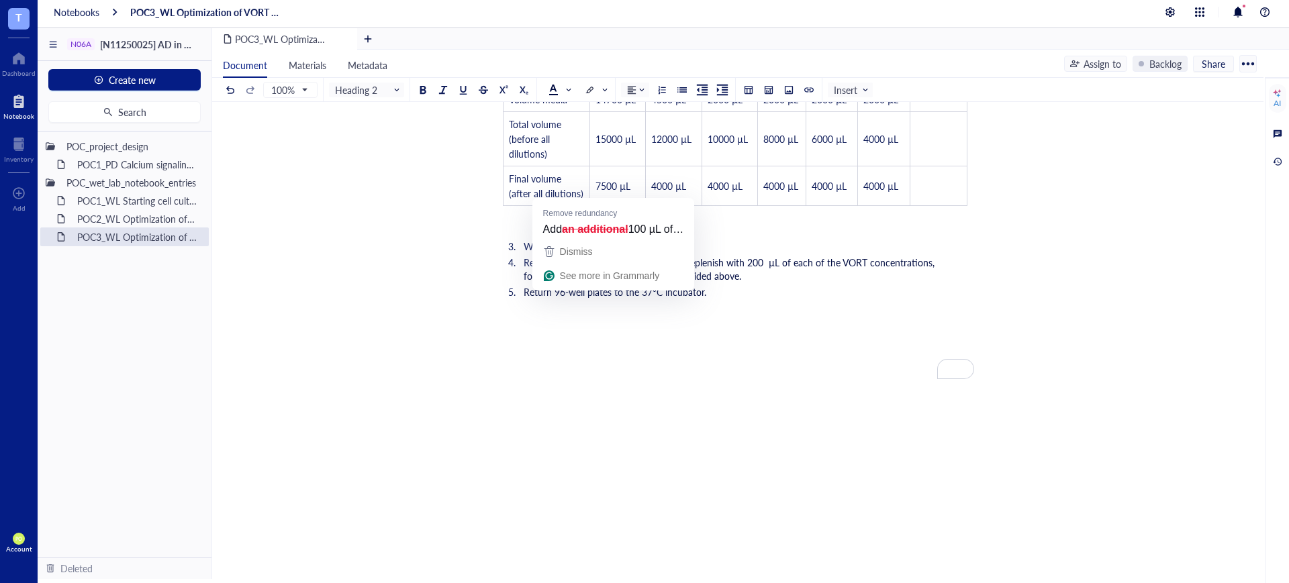
scroll to position [2378, 0]
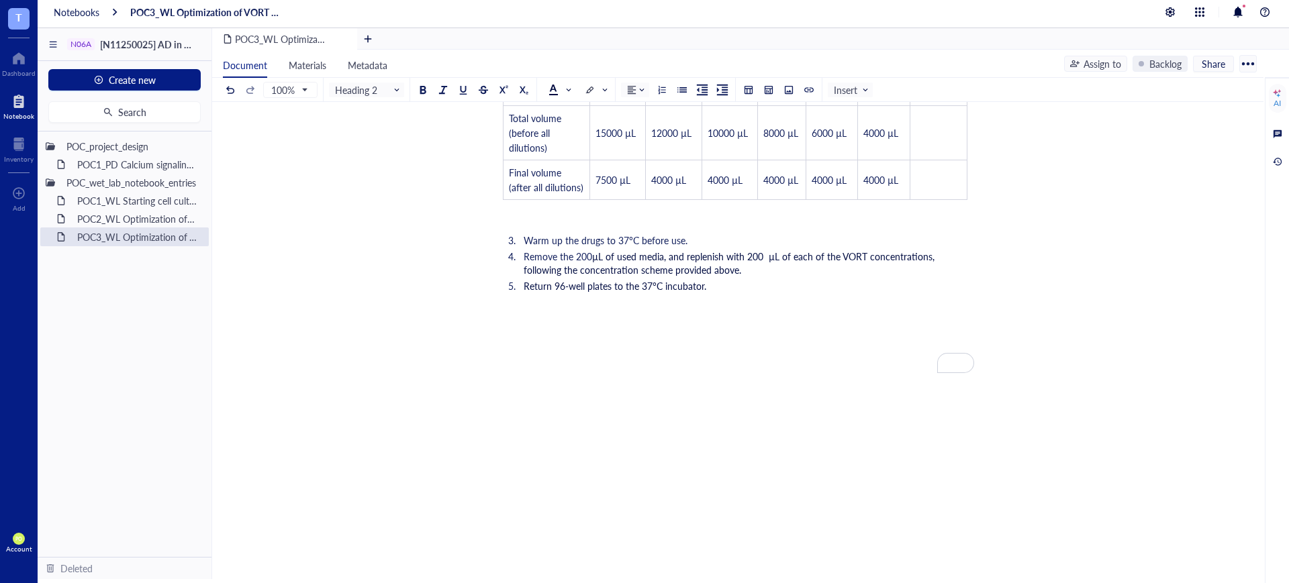
click at [732, 317] on div "﻿" at bounding box center [735, 309] width 478 height 13
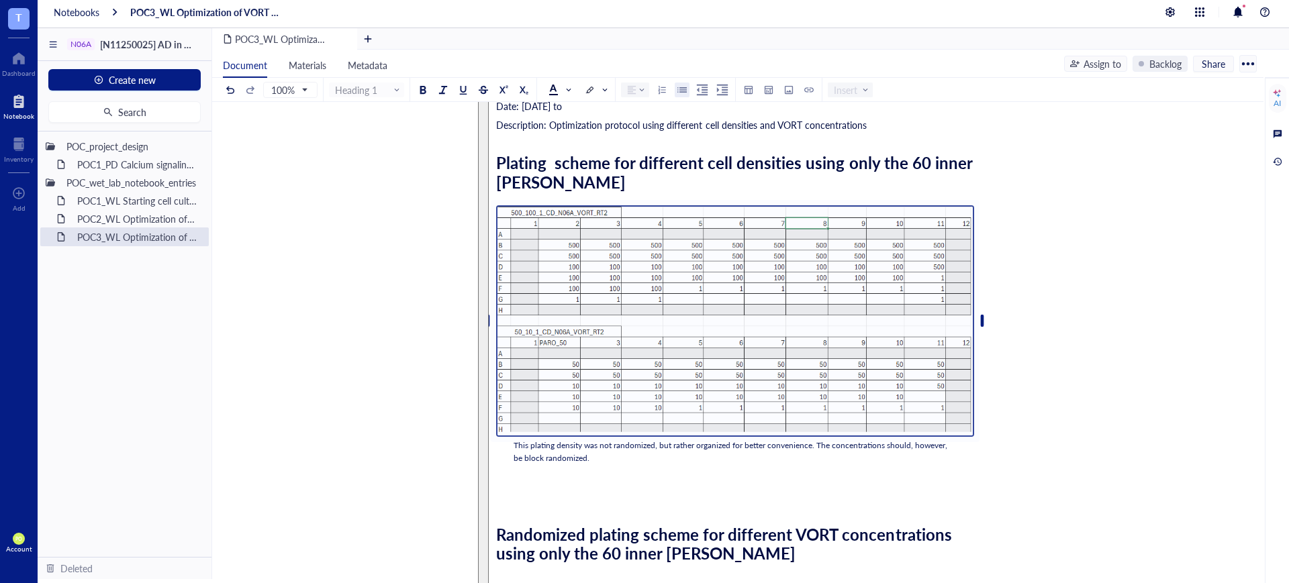
scroll to position [0, 0]
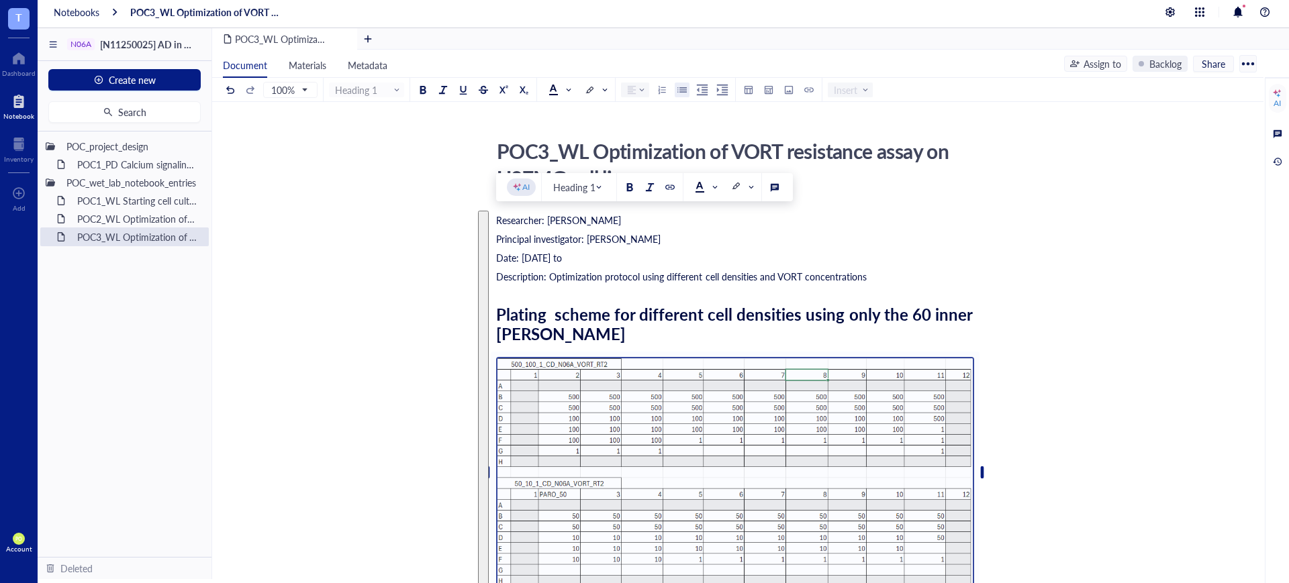
drag, startPoint x: 736, startPoint y: 300, endPoint x: 488, endPoint y: 136, distance: 297.5
copy div "Researcher: Paola Onate Colobon Principal investigator: Professor Sohyon Lee Da…"
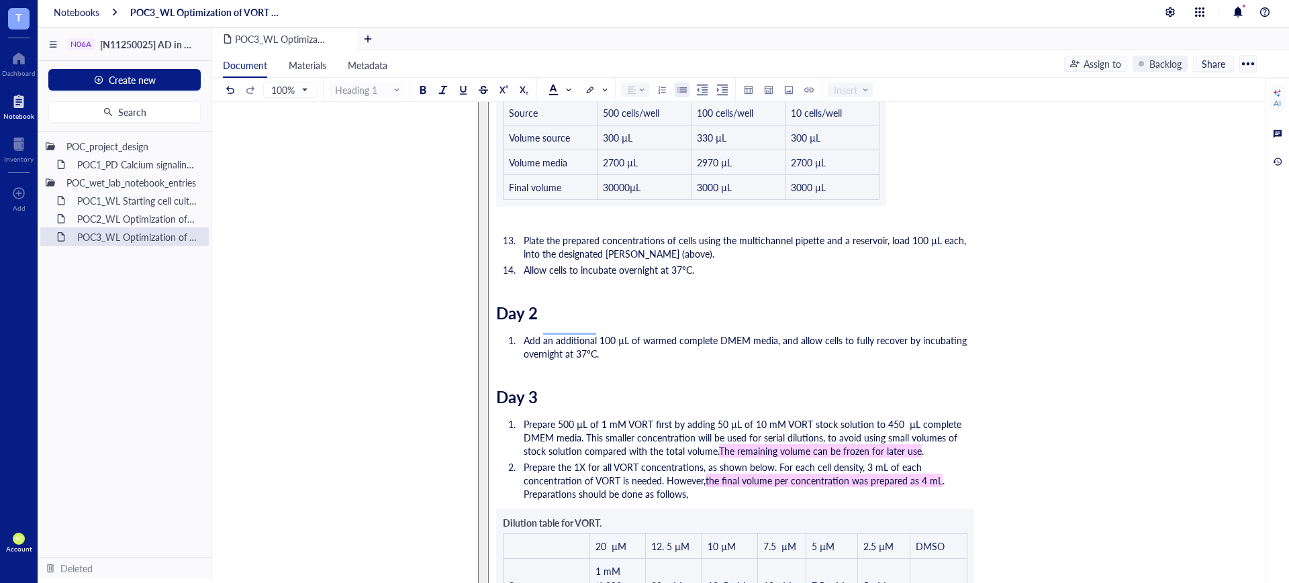
scroll to position [2389, 0]
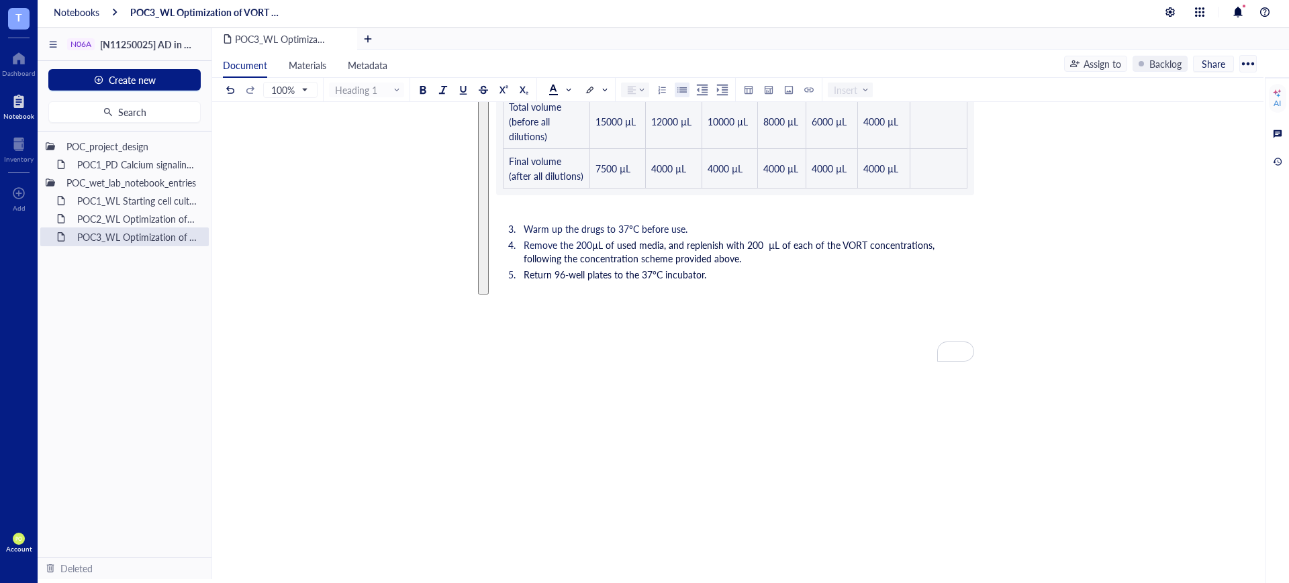
click at [860, 305] on div "﻿" at bounding box center [735, 298] width 478 height 13
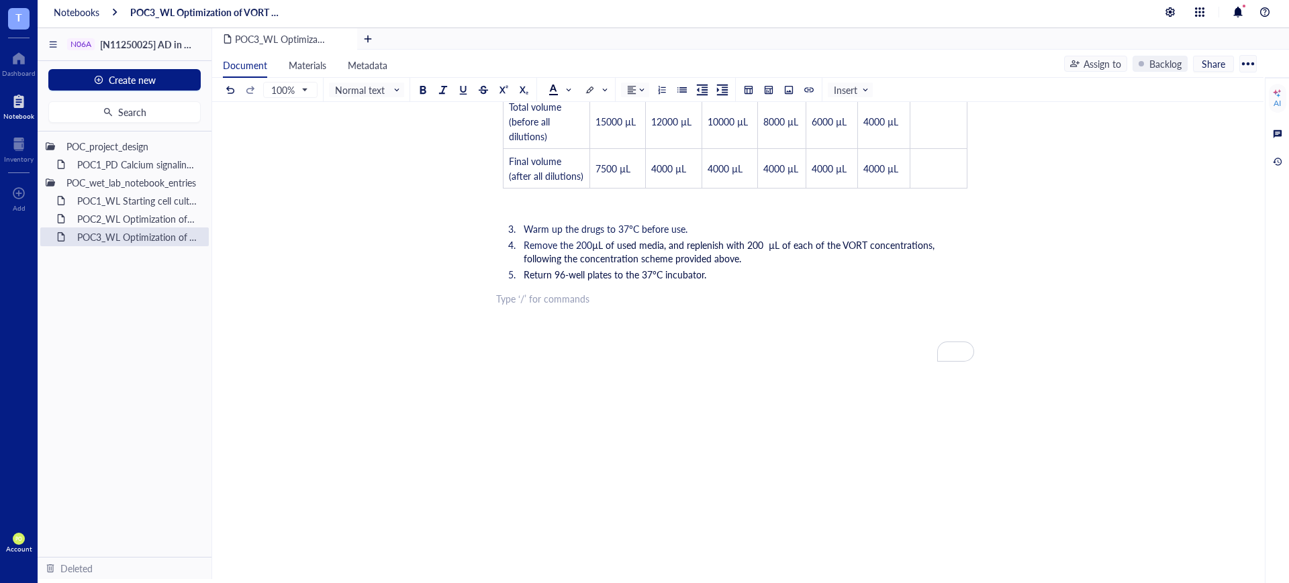
scroll to position [2109, 0]
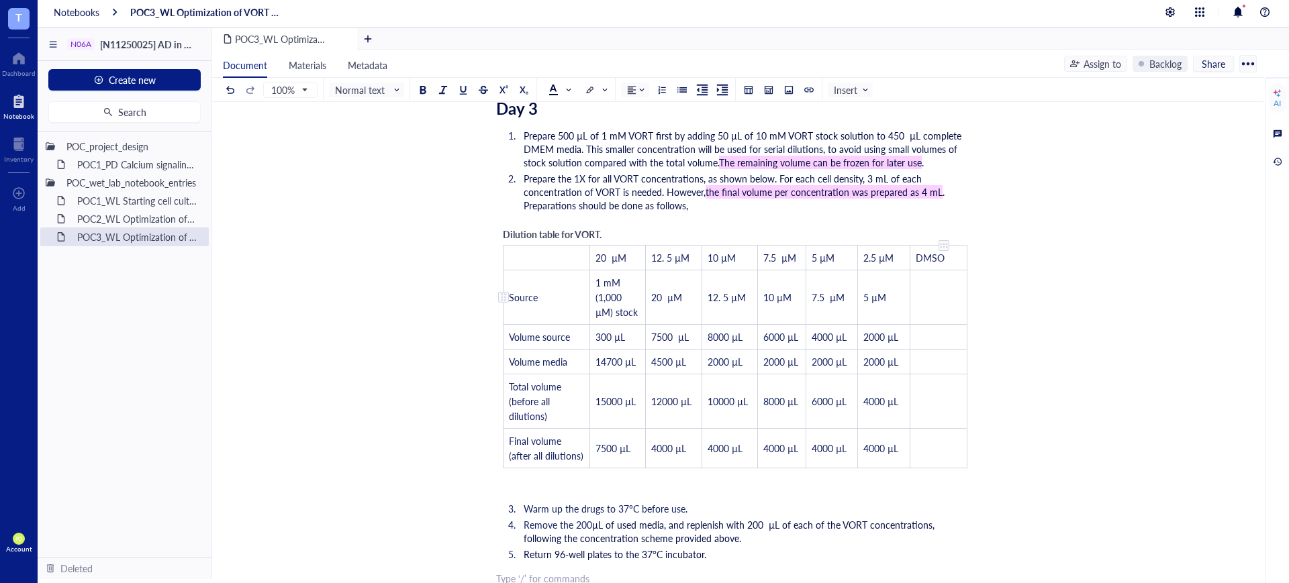
click at [932, 279] on td "﻿" at bounding box center [938, 297] width 57 height 54
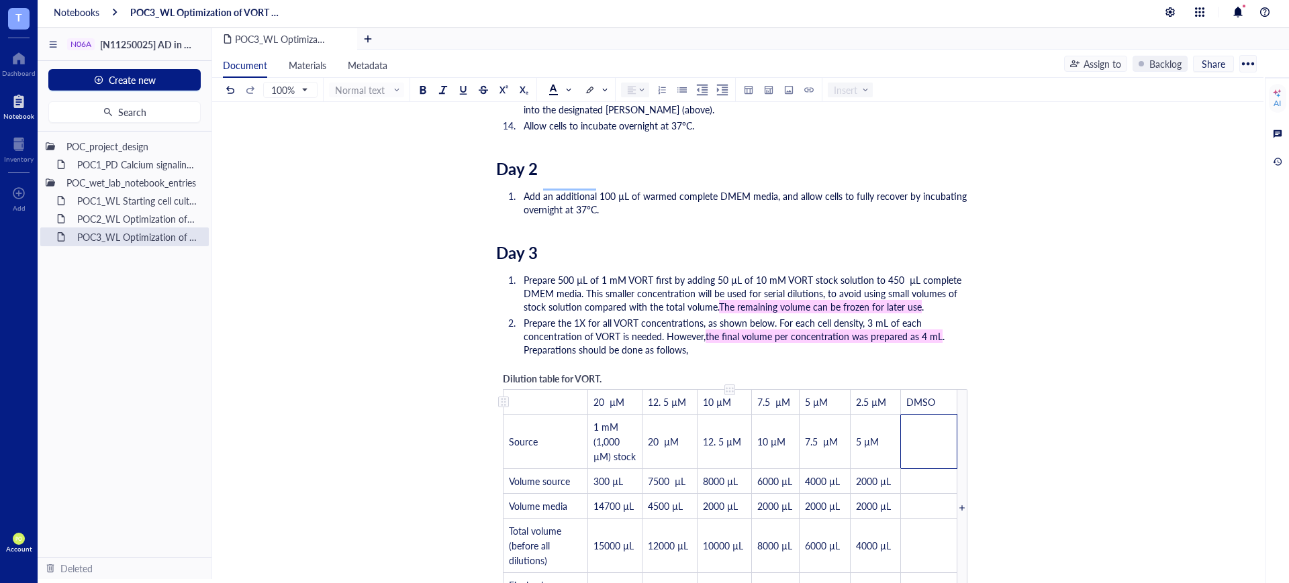
scroll to position [1970, 0]
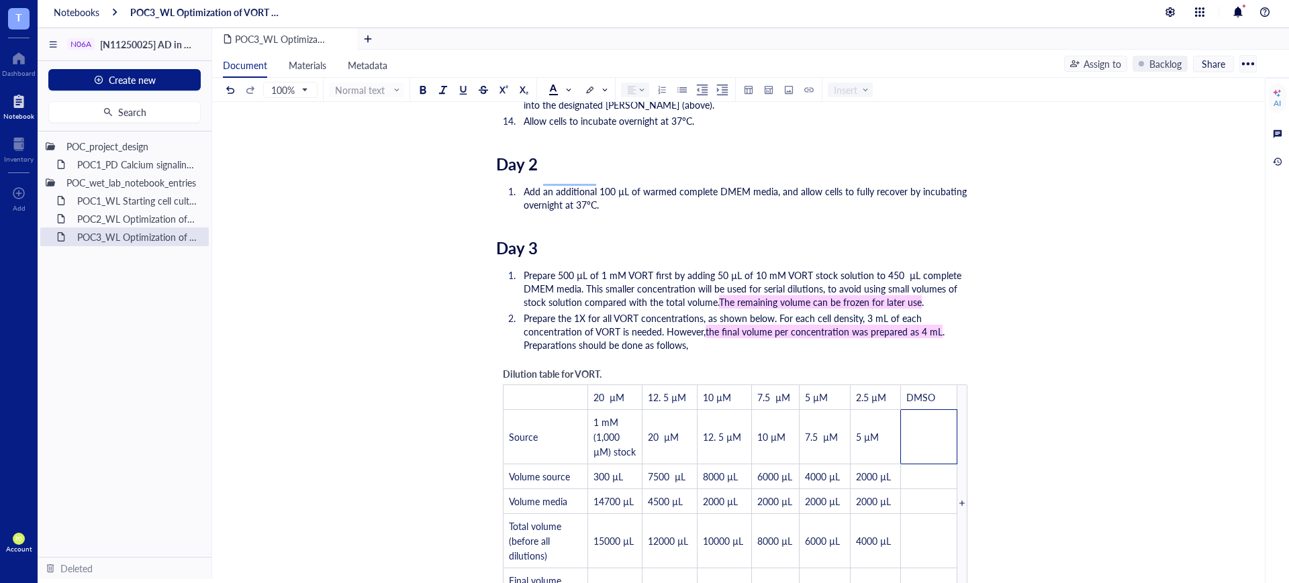
click at [734, 337] on li "Prepare the 1X for all VORT concentrations, as shown below. For each cell densi…" at bounding box center [746, 331] width 456 height 40
drag, startPoint x: 742, startPoint y: 261, endPoint x: 714, endPoint y: 259, distance: 27.6
click at [714, 269] on span "Prepare 500 µL of 1 mM VORT first by adding 50 µL of 10 mM VORT stock solution …" at bounding box center [744, 289] width 440 height 40
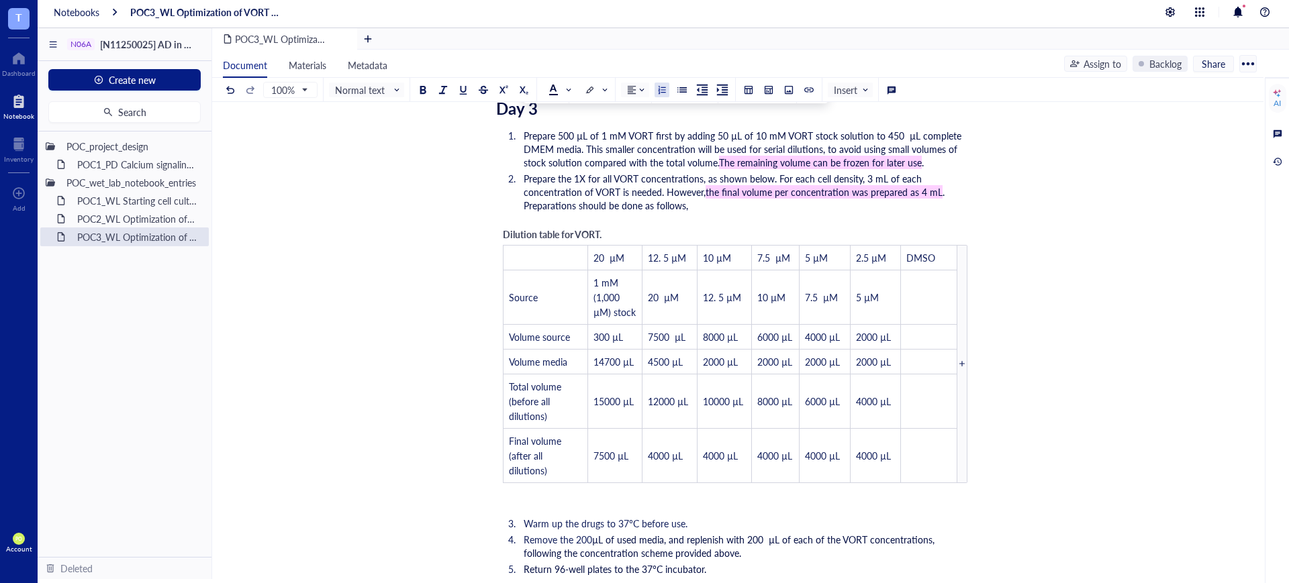
scroll to position [1830, 0]
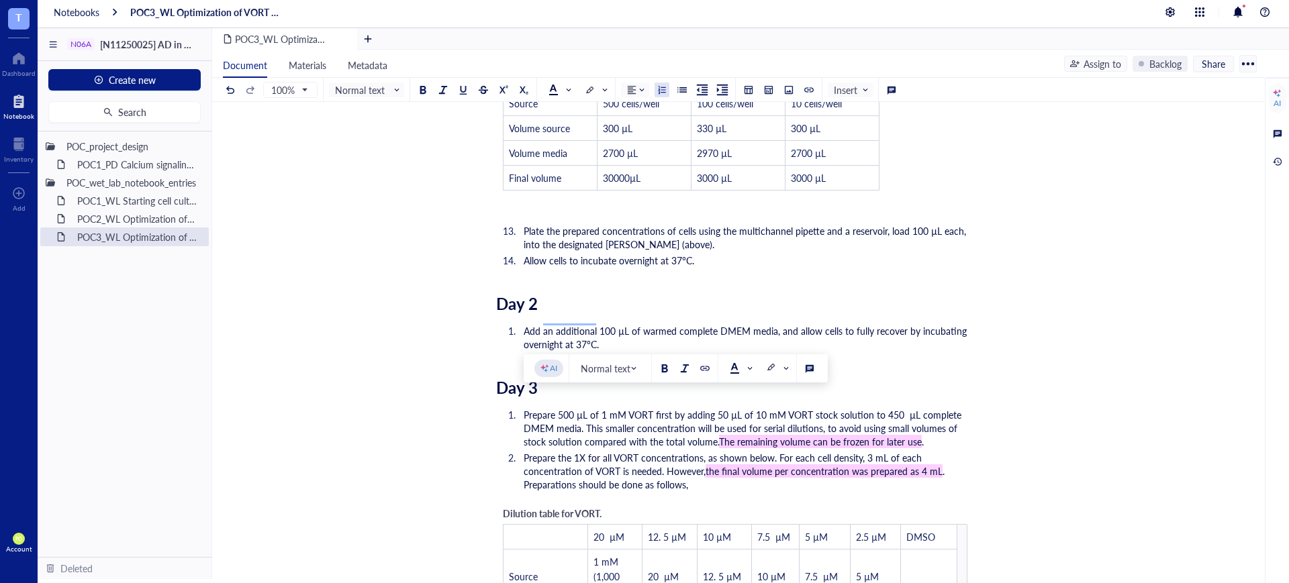
click at [705, 471] on li "Prepare the 1X for all VORT concentrations, as shown below. For each cell densi…" at bounding box center [746, 471] width 456 height 40
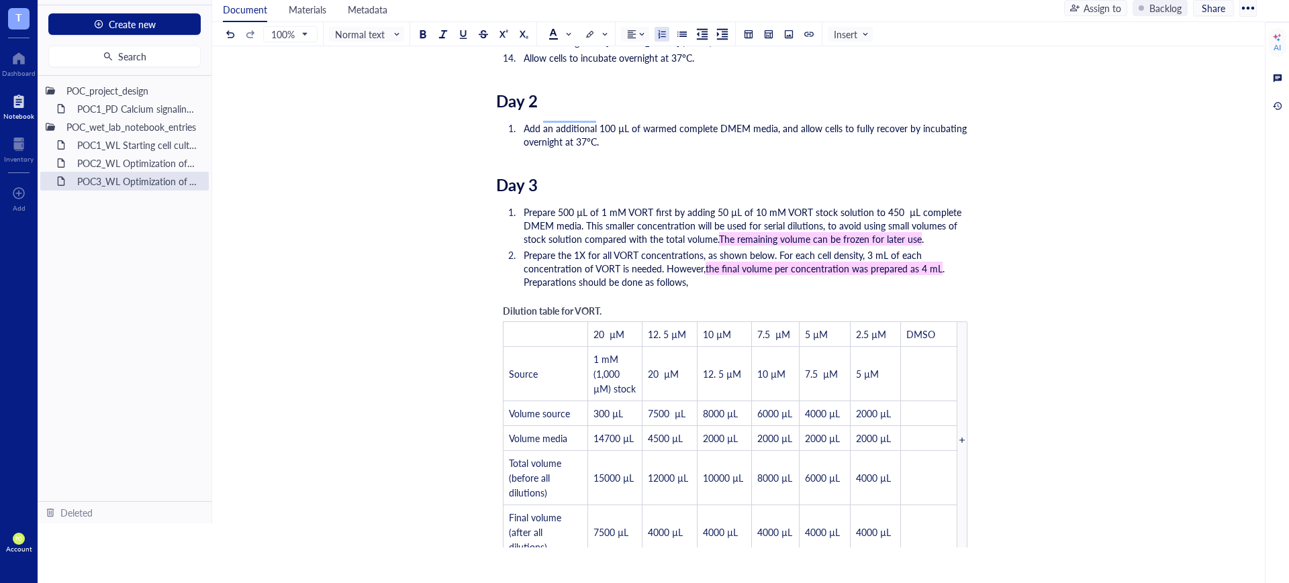
scroll to position [1948, 0]
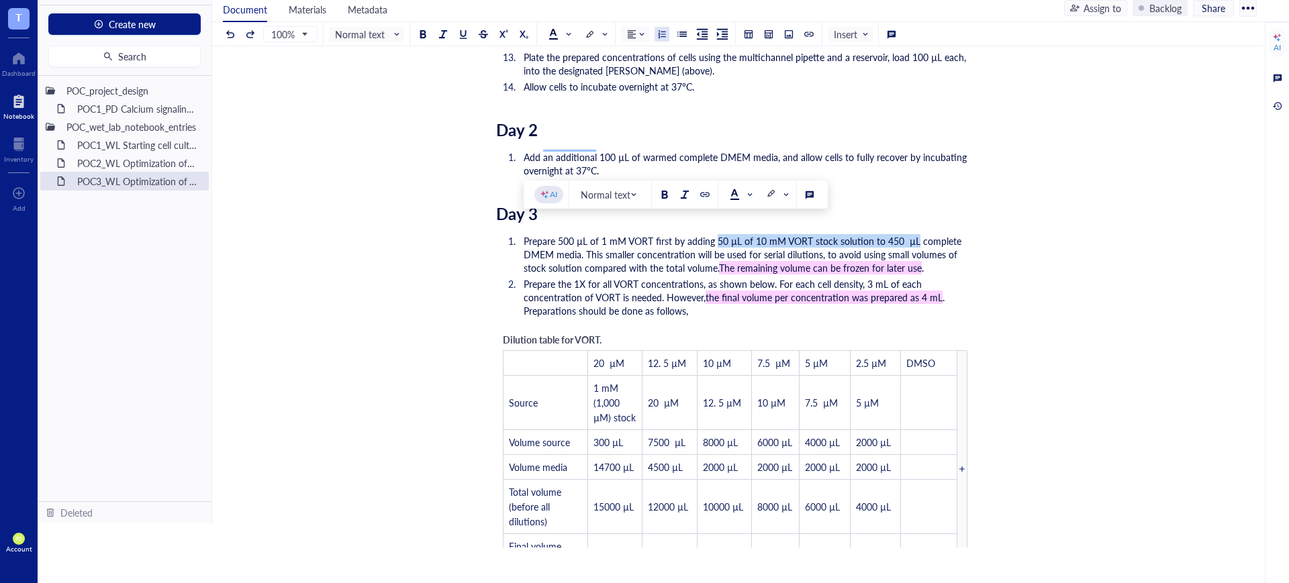
drag, startPoint x: 714, startPoint y: 224, endPoint x: 914, endPoint y: 233, distance: 200.9
click at [914, 234] on span "Prepare 500 µL of 1 mM VORT first by adding 50 µL of 10 mM VORT stock solution …" at bounding box center [744, 254] width 440 height 40
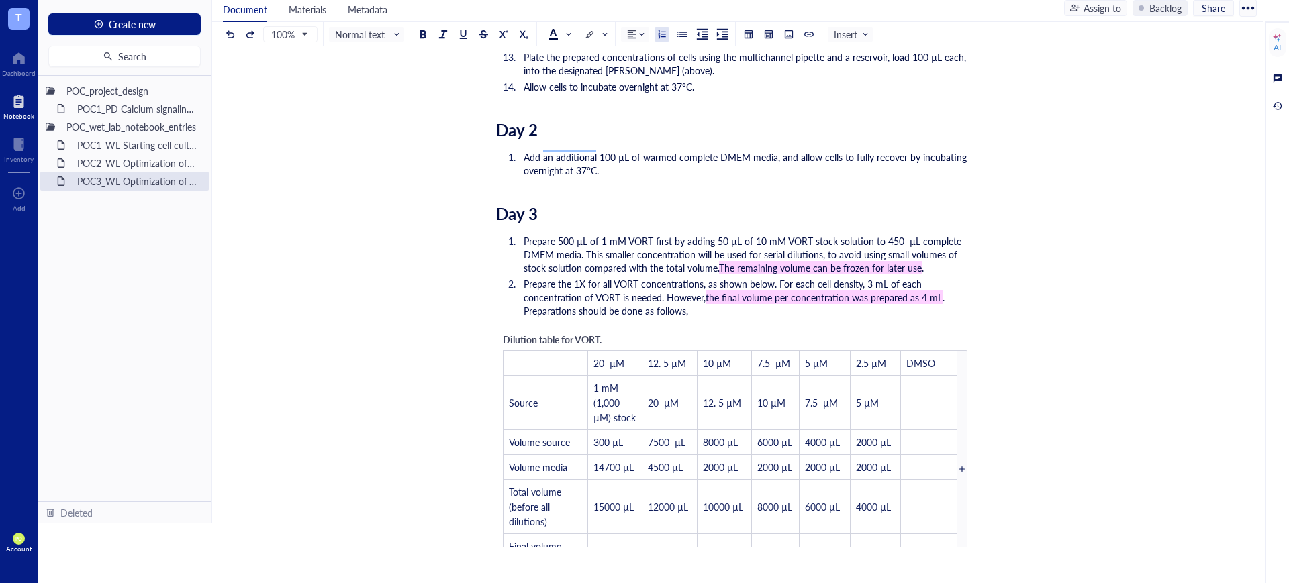
click at [718, 301] on li "Prepare the 1X for all VORT concentrations, as shown below. For each cell densi…" at bounding box center [746, 297] width 456 height 40
drag, startPoint x: 714, startPoint y: 226, endPoint x: 736, endPoint y: 228, distance: 22.2
click at [736, 234] on span "Prepare 500 µL of 1 mM VORT first by adding 50 µL of 10 mM VORT stock solution …" at bounding box center [744, 254] width 440 height 40
click at [716, 293] on li "Prepare the 1X for all VORT concentrations, as shown below. For each cell densi…" at bounding box center [746, 297] width 456 height 40
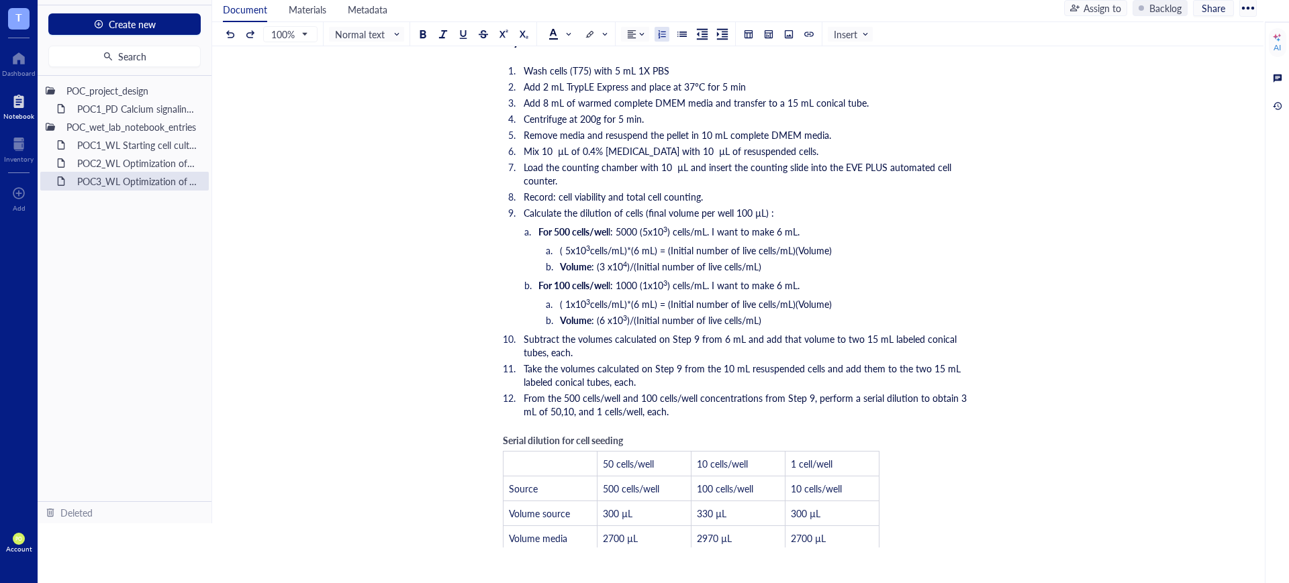
scroll to position [1668, 0]
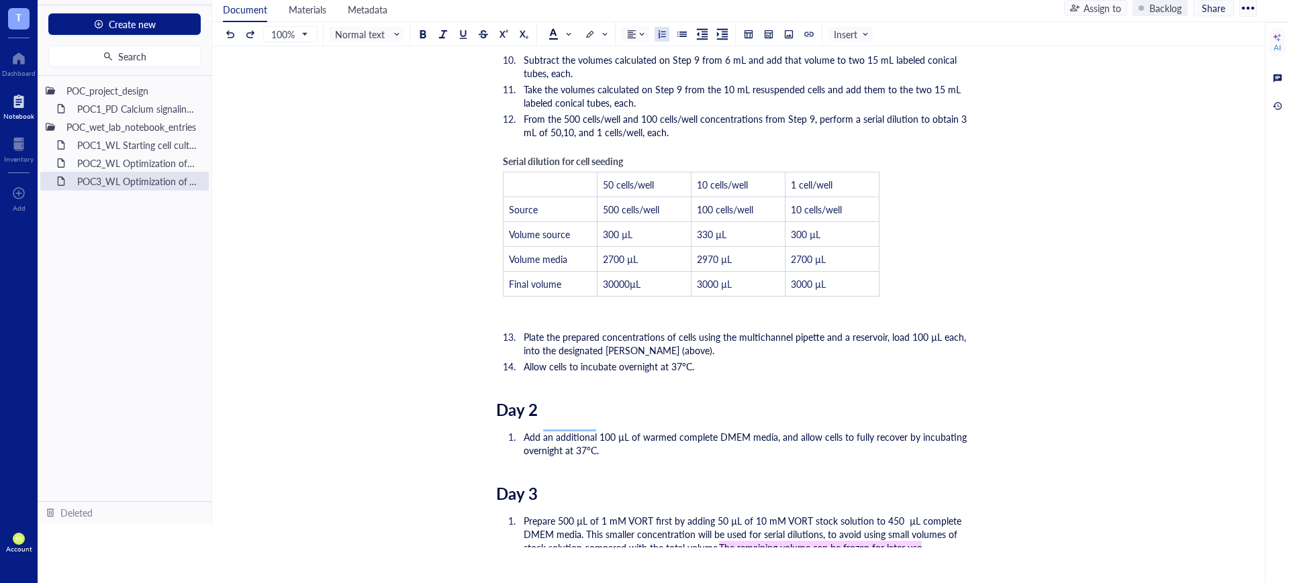
click at [612, 430] on span "Add an additional 100 µL of warmed complete DMEM media, and allow cells to full…" at bounding box center [747, 443] width 446 height 27
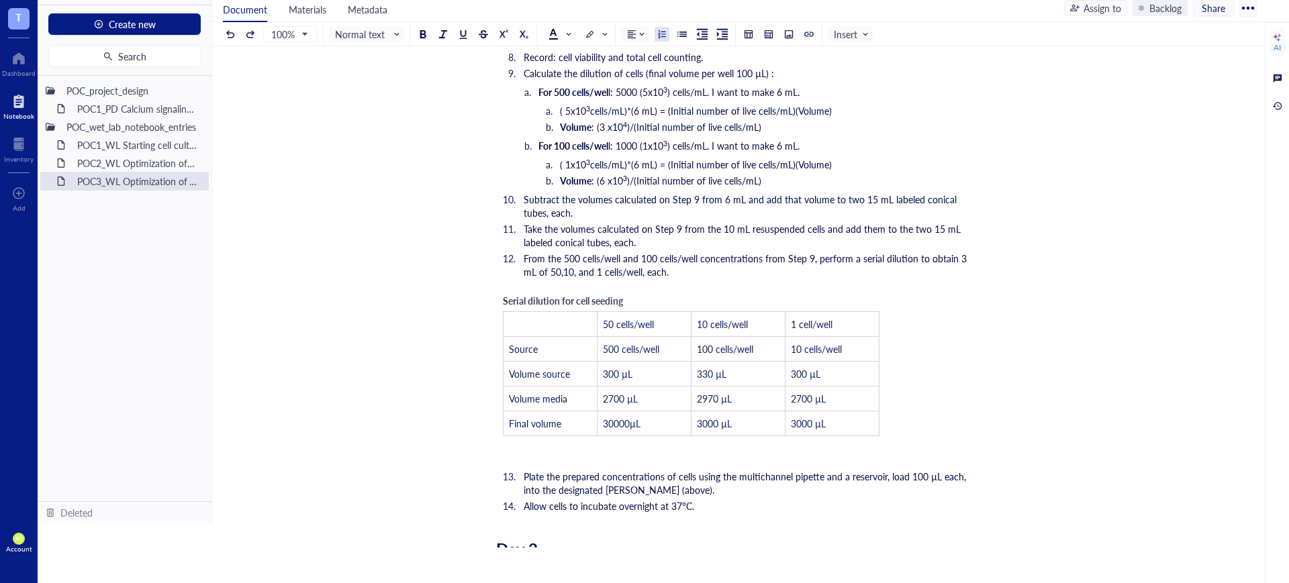
scroll to position [1109, 0]
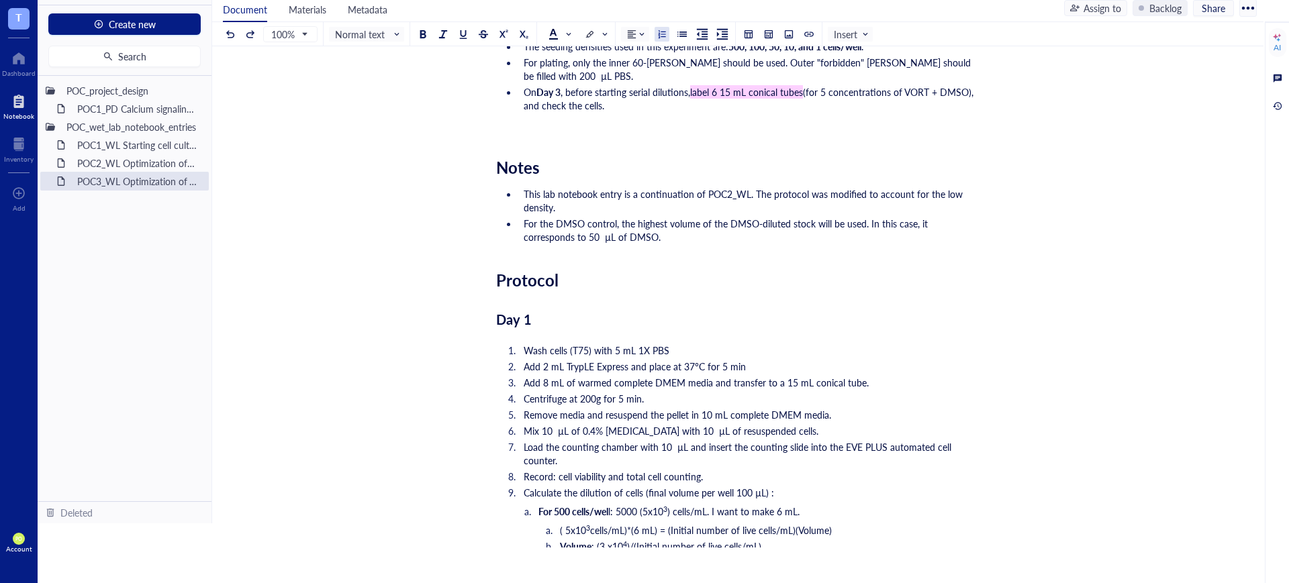
click at [695, 217] on li "For the DMSO control, the highest volume of the DMSO-diluted stock will be used…" at bounding box center [746, 230] width 456 height 27
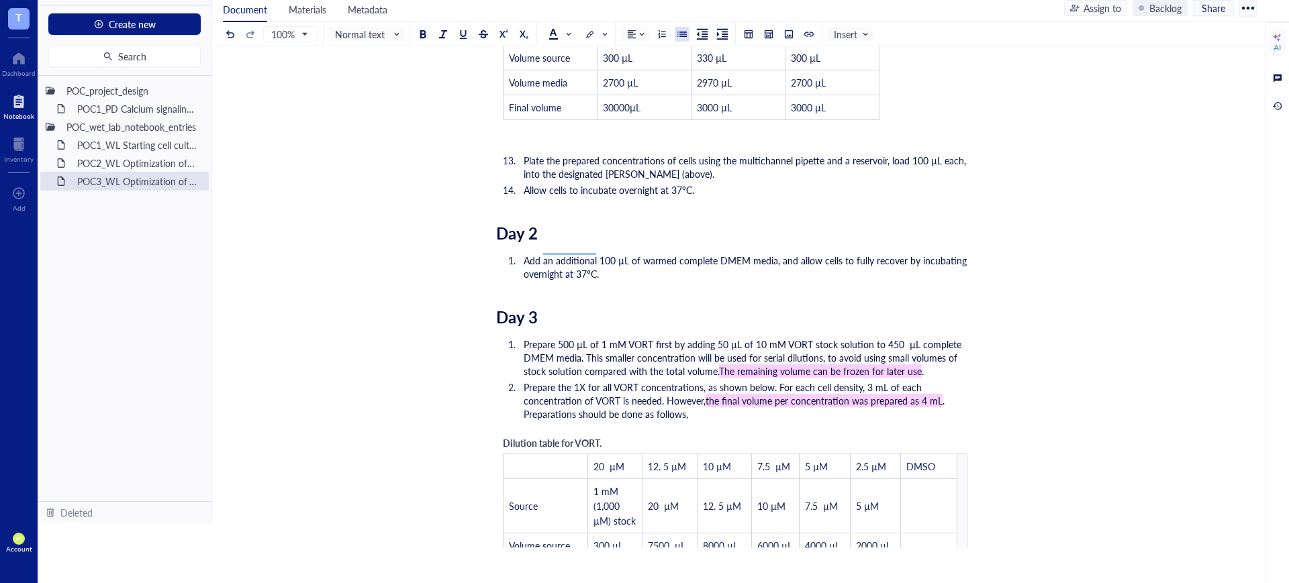
scroll to position [1998, 0]
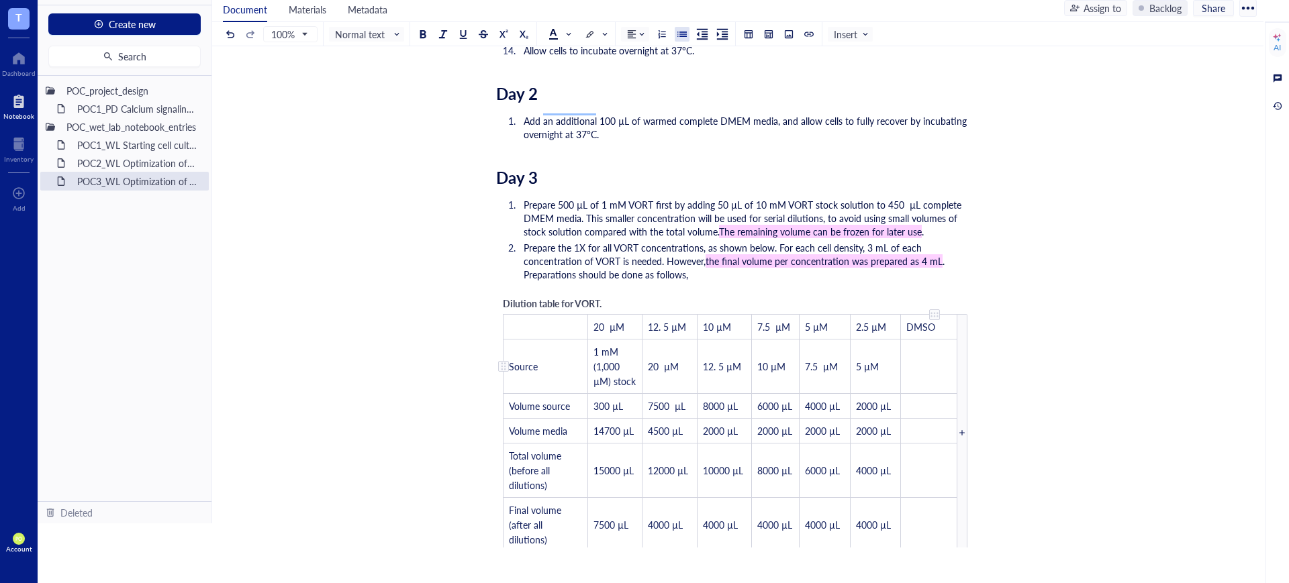
click at [924, 346] on td "﻿" at bounding box center [929, 366] width 56 height 54
click at [918, 400] on td "﻿" at bounding box center [929, 405] width 56 height 25
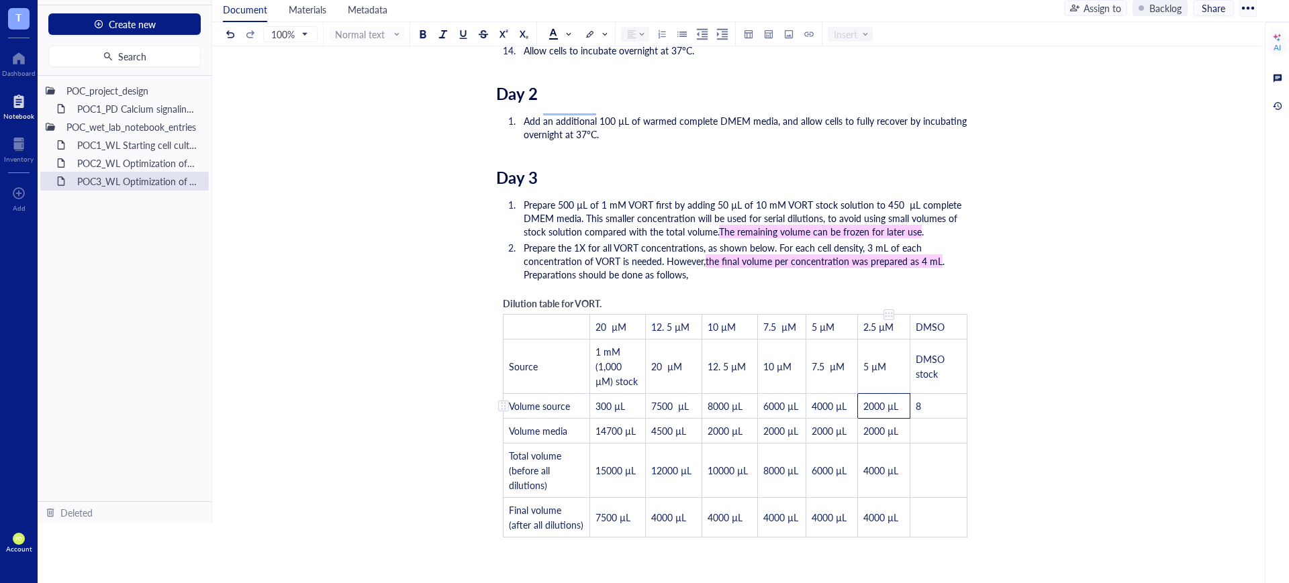
drag, startPoint x: 896, startPoint y: 405, endPoint x: 881, endPoint y: 403, distance: 15.0
click at [881, 403] on td "2000 µL" at bounding box center [884, 405] width 52 height 25
click at [903, 402] on td "2000 µL" at bounding box center [884, 405] width 52 height 25
drag, startPoint x: 904, startPoint y: 402, endPoint x: 890, endPoint y: 401, distance: 13.5
click at [890, 401] on td "2000 µL" at bounding box center [884, 405] width 52 height 25
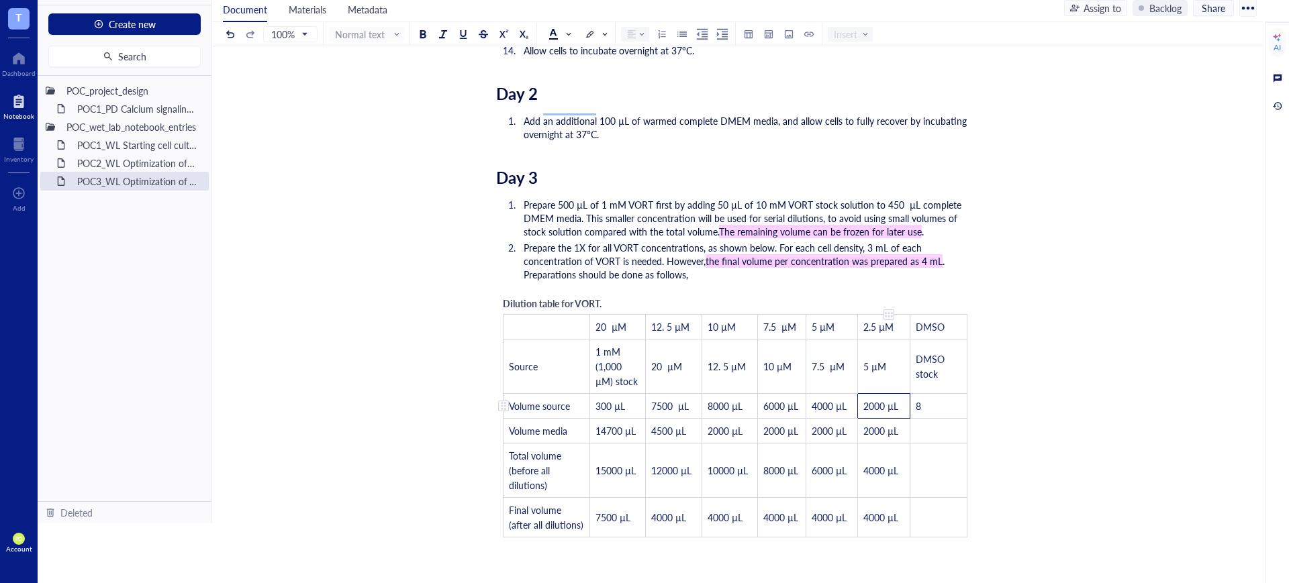
click at [930, 400] on td "8" at bounding box center [938, 405] width 57 height 25
click at [924, 399] on span "2000 µL" at bounding box center [923, 405] width 35 height 13
click at [931, 399] on span "2000 µL" at bounding box center [923, 405] width 35 height 13
click at [943, 438] on td "﻿" at bounding box center [929, 430] width 56 height 25
click at [930, 443] on td "2000 µL" at bounding box center [929, 430] width 56 height 25
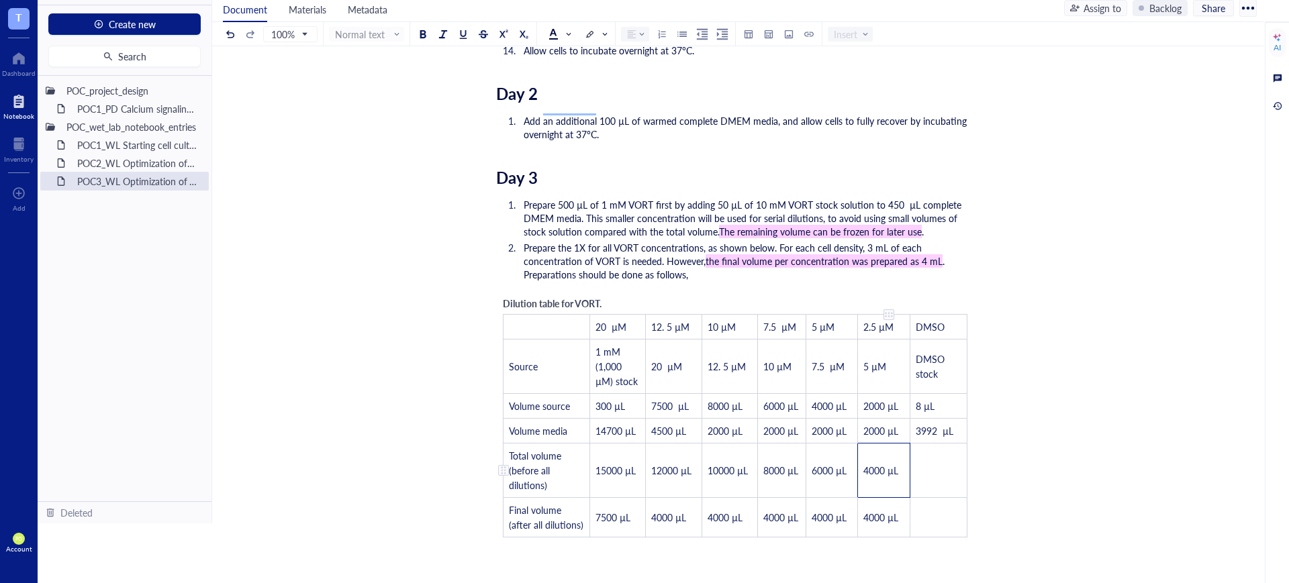
drag, startPoint x: 897, startPoint y: 489, endPoint x: 864, endPoint y: 483, distance: 33.3
click at [864, 483] on td "4000 µL" at bounding box center [884, 470] width 52 height 54
click at [935, 489] on td "﻿" at bounding box center [938, 470] width 57 height 54
click at [931, 530] on td "﻿" at bounding box center [929, 524] width 56 height 54
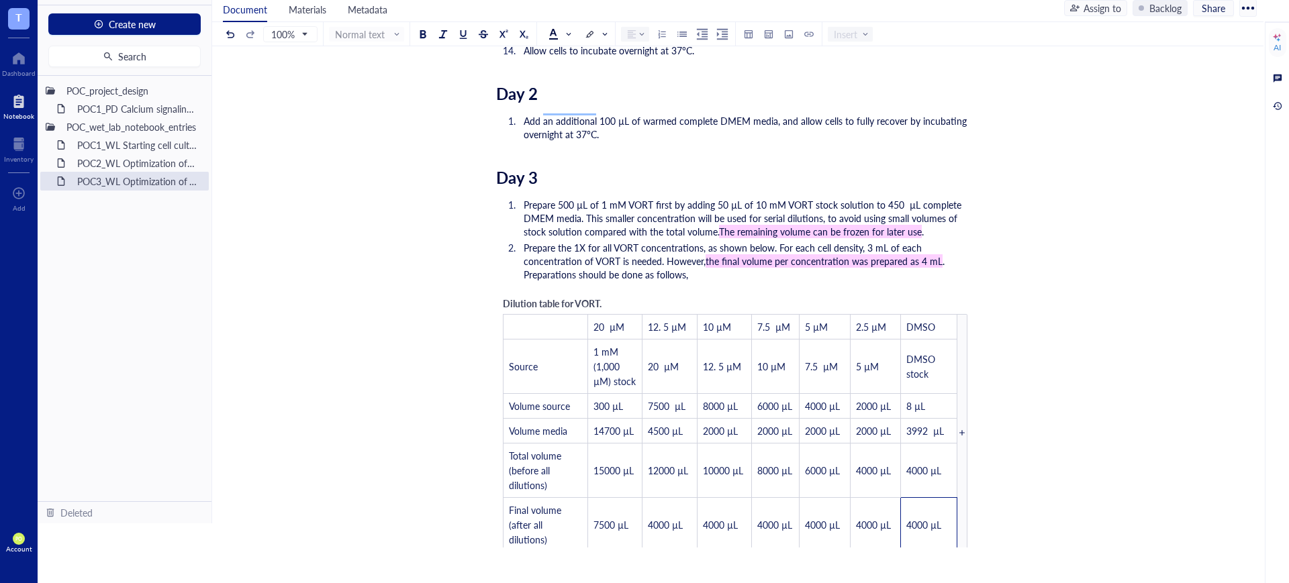
scroll to position [2417, 0]
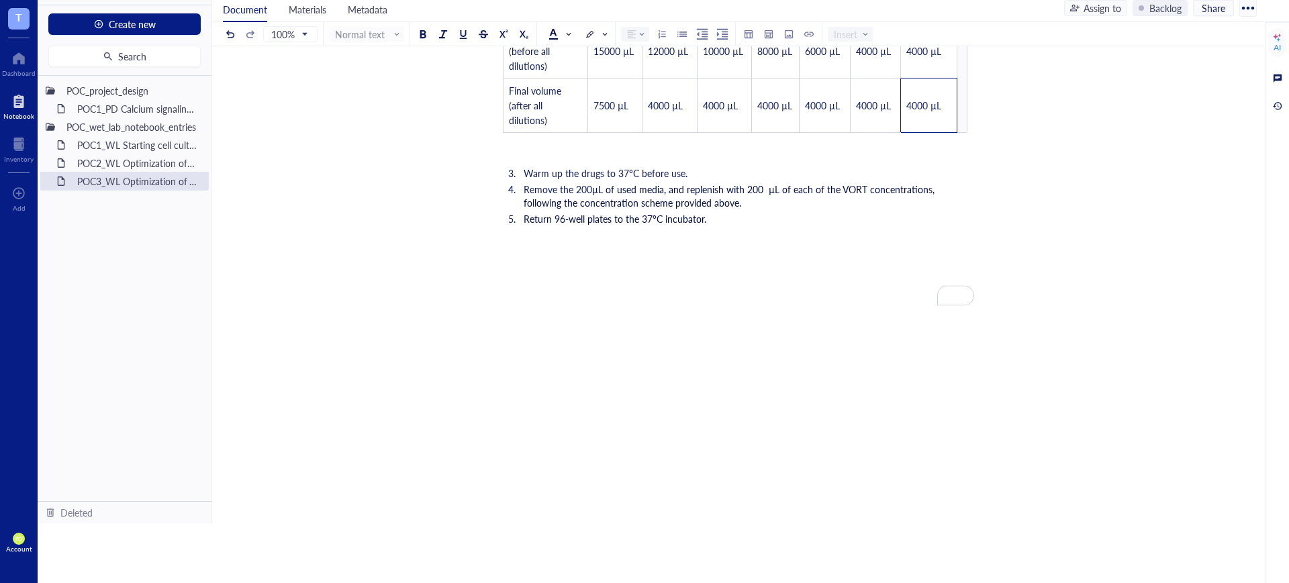
click at [742, 226] on li "Return 96-well plates to the 37°C incubator." at bounding box center [746, 218] width 456 height 13
click at [791, 306] on div "﻿" at bounding box center [735, 299] width 478 height 13
drag, startPoint x: 779, startPoint y: 301, endPoint x: 765, endPoint y: 291, distance: 16.8
click at [778, 287] on div "Day. Cells for this experiment were seeded at passage" at bounding box center [735, 280] width 478 height 13
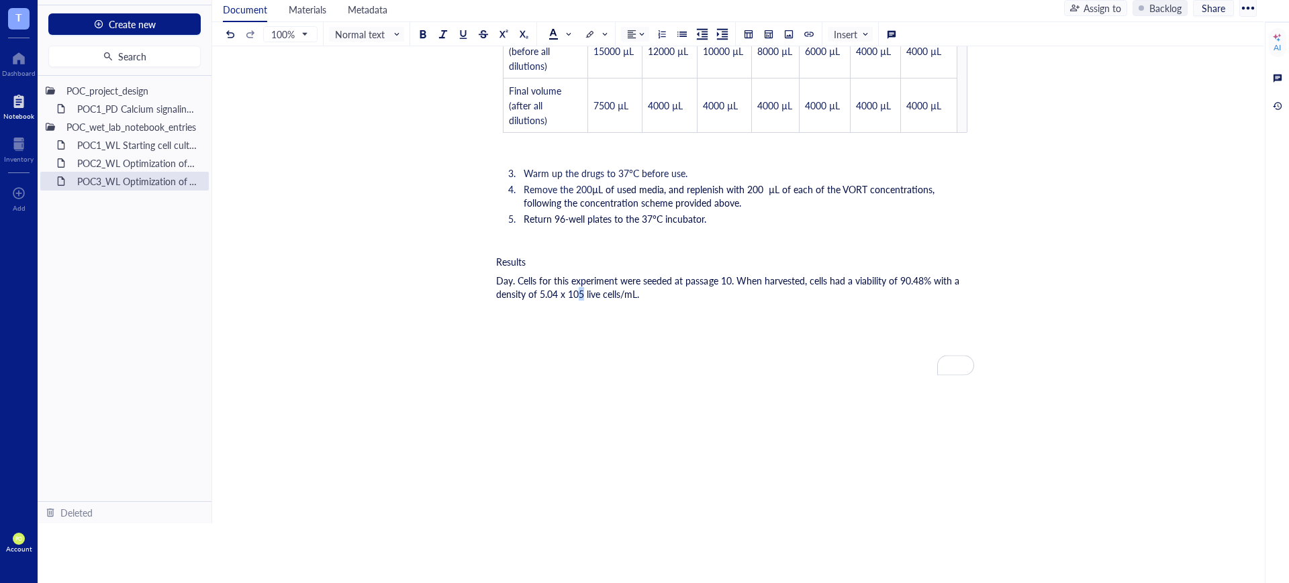
click at [579, 301] on span "Day. Cells for this experiment were seeded at passage 10. When harvested, cells…" at bounding box center [729, 287] width 466 height 27
click at [503, 32] on div at bounding box center [503, 34] width 9 height 9
click at [645, 301] on div "Day. Cells for this experiment were seeded at passage 10. When harvested, cells…" at bounding box center [735, 287] width 478 height 27
drag, startPoint x: 847, startPoint y: 309, endPoint x: 836, endPoint y: 313, distance: 12.1
click at [836, 301] on div "Day. Cells for this experiment were seeded at passage 10. When harvested, cells…" at bounding box center [735, 287] width 478 height 27
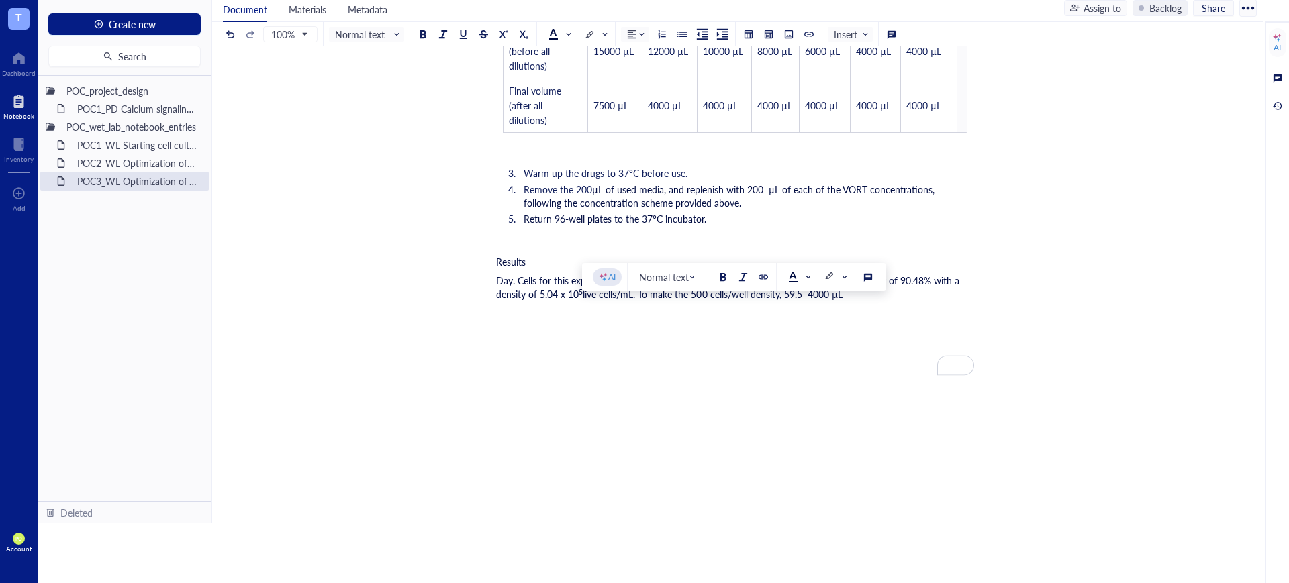
copy span "µL"
click at [857, 301] on div "Day. Cells for this experiment were seeded at passage 10. When harvested, cells…" at bounding box center [735, 287] width 478 height 27
click at [863, 301] on div "Day. Cells for this experiment were seeded at passage 10. When harvested, cells…" at bounding box center [735, 287] width 478 height 27
drag, startPoint x: 857, startPoint y: 311, endPoint x: 806, endPoint y: 307, distance: 50.5
click at [806, 301] on div "Day. Cells for this experiment were seeded at passage 10. When harvested, cells…" at bounding box center [735, 287] width 478 height 27
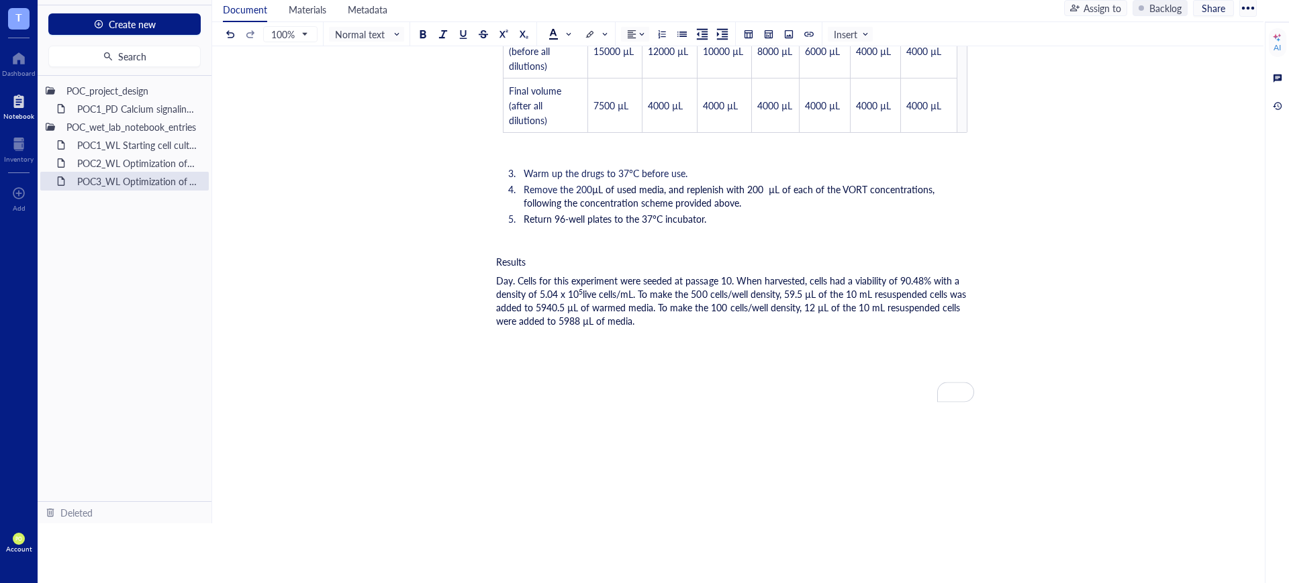
click at [606, 328] on span "live cells/mL. To make the 500 cells/well density, 59.5 µL of the 10 mL resuspe…" at bounding box center [732, 307] width 473 height 40
click at [581, 365] on div "﻿ Type ‘/’ for commands" at bounding box center [735, 358] width 478 height 13
drag, startPoint x: 541, startPoint y: 275, endPoint x: 488, endPoint y: 271, distance: 53.2
click at [377, 33] on span "Normal text" at bounding box center [368, 34] width 66 height 12
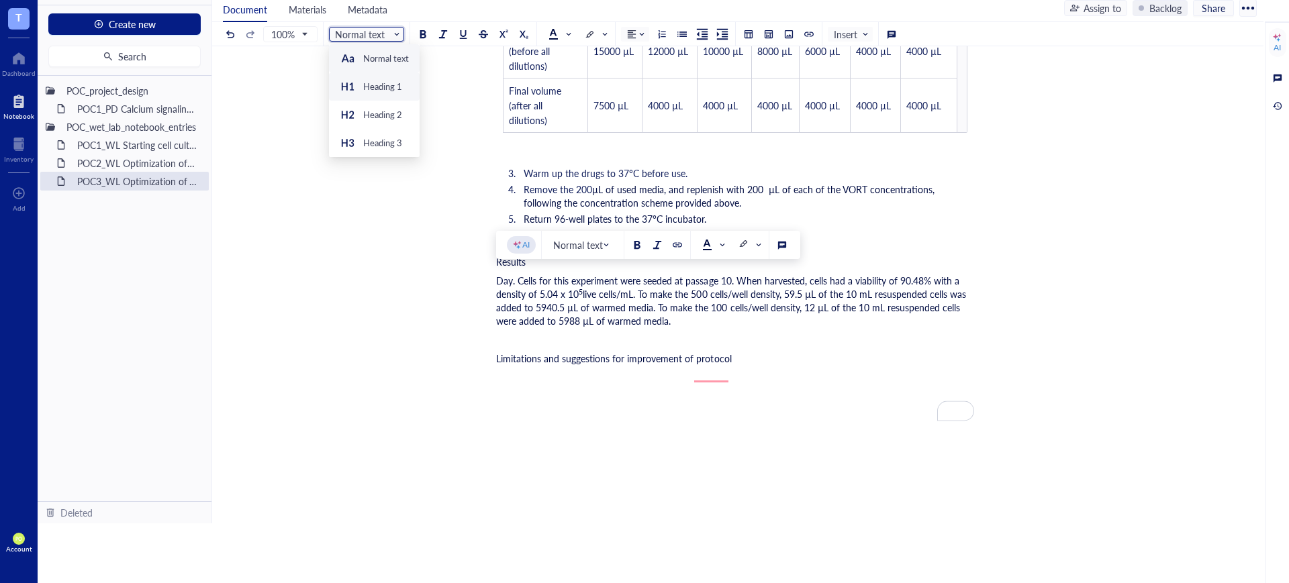
click at [362, 89] on div "Heading 1" at bounding box center [371, 87] width 62 height 16
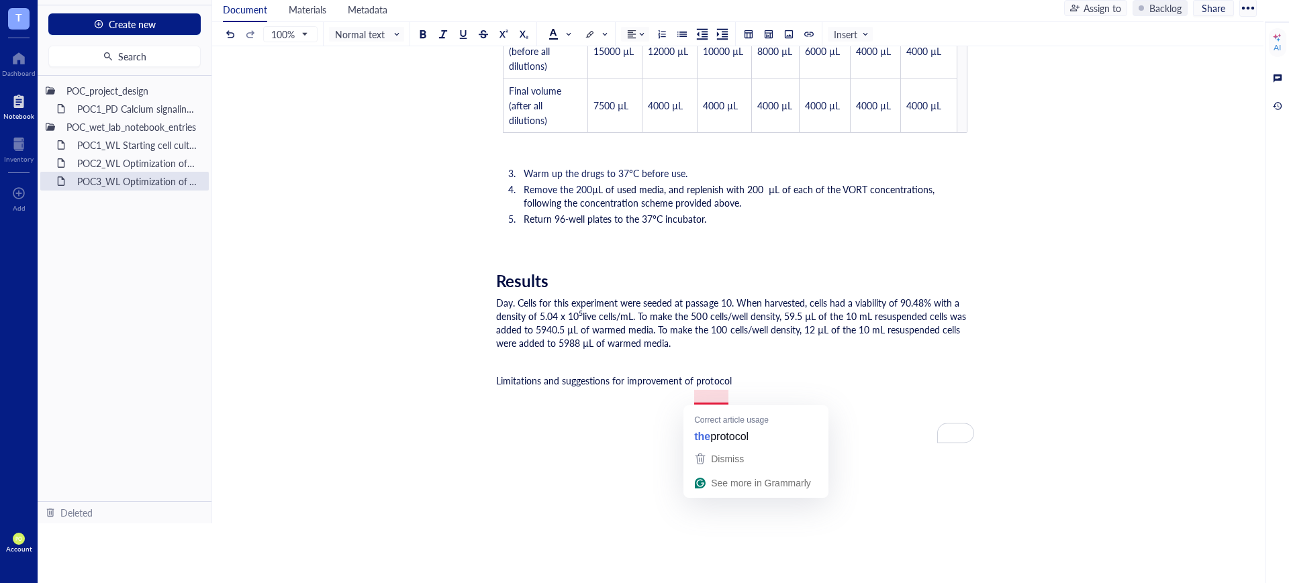
click at [734, 387] on div "Limitations and suggestions for improvement of protocol" at bounding box center [735, 380] width 478 height 13
click at [630, 387] on span "Limitations and suggestions for improvement of protocol" at bounding box center [614, 380] width 236 height 13
click at [607, 387] on span "Limitations and suggestions for improvement of protocol" at bounding box center [614, 380] width 236 height 13
click at [510, 316] on span "Day. Cells for this experiment were seeded at passage 10. When harvested, cells…" at bounding box center [729, 309] width 466 height 27
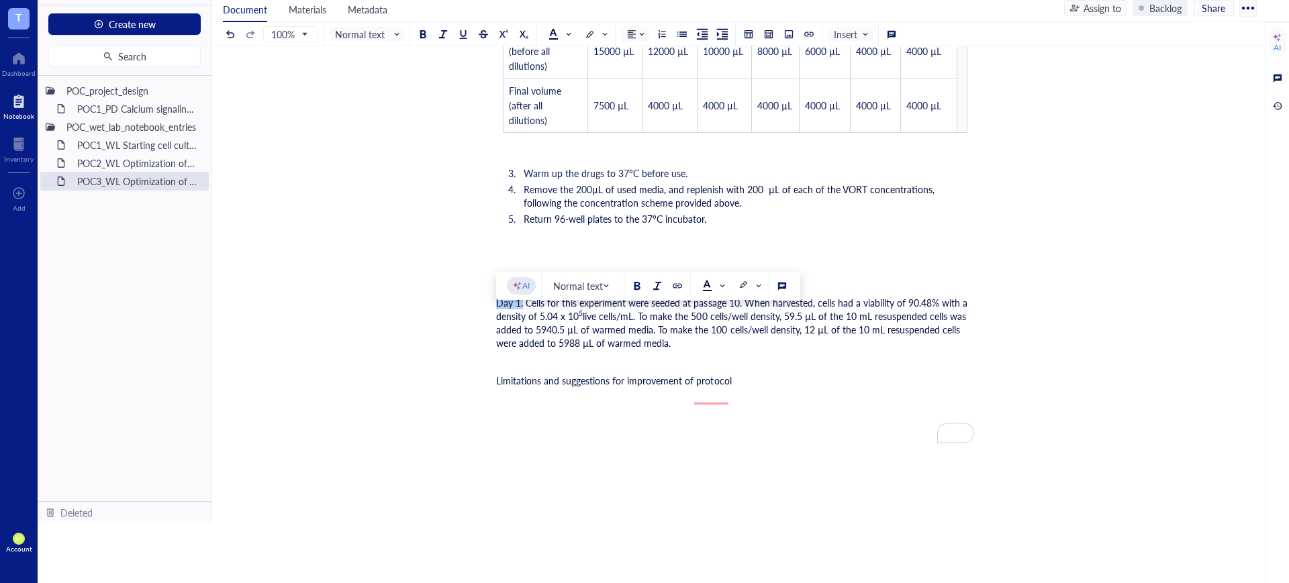
drag, startPoint x: 522, startPoint y: 316, endPoint x: 489, endPoint y: 318, distance: 32.3
click at [632, 285] on div at bounding box center [636, 285] width 9 height 9
drag, startPoint x: 740, startPoint y: 323, endPoint x: 524, endPoint y: 318, distance: 216.2
click at [524, 318] on span "Cells for this experiment were seeded at passage 10. When harvested, cells had …" at bounding box center [731, 309] width 471 height 27
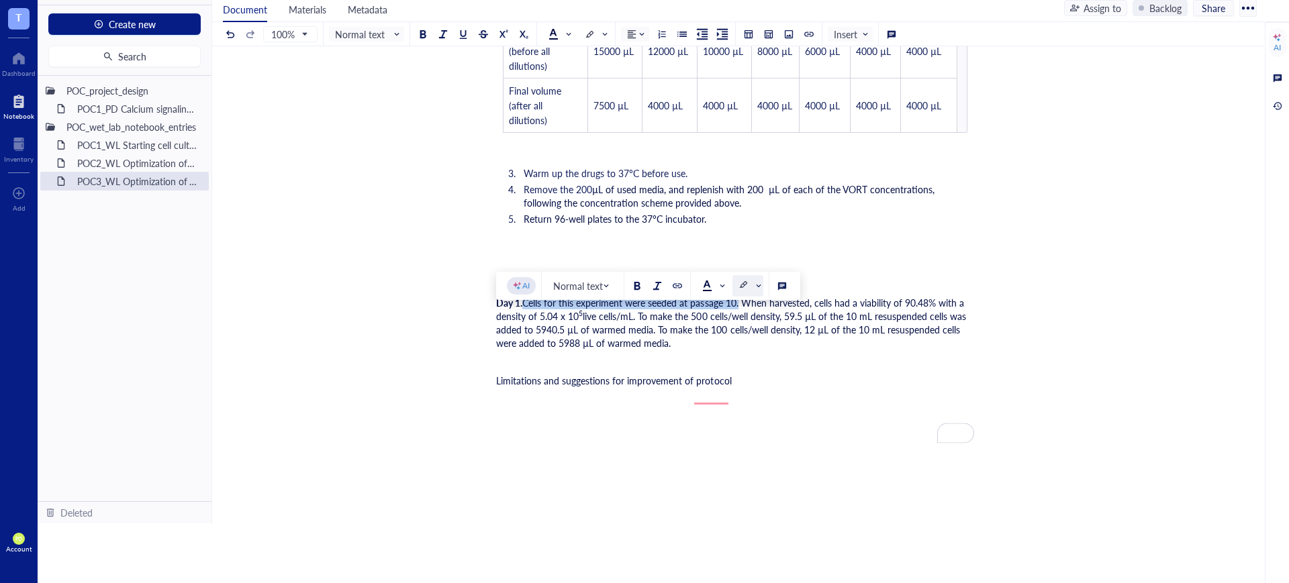
click at [748, 291] on input "search" at bounding box center [744, 286] width 12 height 20
click at [740, 335] on div at bounding box center [742, 331] width 9 height 9
click at [699, 350] on div "Day 1. Cells for this experiment were seeded at passage 10 . When harvested, ce…" at bounding box center [735, 323] width 478 height 54
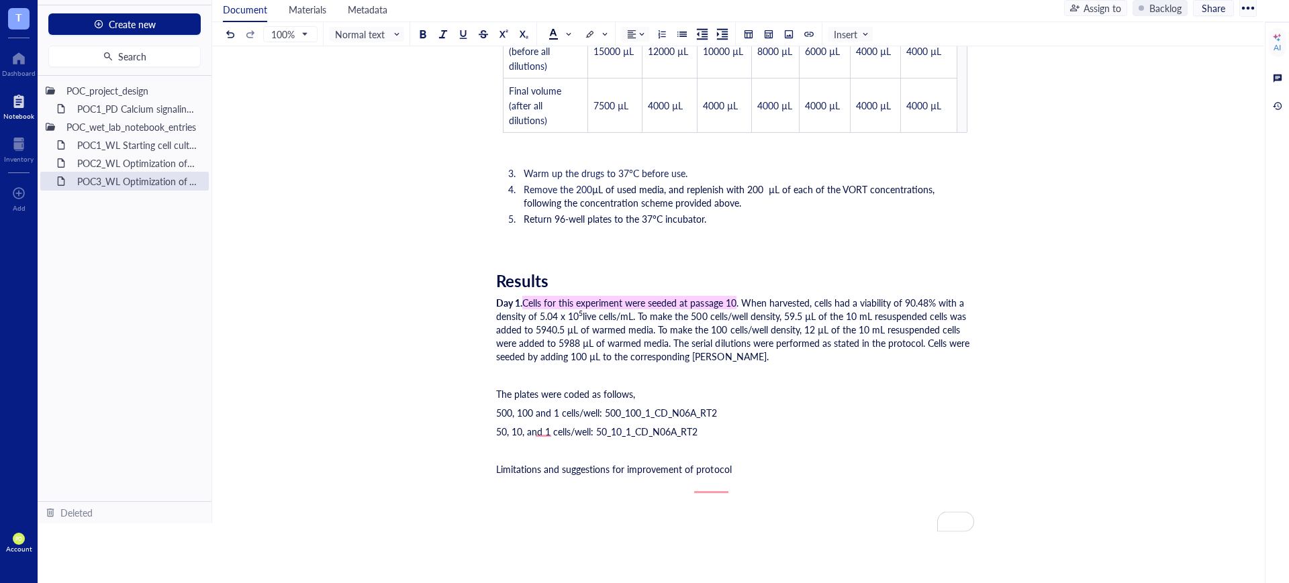
click at [542, 420] on span "500, 100 and 1 cells/well: 500_100_1_CD_N06A_RT2" at bounding box center [606, 412] width 221 height 13
drag, startPoint x: 603, startPoint y: 430, endPoint x: 496, endPoint y: 422, distance: 107.0
click at [496, 420] on span "500, 100, and 1 cells/well: 500_100_1_CD_N06A_RT2" at bounding box center [608, 412] width 224 height 13
click at [746, 396] on div at bounding box center [742, 395] width 9 height 9
click at [718, 398] on span at bounding box center [712, 396] width 21 height 11
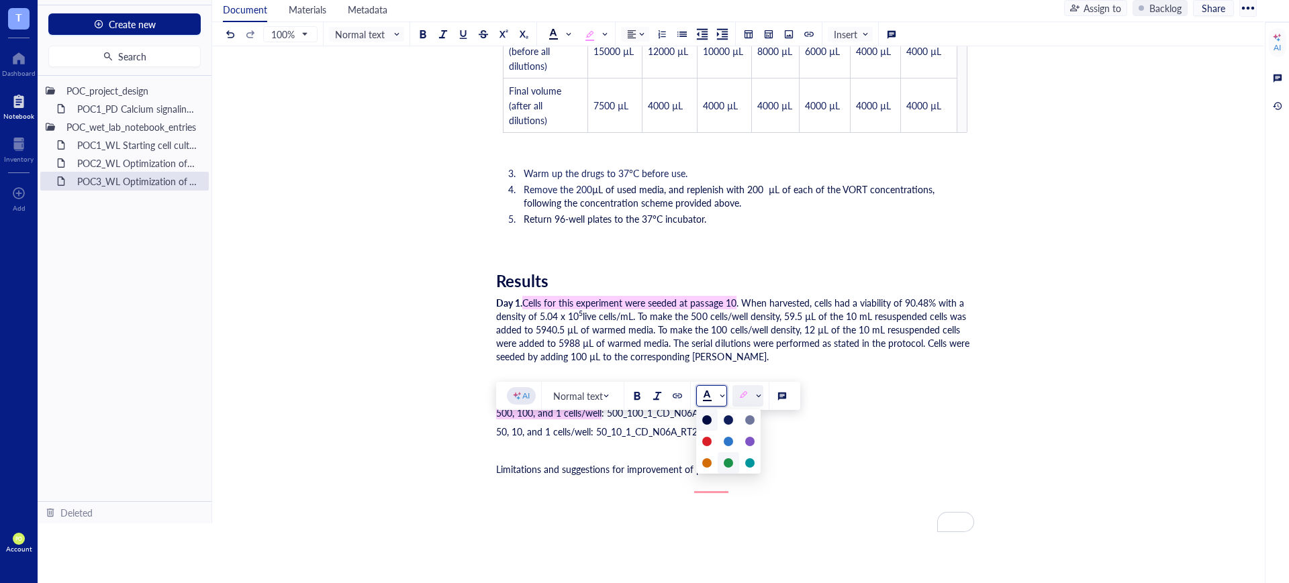
click at [726, 465] on div at bounding box center [728, 463] width 9 height 9
click at [759, 388] on span at bounding box center [750, 396] width 24 height 20
click at [742, 416] on div at bounding box center [742, 420] width 9 height 9
click at [640, 393] on div at bounding box center [636, 395] width 9 height 9
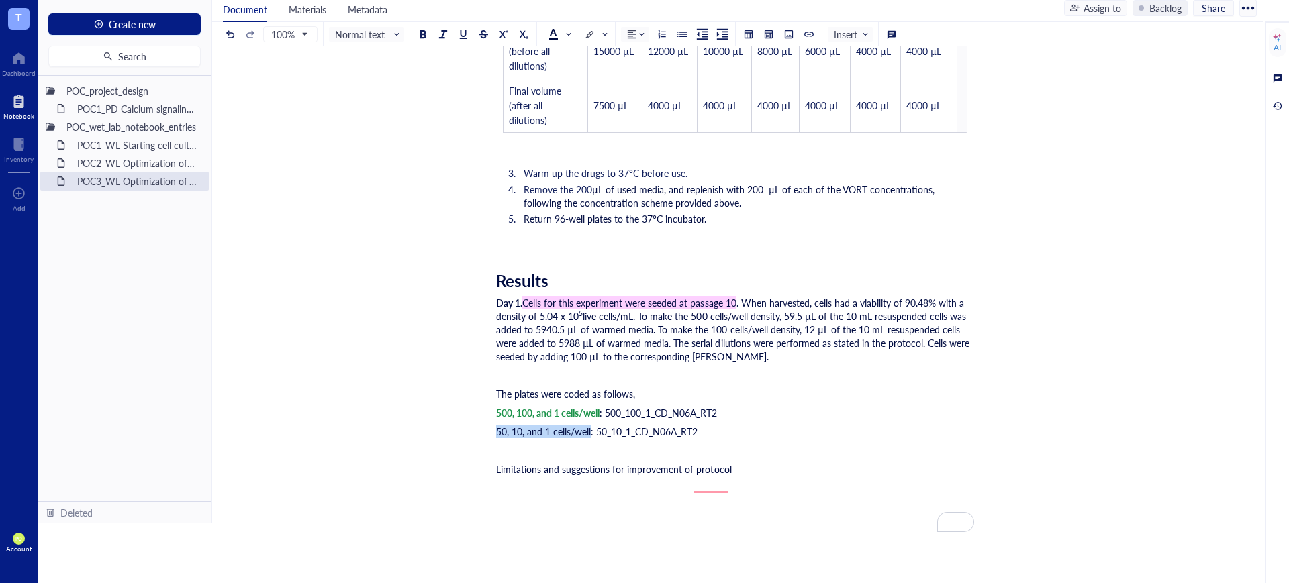
click at [631, 414] on button at bounding box center [637, 414] width 15 height 15
click at [711, 421] on input "search" at bounding box center [708, 415] width 12 height 20
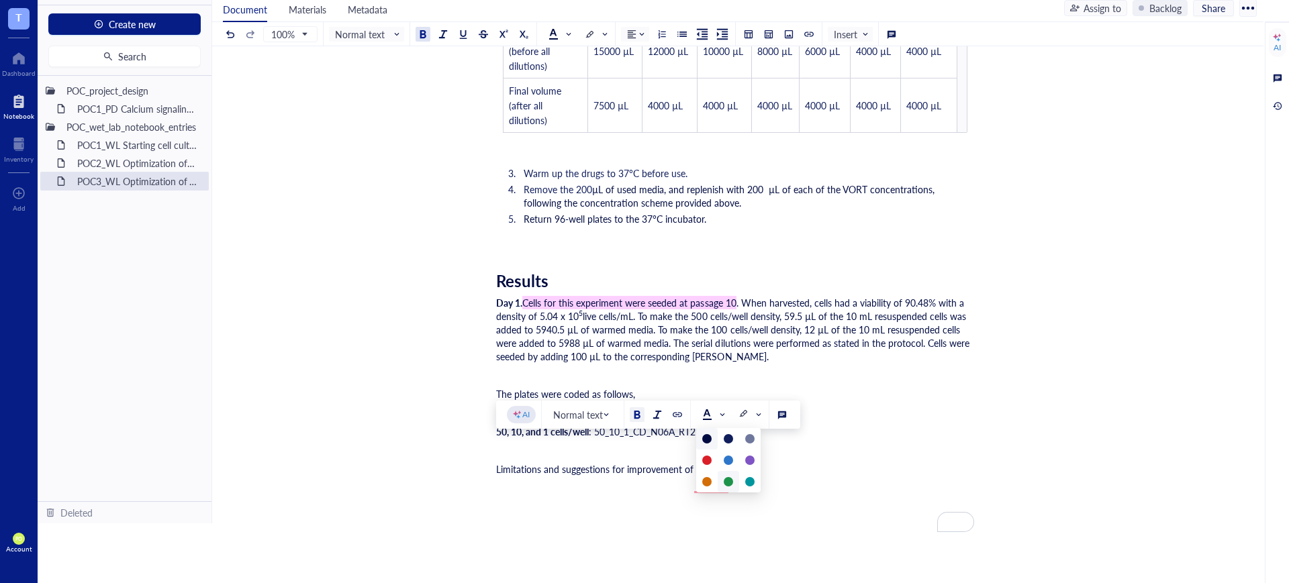
click at [730, 479] on div at bounding box center [728, 481] width 9 height 9
click at [508, 476] on span "Limitations and suggestions for improvement of protocol" at bounding box center [614, 469] width 236 height 13
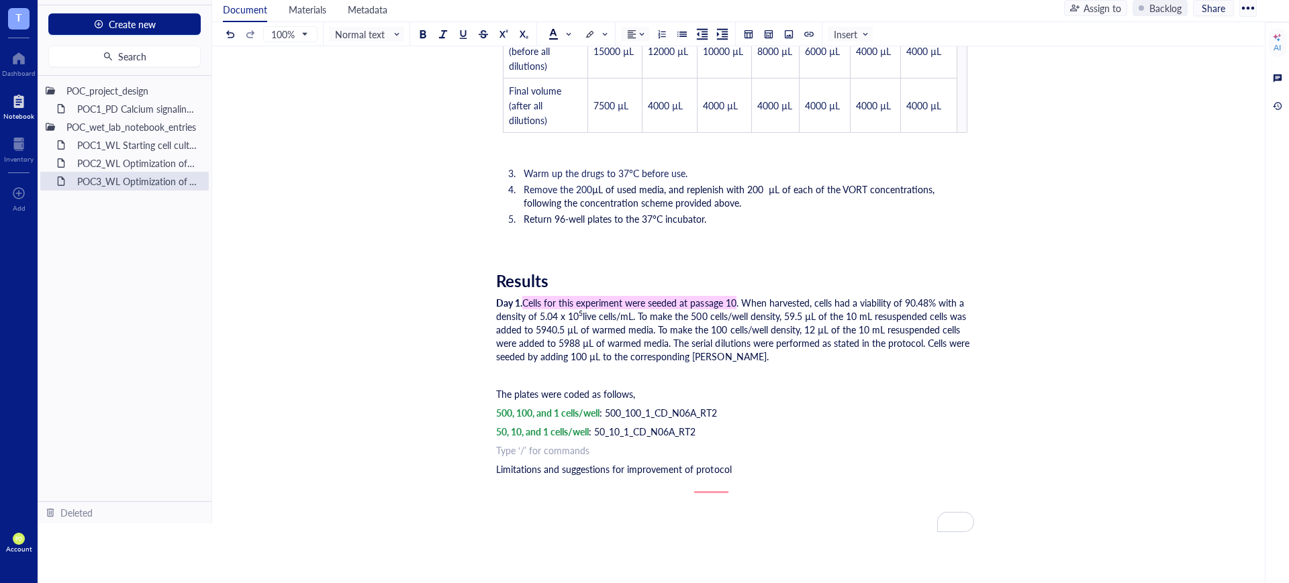
click at [514, 457] on div "﻿ Type ‘/’ for commands" at bounding box center [735, 450] width 478 height 13
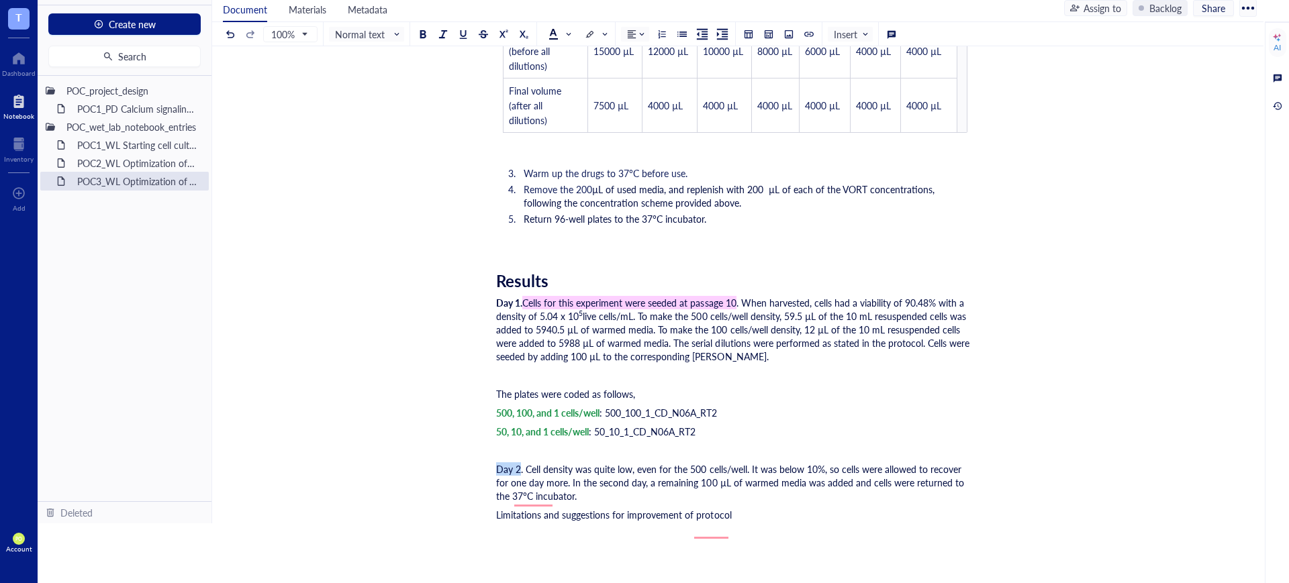
drag, startPoint x: 519, startPoint y: 487, endPoint x: 494, endPoint y: 487, distance: 24.8
click at [640, 454] on div at bounding box center [636, 452] width 9 height 9
click at [536, 491] on span ". Cell density was quite low, even for the 500 cells/well. It was below 10%, so…" at bounding box center [731, 483] width 471 height 40
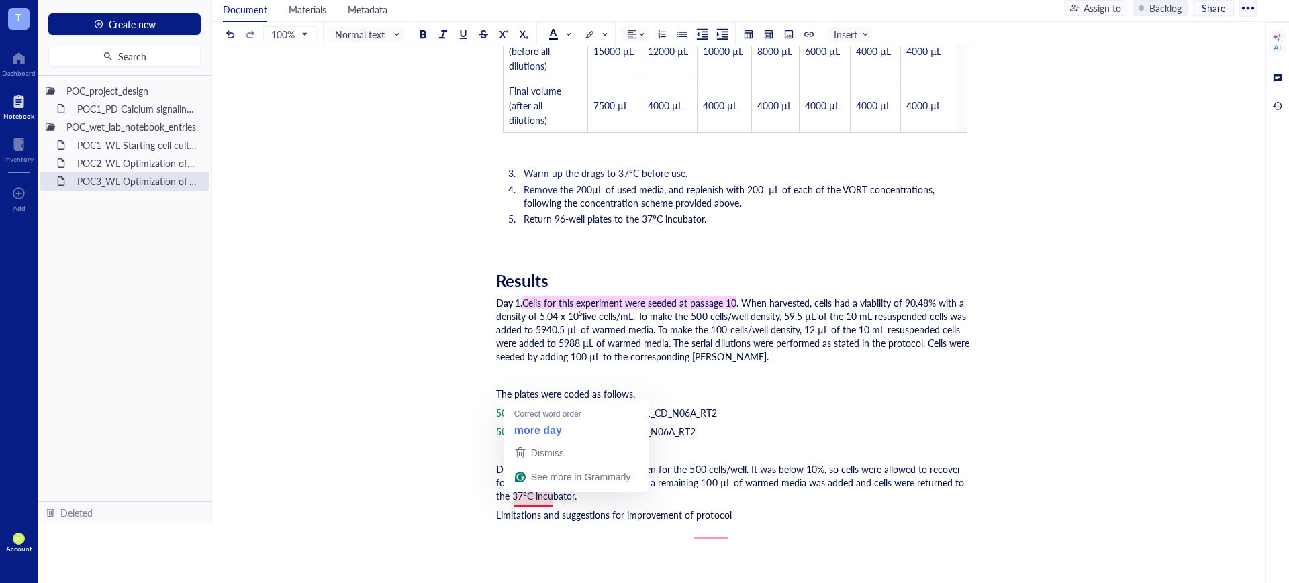
click at [540, 499] on span ". Cell density was quite low, even for the 500 cells/well. It was below 10%, so…" at bounding box center [731, 483] width 471 height 40
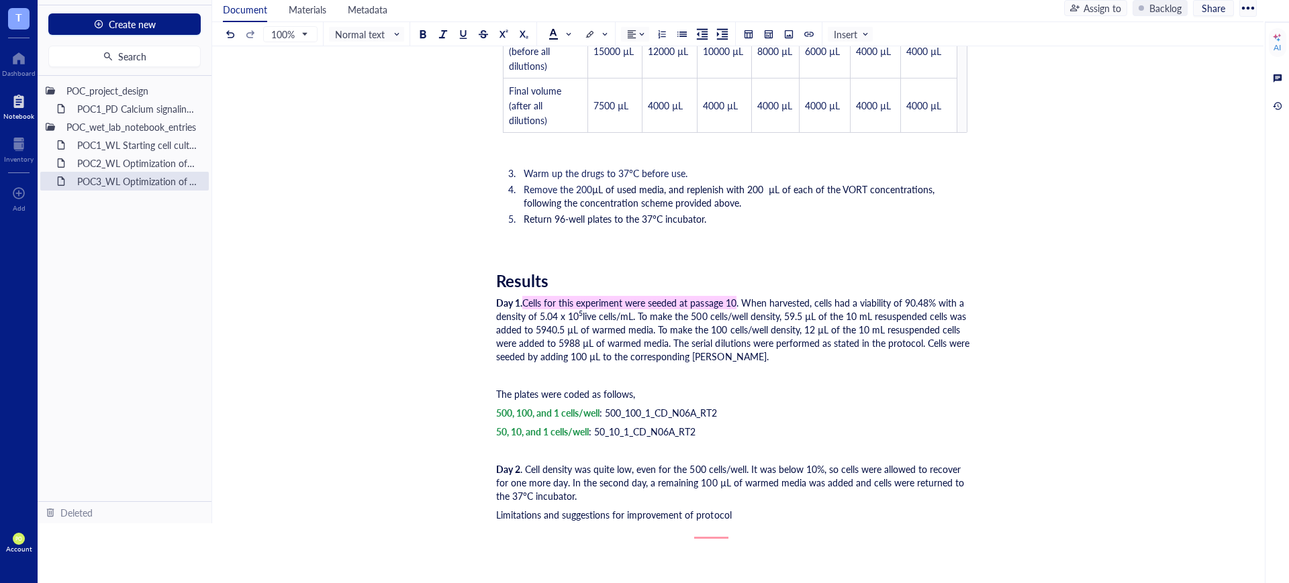
click at [584, 503] on div "Day 2 . Cell density was quite low, even for the 500 cells/well. It was below 1…" at bounding box center [735, 483] width 478 height 40
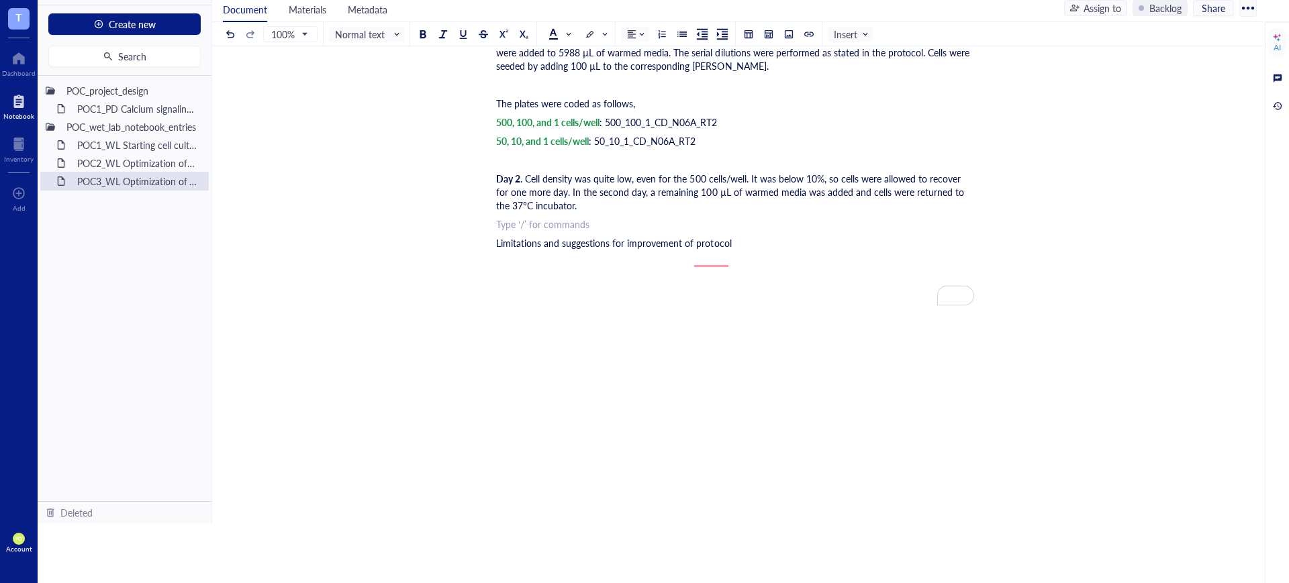
click at [759, 250] on div "Limitations and suggestions for improvement of protocol" at bounding box center [735, 242] width 478 height 13
click at [720, 250] on span "Limitations and suggestions for improvement of protocol" at bounding box center [614, 242] width 236 height 13
click at [754, 250] on div "Limitations and suggestions for improvement of the protocol" at bounding box center [735, 242] width 478 height 13
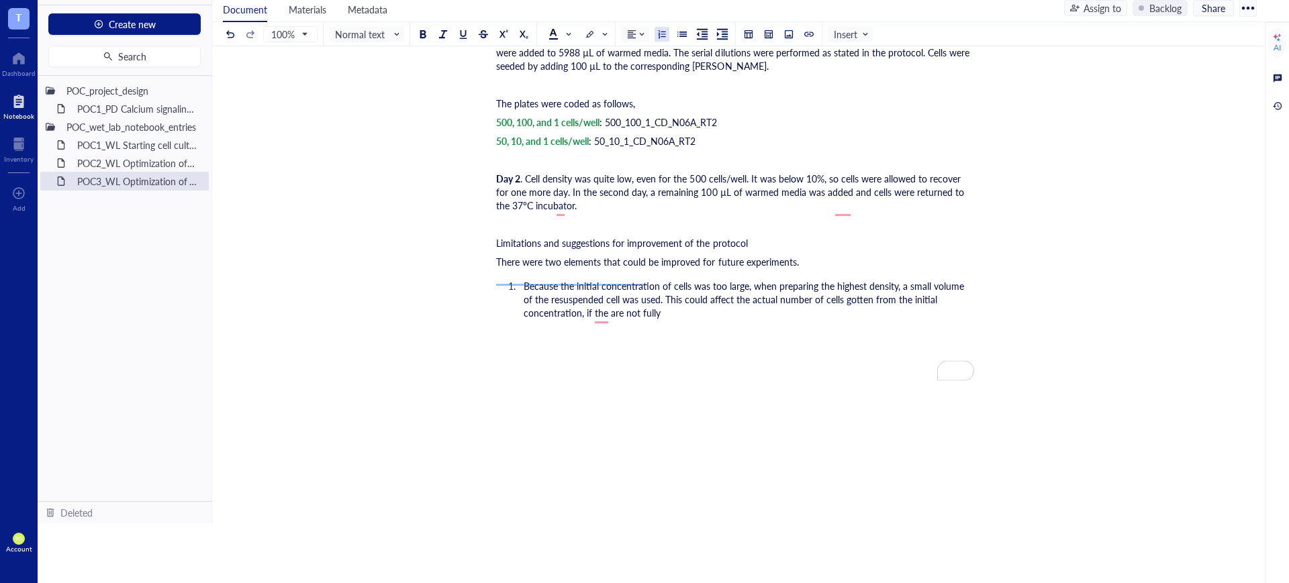
click at [562, 269] on span "There were two elements that could be improved for future experiments." at bounding box center [647, 261] width 303 height 13
click at [552, 269] on span "There were two elements that could be improved for future experiments." at bounding box center [647, 261] width 303 height 13
click at [604, 316] on span "Because the initial concentration of cells was too large, when preparing the hi…" at bounding box center [745, 299] width 443 height 40
click at [695, 320] on li "Because the initial concentration of cells was too large, when preparing the hi…" at bounding box center [746, 299] width 456 height 40
click at [851, 316] on span "Because the initial concentration of cells was too large, when preparing the hi…" at bounding box center [745, 299] width 443 height 40
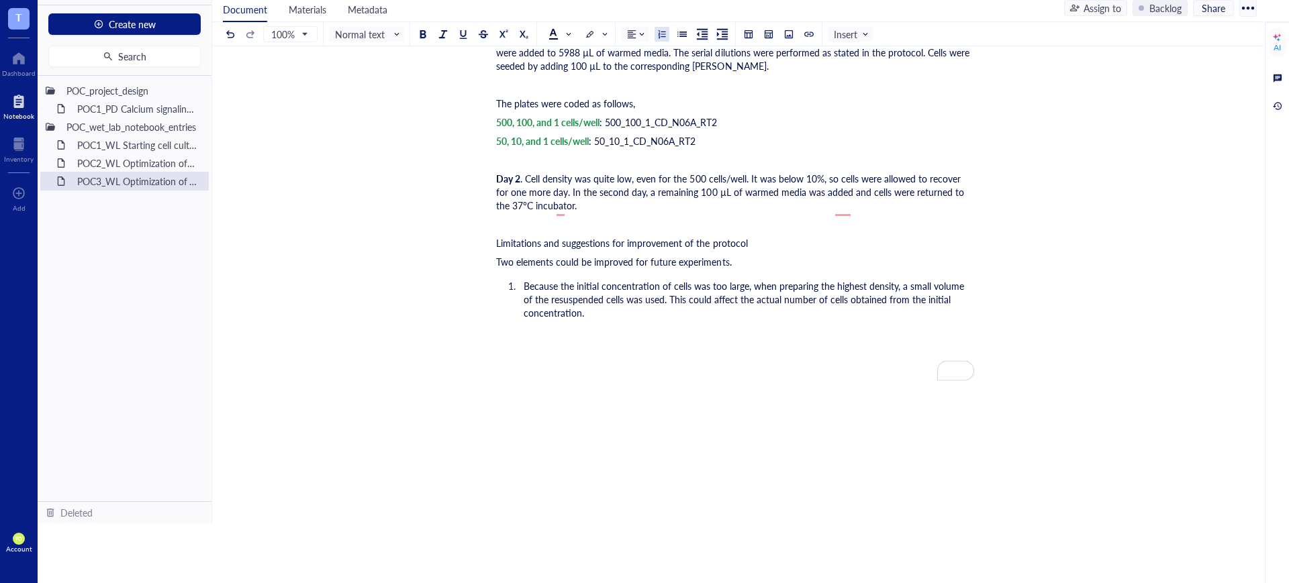
click at [769, 322] on ol "Because the initial concentration of cells was too large, when preparing the hi…" at bounding box center [735, 300] width 478 height 46
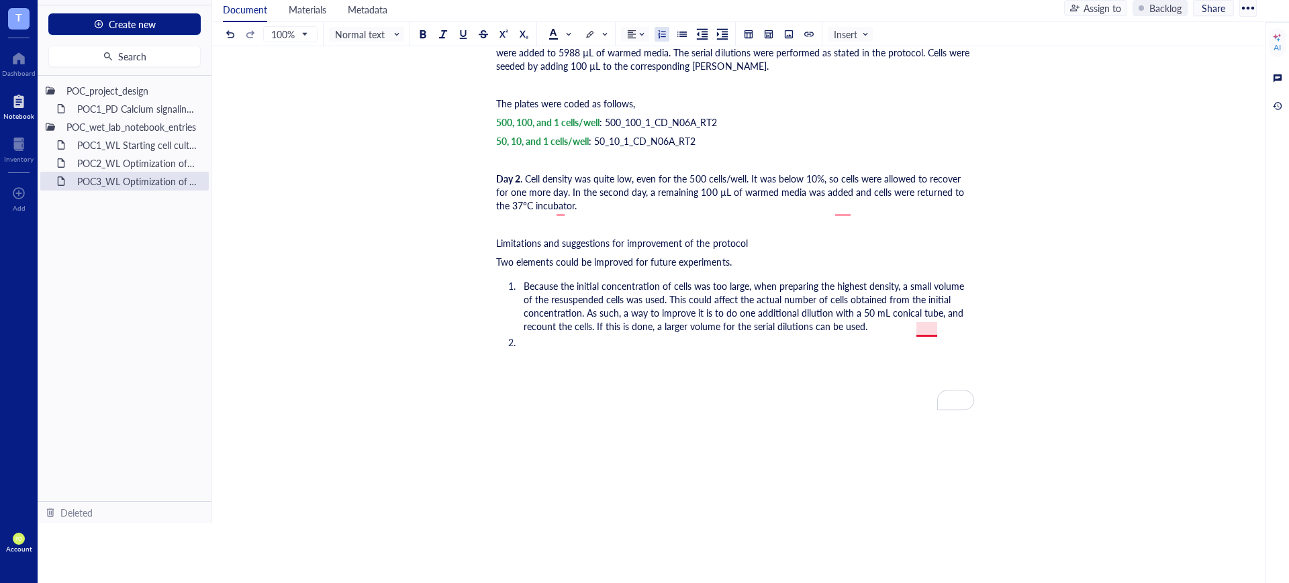
click at [929, 328] on span "Because the initial concentration of cells was too large, when preparing the hi…" at bounding box center [745, 306] width 443 height 54
click at [693, 373] on div "﻿ Type ‘/’ for commands" at bounding box center [735, 366] width 478 height 13
click at [686, 349] on li "﻿" at bounding box center [746, 342] width 456 height 13
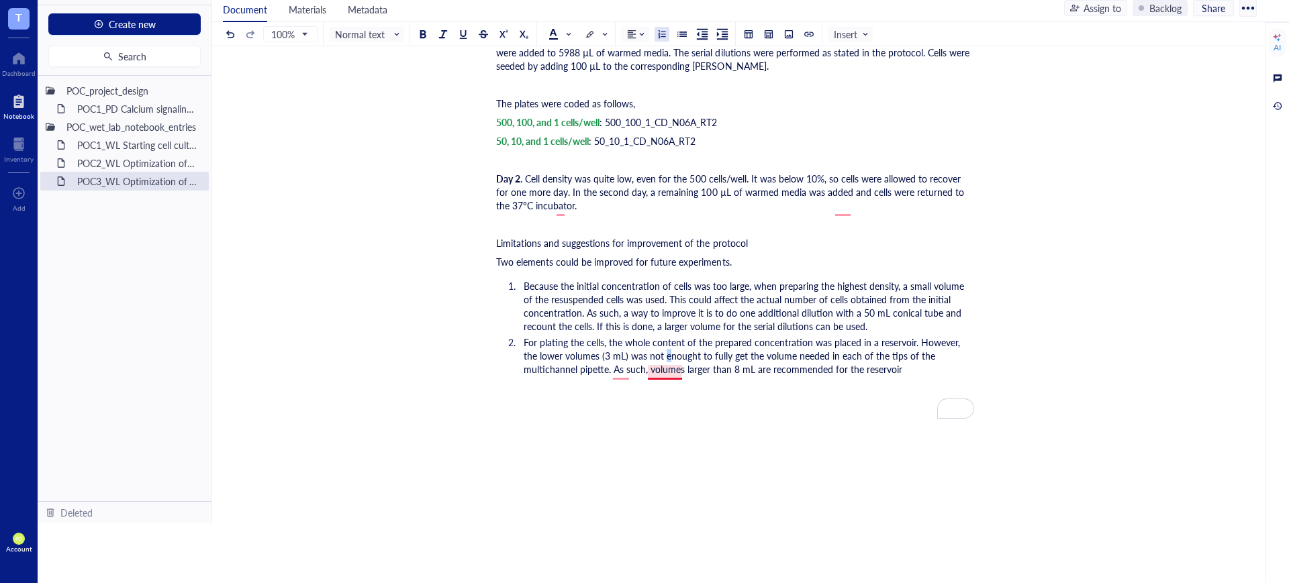
click at [650, 366] on span "For plating the cells, the whole content of the prepared concentration was plac…" at bounding box center [743, 356] width 439 height 40
click at [624, 372] on span "For plating the cells, the whole content of the prepared concentration was plac…" at bounding box center [743, 356] width 439 height 40
click at [622, 373] on span "For plating the cells, the whole content of the prepared concentration was plac…" at bounding box center [743, 356] width 439 height 40
click at [873, 376] on li "For plating the cells, the whole content of the prepared concentration was plac…" at bounding box center [746, 356] width 456 height 40
click at [608, 375] on span "For plating the cells, the whole content of the prepared concentration was plac…" at bounding box center [743, 356] width 439 height 40
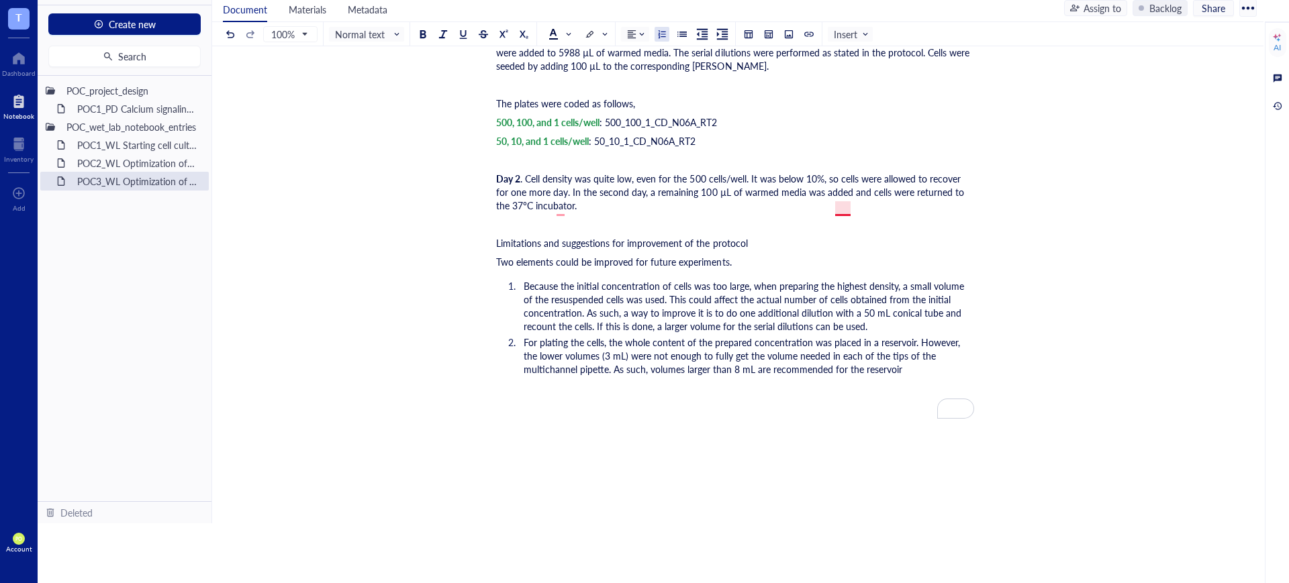
click at [844, 205] on span ". Cell density was quite low, even for the 500 cells/well. It was below 10%, so…" at bounding box center [731, 192] width 471 height 40
drag, startPoint x: 788, startPoint y: 251, endPoint x: 481, endPoint y: 250, distance: 306.8
click at [358, 31] on span "Normal text" at bounding box center [368, 34] width 66 height 12
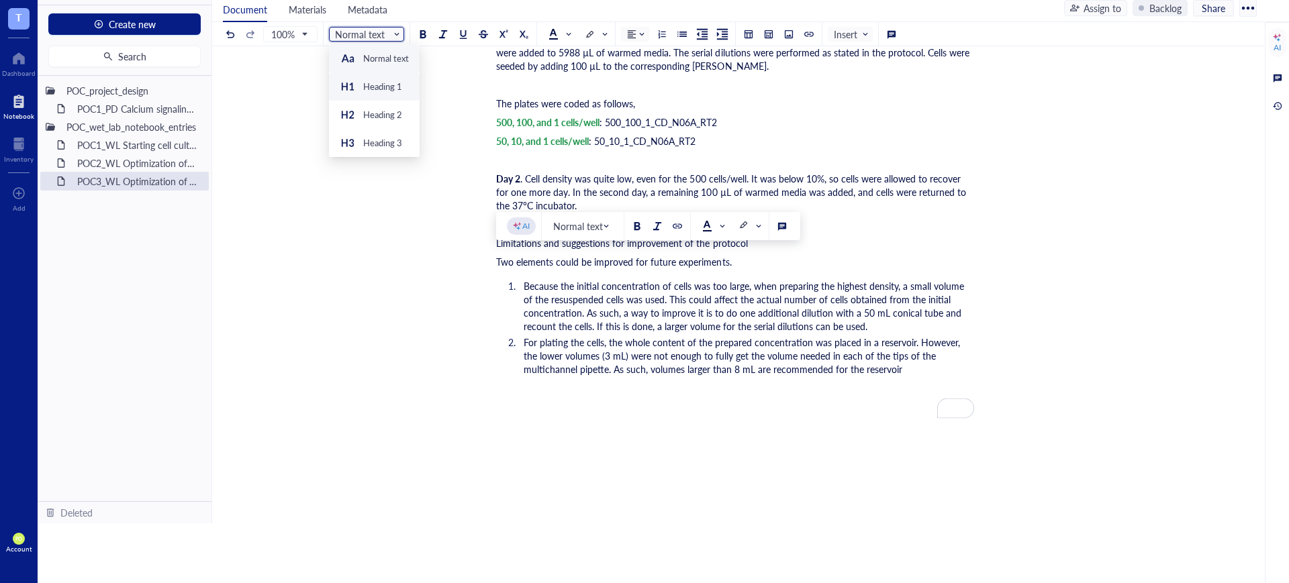
click at [375, 85] on div "Heading 1" at bounding box center [382, 87] width 39 height 12
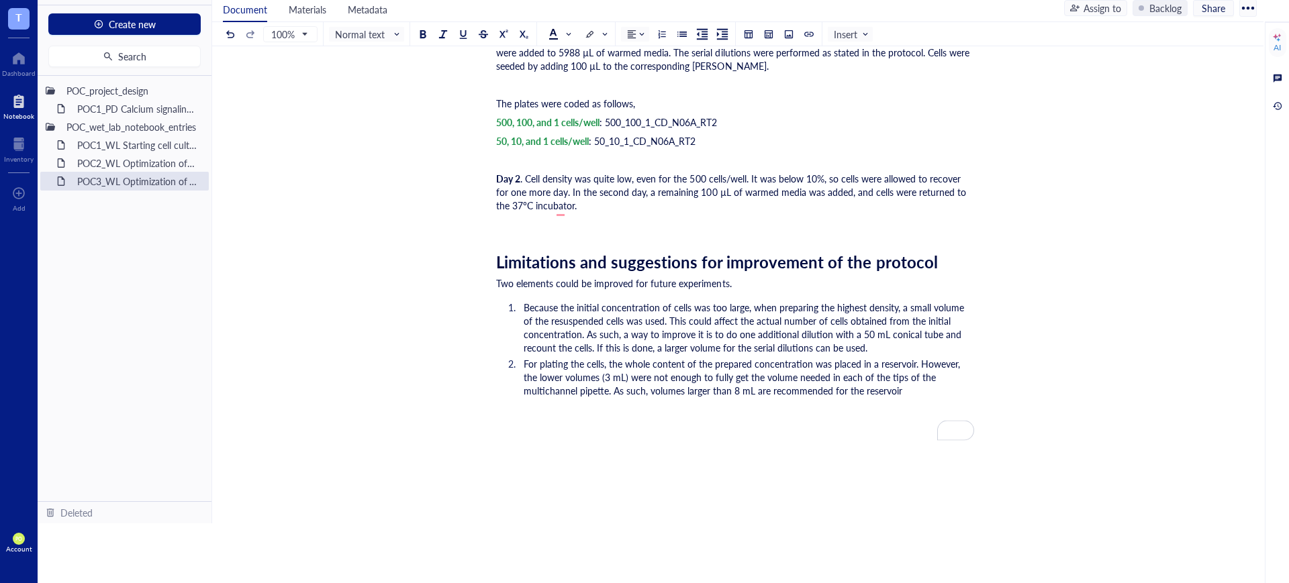
click at [759, 290] on div "Two elements could be improved for future experiments." at bounding box center [735, 283] width 478 height 13
click at [498, 290] on span "Two elements could be improved for future experiments." at bounding box center [614, 283] width 236 height 13
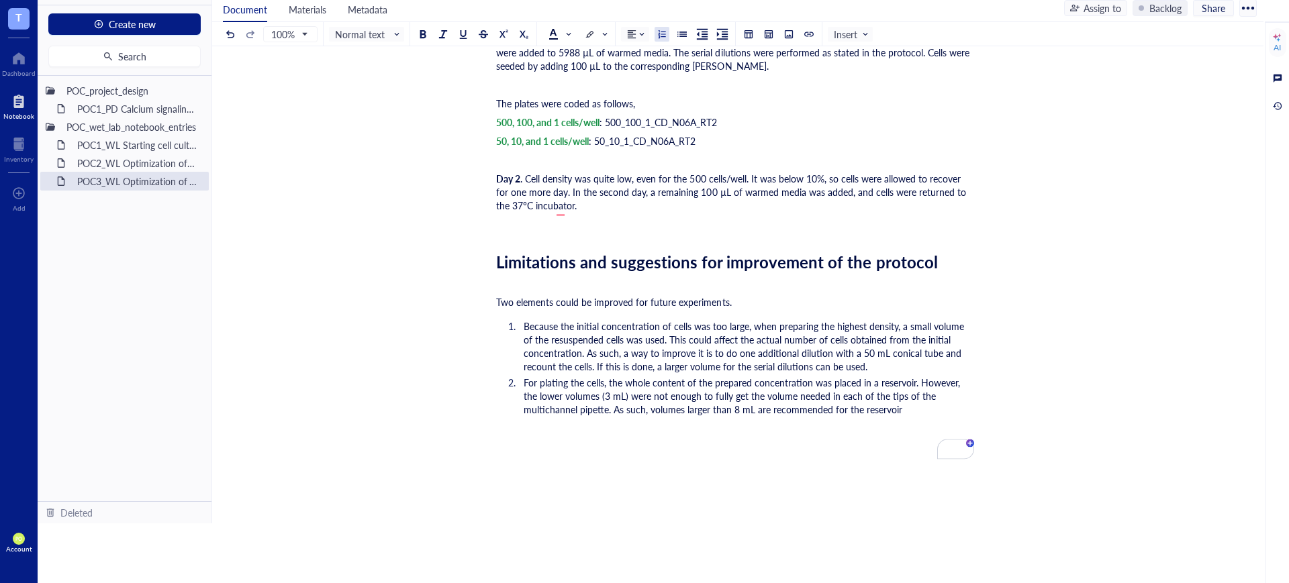
click at [842, 416] on span "For plating the cells, the whole content of the prepared concentration was plac…" at bounding box center [743, 396] width 439 height 40
click at [849, 416] on li "For plating the cells, the whole content of the prepared concentration was plac…" at bounding box center [746, 396] width 456 height 40
click at [557, 416] on span "For plating the cells, the whole content of the prepared concentration was plac…" at bounding box center [743, 396] width 439 height 40
click at [556, 416] on span "For plating the cells, the whole content of the prepared concentration was plac…" at bounding box center [743, 396] width 439 height 40
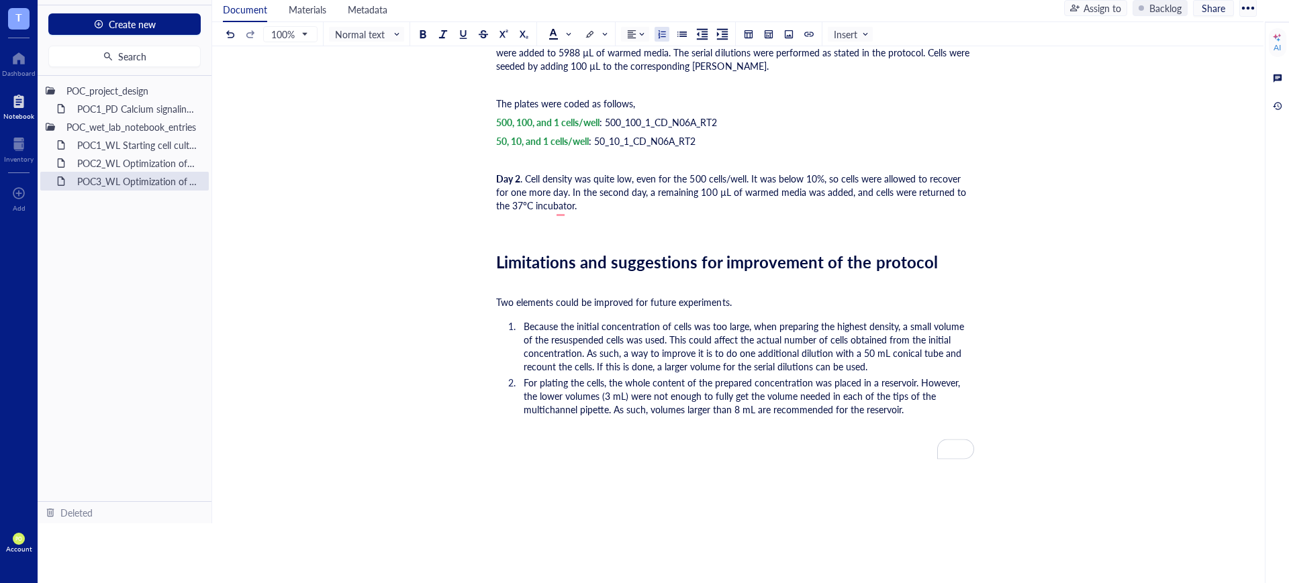
click at [557, 416] on span "For plating the cells, the whole content of the prepared concentration was plac…" at bounding box center [743, 396] width 439 height 40
drag, startPoint x: 816, startPoint y: 438, endPoint x: 762, endPoint y: 438, distance: 54.4
click at [762, 430] on span "For plating the cells, the whole content of the prepared concentration was plac…" at bounding box center [750, 403] width 452 height 54
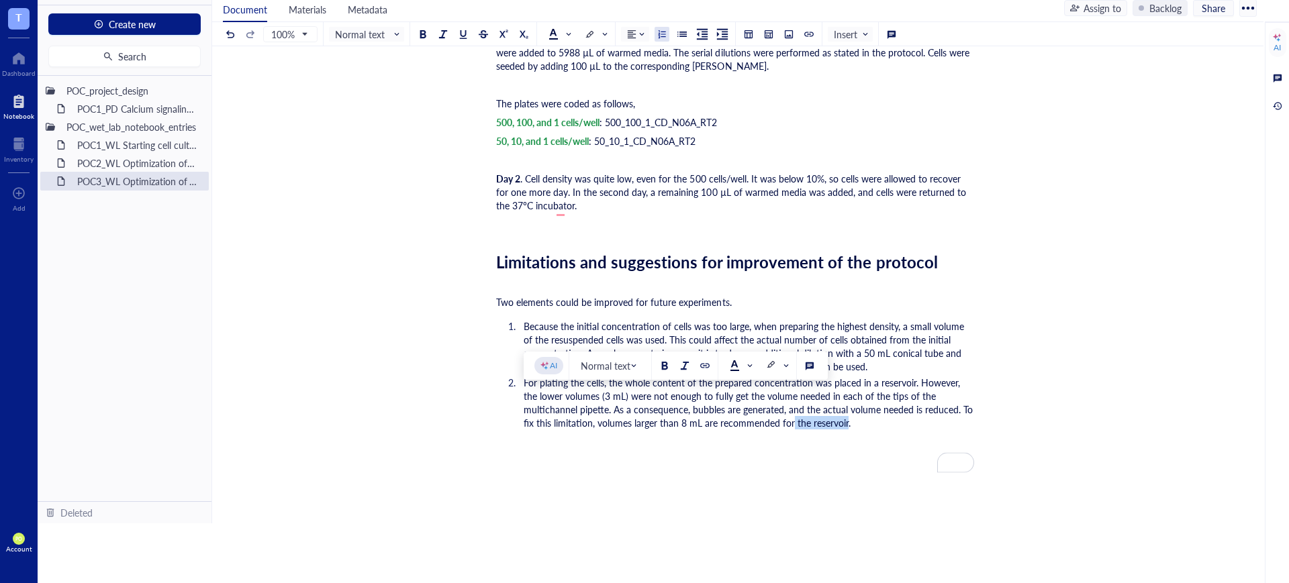
click at [814, 430] on span "For plating the cells, the whole content of the prepared concentration was plac…" at bounding box center [750, 403] width 452 height 54
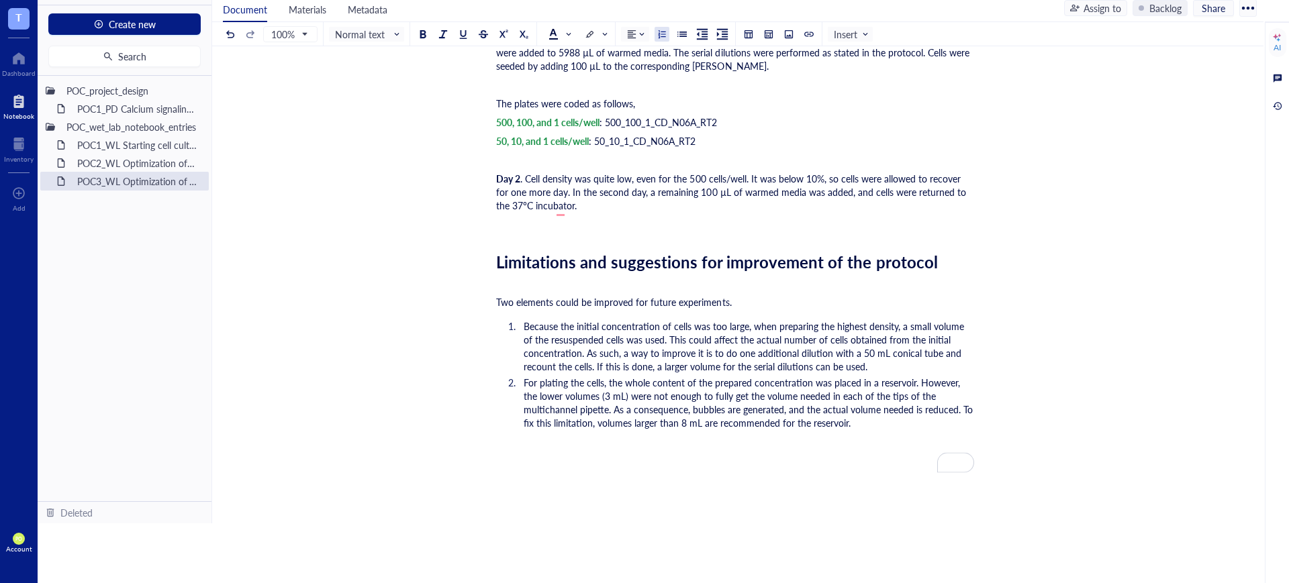
click at [746, 430] on span "For plating the cells, the whole content of the prepared concentration was plac…" at bounding box center [750, 403] width 452 height 54
click at [570, 430] on span "For plating the cells, the whole content of the prepared concentration was plac…" at bounding box center [750, 403] width 452 height 54
click at [567, 430] on span "For plating the cells, the whole content of the prepared concentration was plac…" at bounding box center [750, 403] width 452 height 54
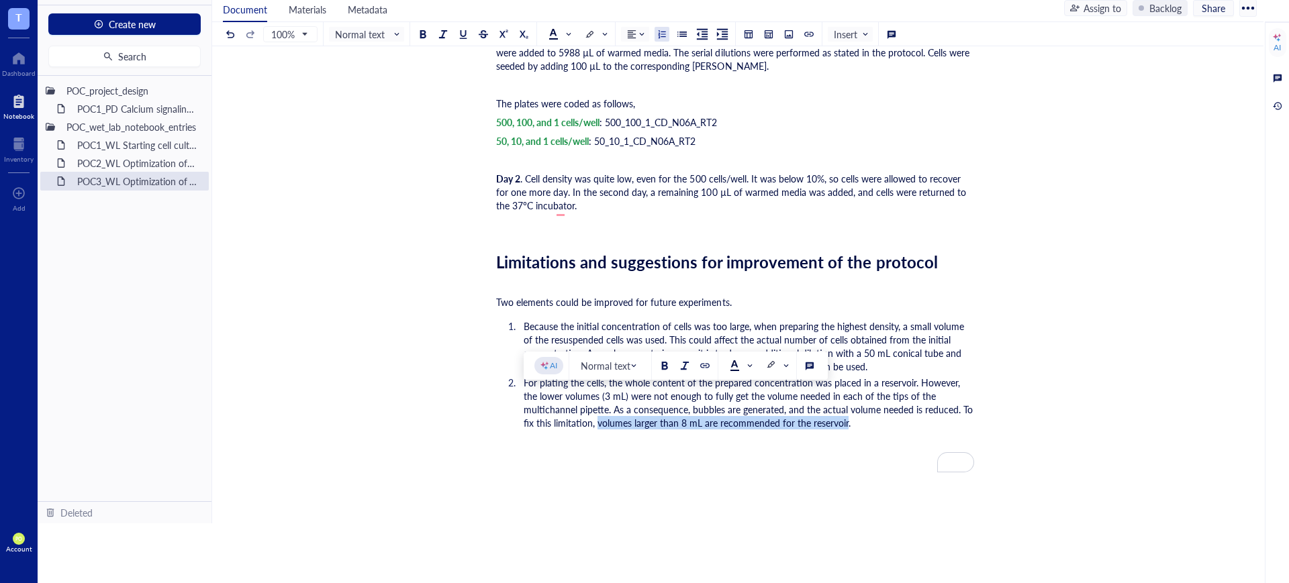
drag, startPoint x: 814, startPoint y: 442, endPoint x: 568, endPoint y: 438, distance: 246.4
click at [568, 430] on span "For plating the cells, the whole content of the prepared concentration was plac…" at bounding box center [750, 403] width 452 height 54
click at [779, 371] on span at bounding box center [776, 365] width 21 height 11
click at [767, 410] on div at bounding box center [770, 411] width 9 height 9
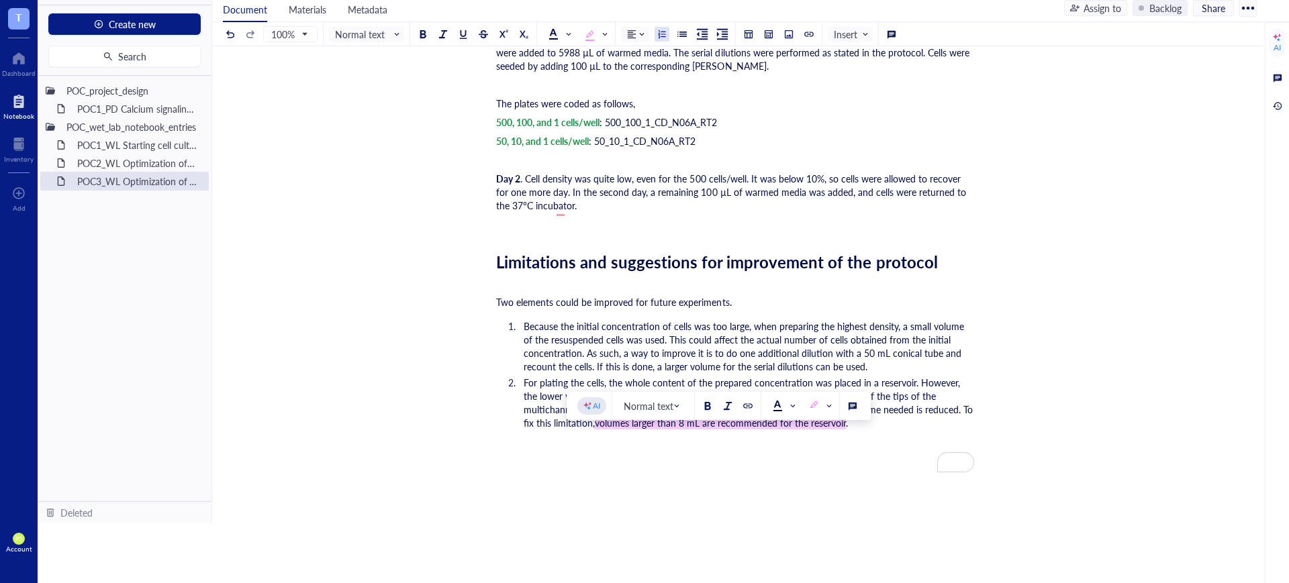
click at [822, 430] on li "For plating the cells, the whole content of the prepared concentration was plac…" at bounding box center [746, 403] width 456 height 54
click at [763, 430] on span "volumes larger than 8 mL are recommended for the reservoir" at bounding box center [720, 422] width 251 height 13
drag, startPoint x: 828, startPoint y: 442, endPoint x: 838, endPoint y: 467, distance: 27.1
click at [857, 430] on span "." at bounding box center [858, 422] width 2 height 13
click at [906, 430] on li "For plating the cells, the whole content of the prepared concentration was plac…" at bounding box center [746, 403] width 456 height 54
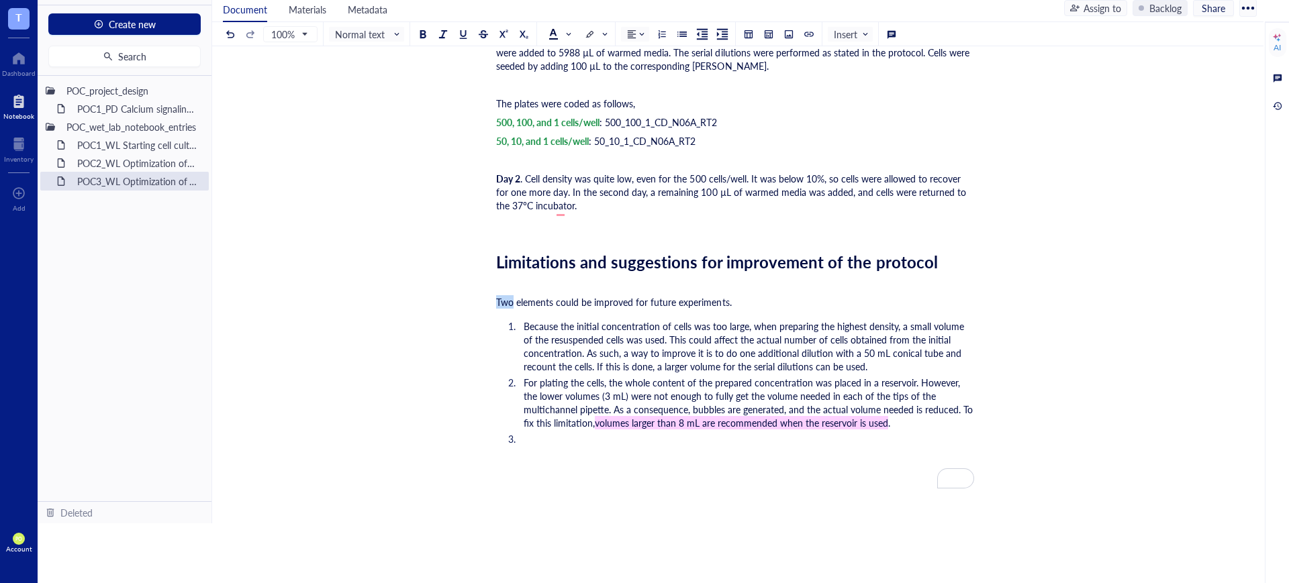
drag, startPoint x: 514, startPoint y: 318, endPoint x: 486, endPoint y: 316, distance: 28.2
click at [559, 446] on li "﻿" at bounding box center [746, 438] width 456 height 13
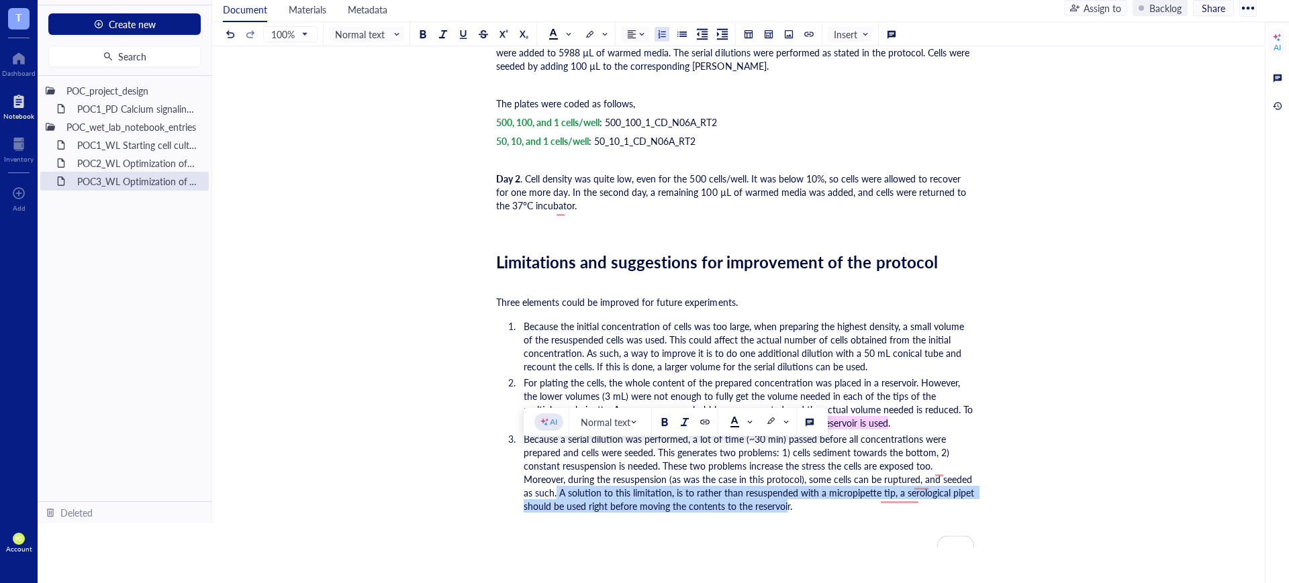
drag, startPoint x: 787, startPoint y: 526, endPoint x: 556, endPoint y: 508, distance: 231.6
click at [556, 508] on span "Because a serial dilution was performed, a lot of time (~30 min) passed before …" at bounding box center [750, 472] width 453 height 81
click at [773, 424] on div at bounding box center [770, 421] width 9 height 9
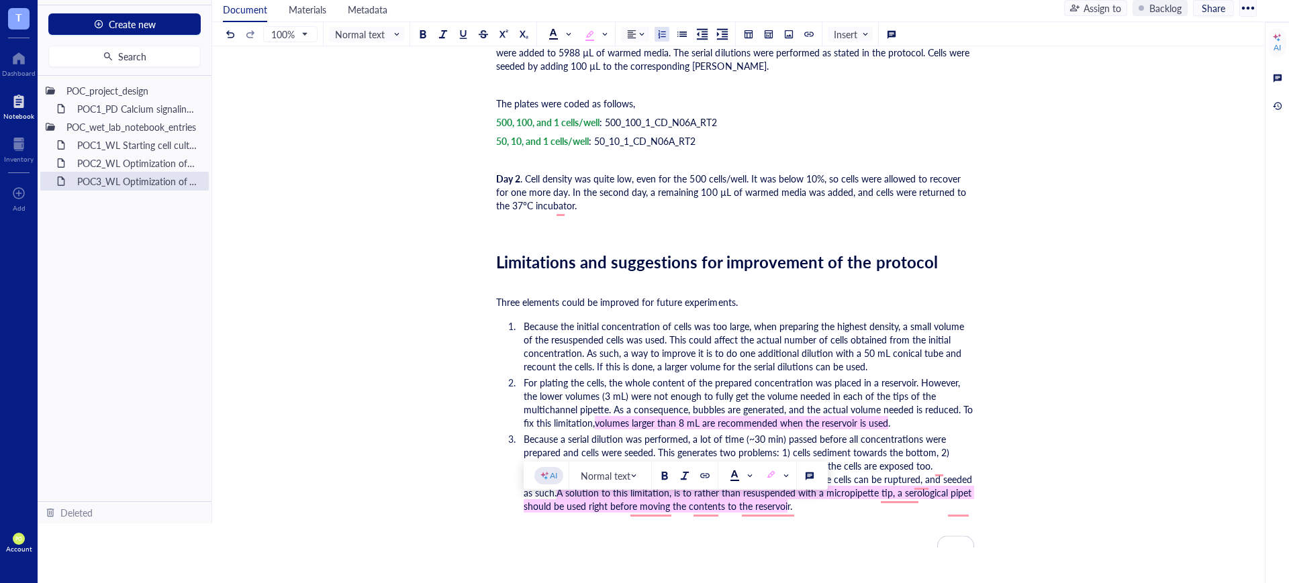
click at [845, 513] on li "Because a serial dilution was performed, a lot of time (~30 min) passed before …" at bounding box center [746, 472] width 456 height 81
click at [657, 511] on span "A solution to this limitation, is to rather than resuspended with a micropipett…" at bounding box center [749, 499] width 450 height 27
click at [775, 508] on span "A solution to this limitation is to rather than resuspended with a micropipette…" at bounding box center [748, 499] width 448 height 27
click at [777, 507] on span "A solution to this limitation is to rather than resuspended with a micropipette…" at bounding box center [748, 499] width 448 height 27
click at [705, 508] on span "A solution to this limitation is to rather than resuspend with a micropipette t…" at bounding box center [743, 499] width 438 height 27
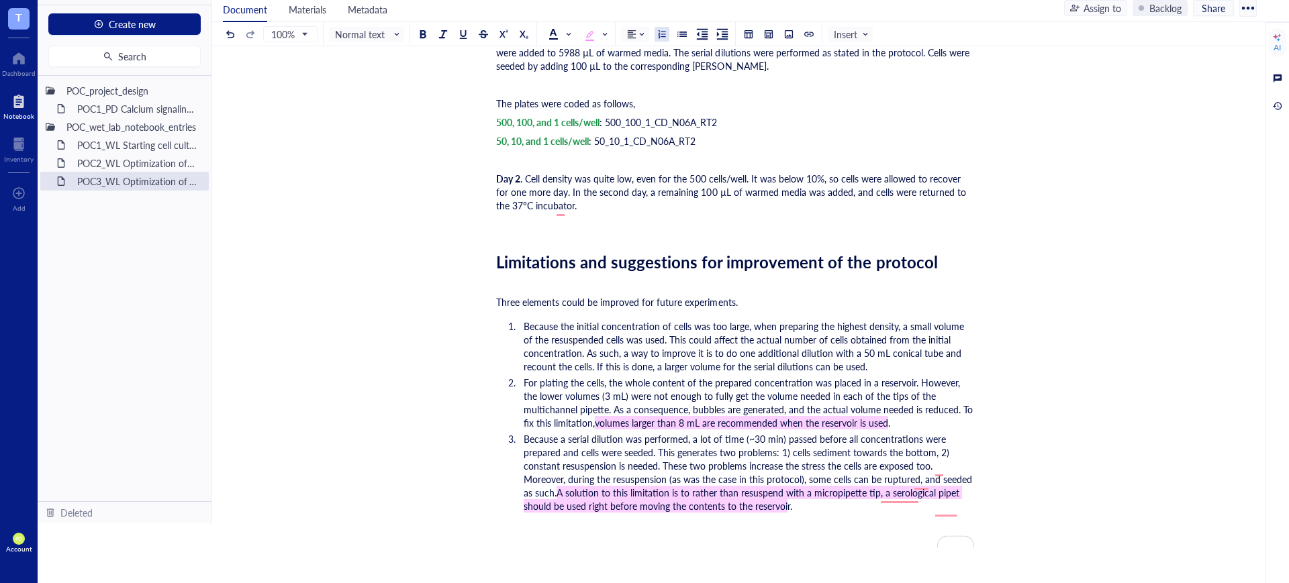
click at [724, 430] on span "volumes larger than 8 mL are recommended when the reservoir is used" at bounding box center [741, 422] width 293 height 13
click at [699, 508] on span "A solution to this limitation is to rather than resuspend with a micropipette t…" at bounding box center [743, 499] width 438 height 27
click at [949, 511] on span "A solution to this limitation is to, rather than resuspend with a micropipette …" at bounding box center [744, 499] width 440 height 27
click at [908, 493] on span "Because a serial dilution was performed, a lot of time (~30 min) passed before …" at bounding box center [749, 465] width 451 height 67
click at [924, 481] on span "Because a serial dilution was performed, a lot of time (~30 min) passed before …" at bounding box center [748, 465] width 449 height 67
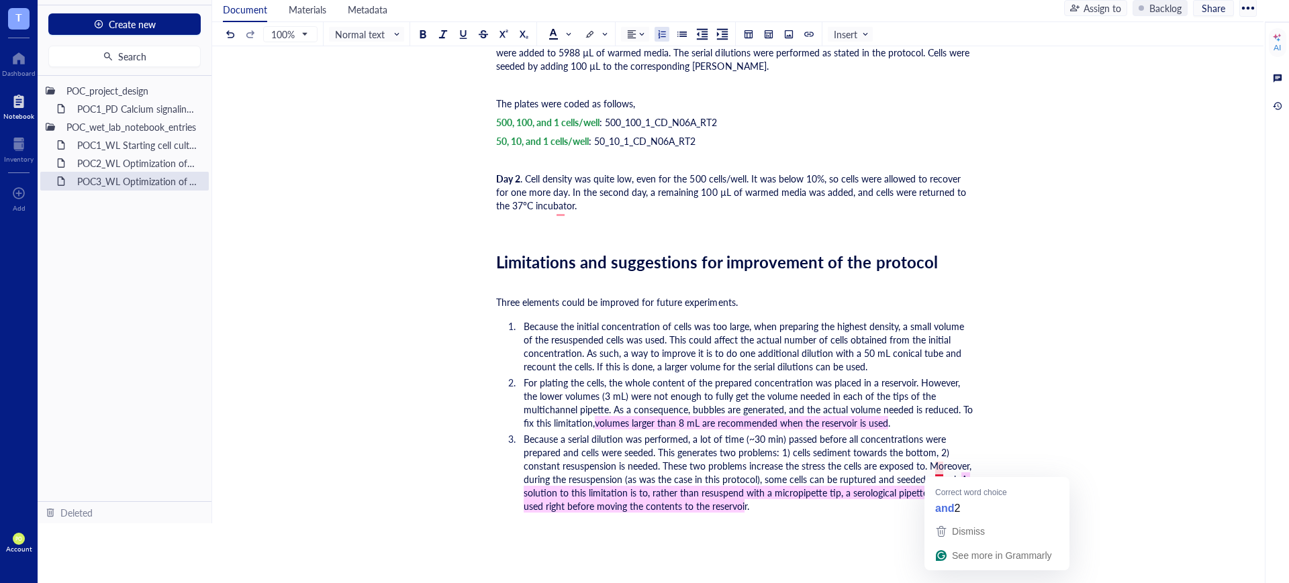
click at [936, 470] on span "Because a serial dilution was performed, a lot of time (~30 min) passed before …" at bounding box center [749, 459] width 450 height 54
click at [825, 537] on div "﻿" at bounding box center [735, 530] width 478 height 13
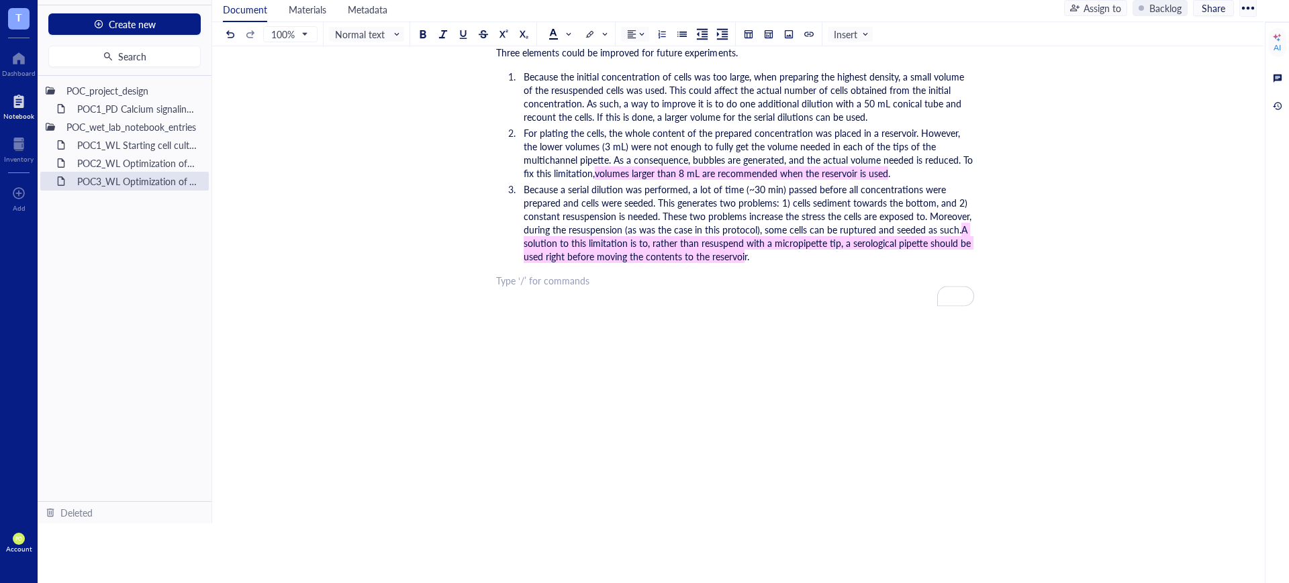
click at [763, 263] on li "Because a serial dilution was performed, a lot of time (~30 min) passed before …" at bounding box center [746, 223] width 456 height 81
click at [603, 287] on div "﻿" at bounding box center [735, 280] width 478 height 13
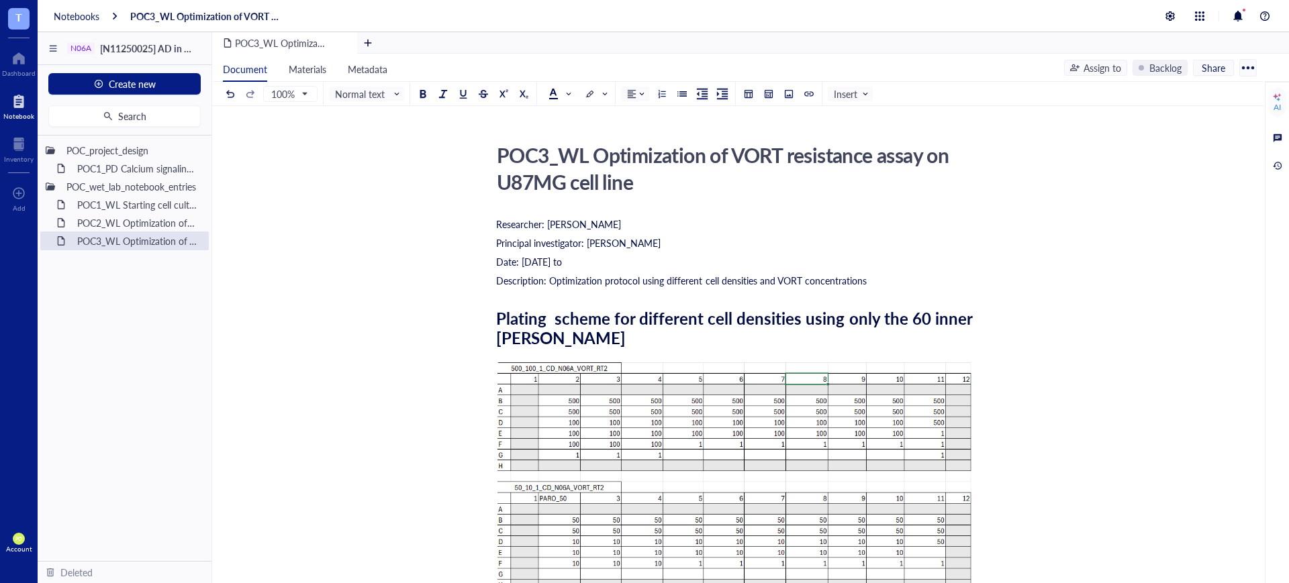
scroll to position [2958, 0]
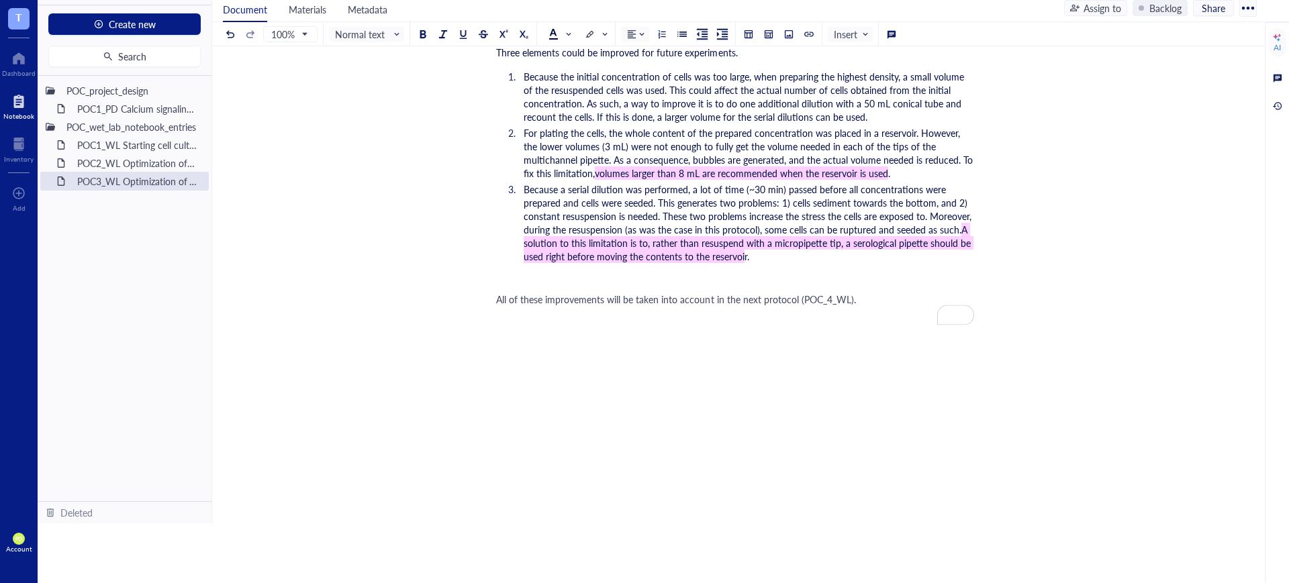
drag, startPoint x: 863, startPoint y: 322, endPoint x: 474, endPoint y: 322, distance: 388.7
click at [556, 32] on div at bounding box center [552, 33] width 9 height 9
drag, startPoint x: 555, startPoint y: 46, endPoint x: 554, endPoint y: 54, distance: 8.8
click at [554, 46] on div at bounding box center [552, 54] width 21 height 21
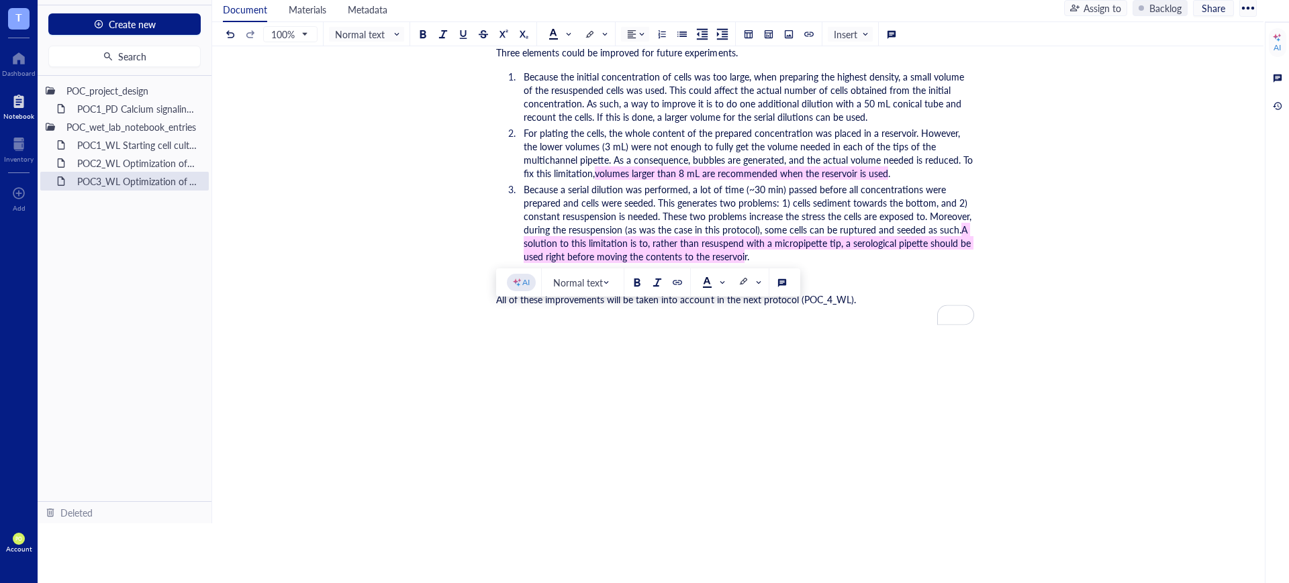
click at [868, 263] on li "Because a serial dilution was performed, a lot of time (~30 min) passed before …" at bounding box center [746, 223] width 456 height 81
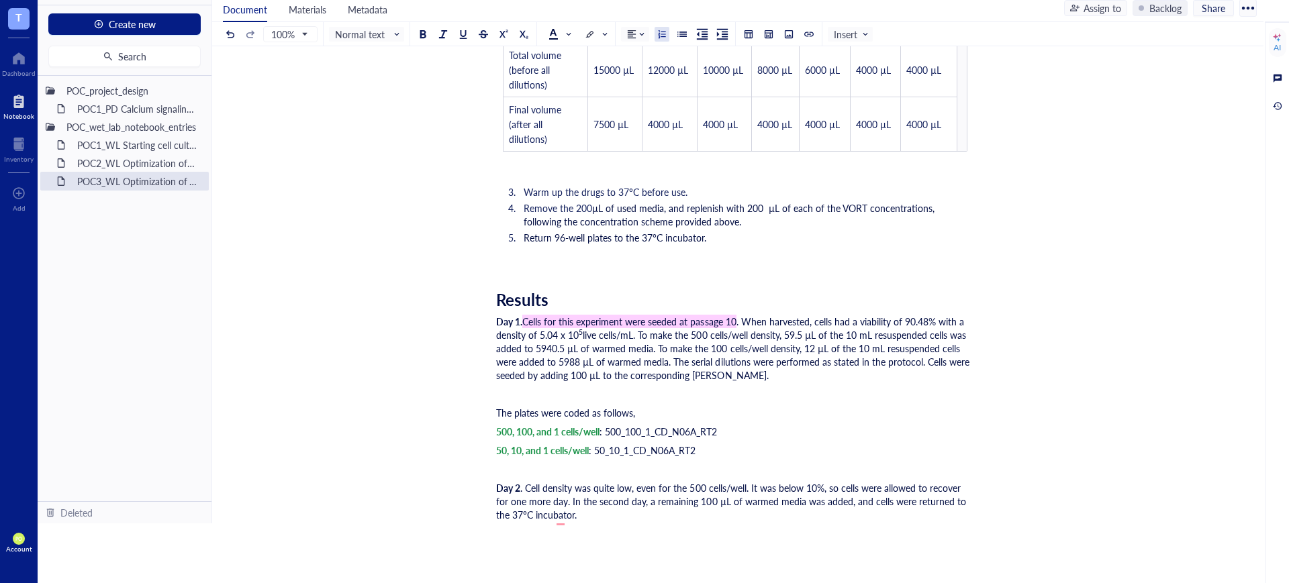
scroll to position [2678, 0]
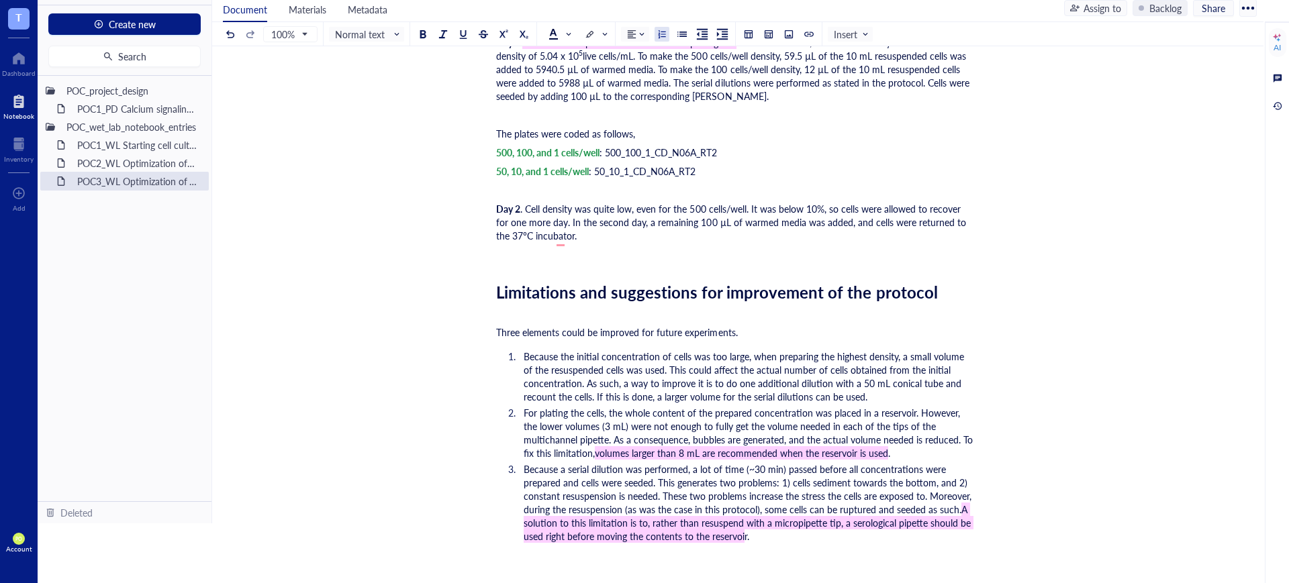
click at [626, 261] on div "﻿" at bounding box center [735, 254] width 478 height 13
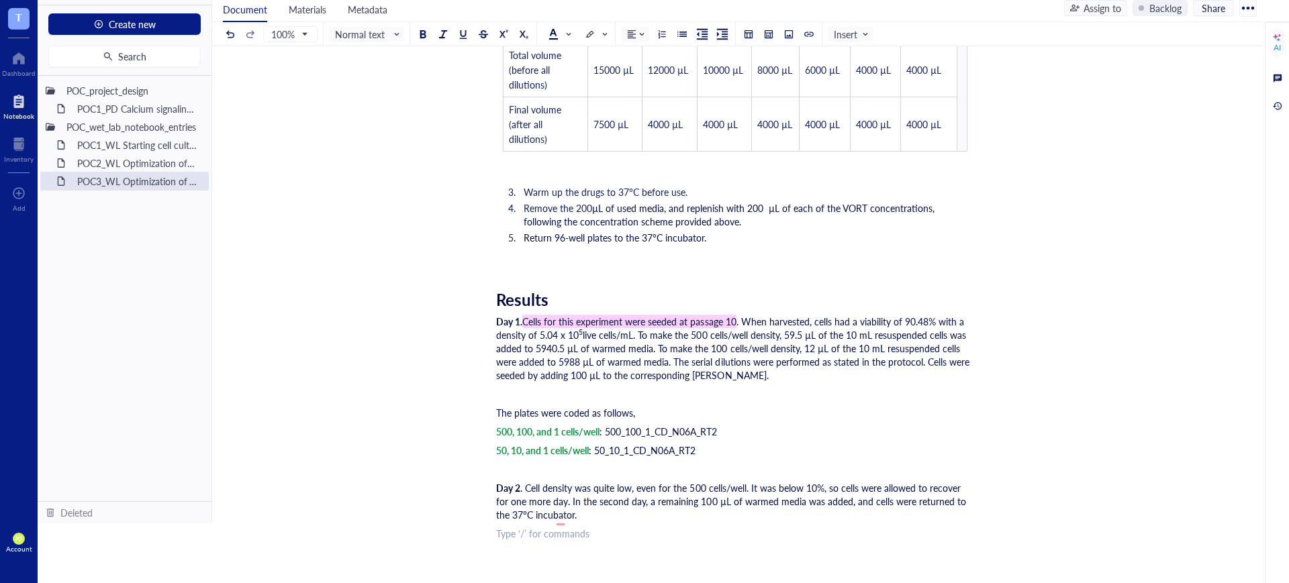
click at [559, 522] on span ". Cell density was quite low, even for the 500 cells/well. It was below 10%, so…" at bounding box center [732, 501] width 473 height 40
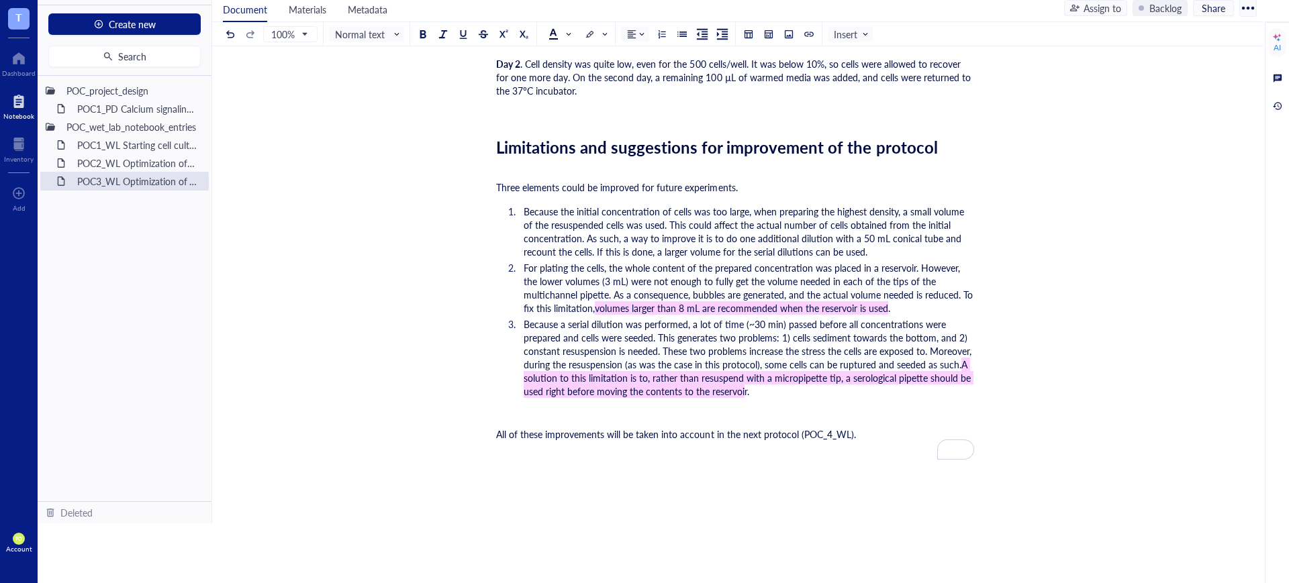
scroll to position [2977, 0]
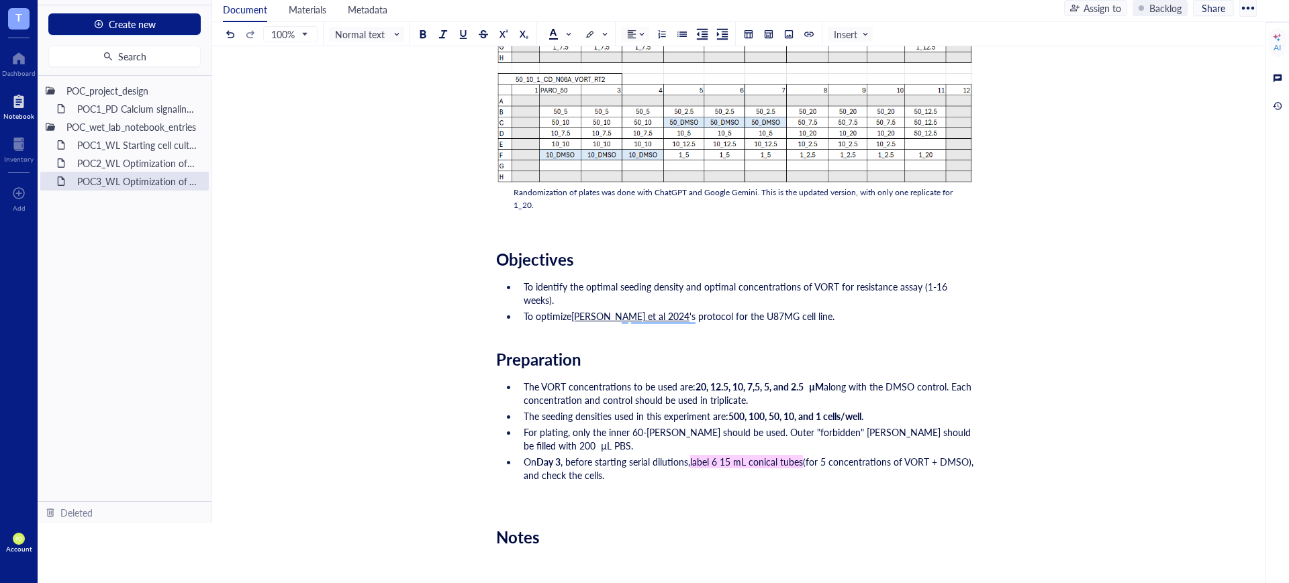
scroll to position [0, 0]
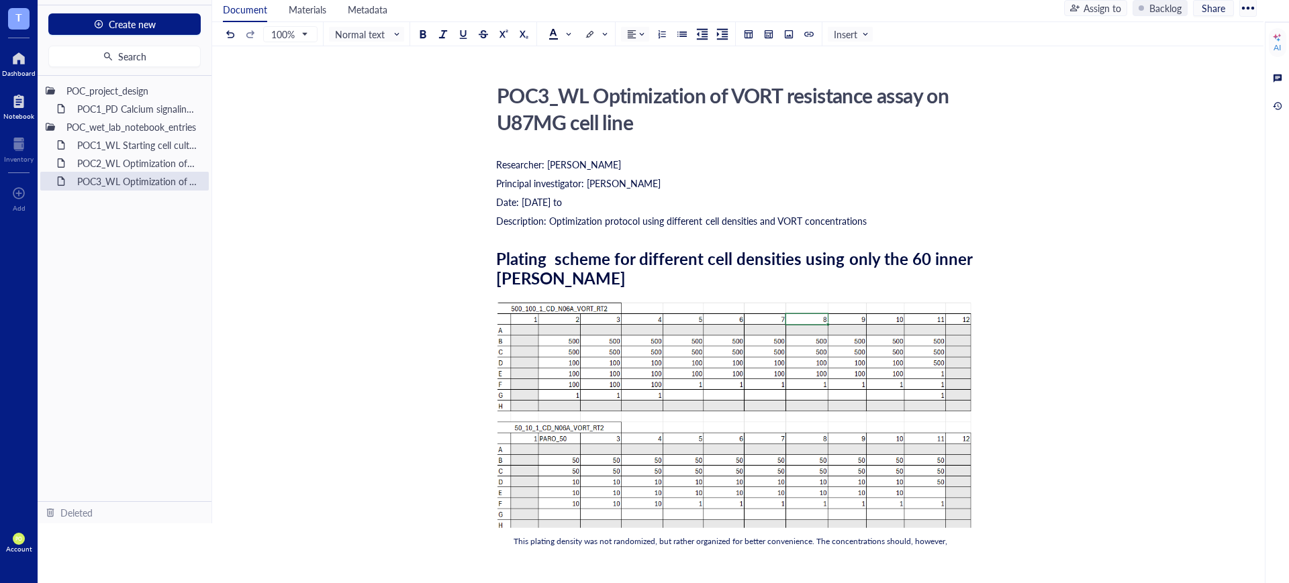
click at [28, 60] on div at bounding box center [19, 58] width 34 height 21
